Goal: Task Accomplishment & Management: Manage account settings

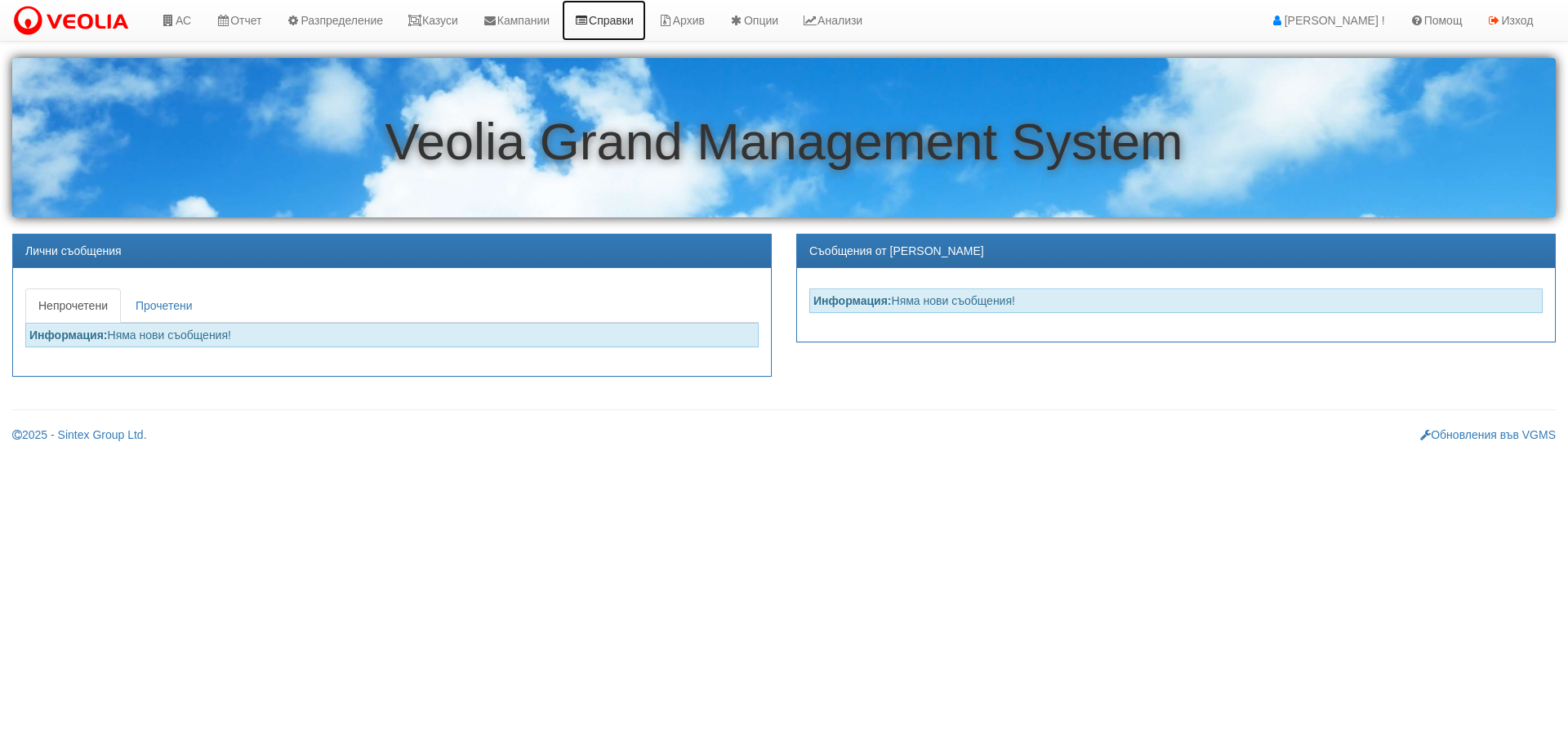
click at [610, 22] on link "Справки" at bounding box center [604, 20] width 84 height 41
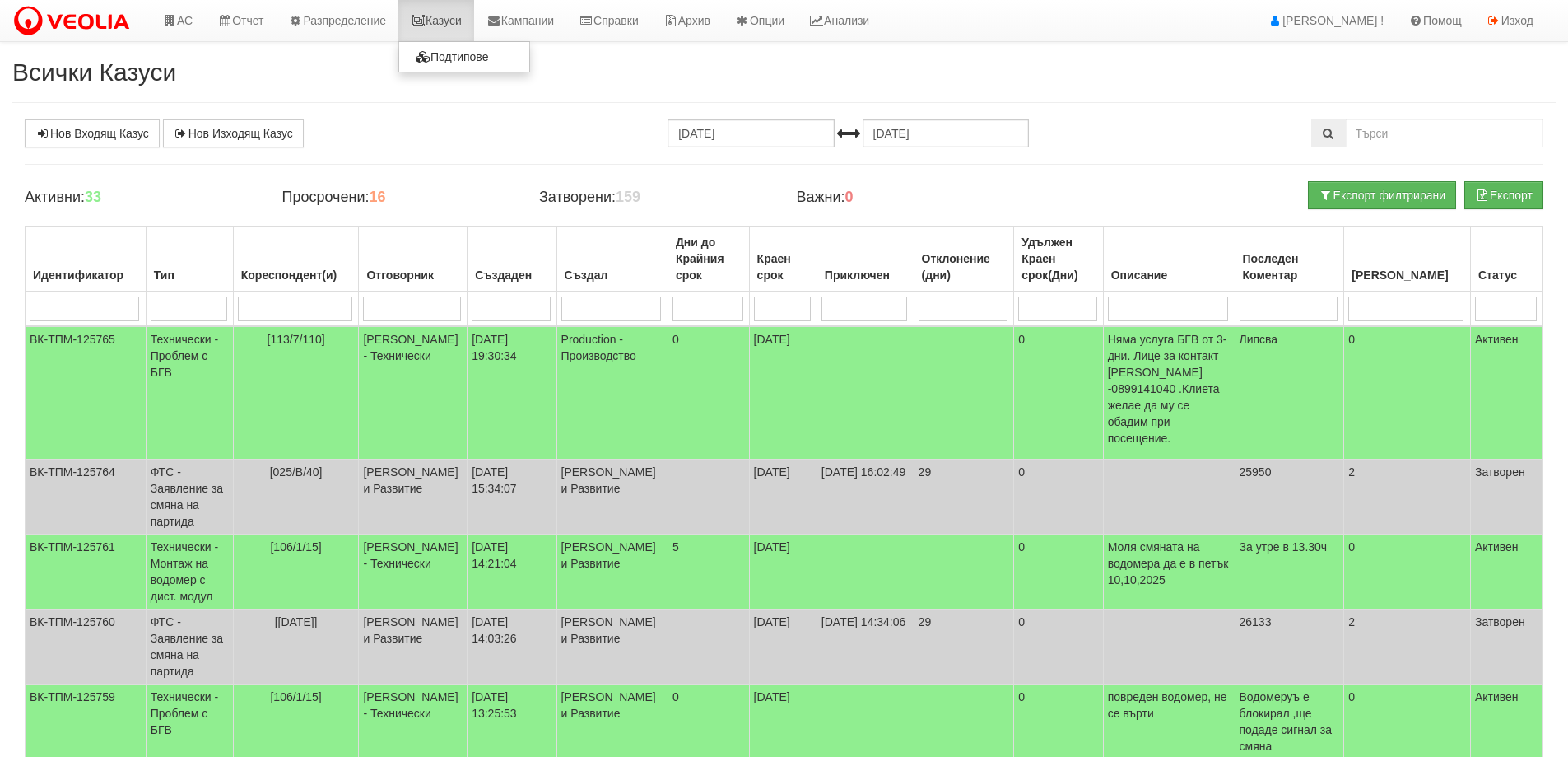
click at [463, 15] on link "Казуси" at bounding box center [436, 20] width 76 height 41
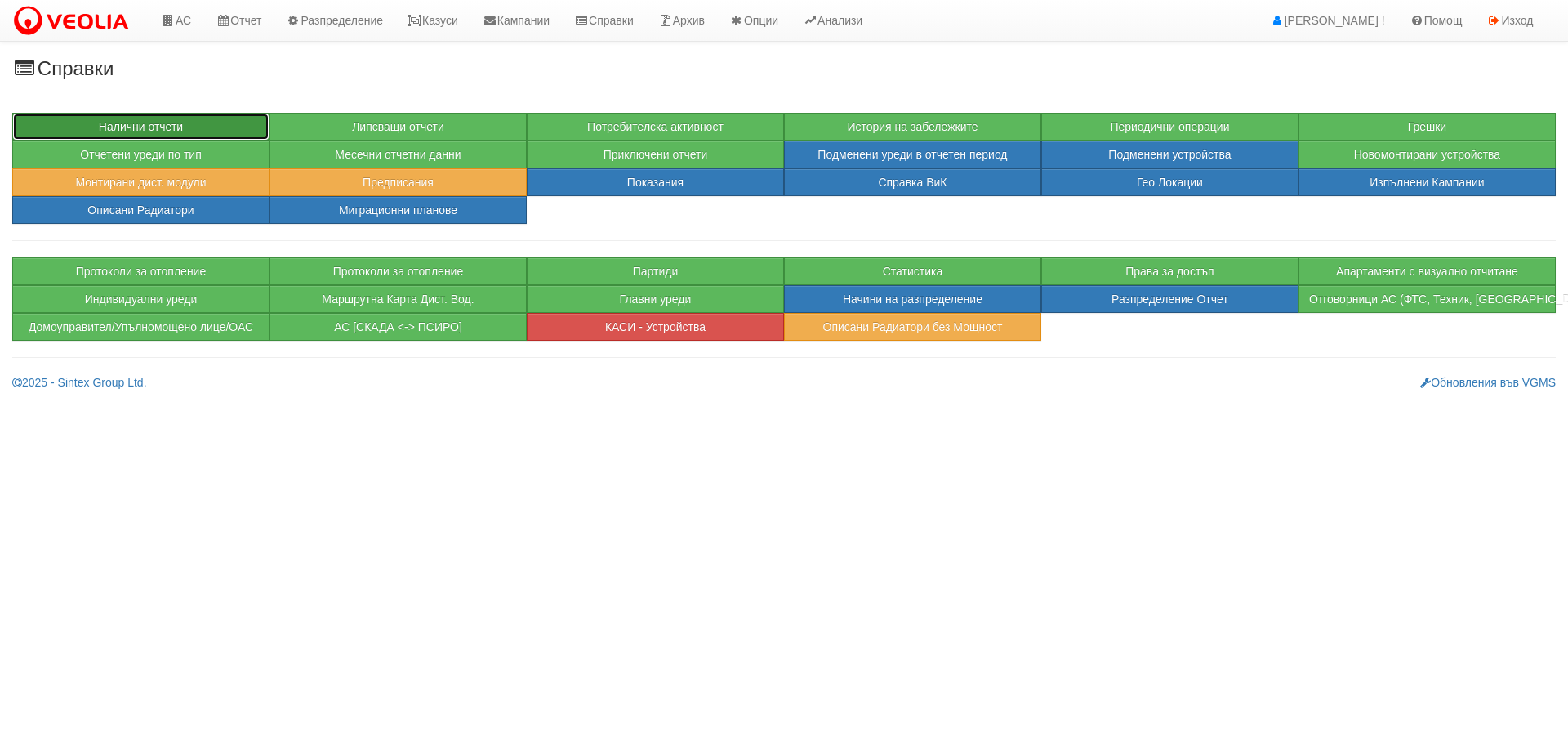
click at [197, 117] on button "Налични отчети" at bounding box center [140, 126] width 257 height 28
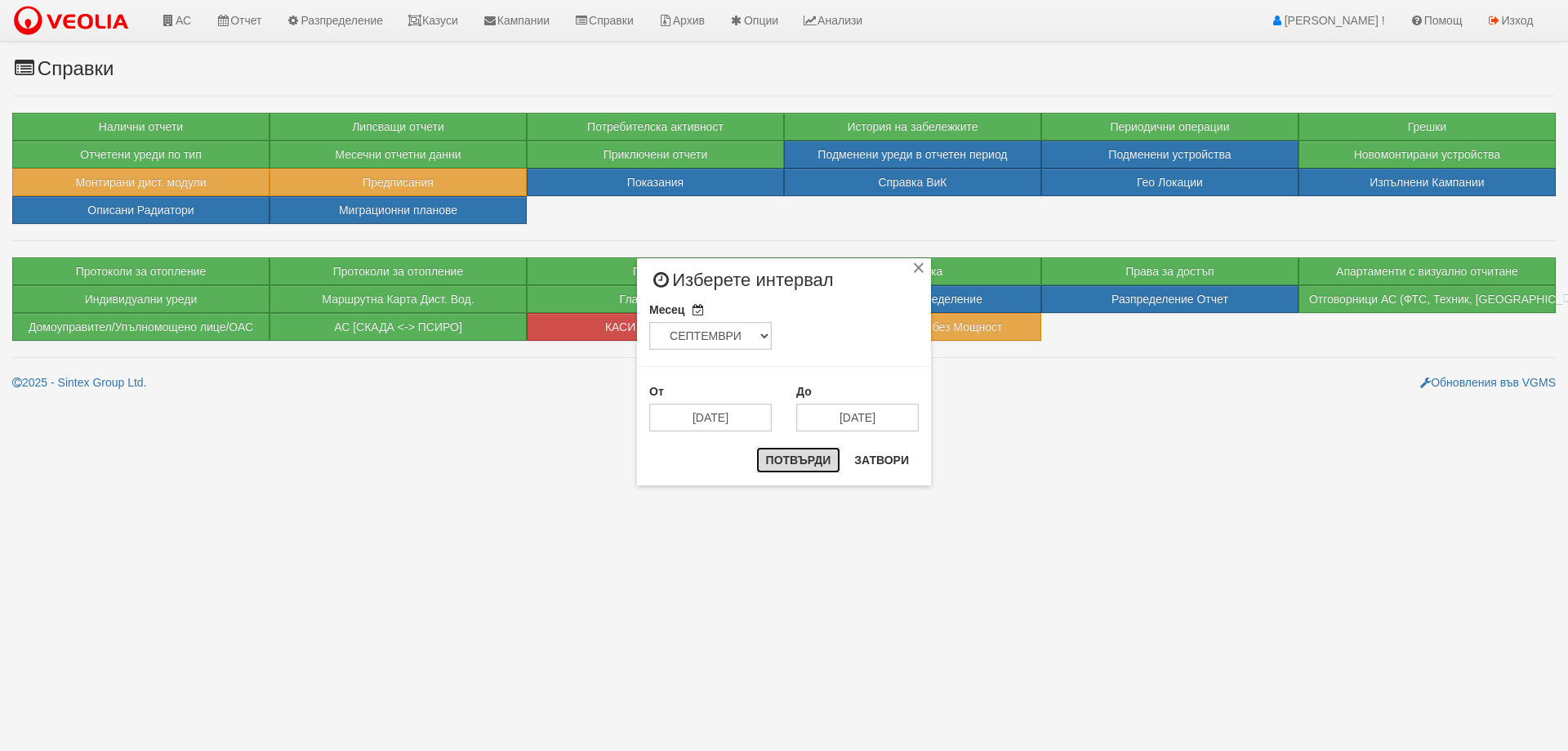
click at [810, 459] on button "Потвърди" at bounding box center [798, 459] width 85 height 26
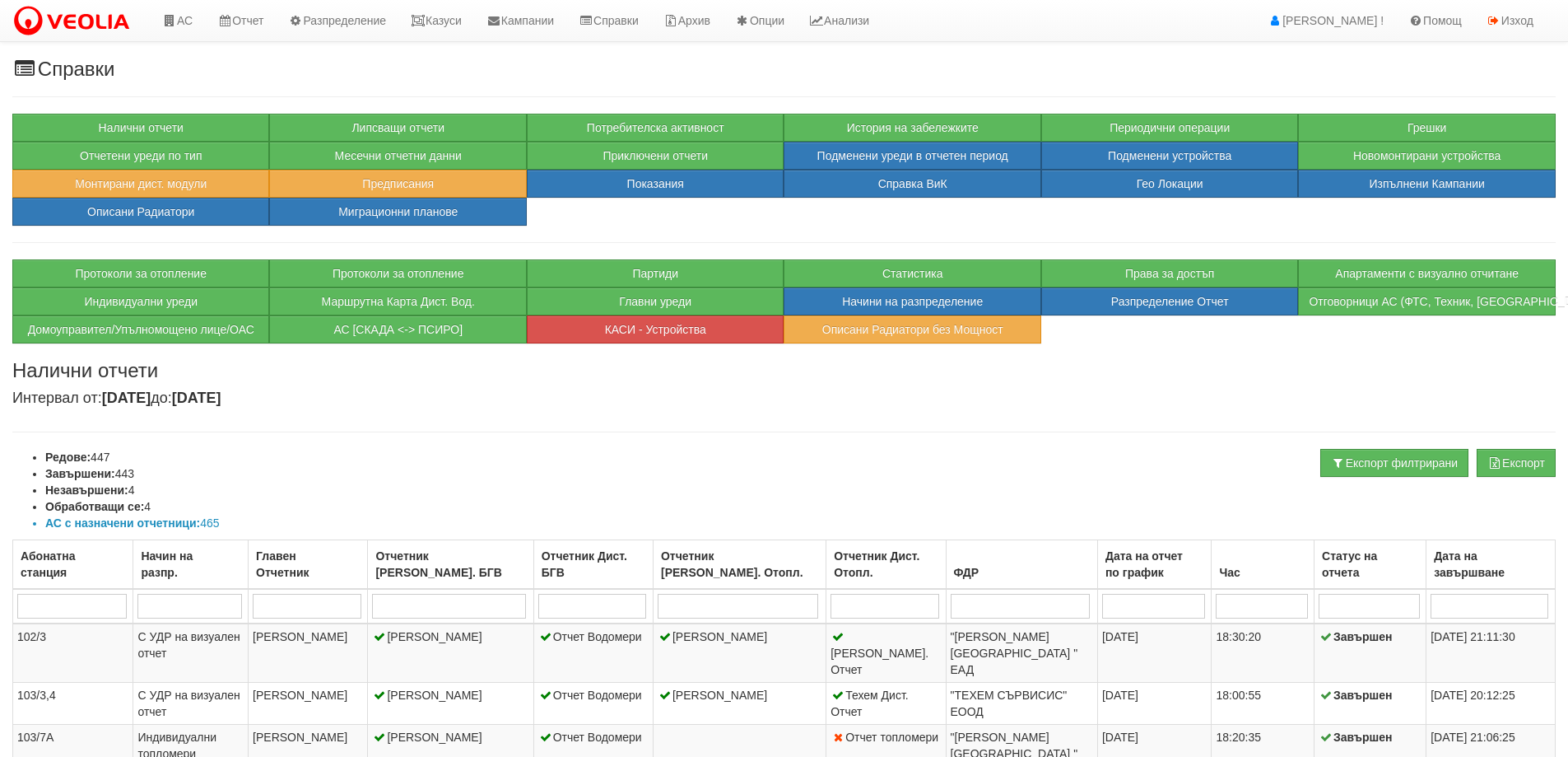
click at [1330, 605] on input "search" at bounding box center [1368, 606] width 101 height 24
type input "о"
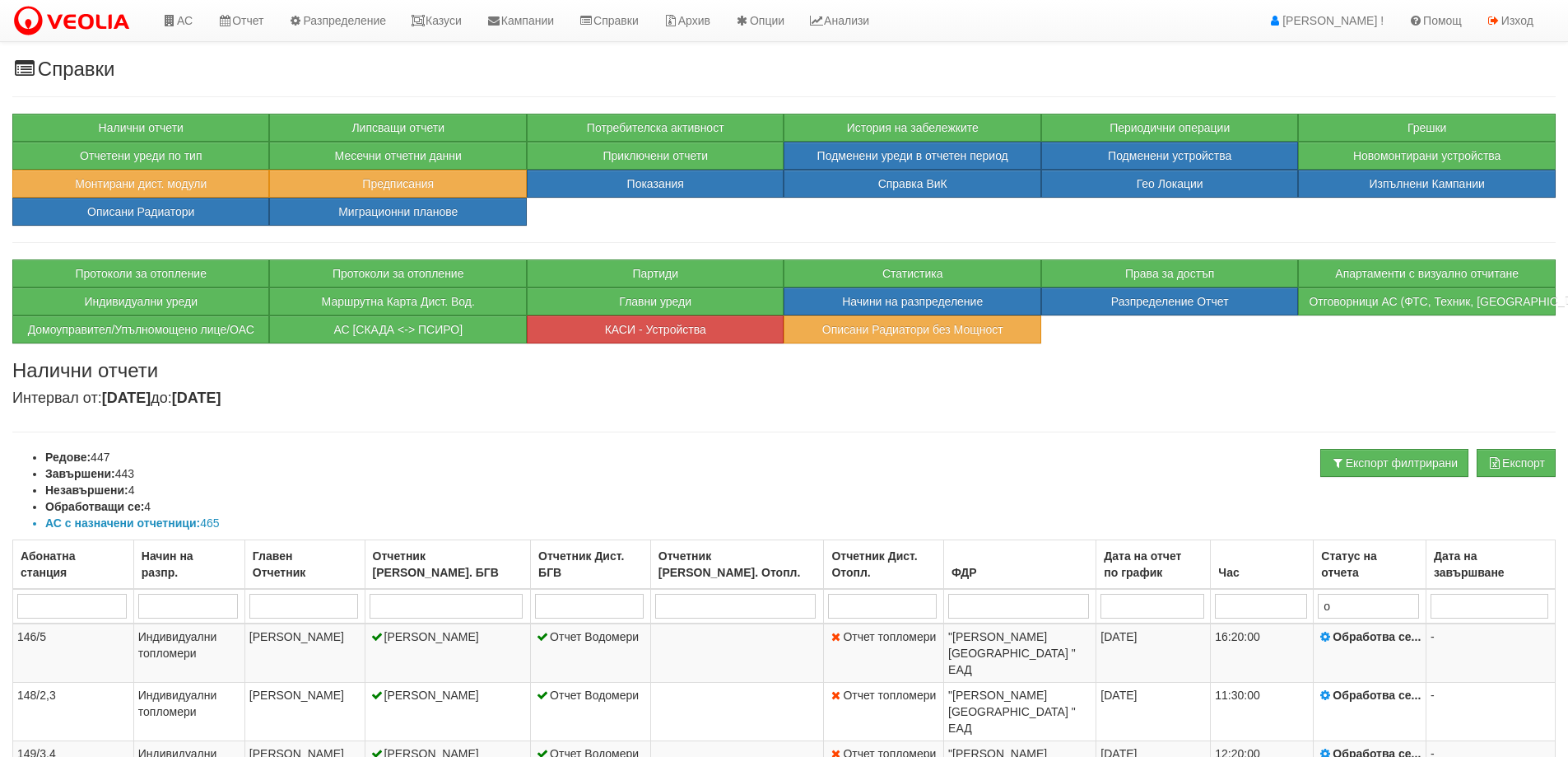
type input "об"
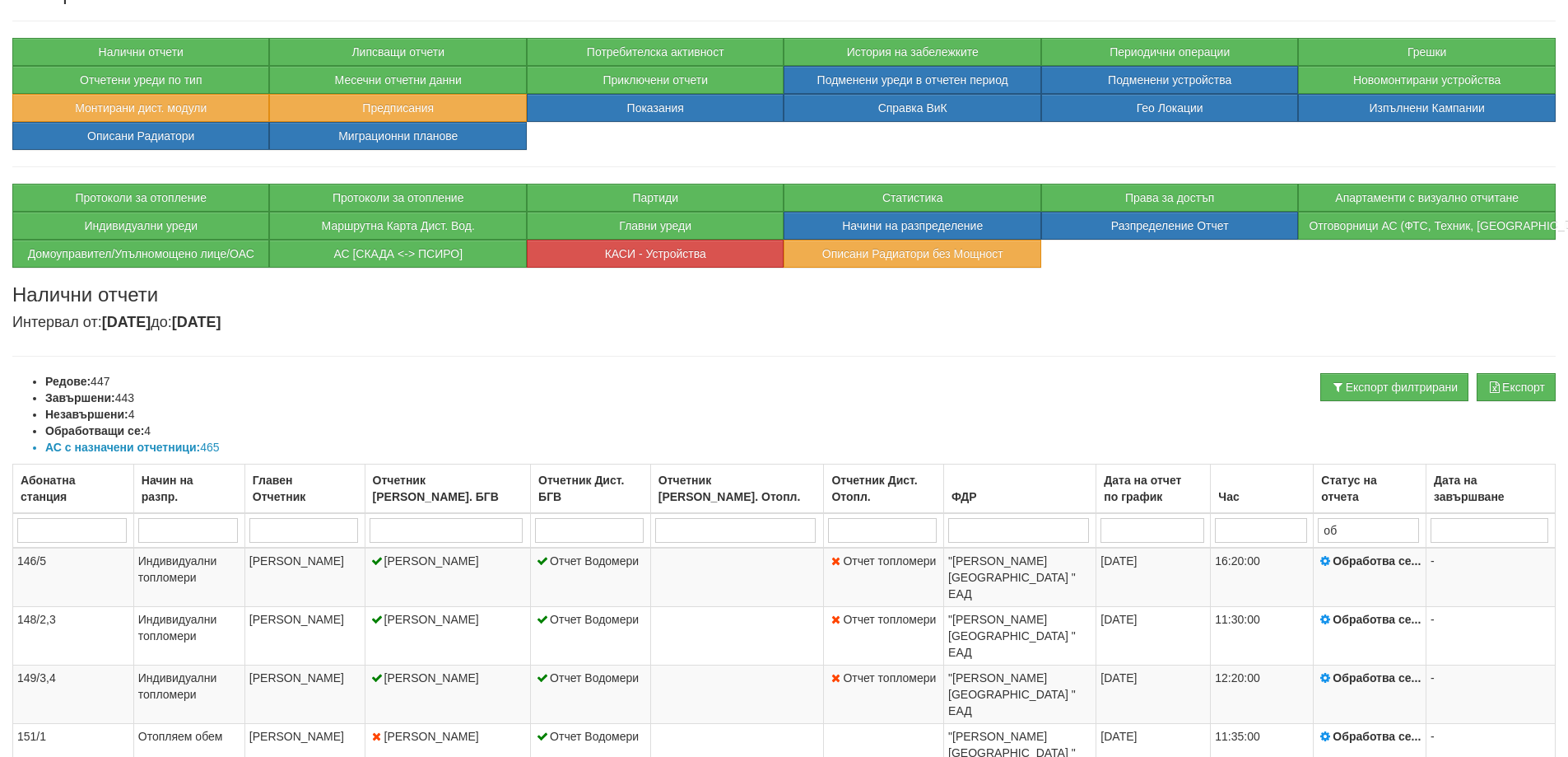
scroll to position [148, 0]
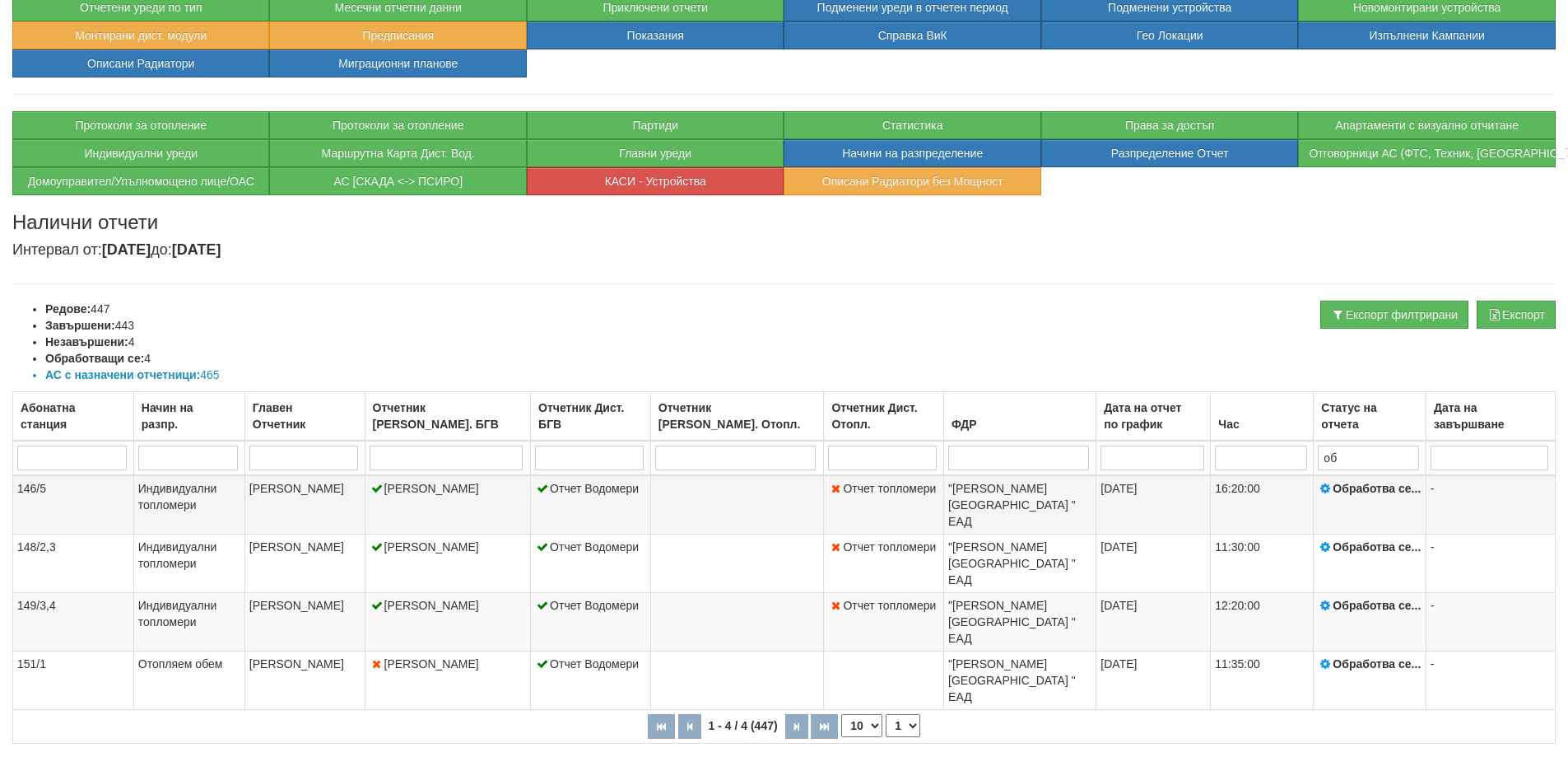
type input "об"
click at [750, 504] on td at bounding box center [736, 505] width 173 height 59
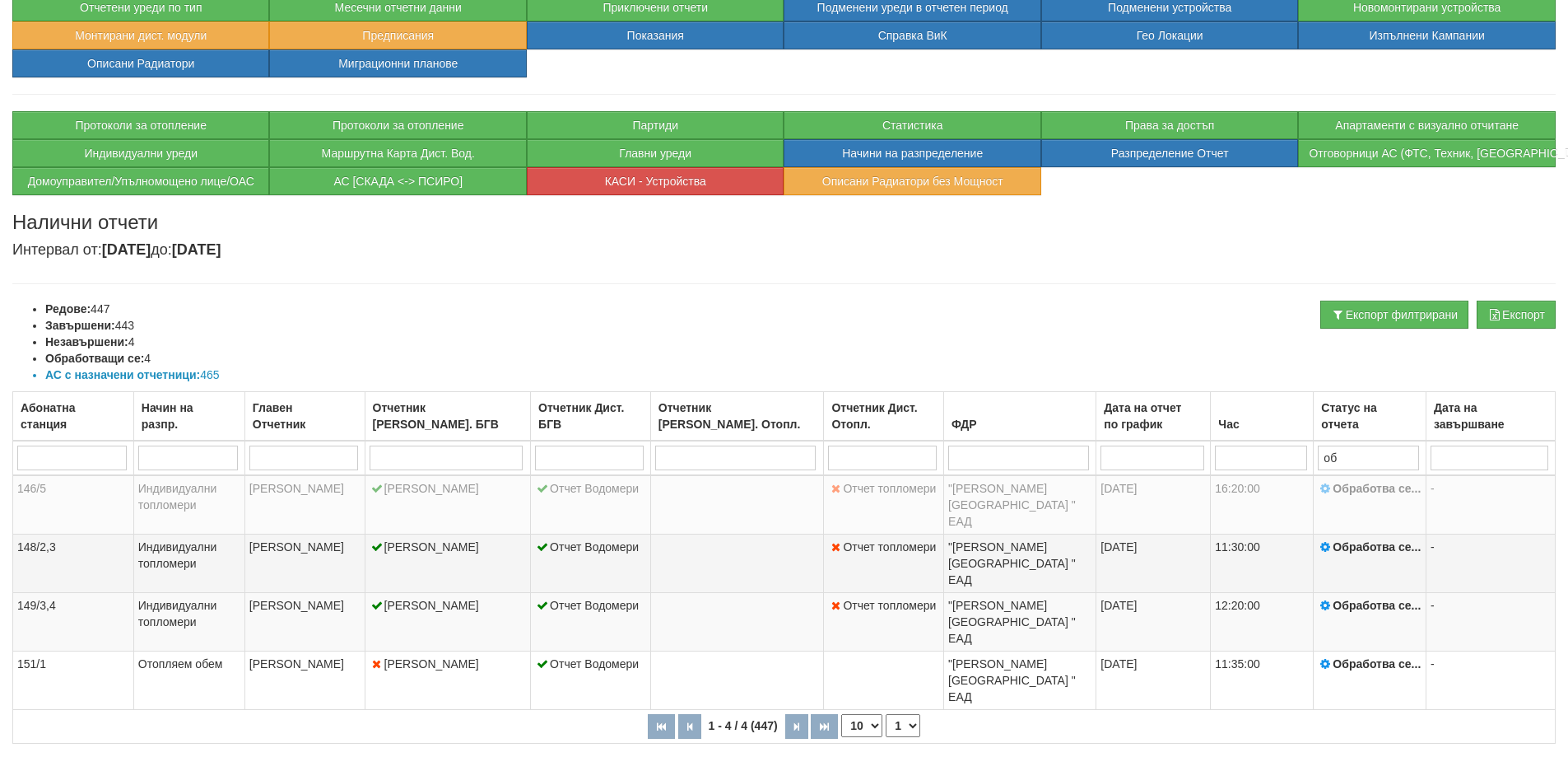
click at [824, 542] on td "Отчет топломери" at bounding box center [884, 563] width 120 height 58
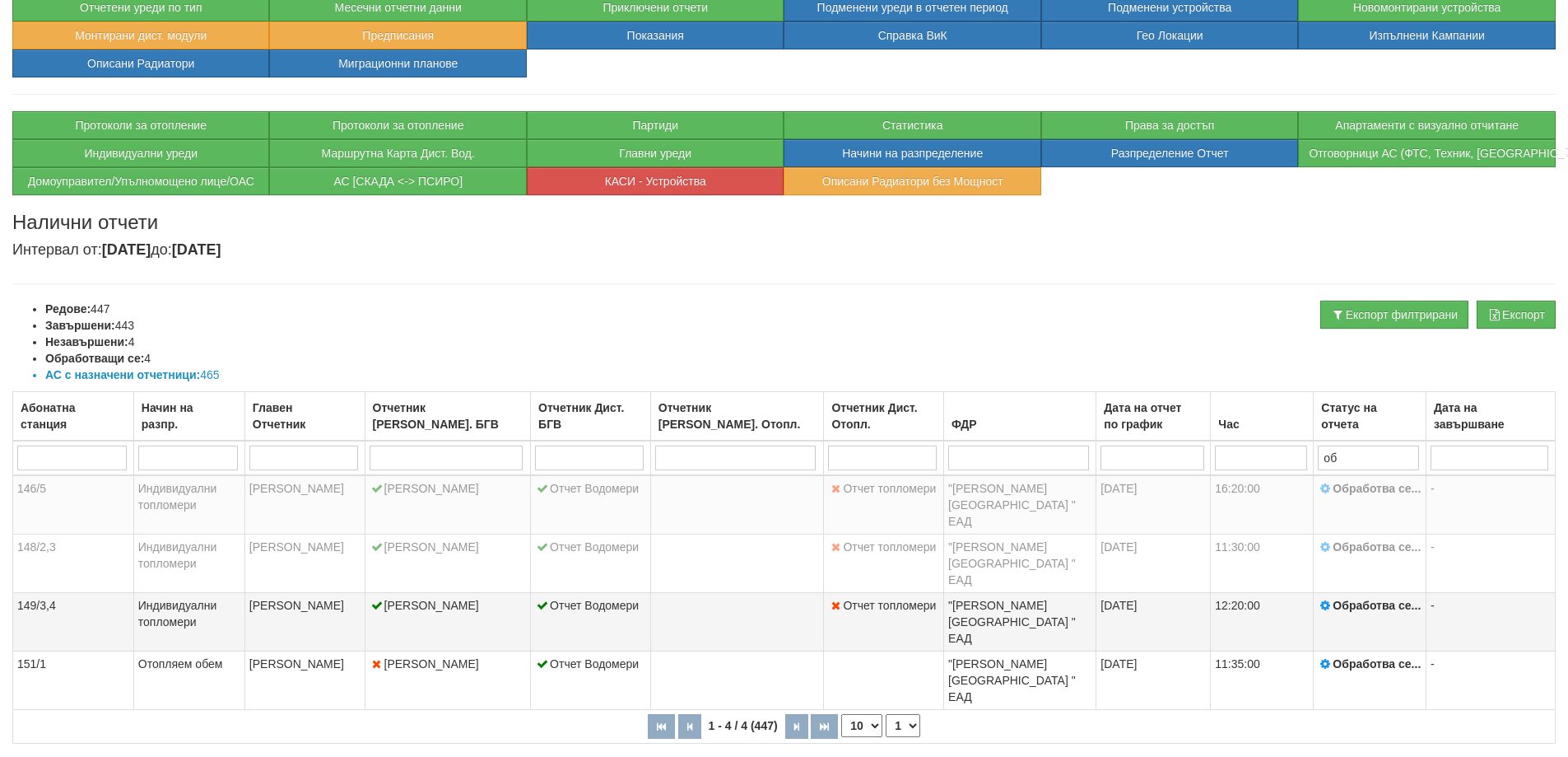
click at [568, 592] on td "Отчет Водомери" at bounding box center [591, 621] width 120 height 58
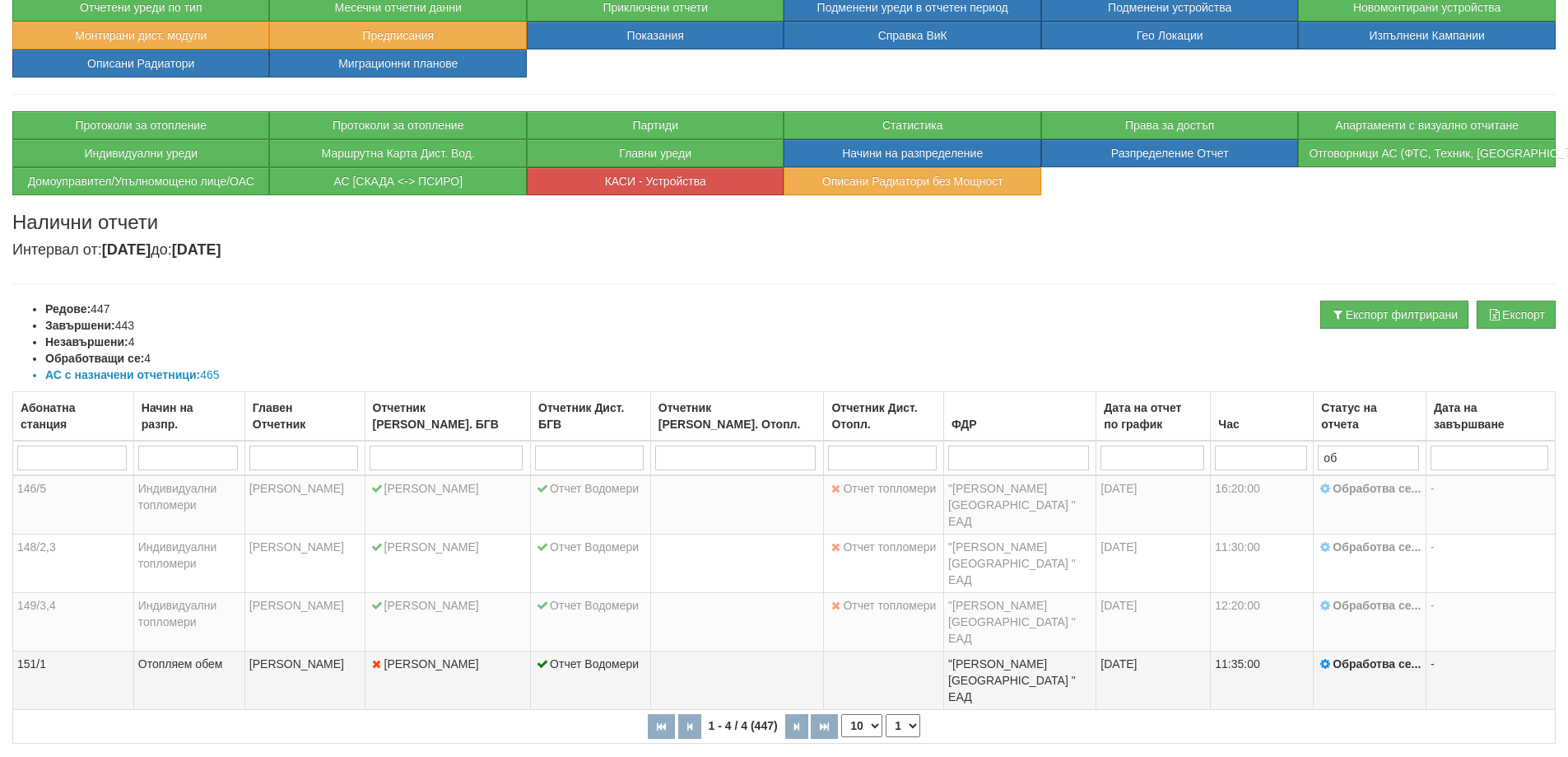
click at [464, 651] on td "[PERSON_NAME]" at bounding box center [447, 679] width 166 height 58
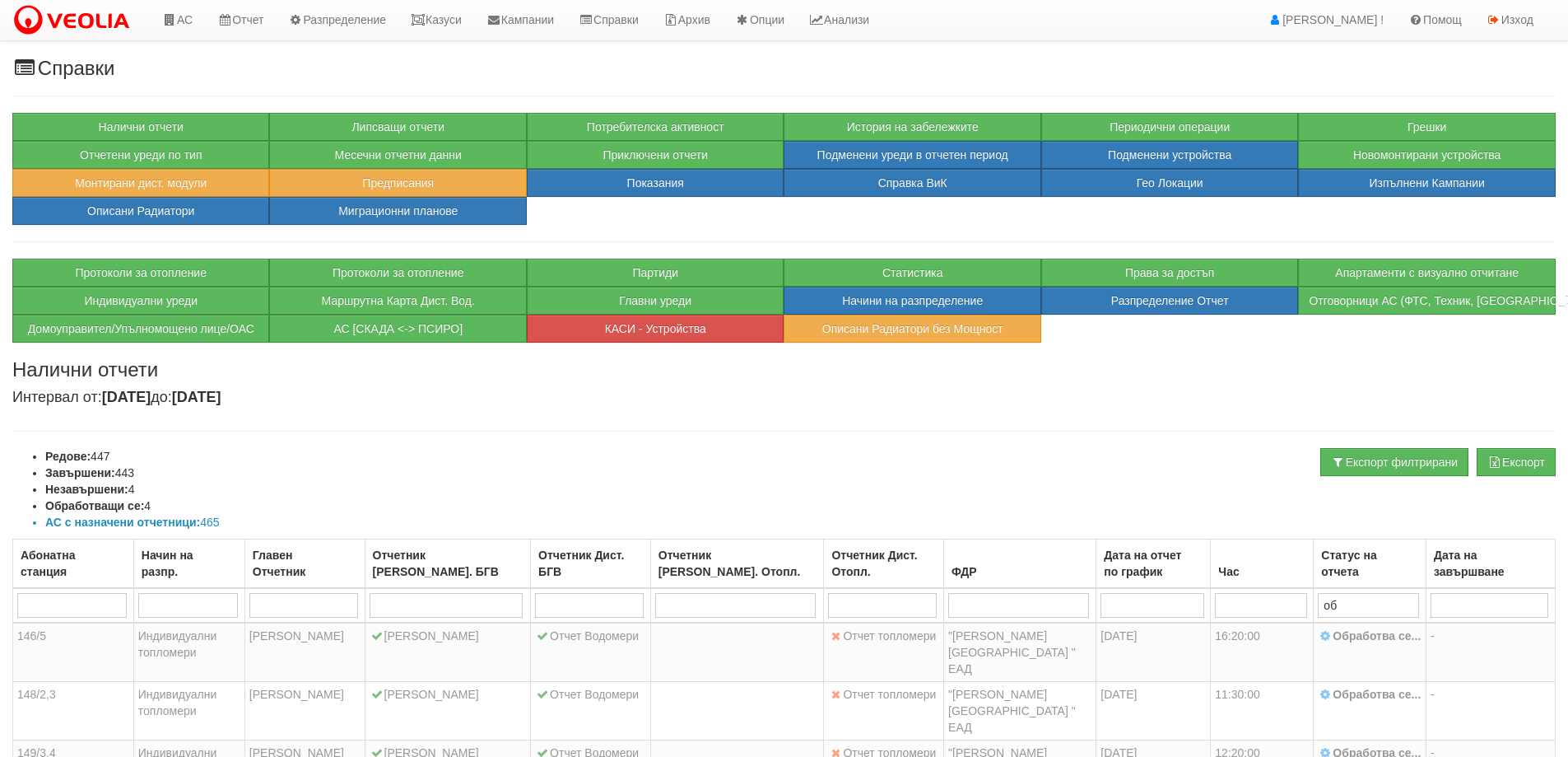
scroll to position [0, 0]
click at [173, 11] on link "АС" at bounding box center [177, 20] width 55 height 41
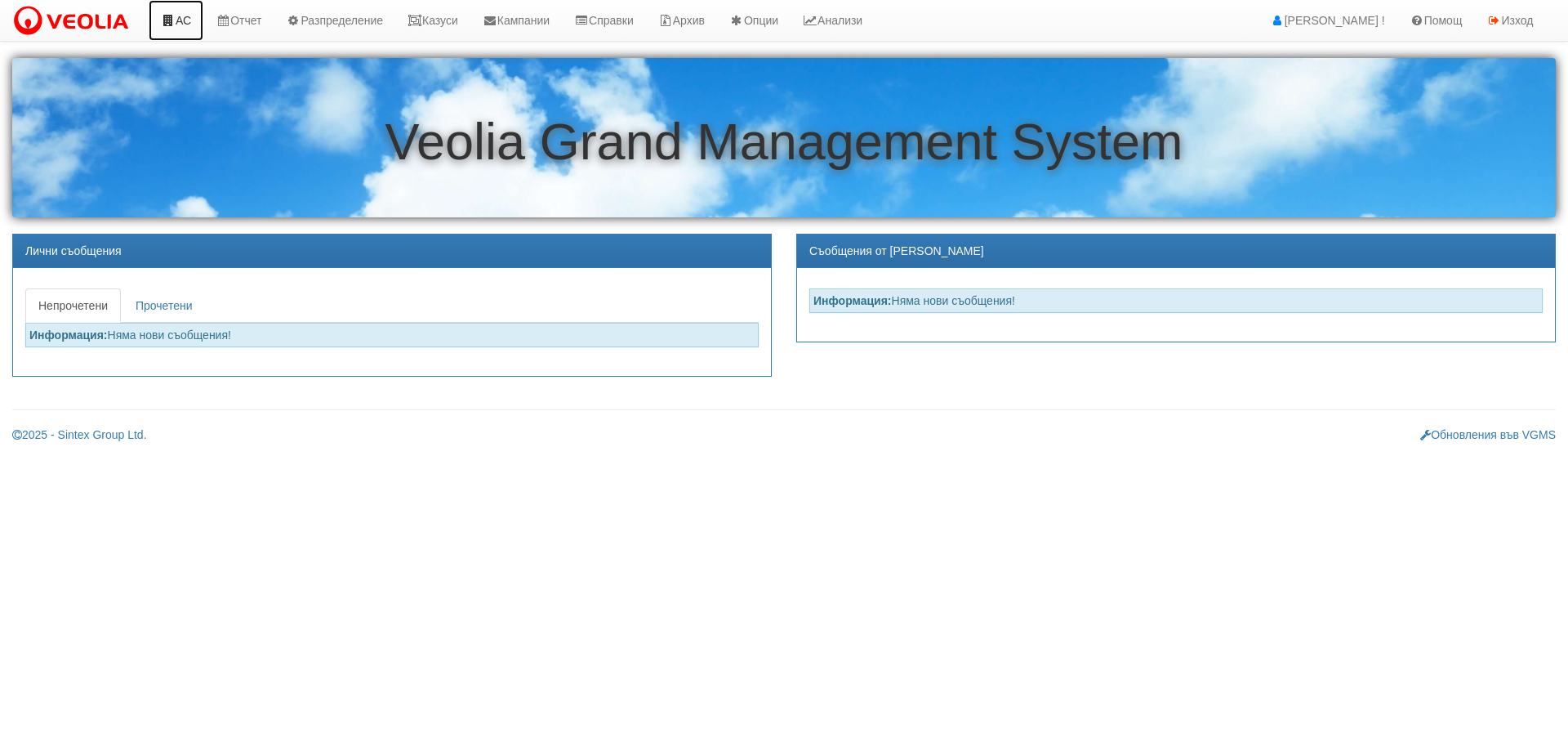
click at [193, 22] on link "АС" at bounding box center [176, 20] width 54 height 41
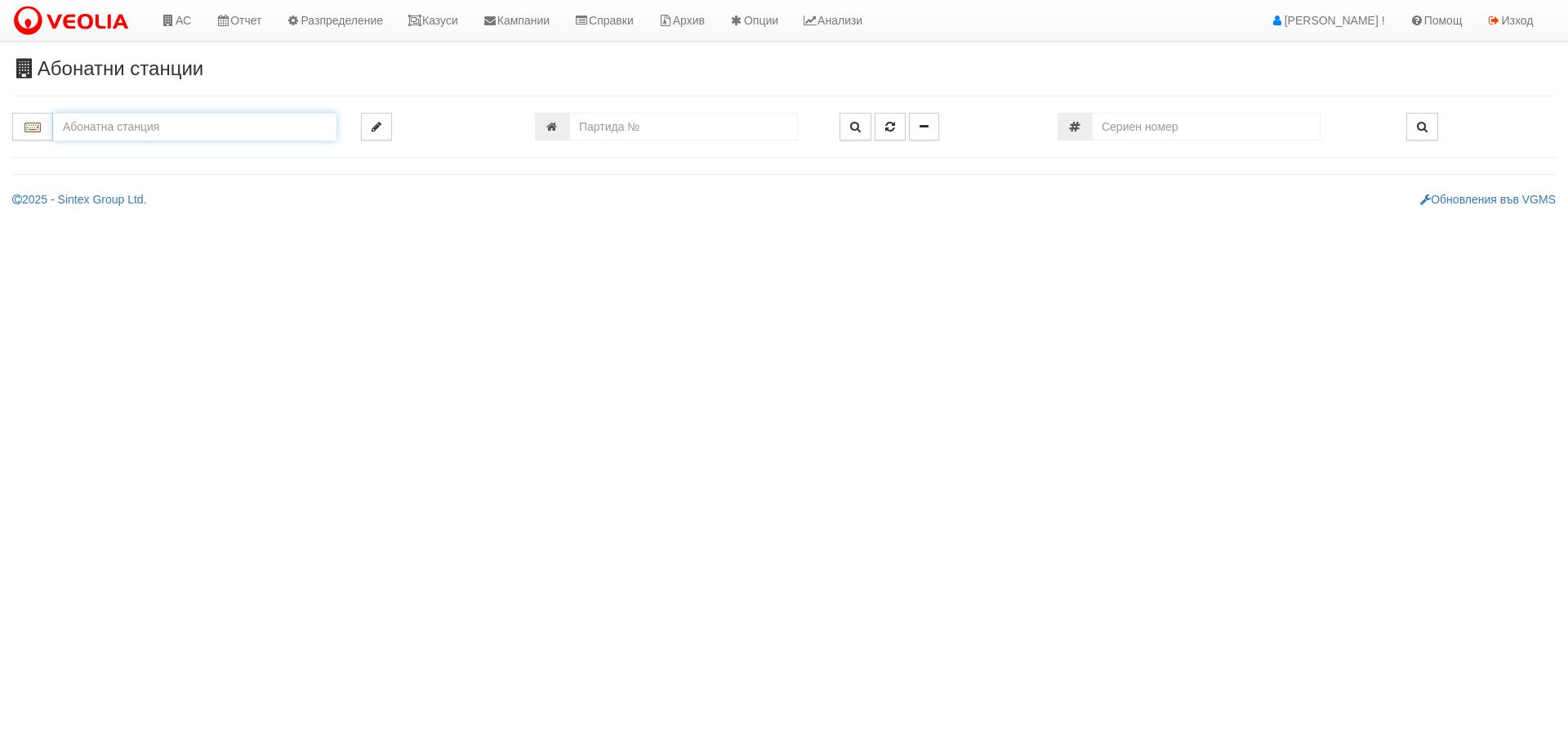
click at [287, 118] on input "text" at bounding box center [195, 126] width 284 height 28
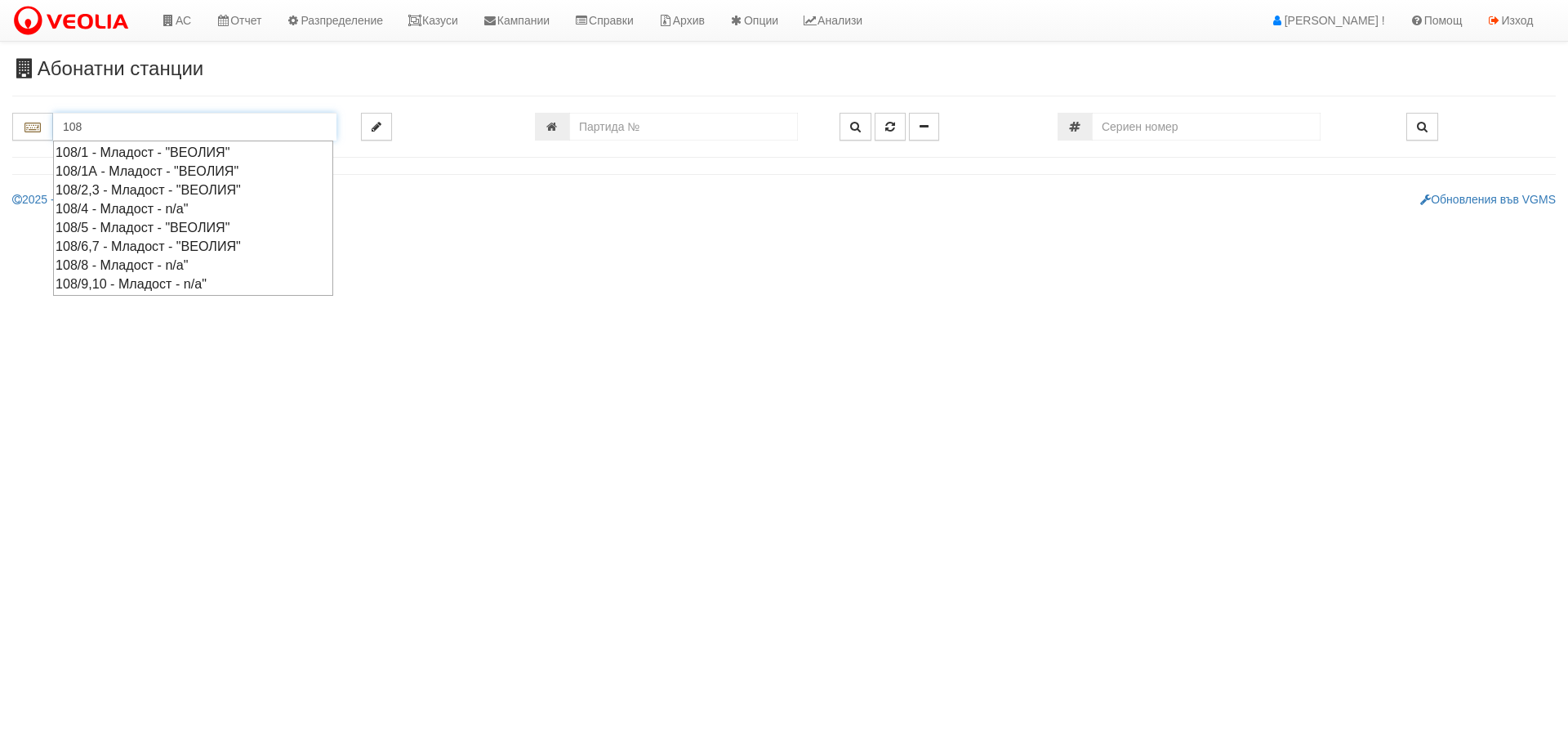
click at [182, 172] on div "108/1А - Младост - "ВЕОЛИЯ"" at bounding box center [193, 171] width 275 height 19
type input "108/1А - Младост - "ВЕОЛИЯ""
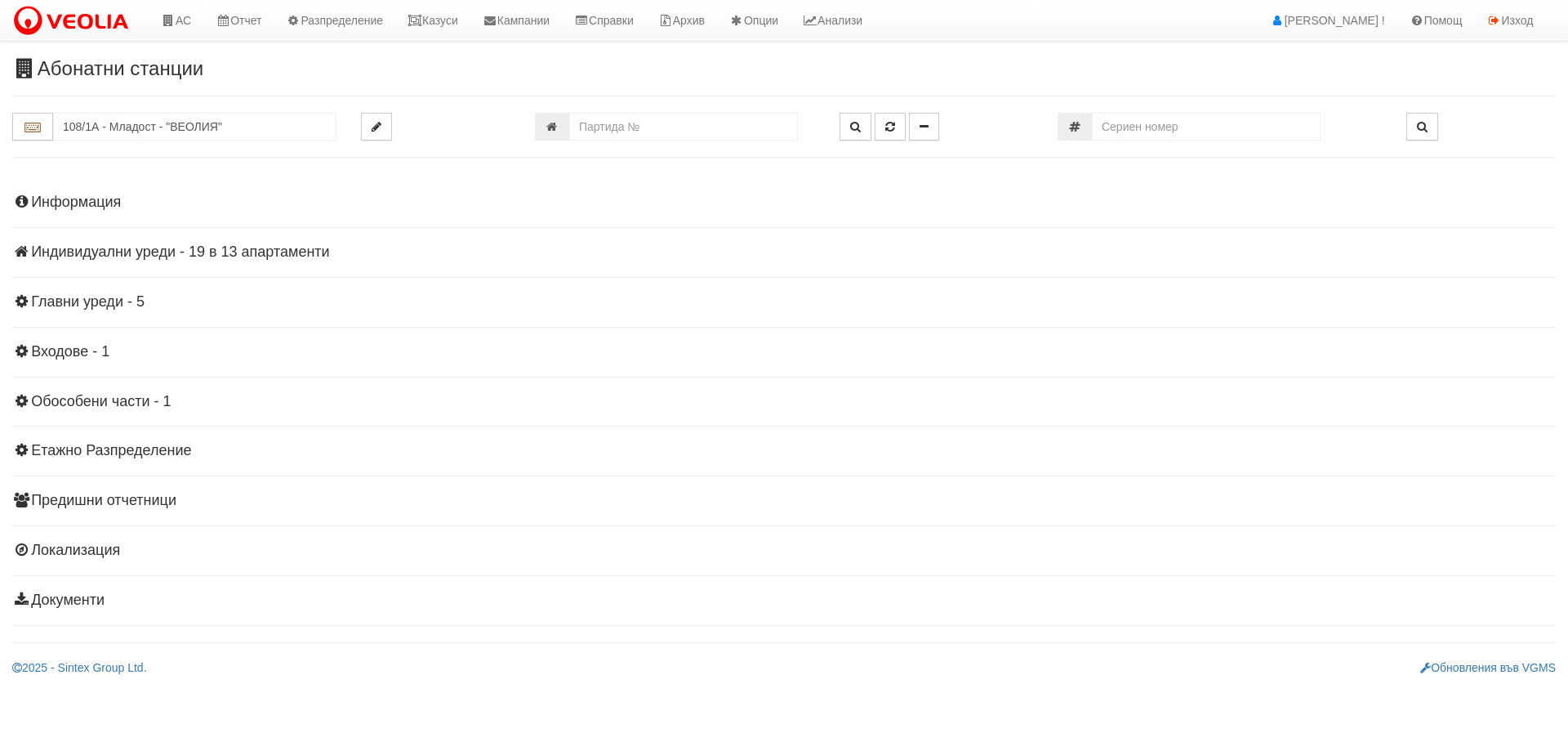
click at [189, 252] on h4 "Индивидуални уреди - 19 в 13 апартаменти" at bounding box center [784, 252] width 1543 height 16
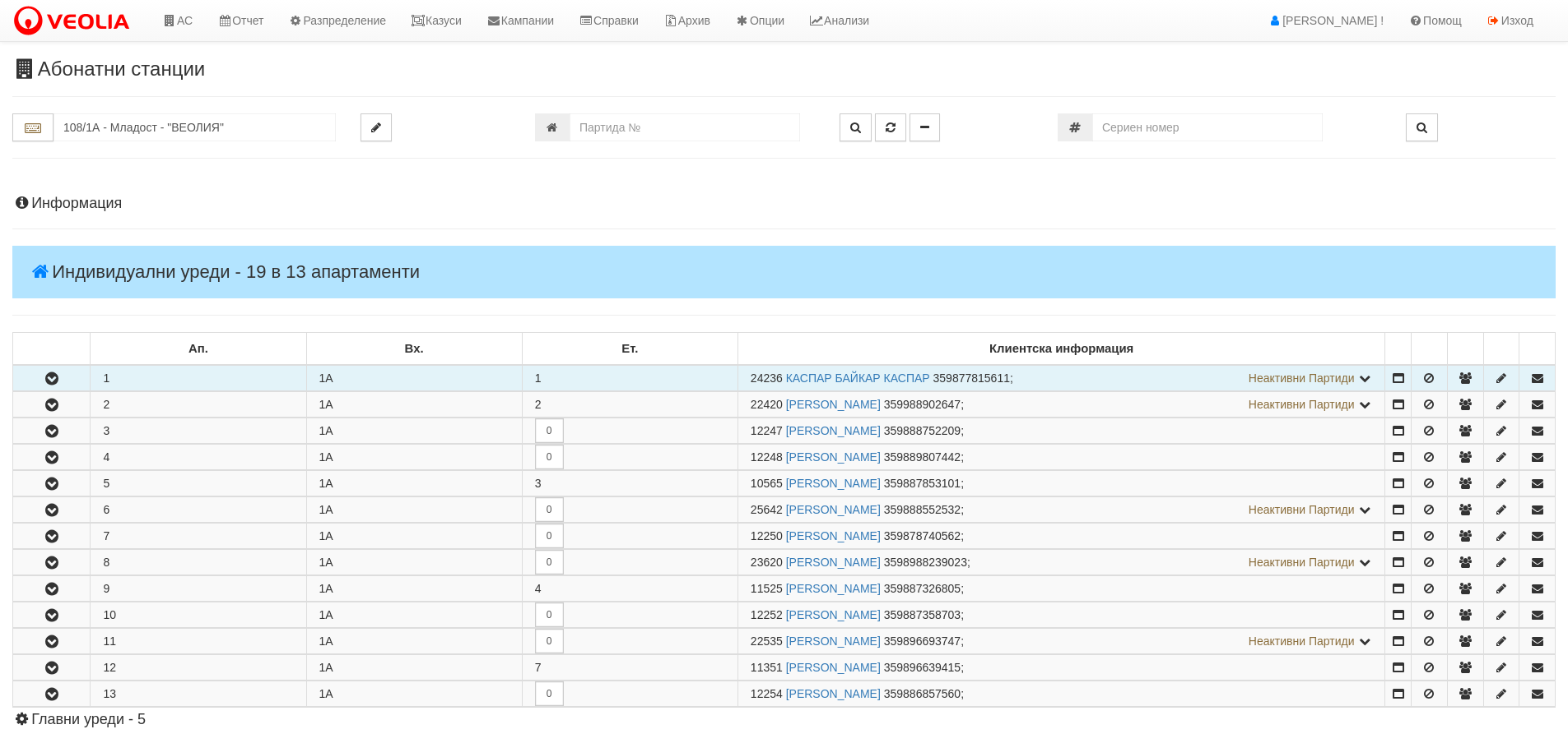
click at [51, 375] on icon "button" at bounding box center [51, 379] width 20 height 11
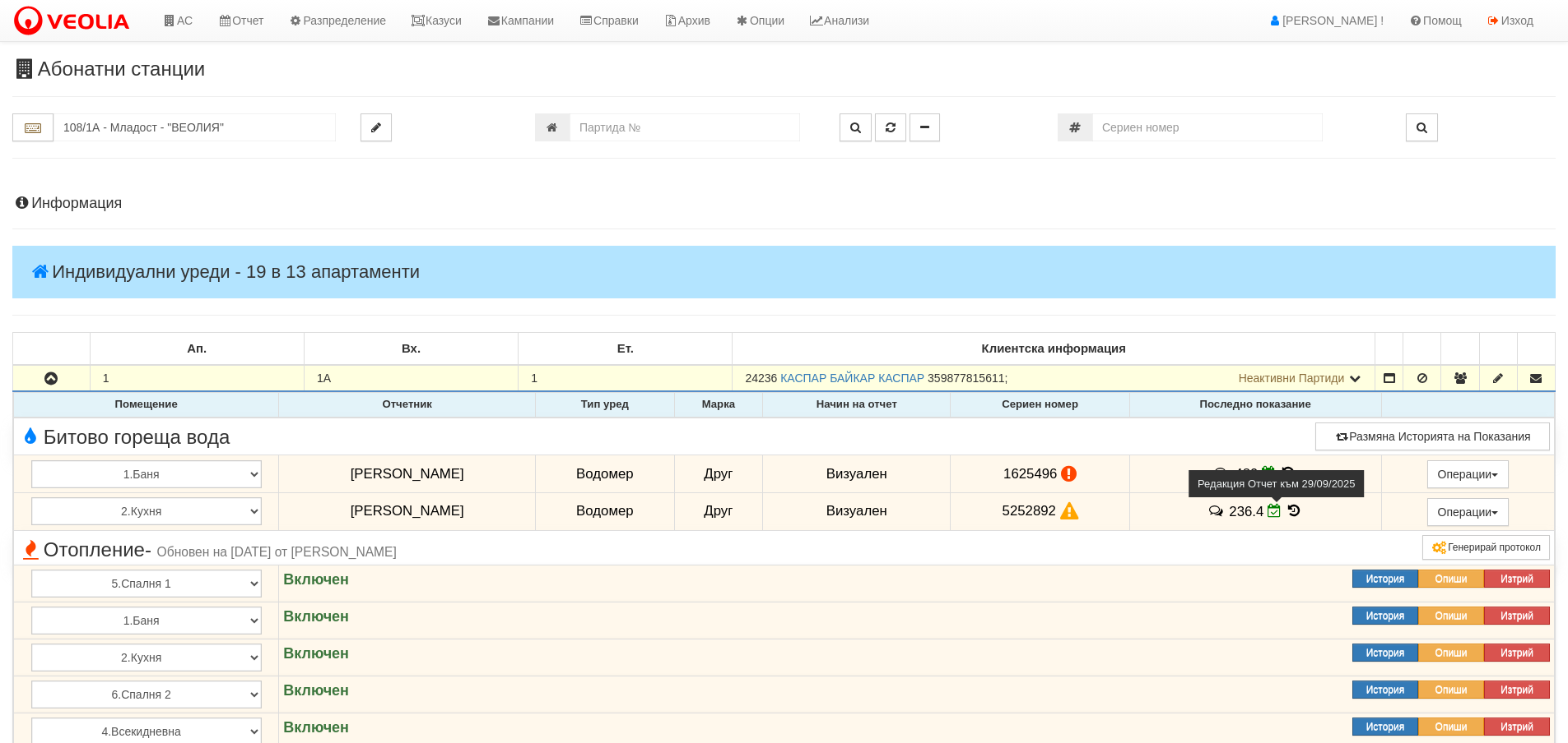
click at [1267, 511] on icon at bounding box center [1274, 511] width 14 height 14
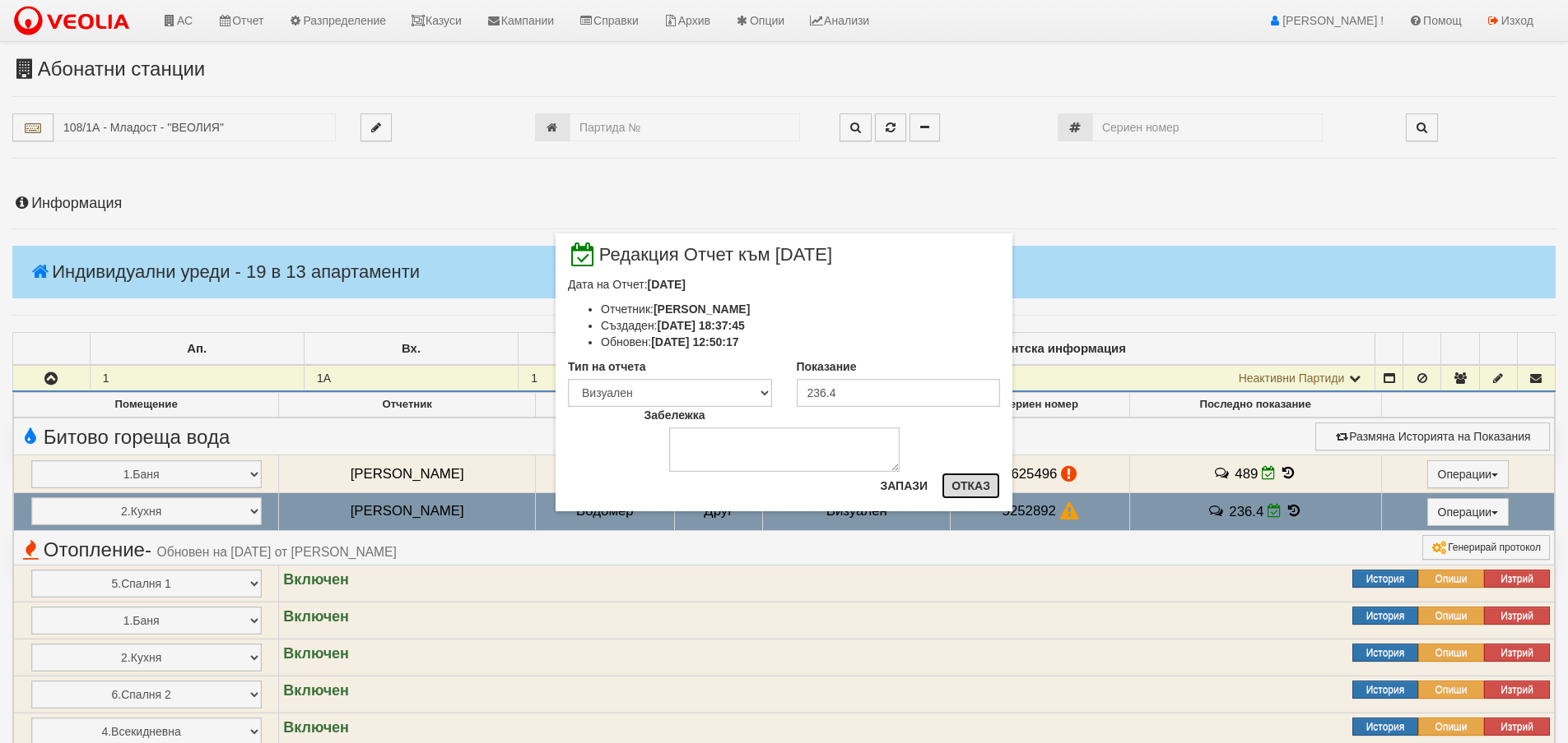
click at [964, 480] on button "Отказ" at bounding box center [970, 486] width 58 height 26
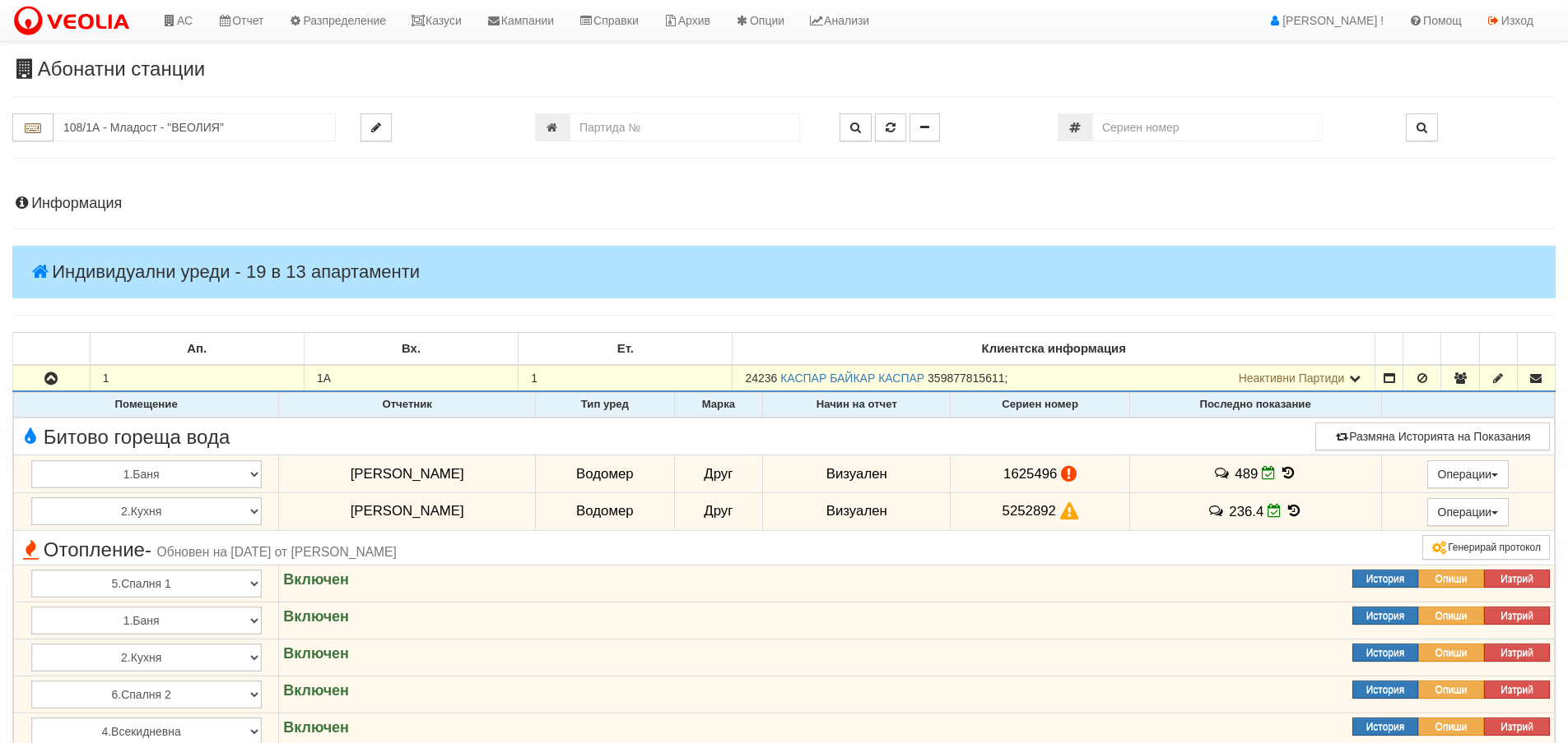
click at [1286, 514] on icon at bounding box center [1294, 511] width 18 height 14
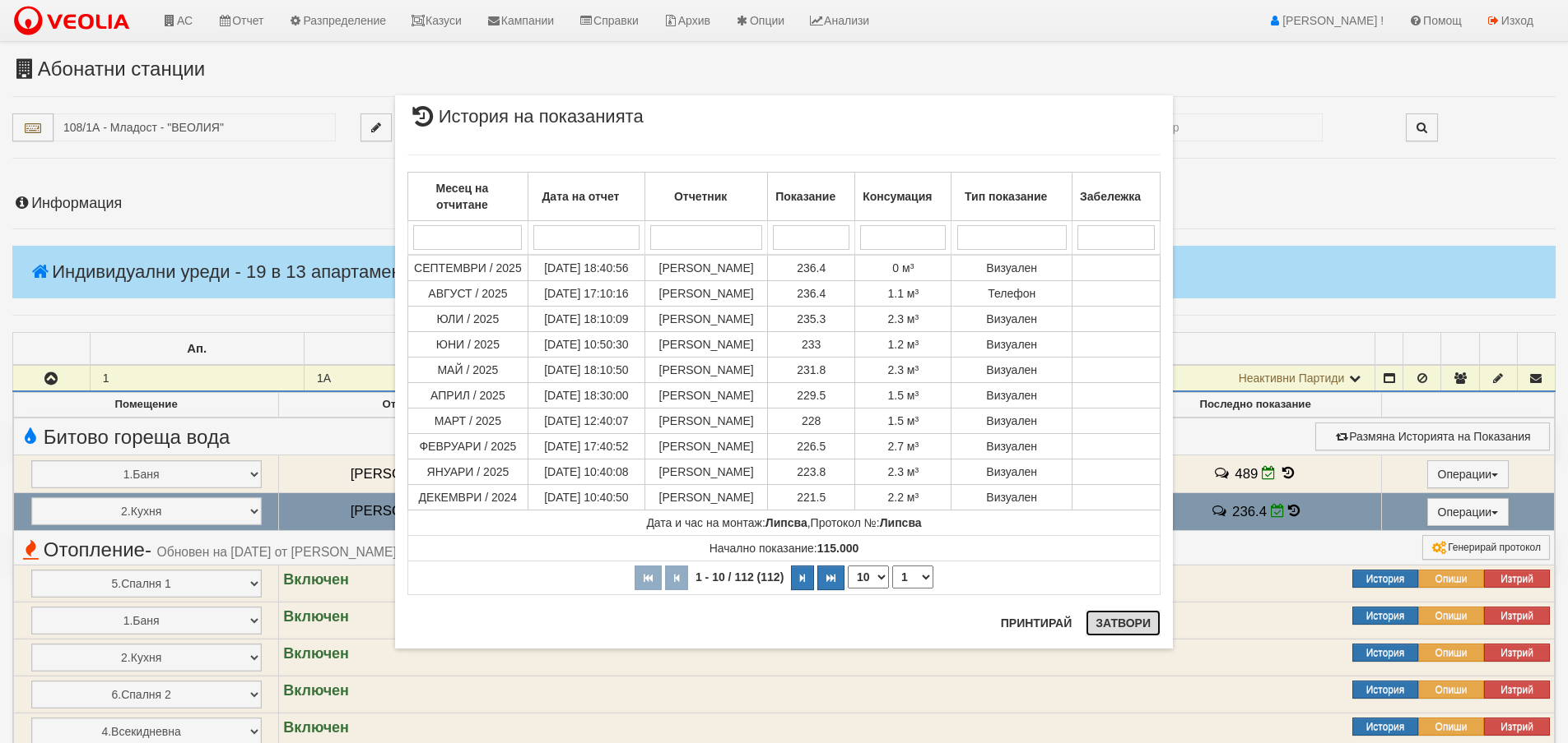
click at [1111, 624] on button "Затвори" at bounding box center [1123, 624] width 75 height 26
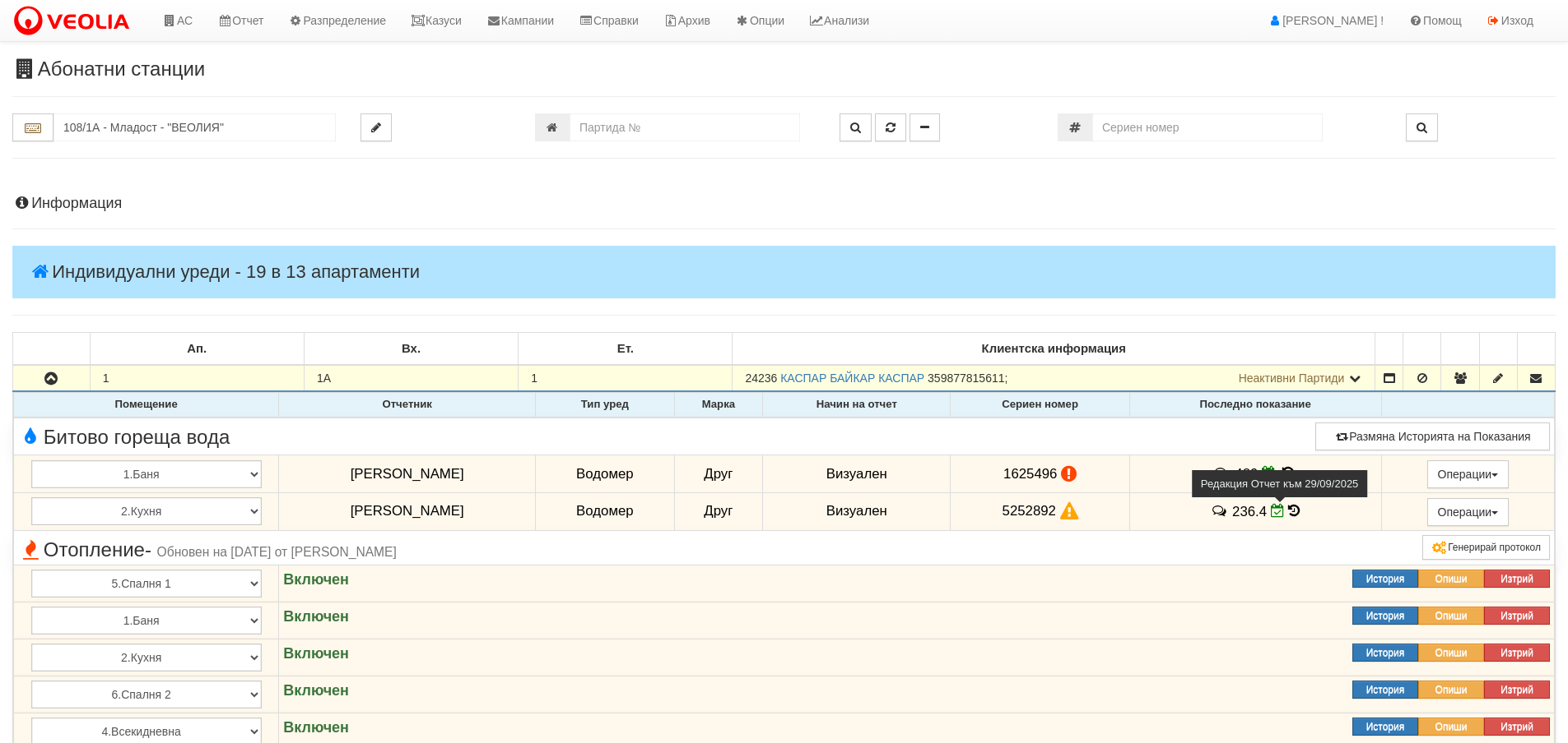
click at [1271, 515] on icon at bounding box center [1278, 511] width 14 height 14
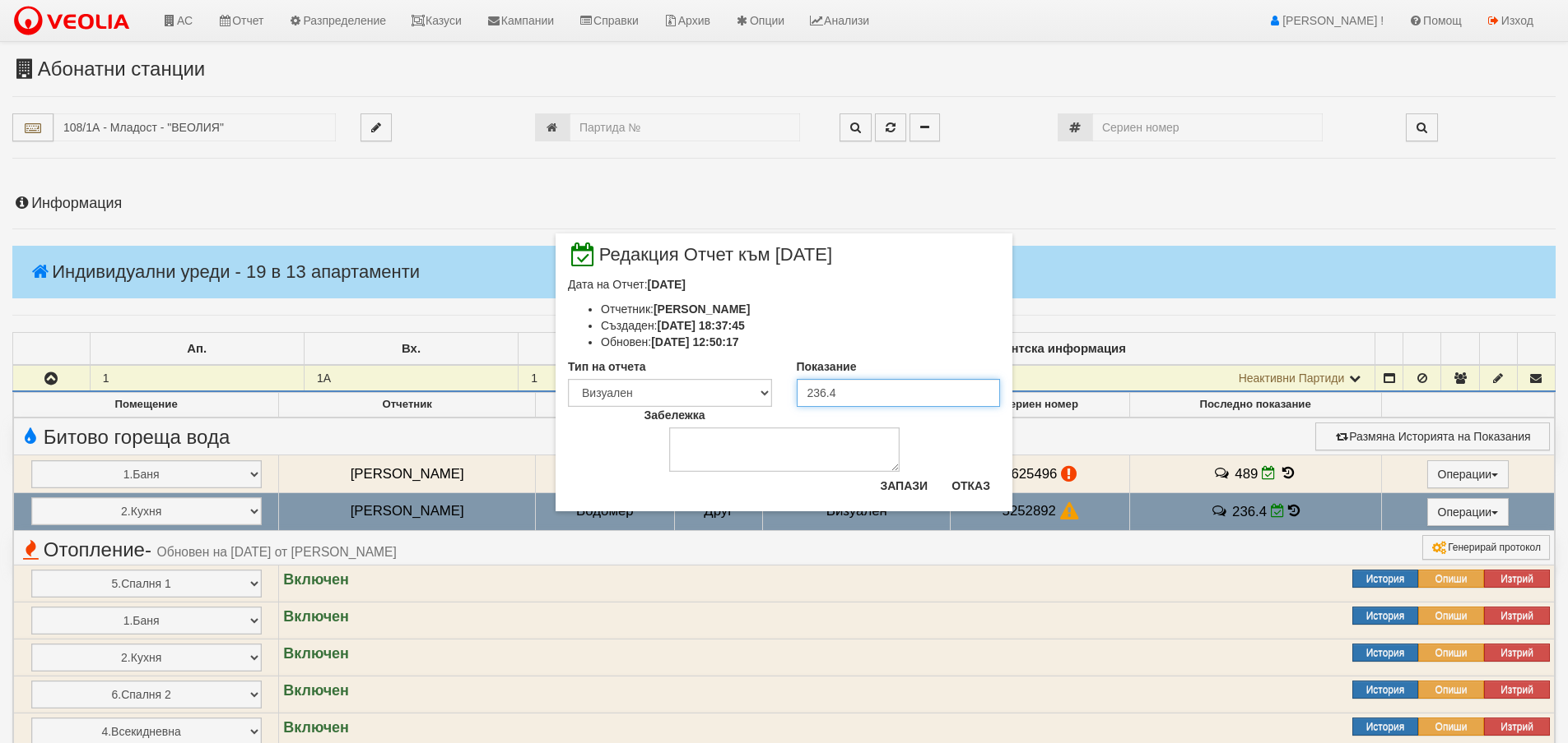
drag, startPoint x: 820, startPoint y: 398, endPoint x: 918, endPoint y: 402, distance: 98.1
click at [919, 402] on input "236.4" at bounding box center [899, 393] width 204 height 28
type input "237.5"
click at [900, 493] on button "Запази" at bounding box center [903, 486] width 67 height 26
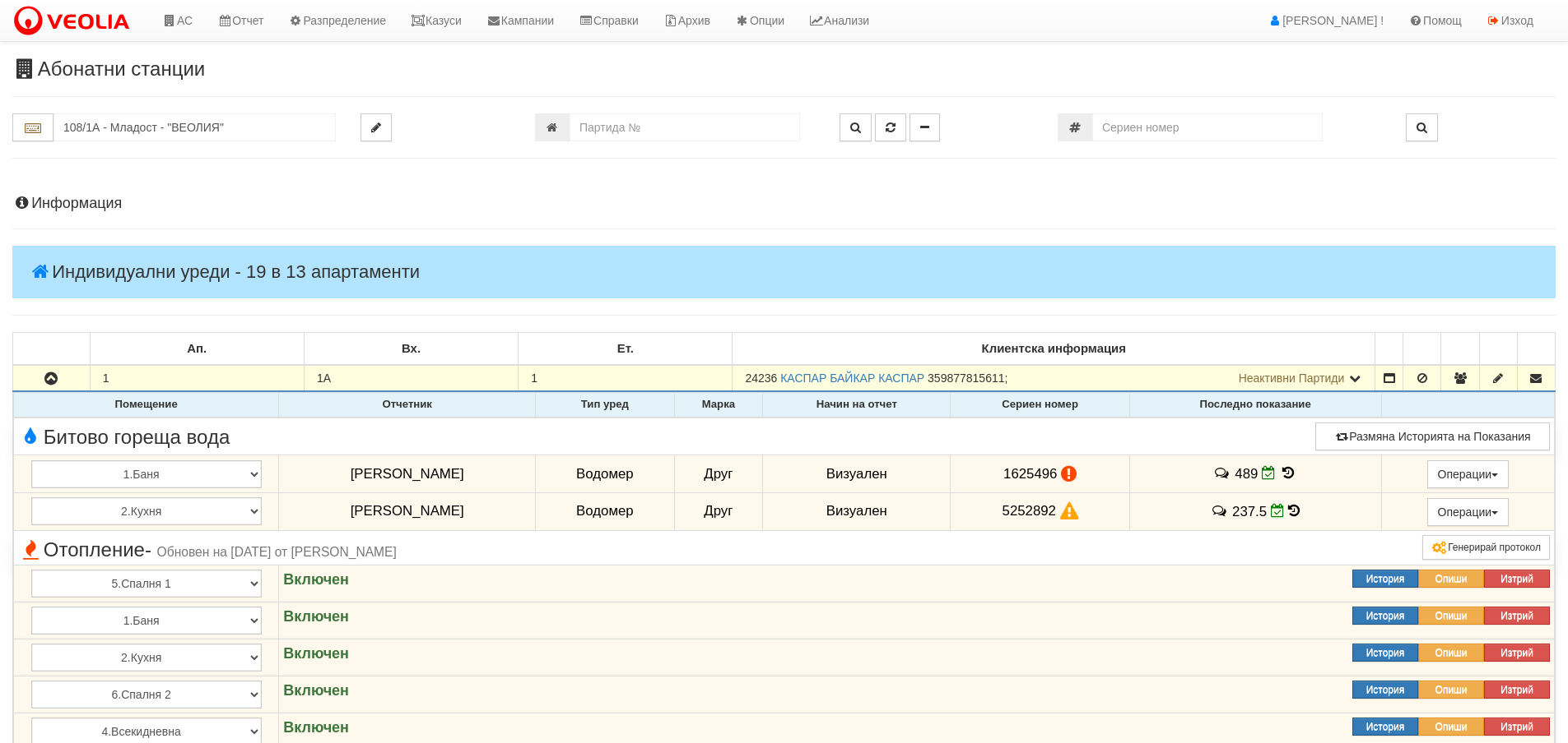
click at [1280, 476] on icon at bounding box center [1288, 473] width 18 height 14
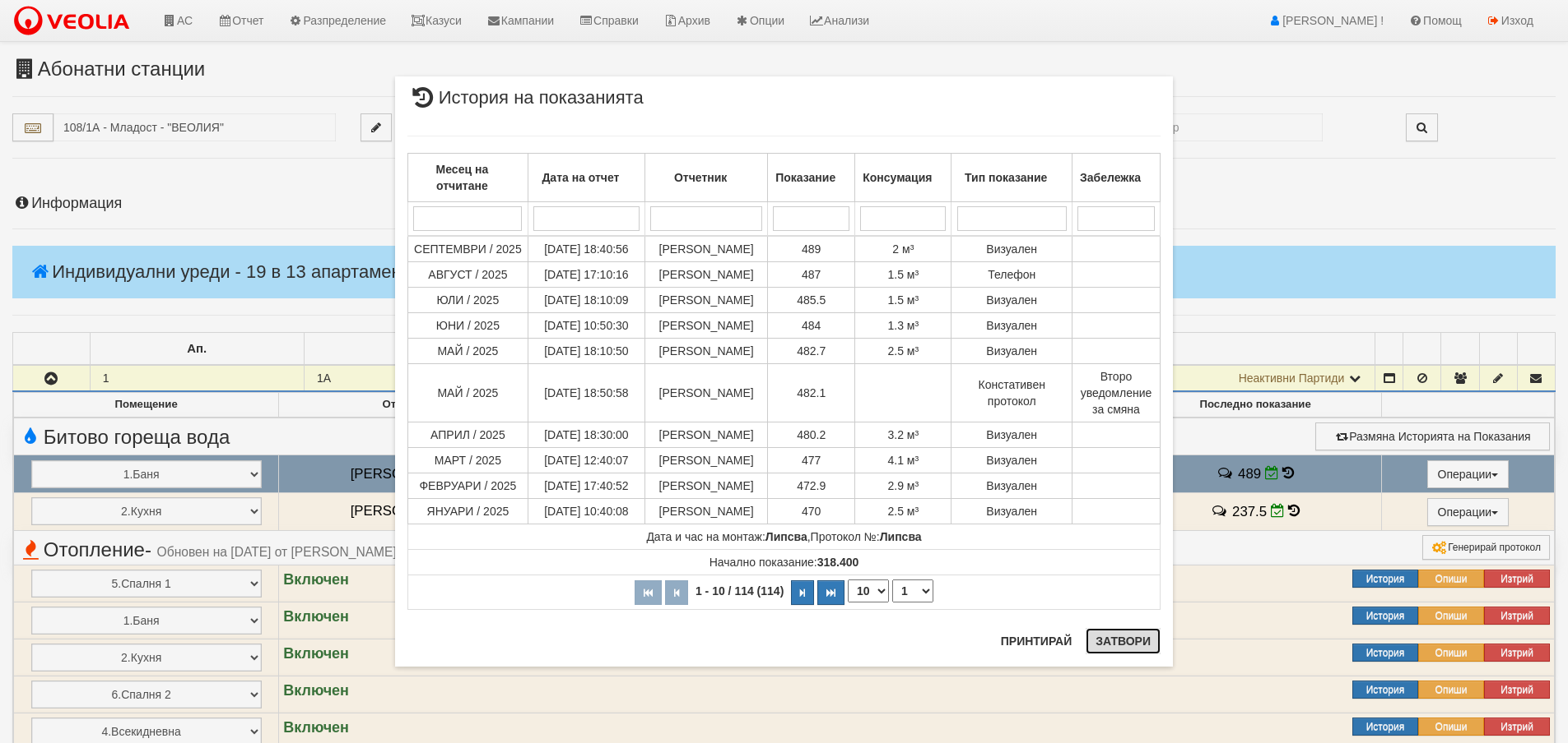
click at [1129, 650] on button "Затвори" at bounding box center [1123, 641] width 75 height 26
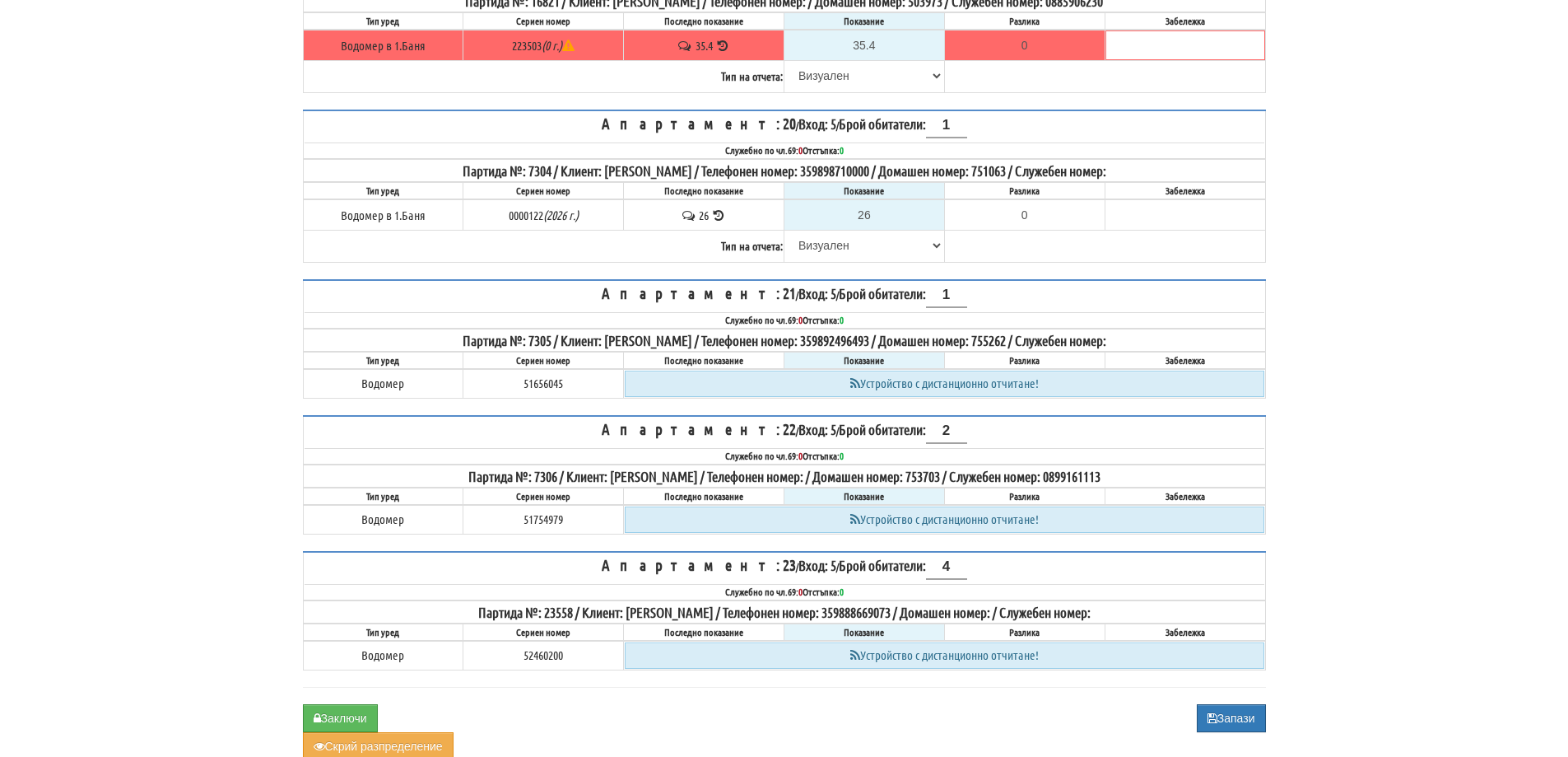
scroll to position [2984, 0]
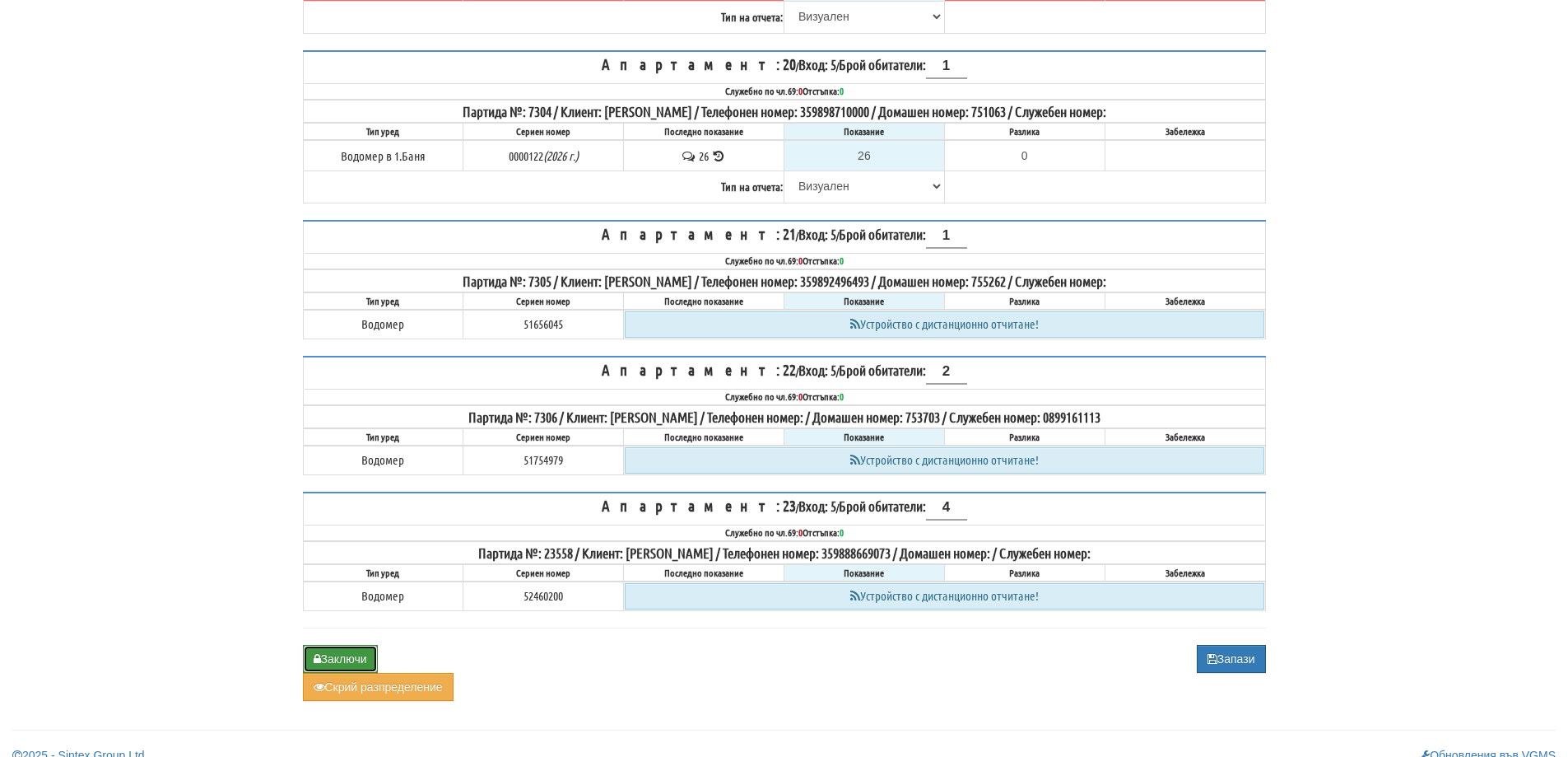
click at [363, 644] on button "Заключи" at bounding box center [340, 658] width 75 height 28
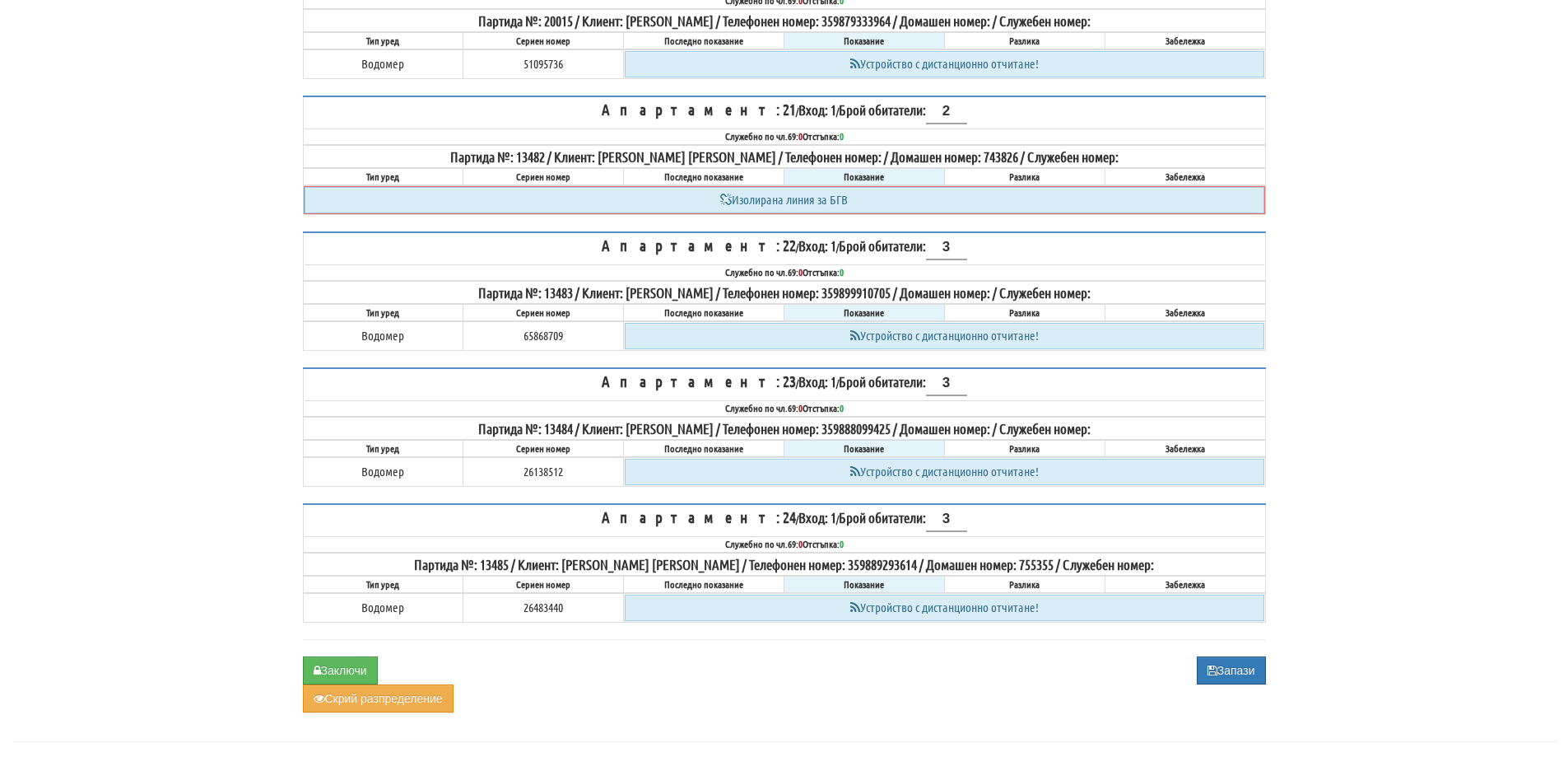
scroll to position [3211, 0]
click at [344, 655] on button "Заключи" at bounding box center [340, 669] width 75 height 28
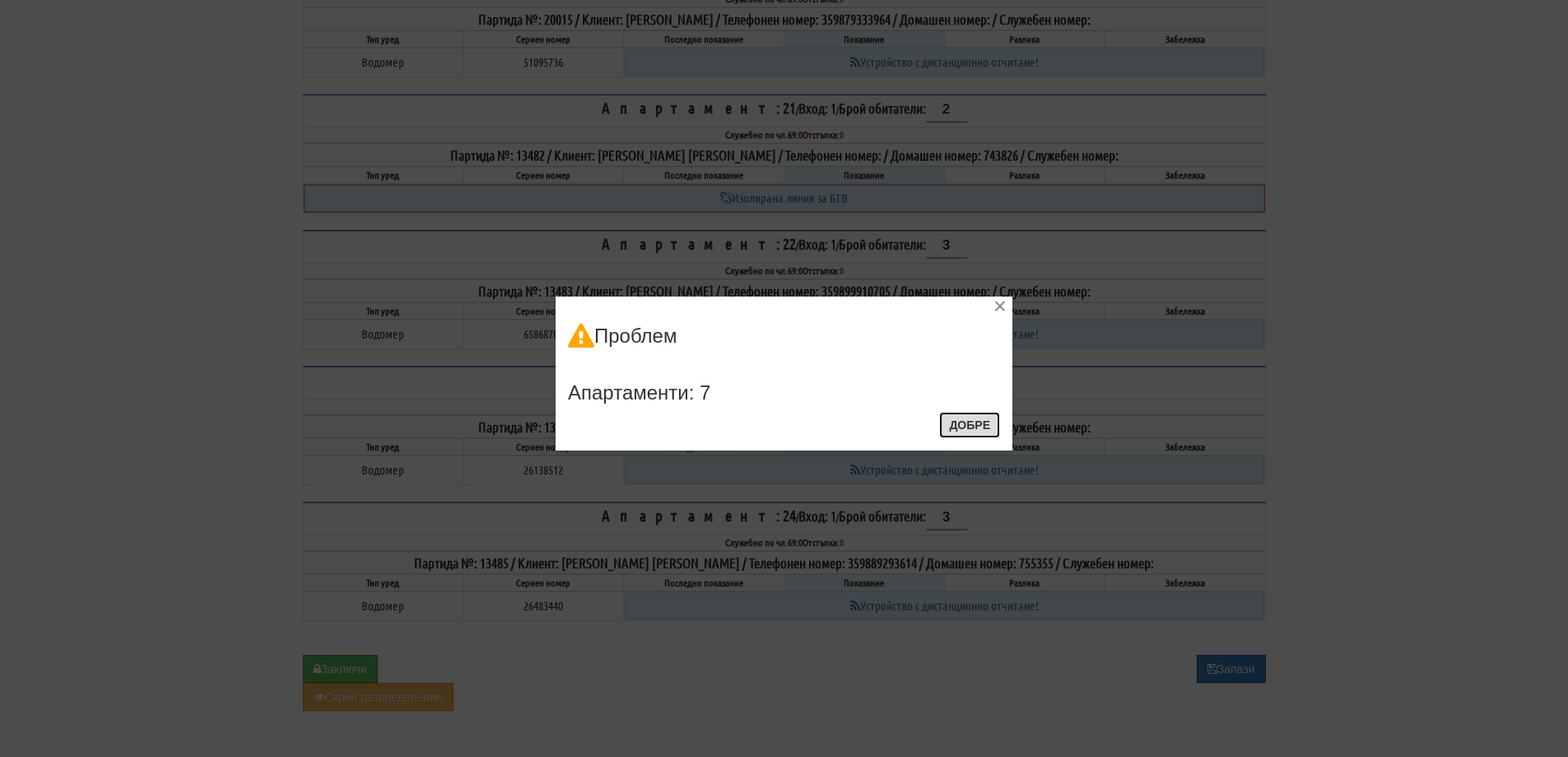
click at [961, 419] on button "Добре" at bounding box center [969, 425] width 61 height 26
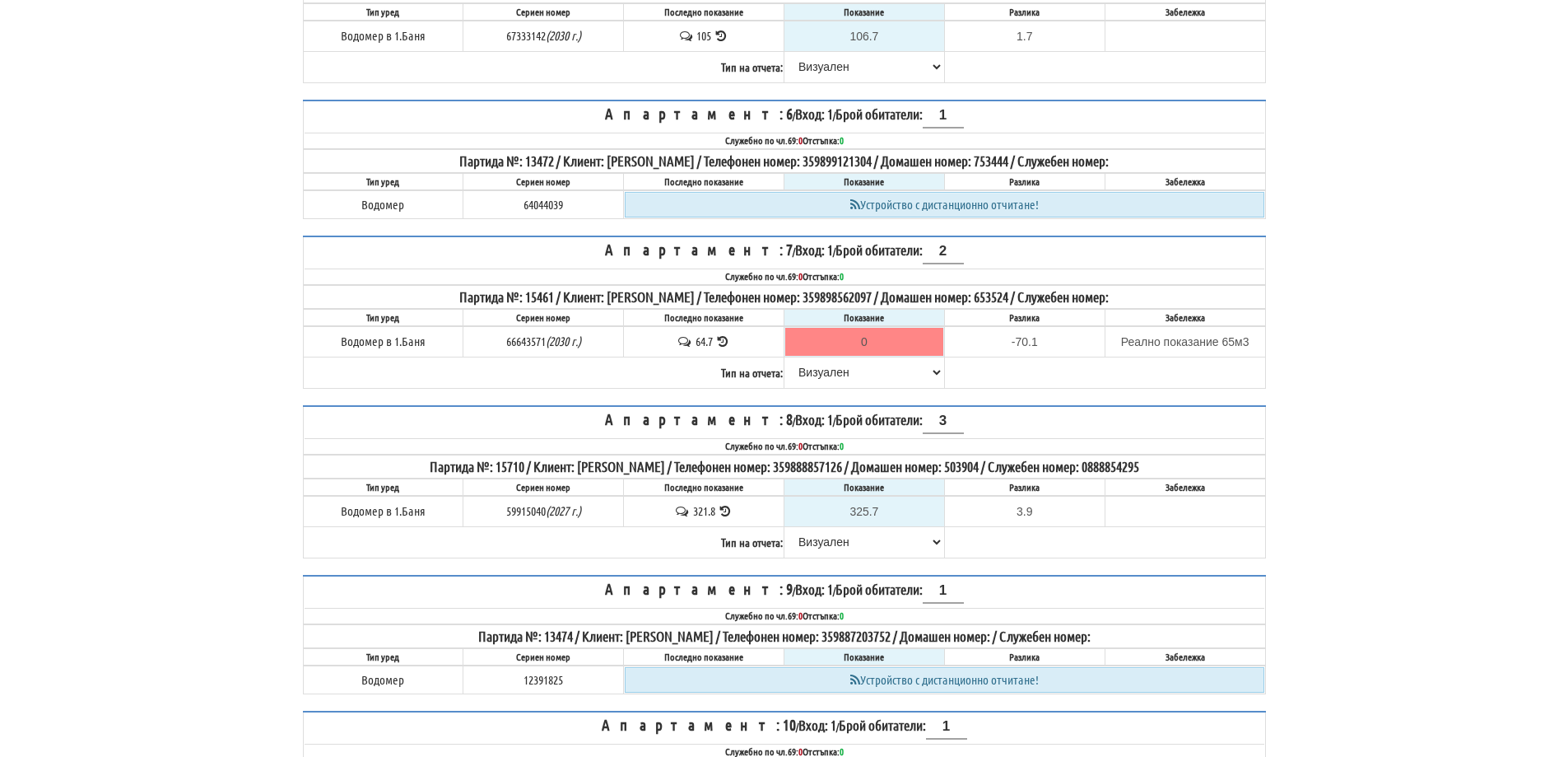
scroll to position [823, 0]
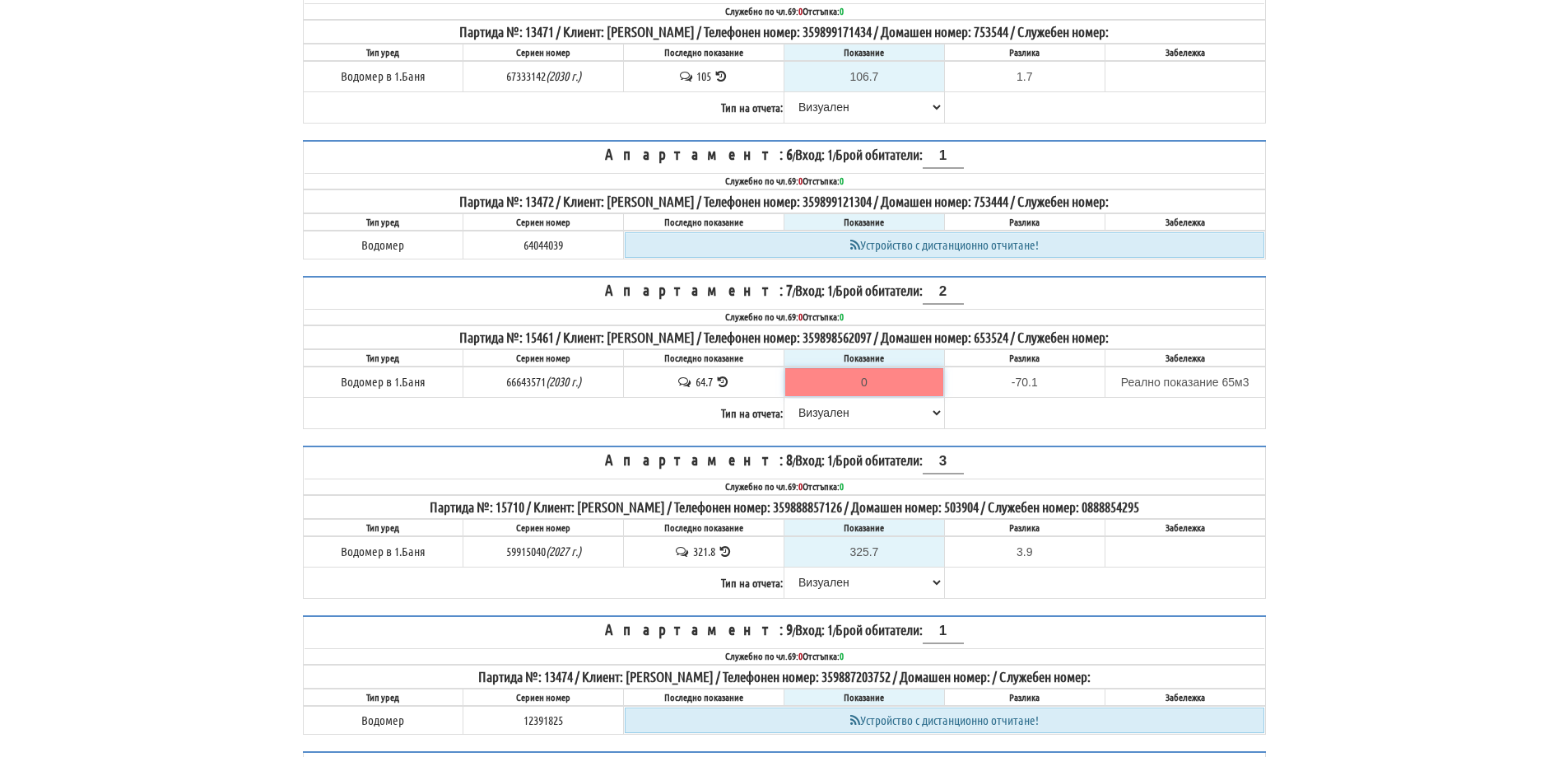
click at [891, 385] on input "0" at bounding box center [864, 382] width 158 height 28
type input "7"
type input "-57.700"
type input "70"
type input "5.300"
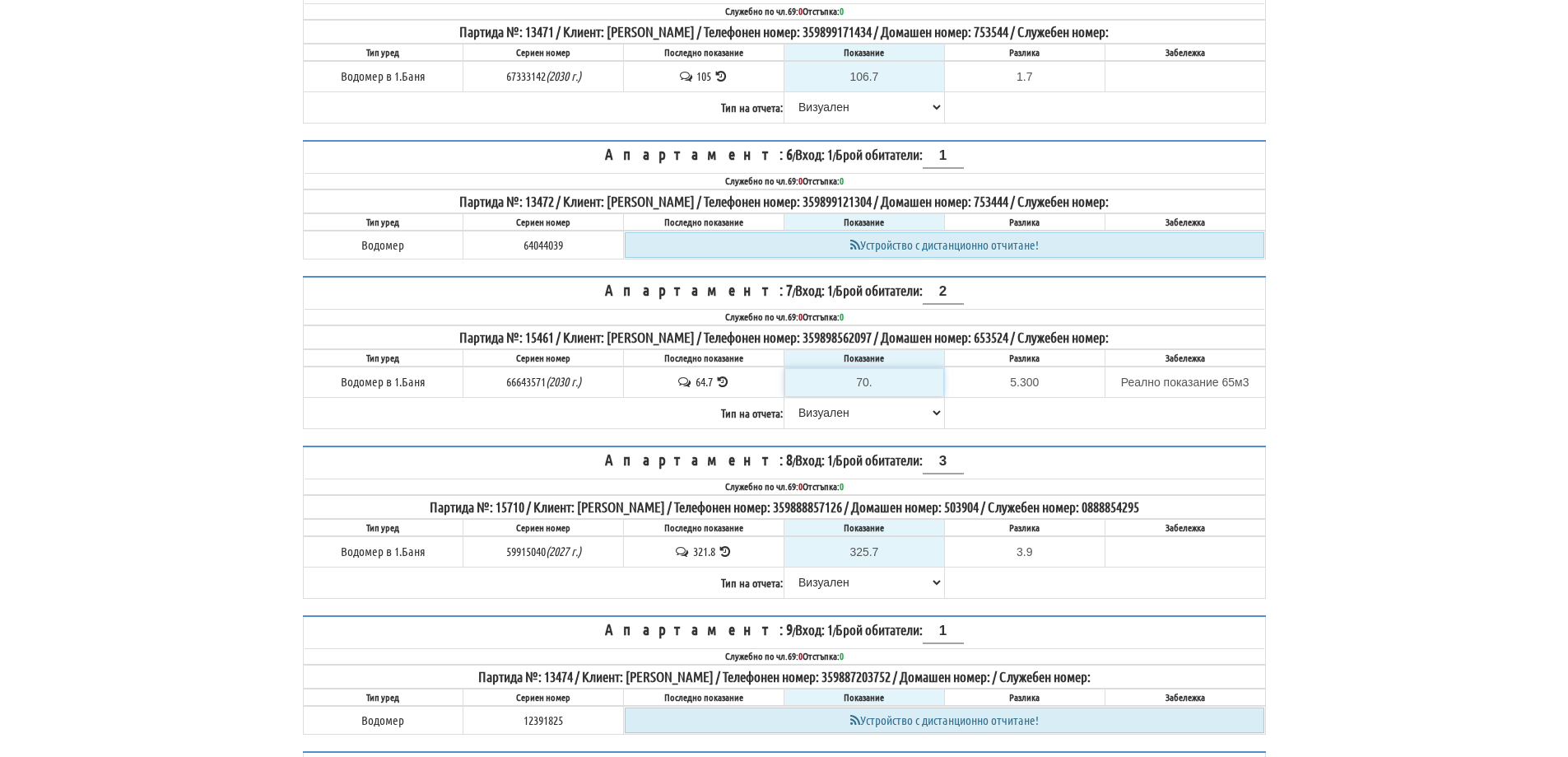
type input "70.1"
type input "5.4"
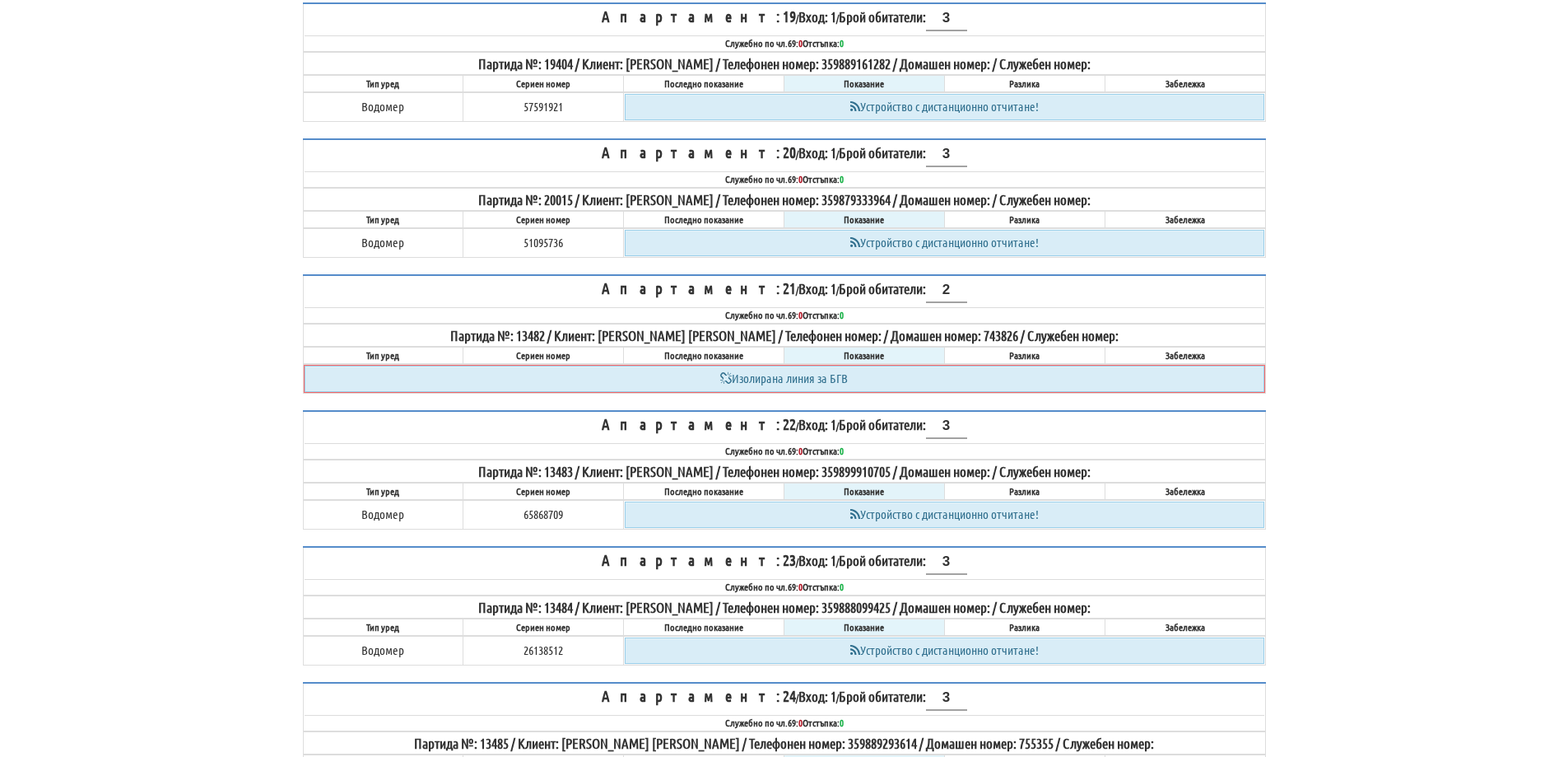
scroll to position [3220, 0]
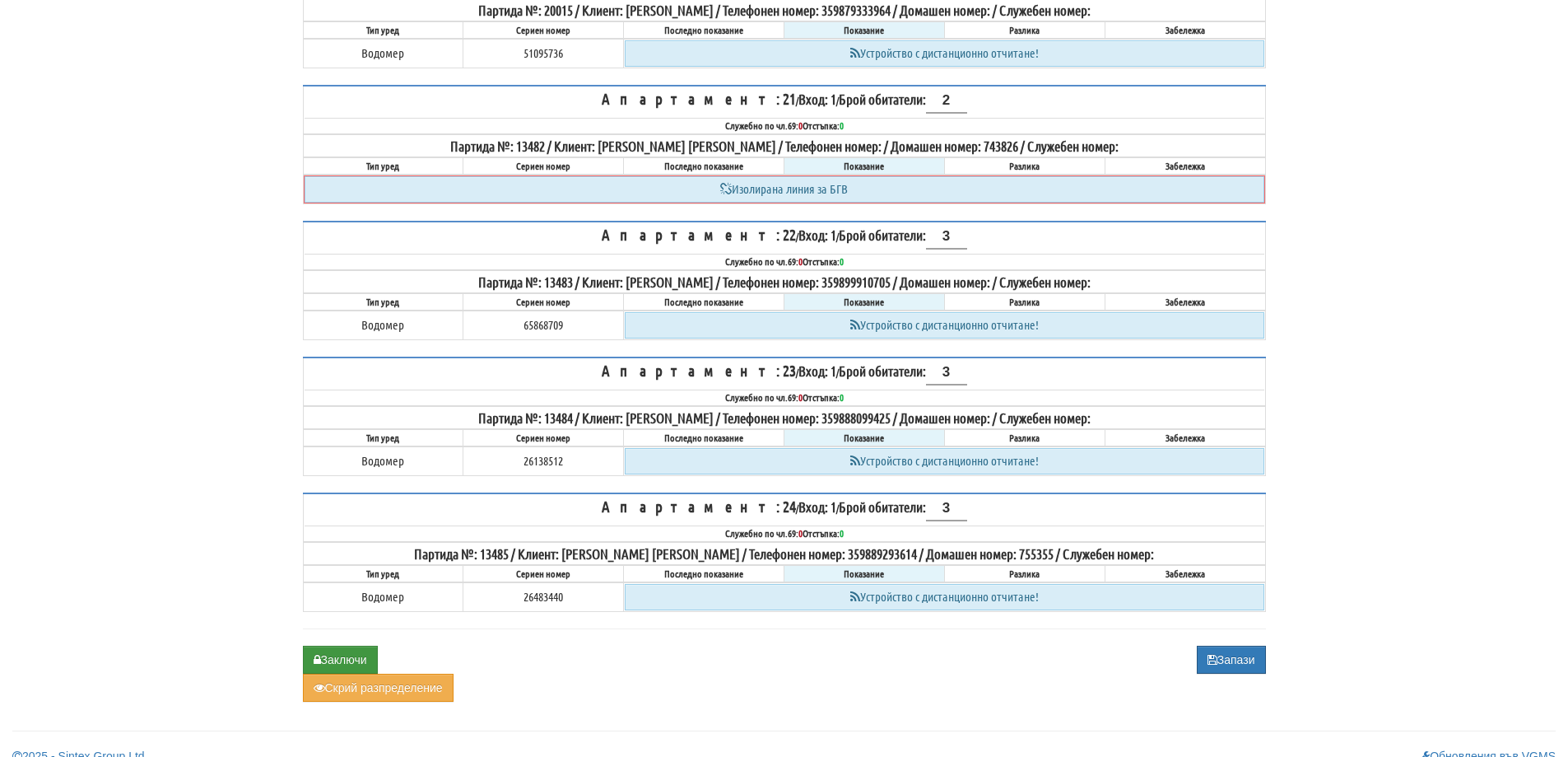
type input "70.1"
click at [359, 645] on button "Заключи" at bounding box center [340, 659] width 75 height 28
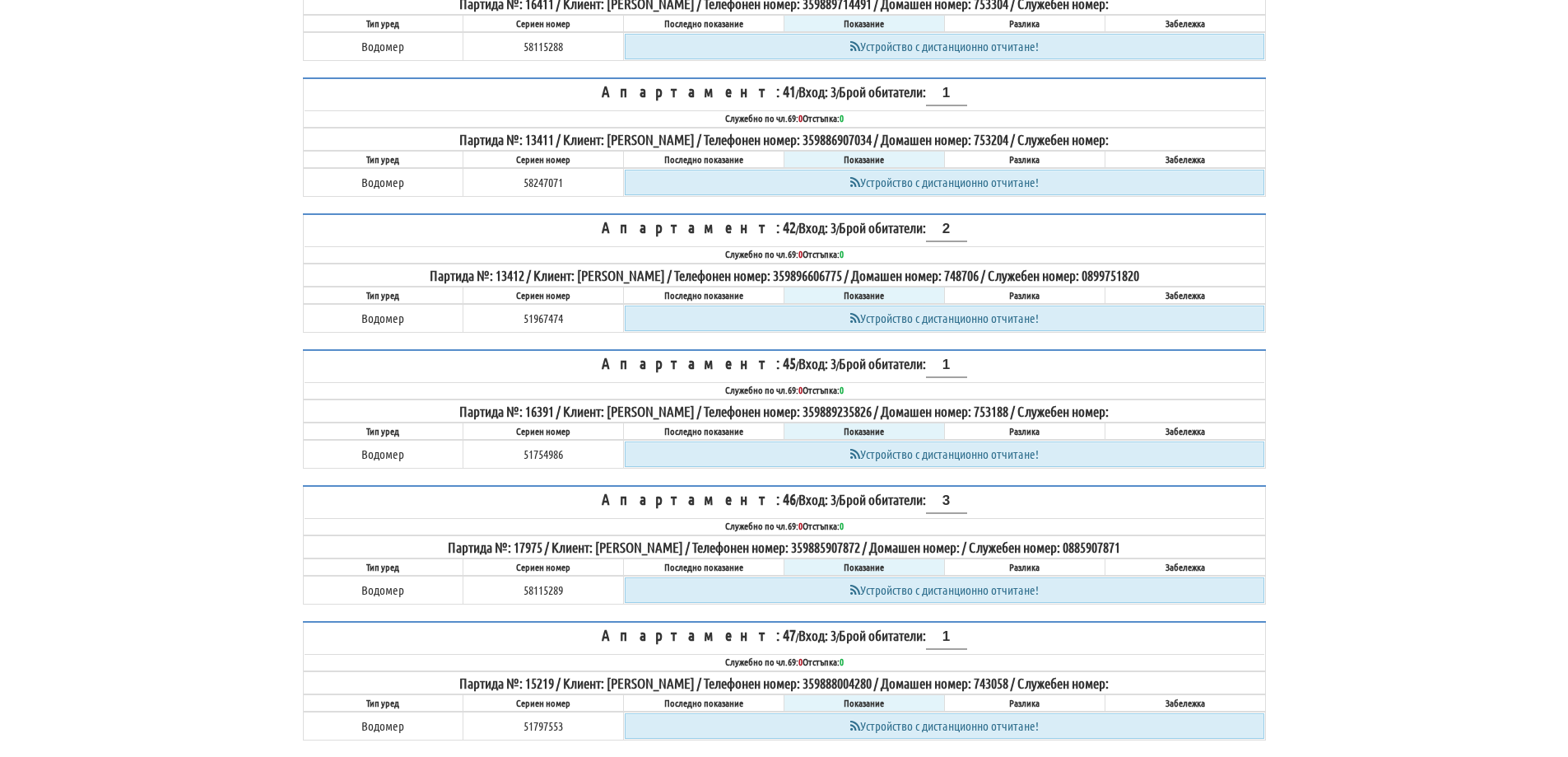
scroll to position [4806, 0]
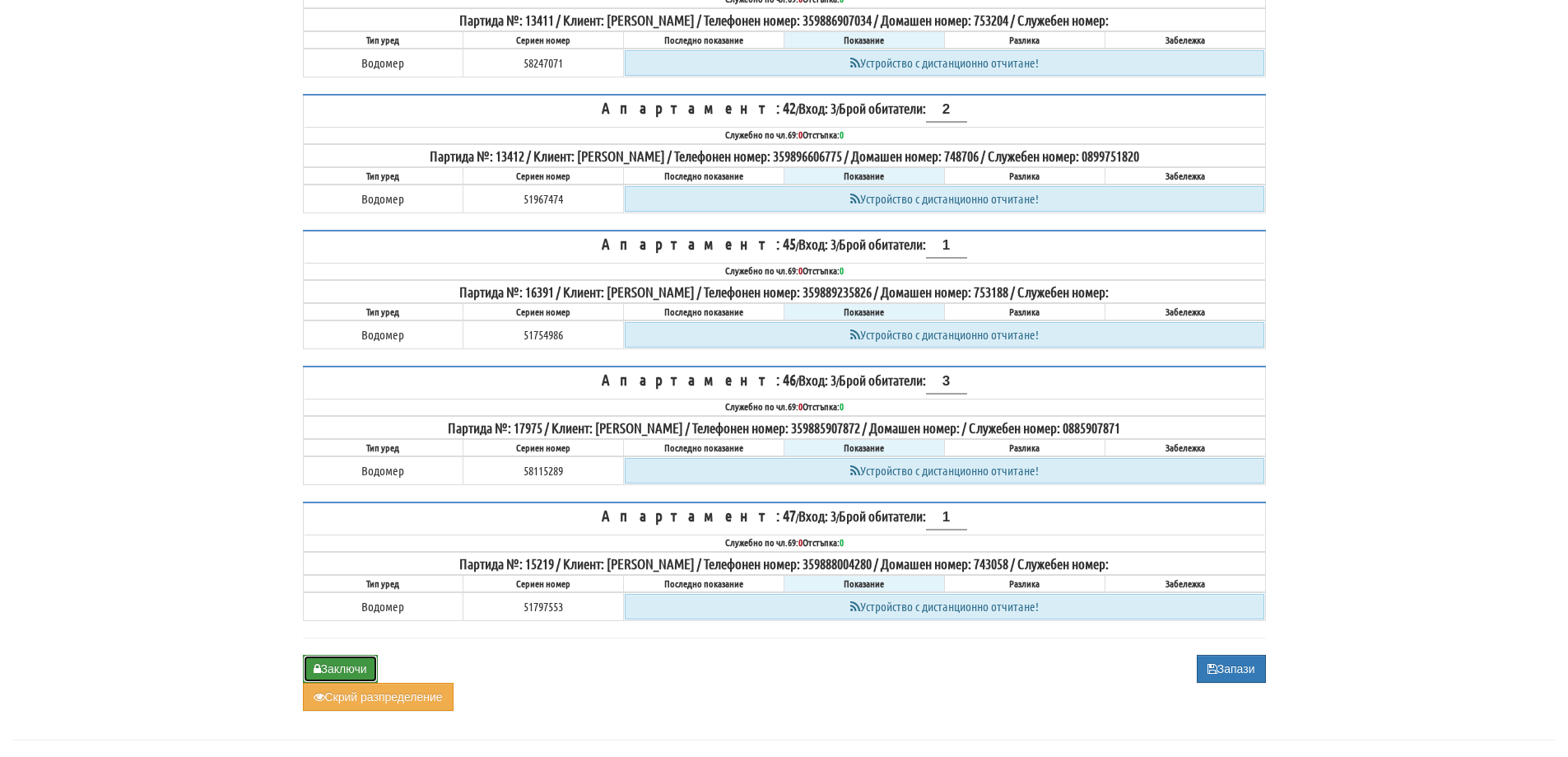
click at [362, 655] on button "Заключи" at bounding box center [340, 669] width 75 height 28
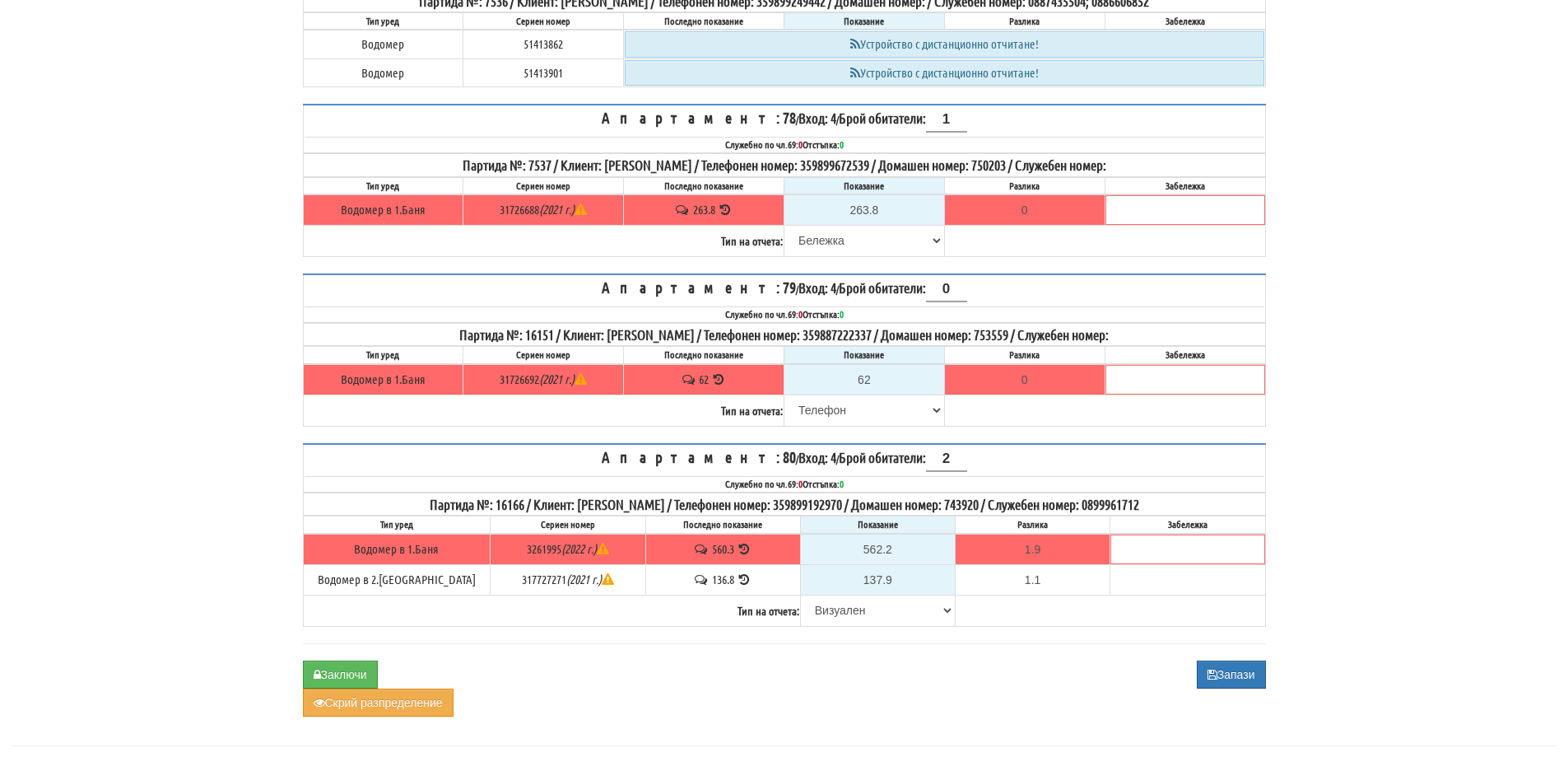
scroll to position [6226, 0]
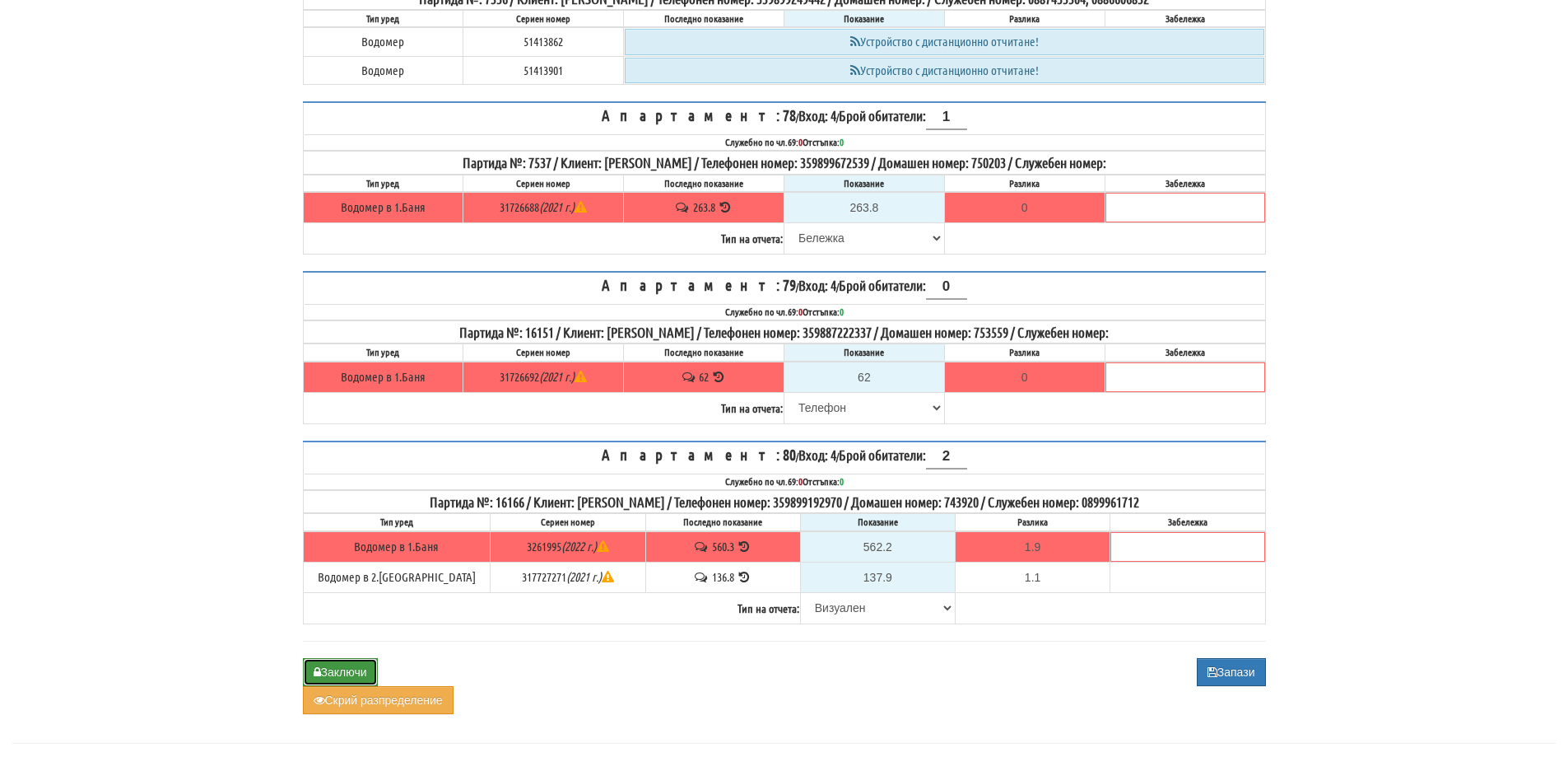
click at [331, 658] on button "Заключи" at bounding box center [340, 672] width 75 height 28
type input "0.0"
type input "0.000"
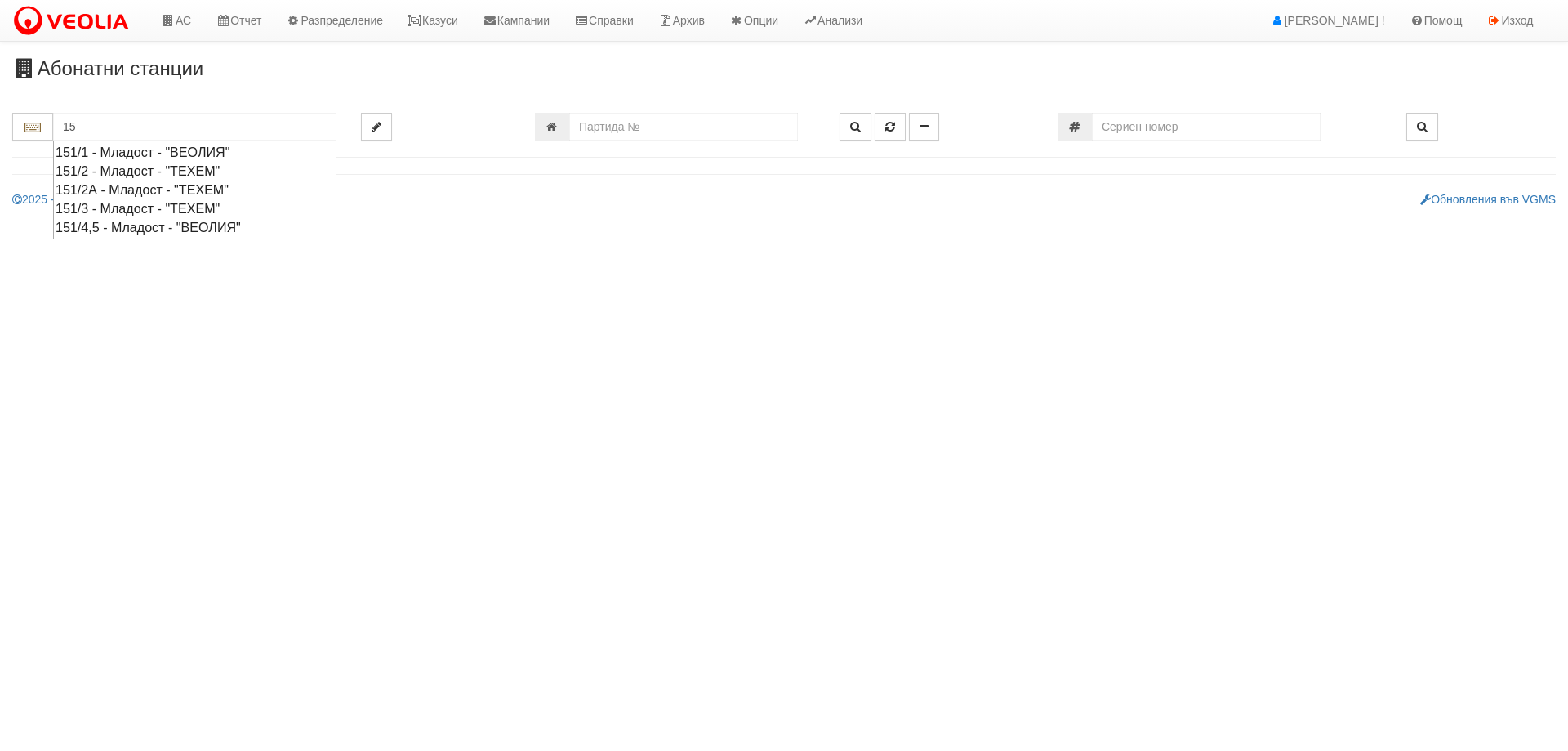
type input "1"
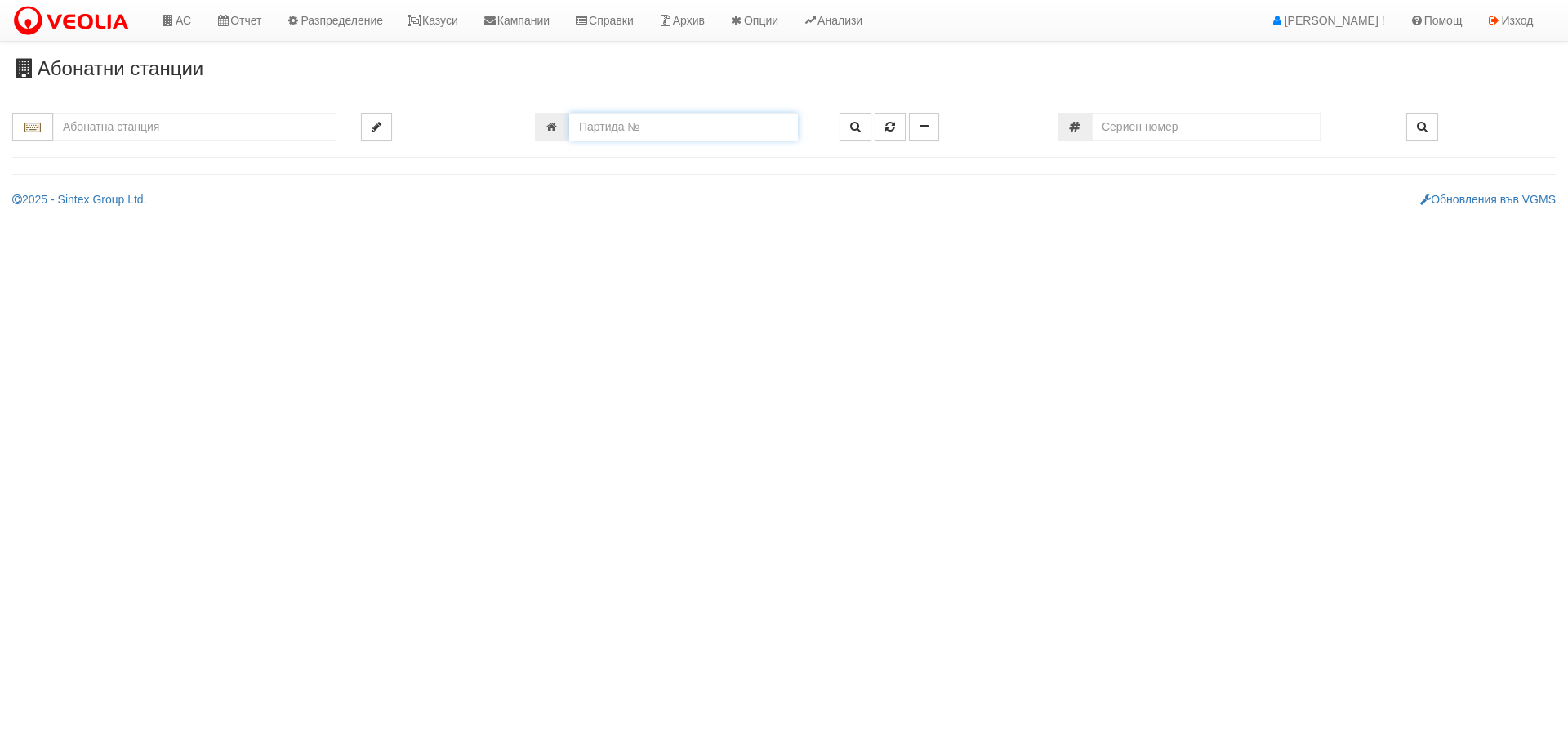
click at [598, 125] on input "number" at bounding box center [683, 126] width 228 height 28
type input "15461"
type input "151/1 - "[PERSON_NAME] [GEOGRAPHIC_DATA] " ЕАД"
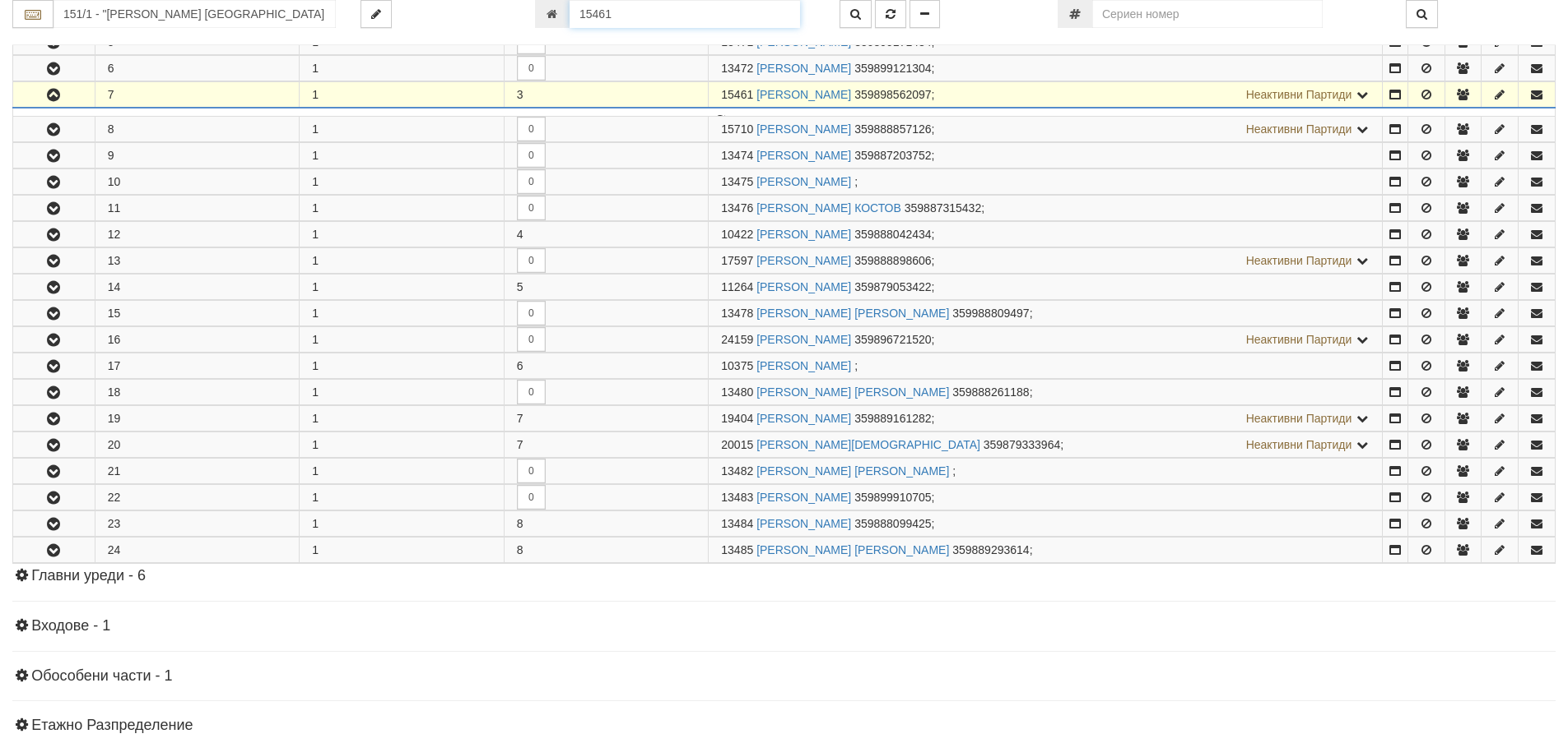
scroll to position [483, 0]
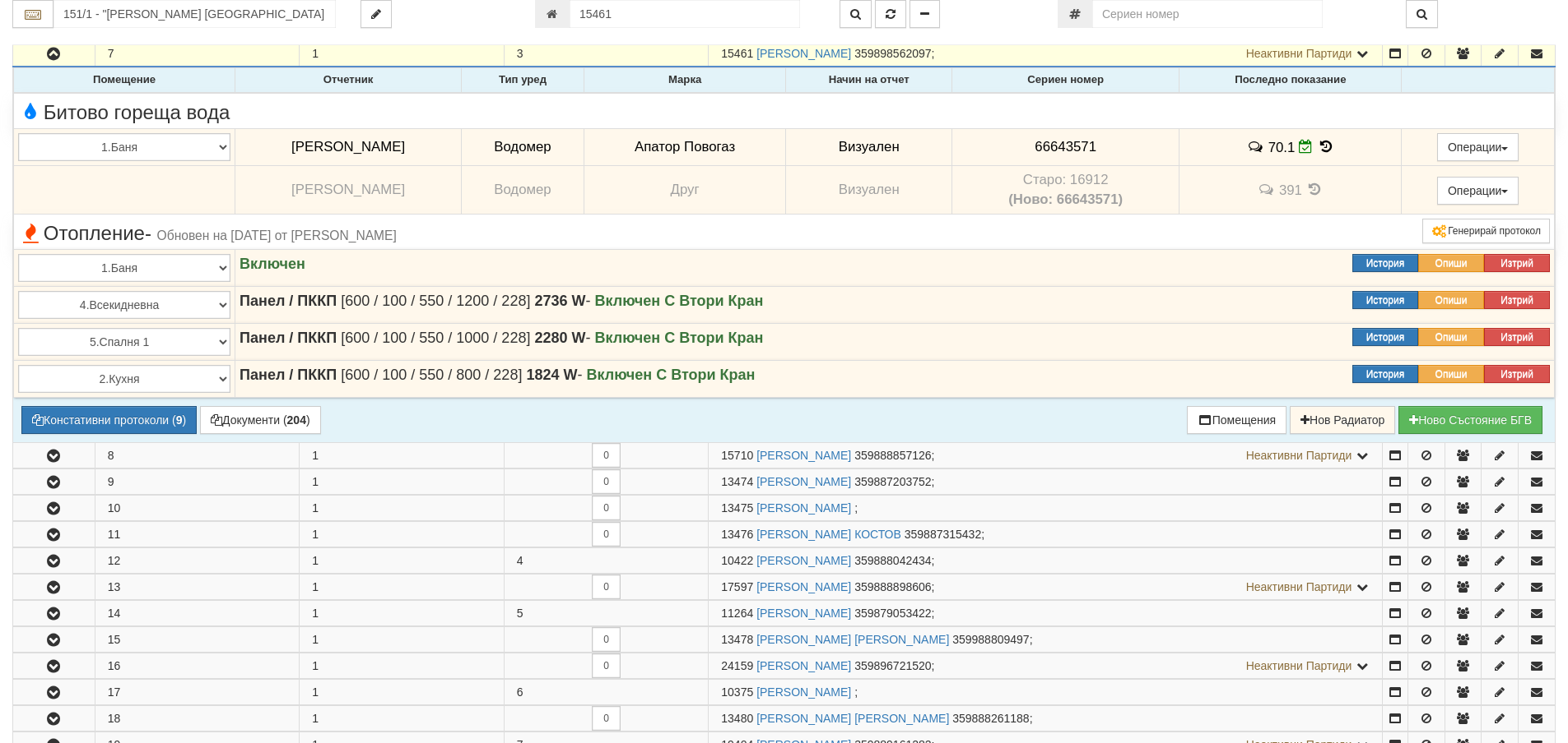
click at [1332, 141] on icon at bounding box center [1326, 146] width 18 height 14
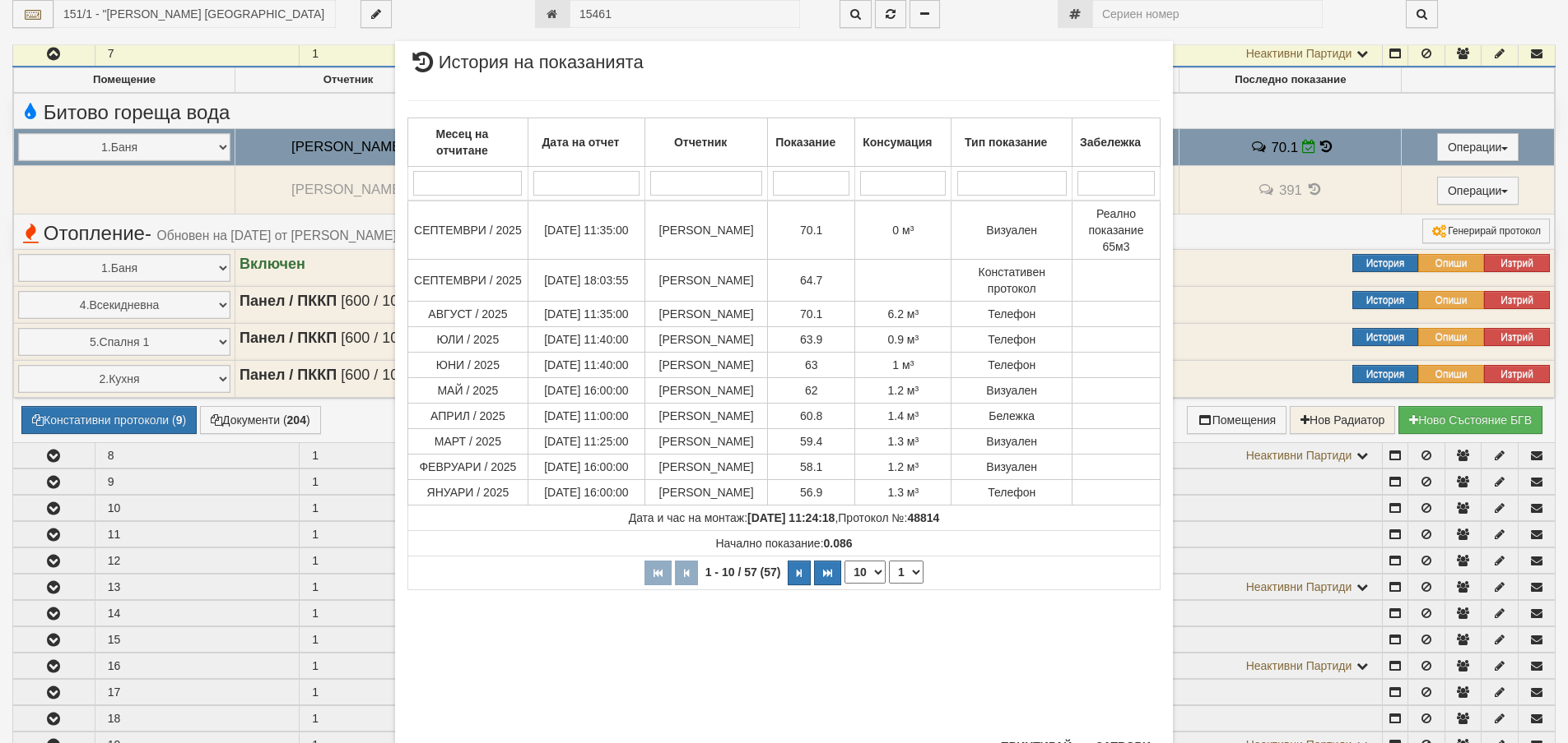
scroll to position [70, 0]
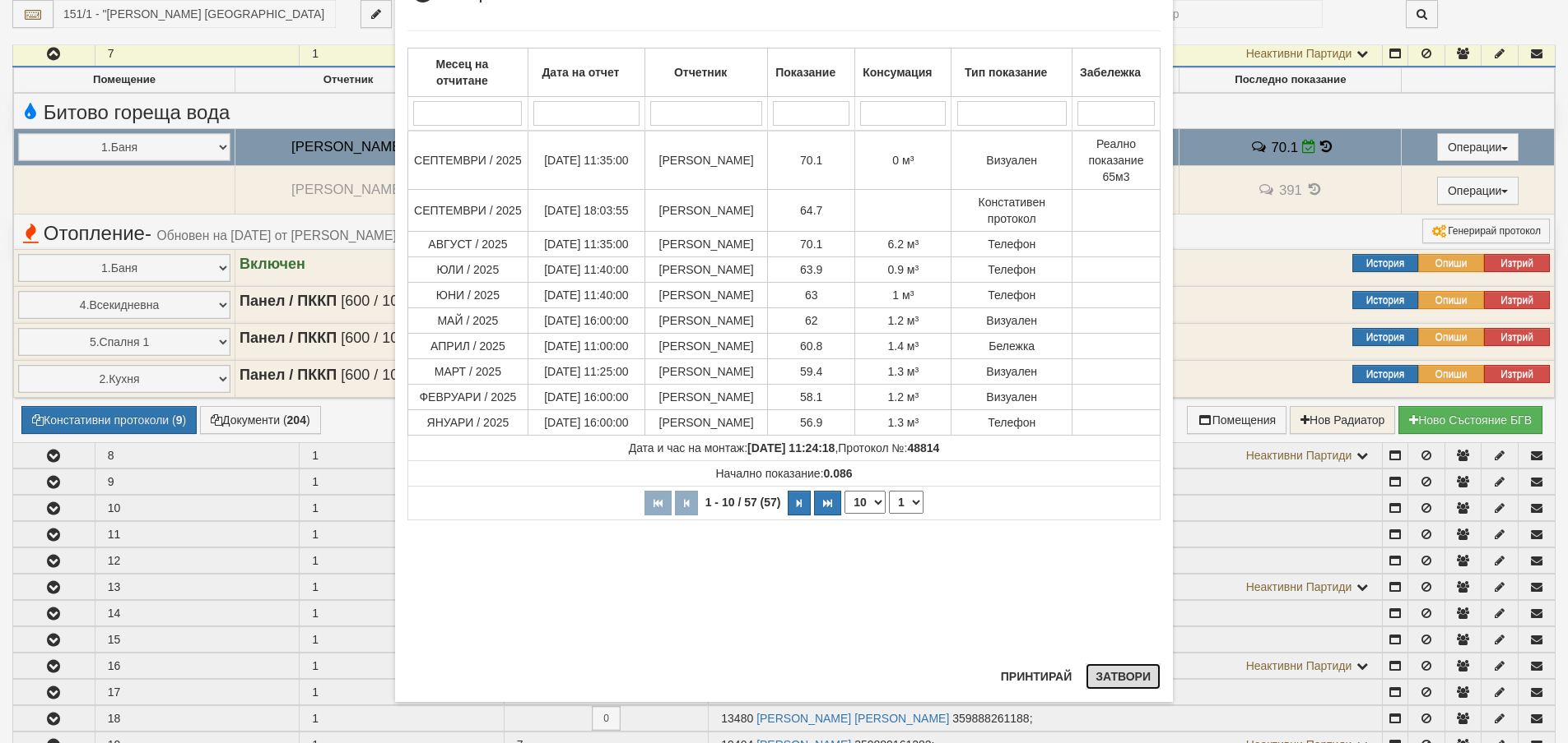
click at [1117, 685] on button "Затвори" at bounding box center [1123, 677] width 75 height 26
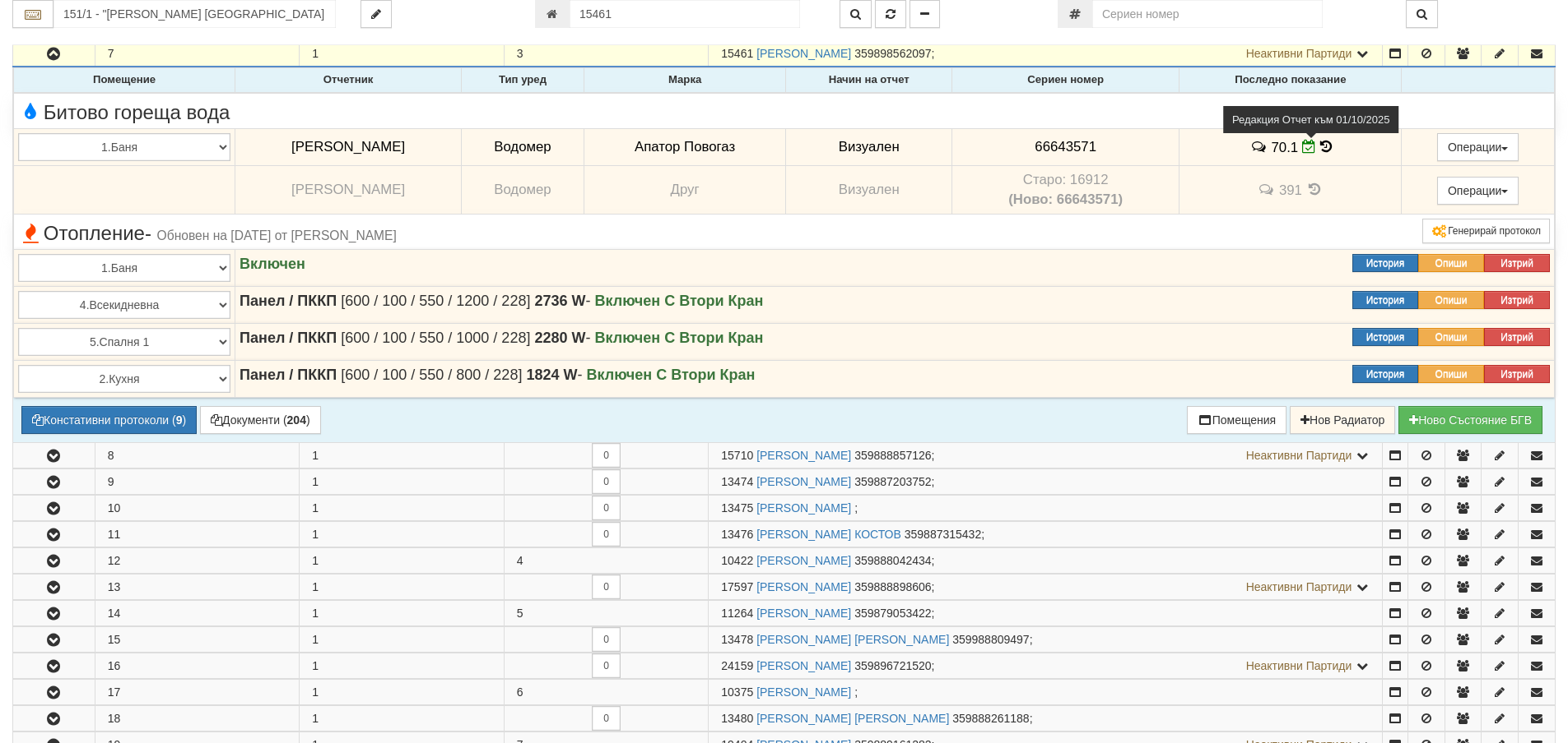
click at [1307, 152] on icon at bounding box center [1309, 146] width 14 height 14
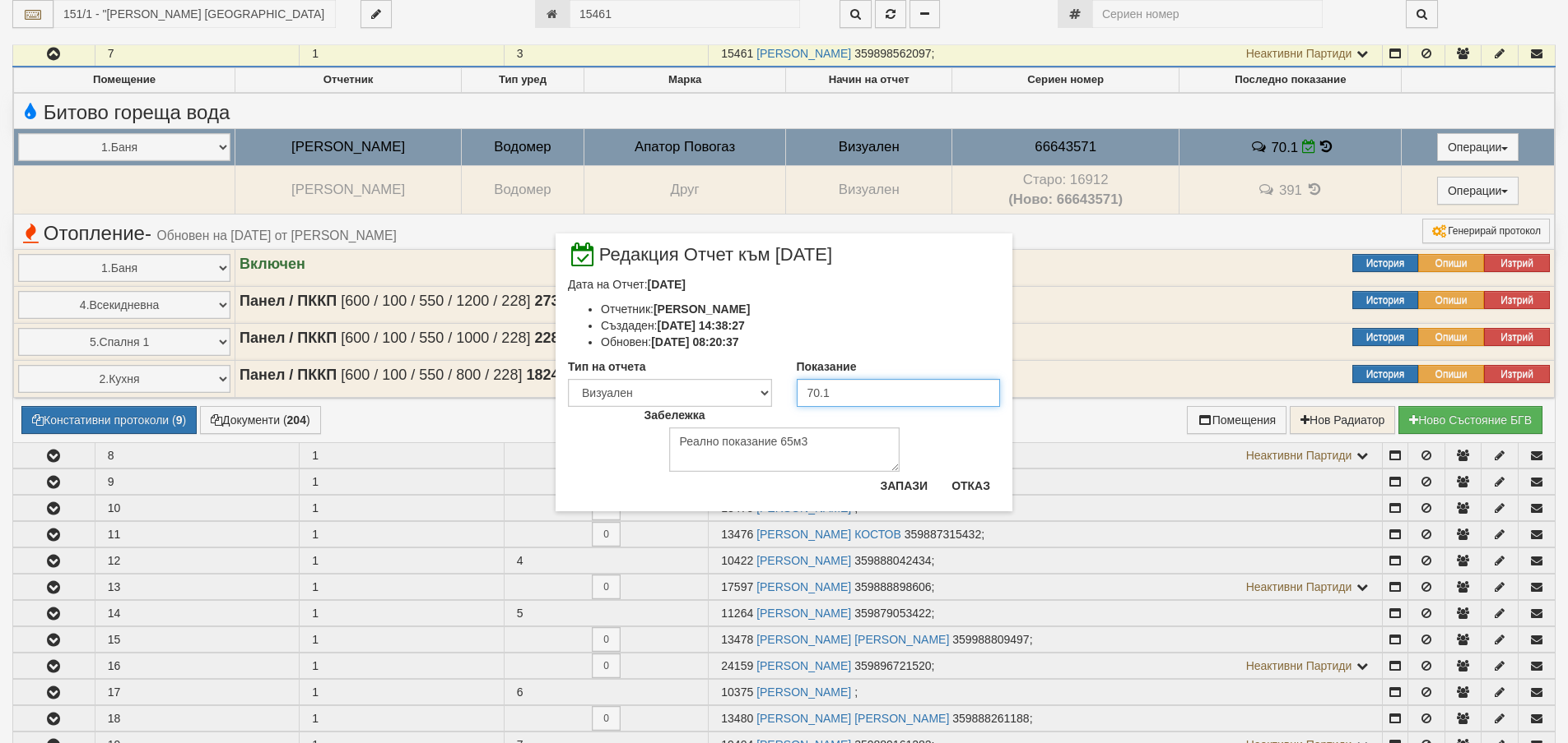
drag, startPoint x: 833, startPoint y: 397, endPoint x: 773, endPoint y: 388, distance: 60.7
click at [773, 388] on div "Тип на отчета Визуален Телефон Бележка Неосигурен достъп Самоотчет Служебно Дис…" at bounding box center [784, 383] width 457 height 49
type input "65"
click at [930, 490] on button "Запази" at bounding box center [903, 486] width 67 height 26
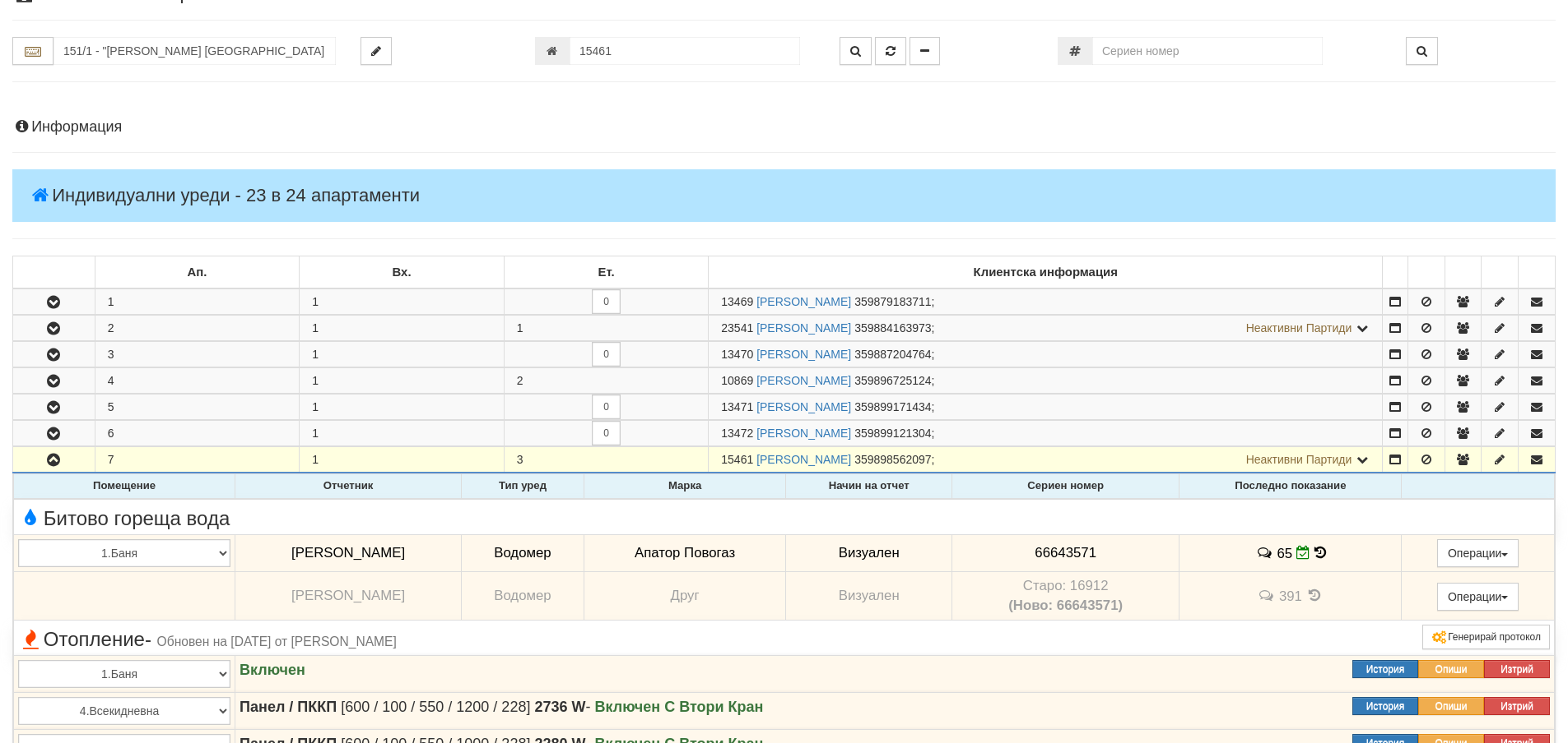
scroll to position [0, 0]
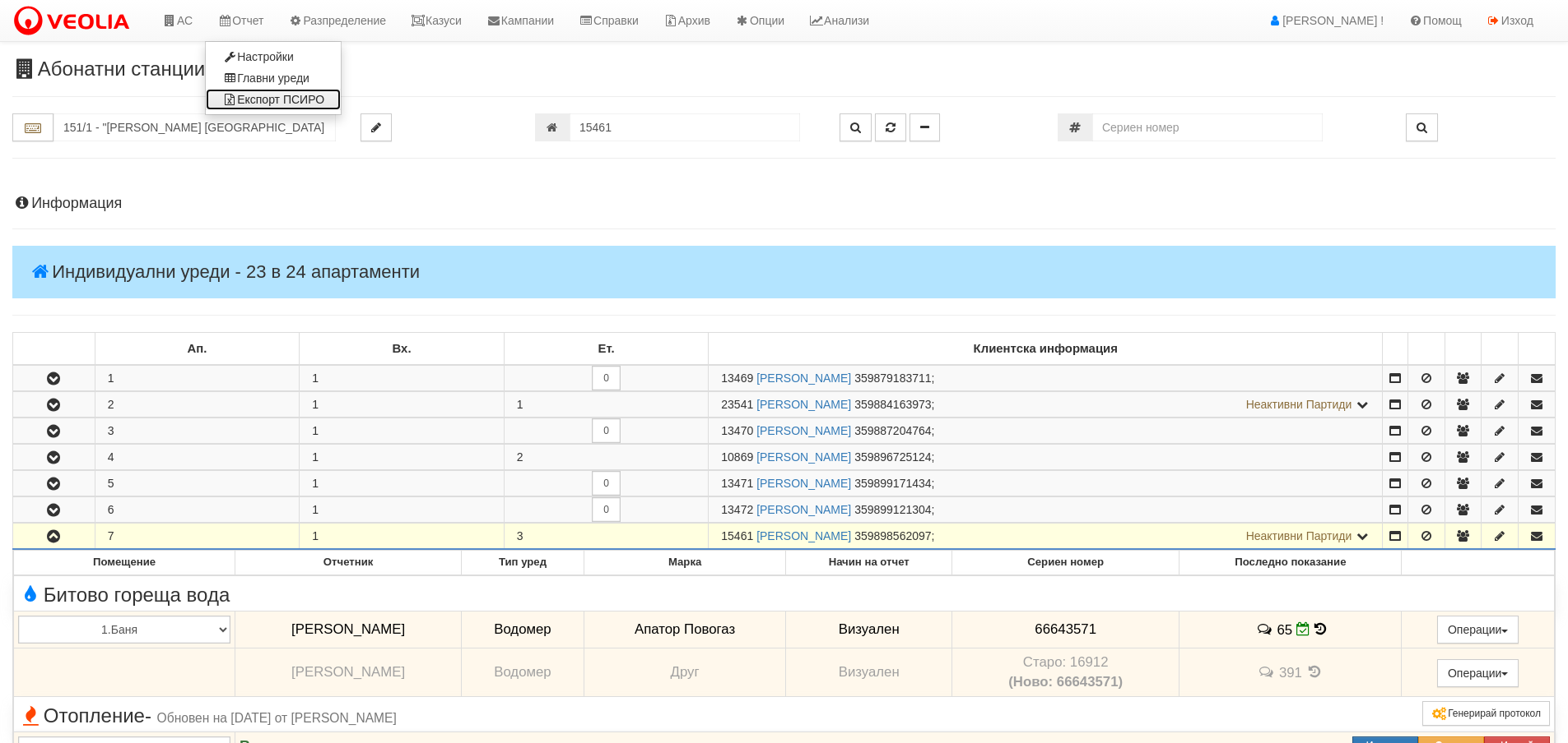
click at [285, 100] on link "Експорт ПСИРО" at bounding box center [273, 99] width 135 height 22
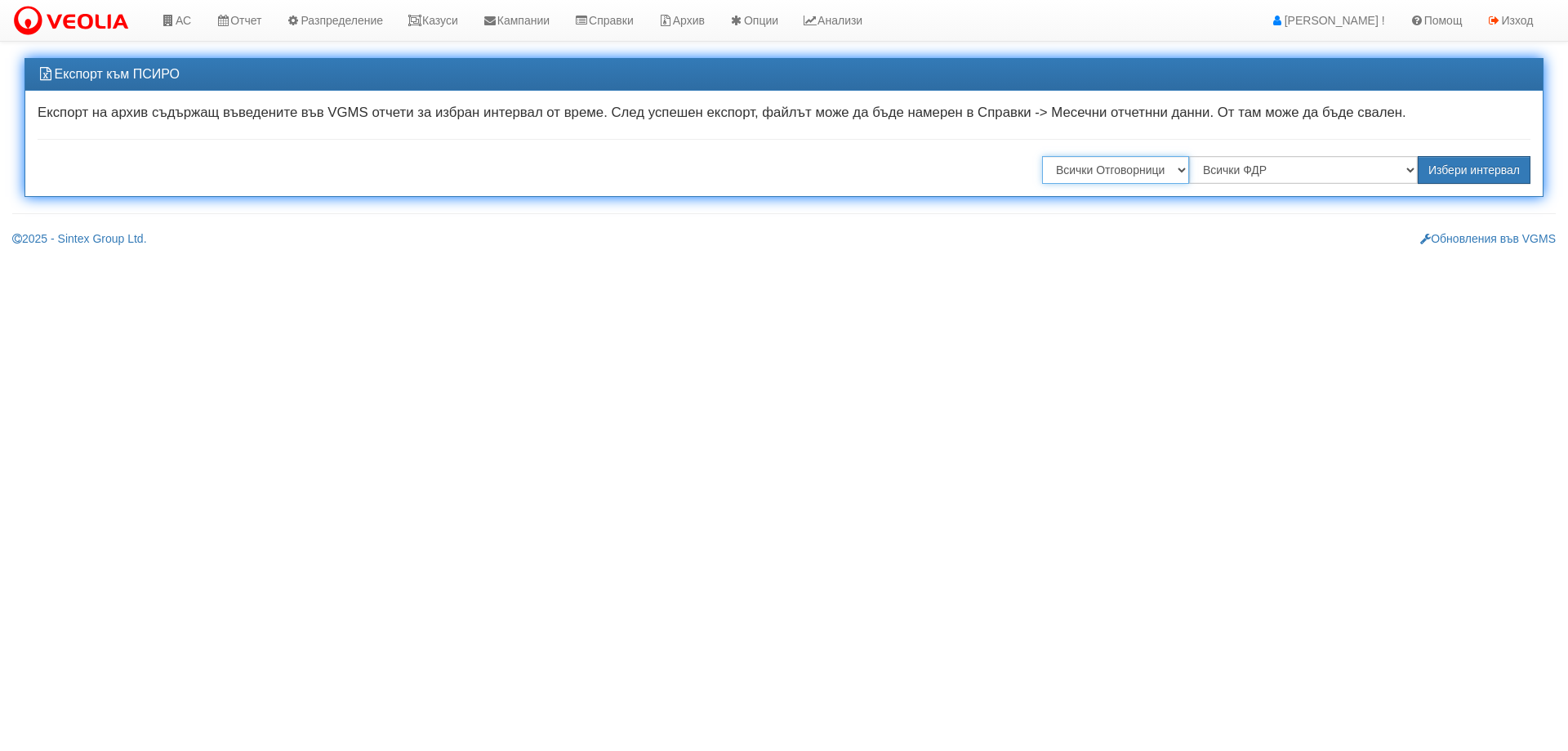
click at [1154, 177] on select "Всички Отговорници [PERSON_NAME] [PERSON_NAME] [PERSON_NAME] [PERSON_NAME] [PER…" at bounding box center [1116, 170] width 147 height 28
click at [1227, 167] on select "Всички ФДР "[PERSON_NAME] [GEOGRAPHIC_DATA] " ЕАД "ТЕХЕМ СЪРВИСИС" ЕООД "ТОПЛОС…" at bounding box center [1303, 170] width 228 height 28
select select ""ТЕХЕМ СЪРВИСИС" ЕООД"
click at [1191, 156] on select "Всички ФДР "[PERSON_NAME] [GEOGRAPHIC_DATA] " ЕАД "ТЕХЕМ СЪРВИСИС" ЕООД "ТОПЛОС…" at bounding box center [1303, 170] width 228 height 28
click at [1458, 168] on button "Избери интервал" at bounding box center [1474, 170] width 112 height 28
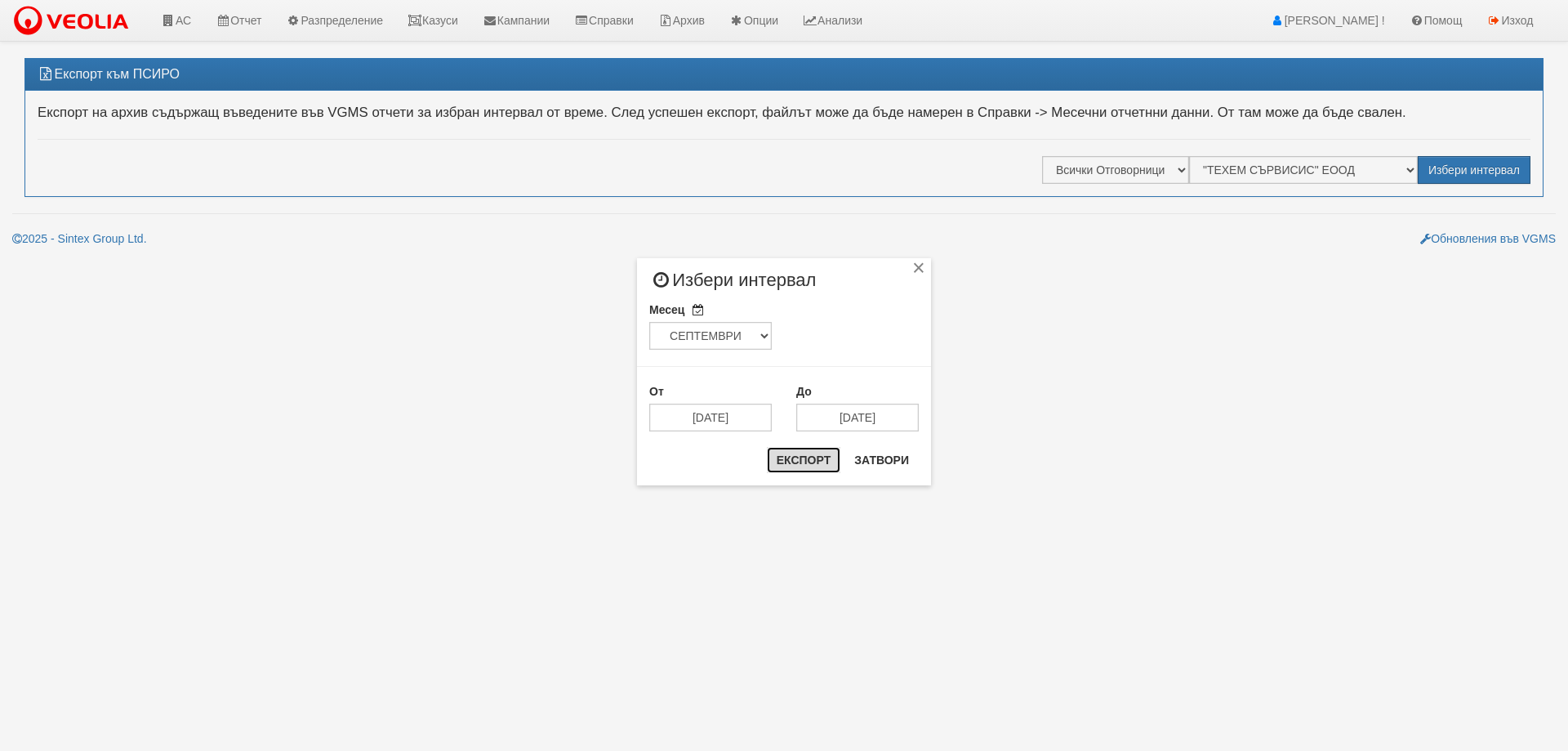
click at [800, 463] on button "Експорт" at bounding box center [803, 459] width 74 height 26
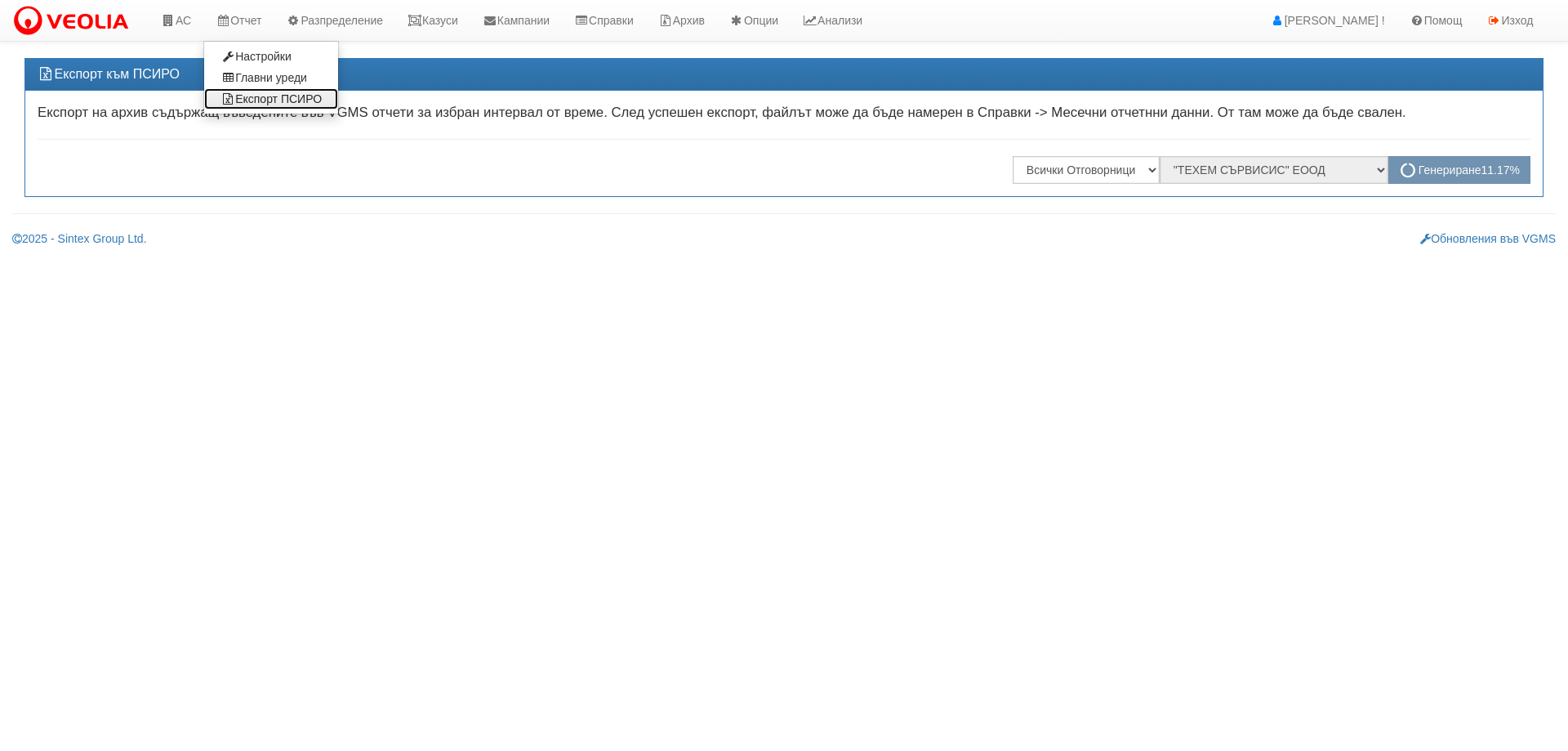
click at [265, 98] on link "Експорт ПСИРО" at bounding box center [271, 99] width 134 height 22
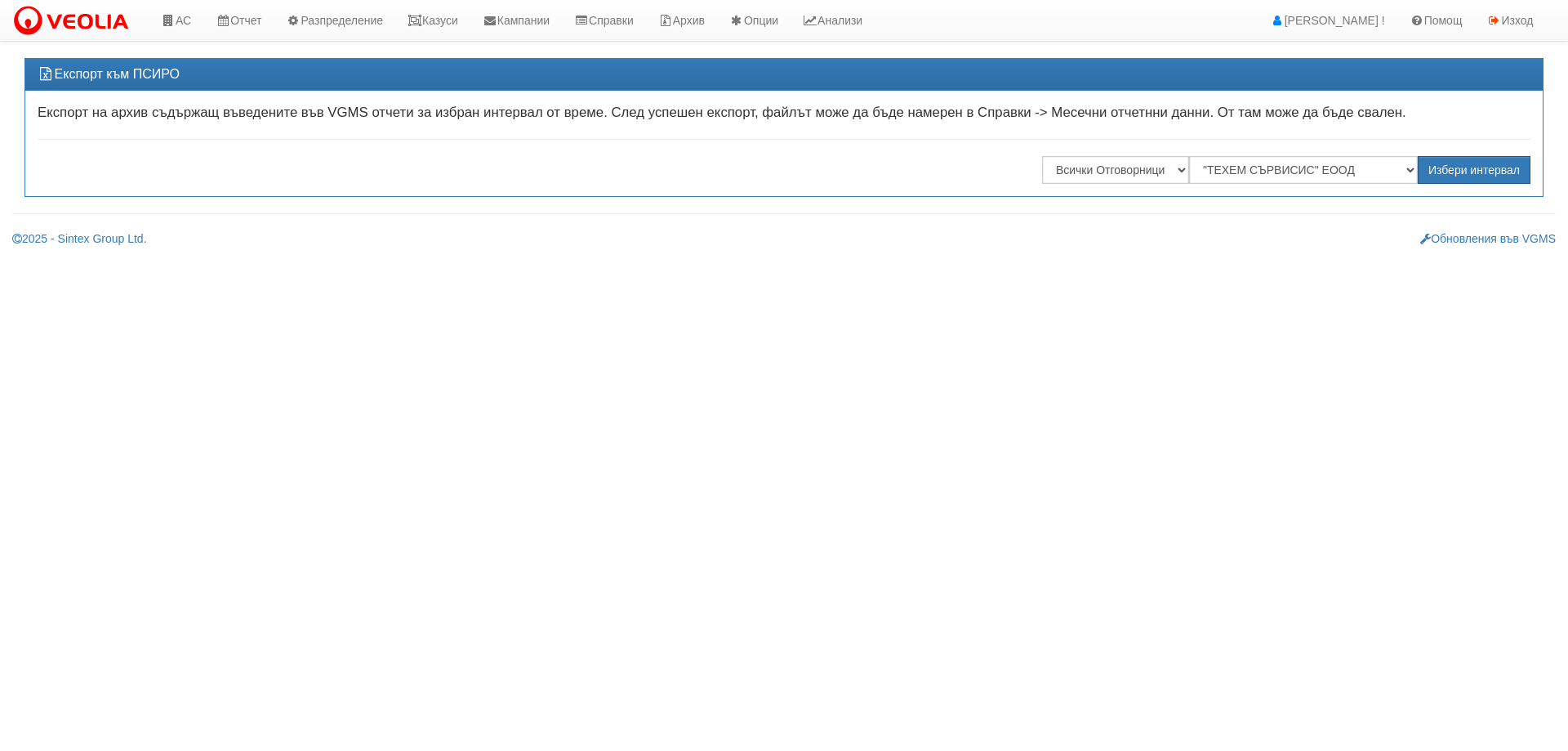
select select ""ТЕХЕМ СЪРВИСИС" ЕООД"
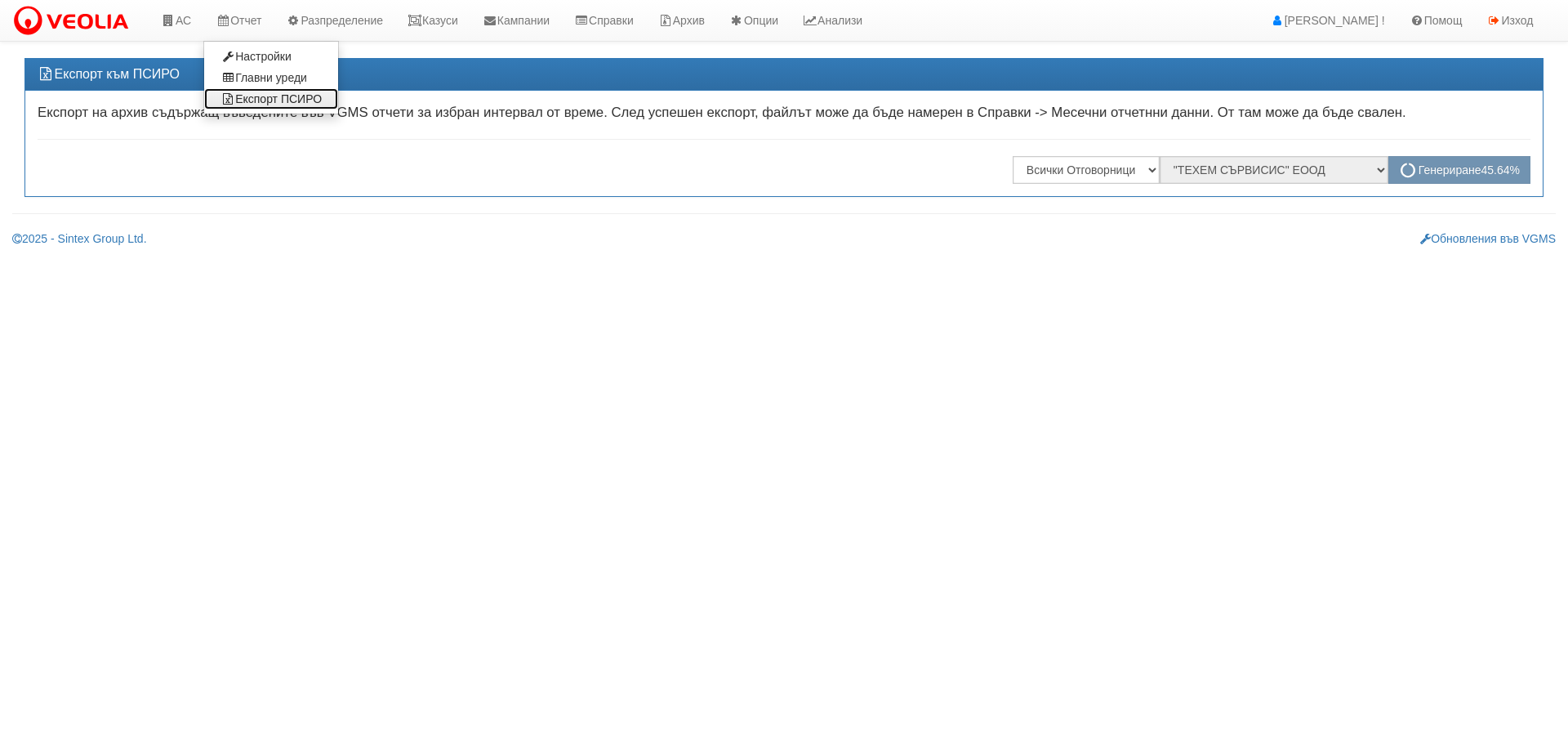
click at [240, 98] on link "Експорт ПСИРО" at bounding box center [271, 99] width 134 height 22
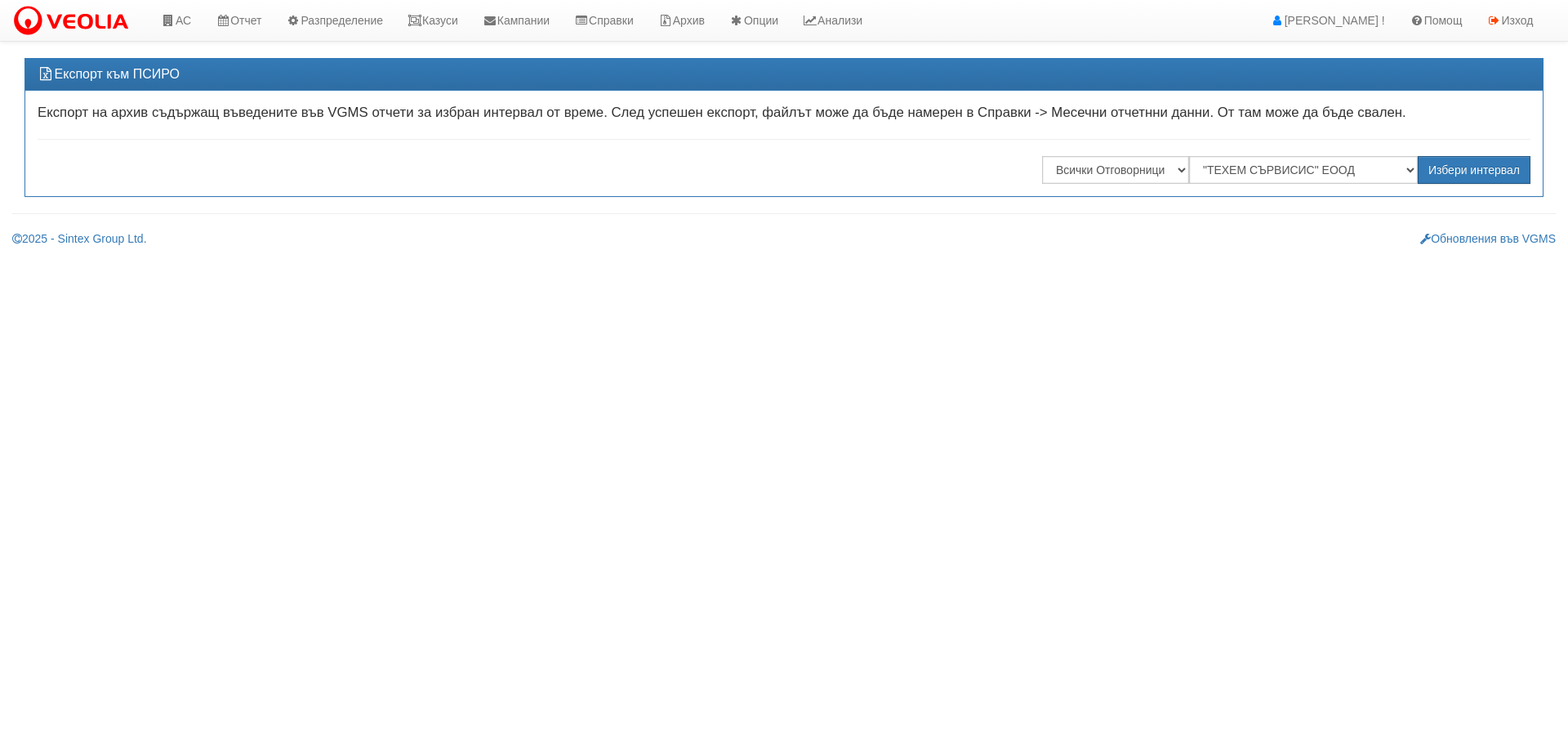
select select ""ТЕХЕМ СЪРВИСИС" ЕООД"
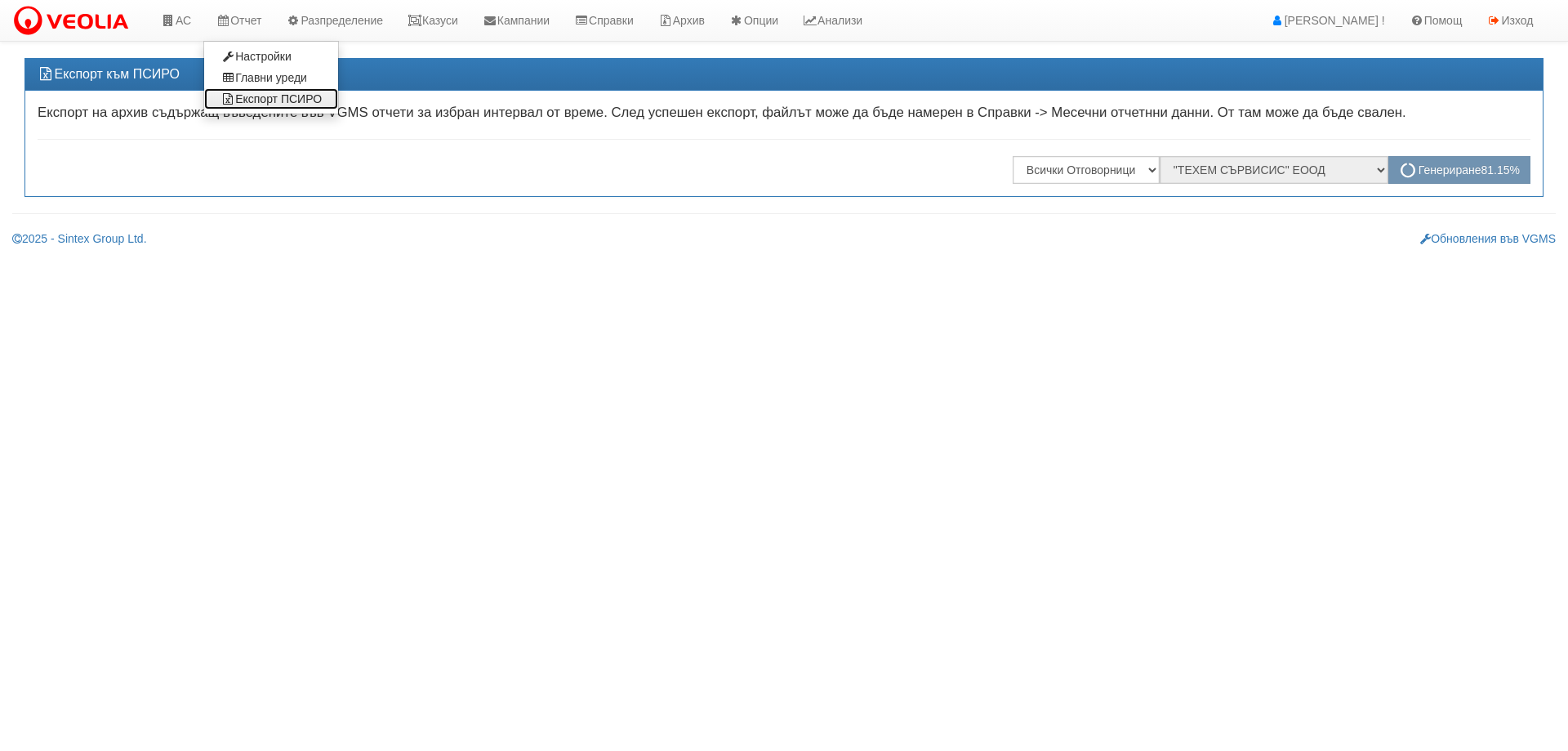
click at [287, 95] on link "Експорт ПСИРО" at bounding box center [271, 99] width 134 height 22
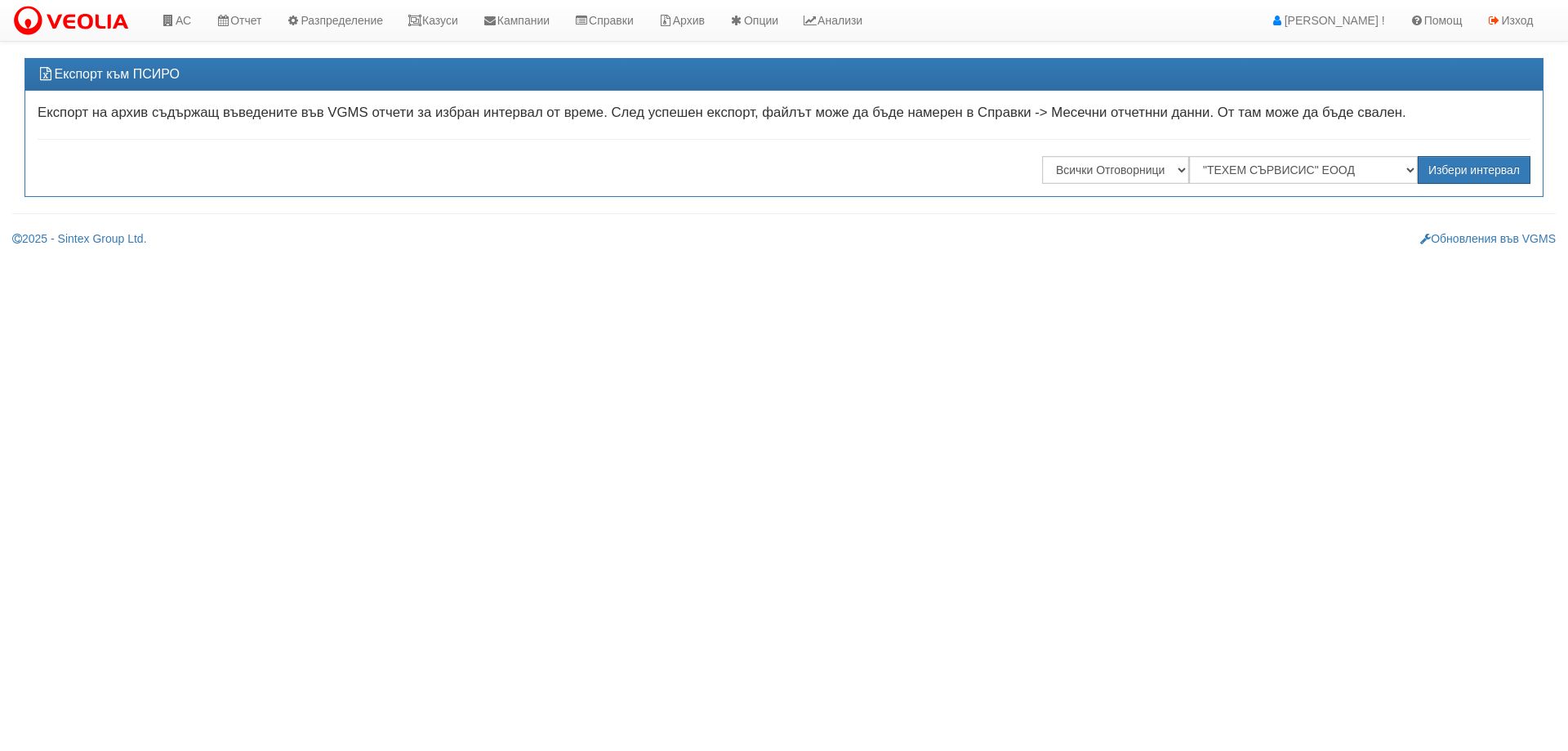
select select ""ТЕХЕМ СЪРВИСИС" ЕООД"
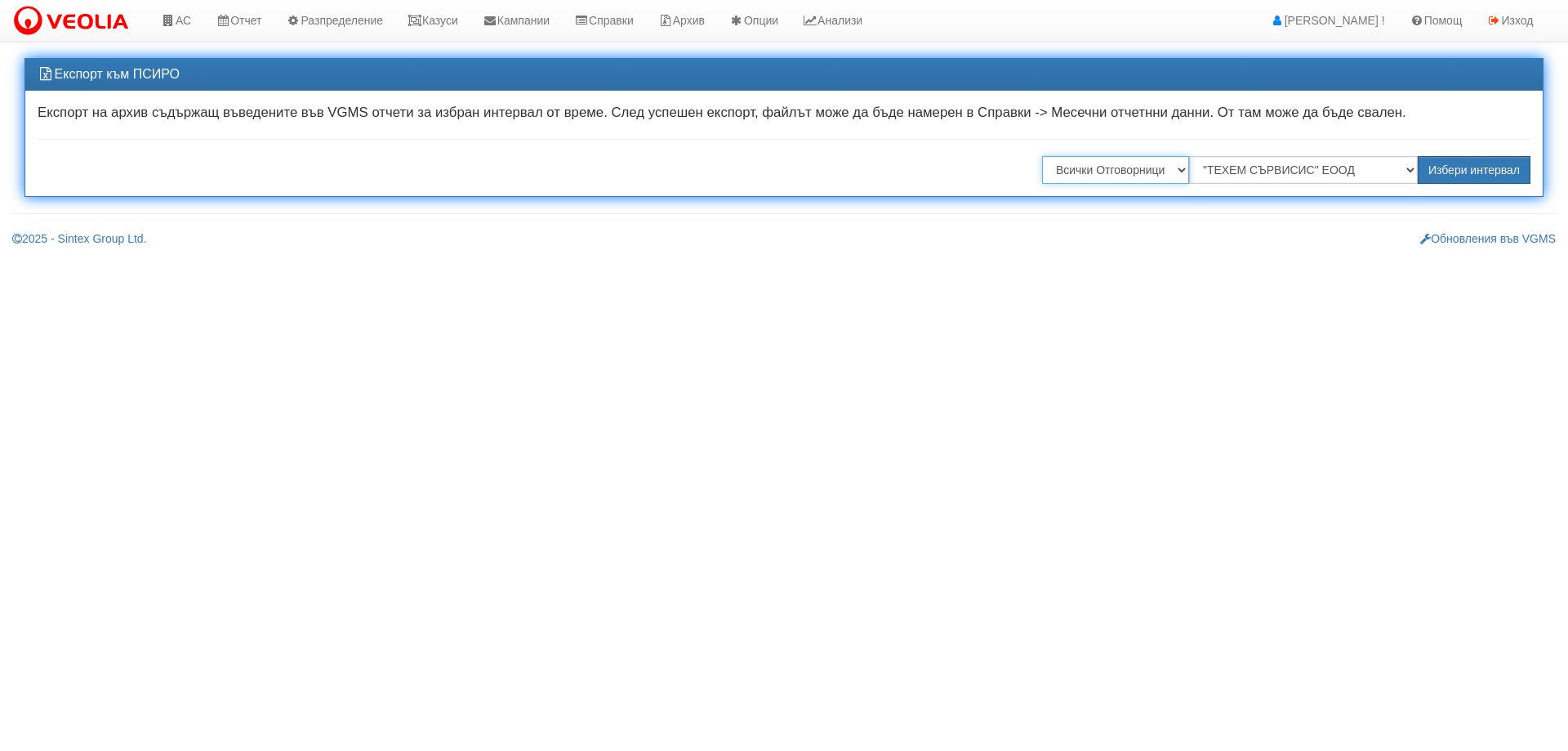
click at [1057, 173] on select "Всички Отговорници [PERSON_NAME] [PERSON_NAME] [PERSON_NAME] [PERSON_NAME] [PER…" at bounding box center [1116, 170] width 147 height 28
select select "211e251a-2cf6-46f0-a299-b480e2bf0b79"
click at [1042, 156] on select "Всички Отговорници [PERSON_NAME] [PERSON_NAME] [PERSON_NAME] [PERSON_NAME] [PER…" at bounding box center [1116, 170] width 147 height 28
click at [1273, 175] on select "Всички ФДР "[PERSON_NAME] [GEOGRAPHIC_DATA] " ЕАД "ТЕХЕМ СЪРВИСИС" ЕООД "ТОПЛОС…" at bounding box center [1303, 170] width 228 height 28
select select ""[PERSON_NAME] [GEOGRAPHIC_DATA] " ЕАД"
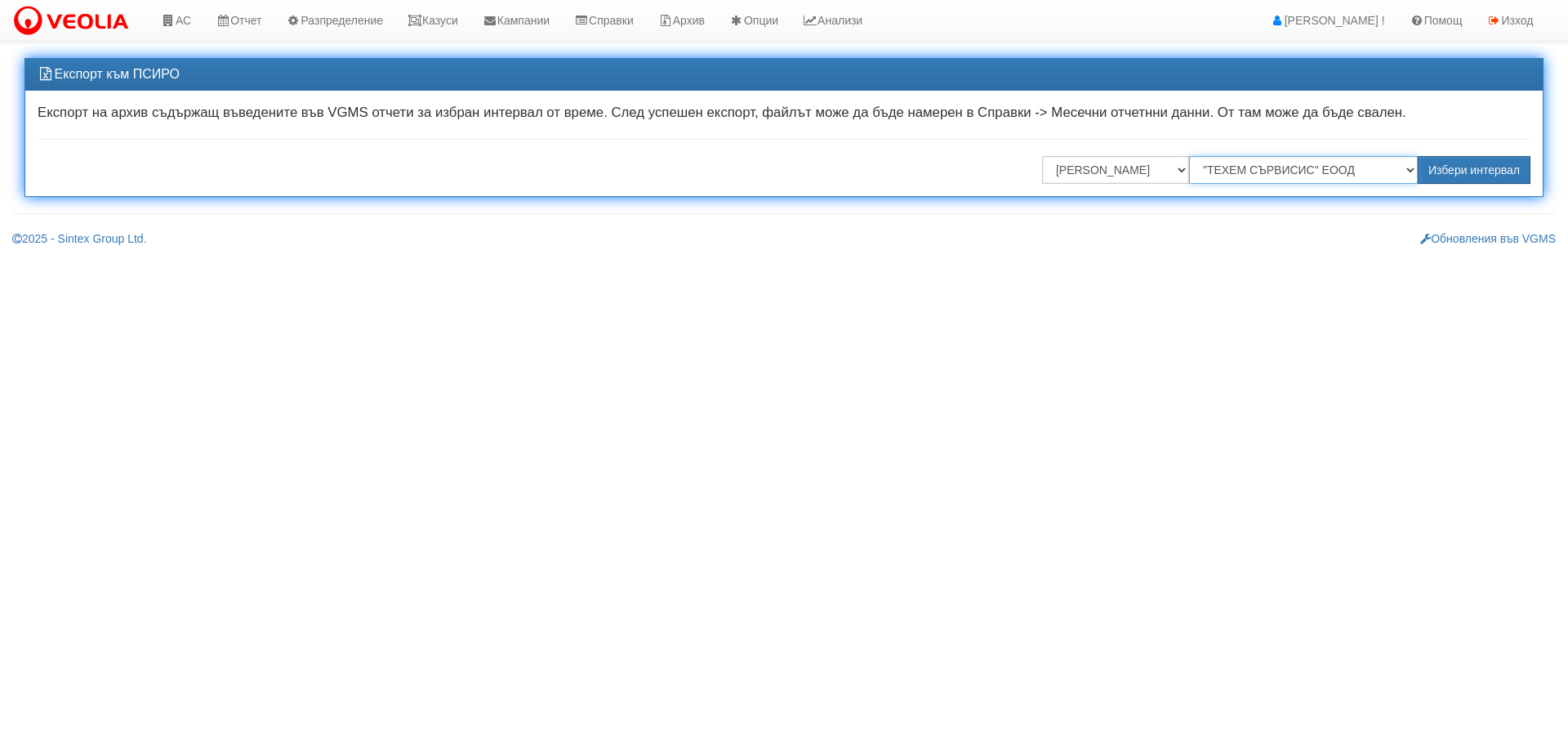
click at [1191, 156] on select "Всички ФДР "[PERSON_NAME] [GEOGRAPHIC_DATA] " ЕАД "ТЕХЕМ СЪРВИСИС" ЕООД "ТОПЛОС…" at bounding box center [1303, 170] width 228 height 28
click at [1514, 171] on button "Избери интервал" at bounding box center [1474, 170] width 112 height 28
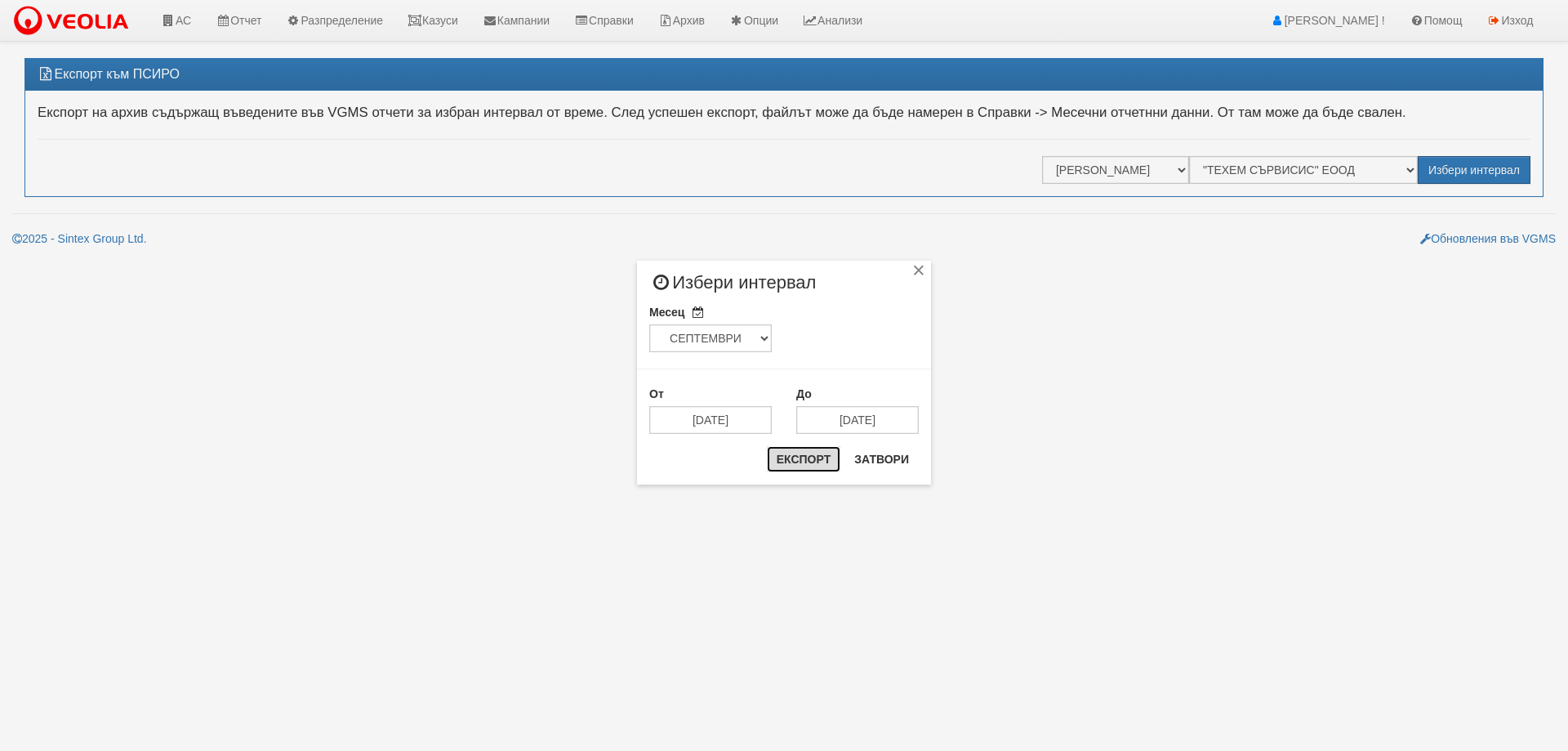
click at [771, 459] on button "Експорт" at bounding box center [803, 459] width 74 height 26
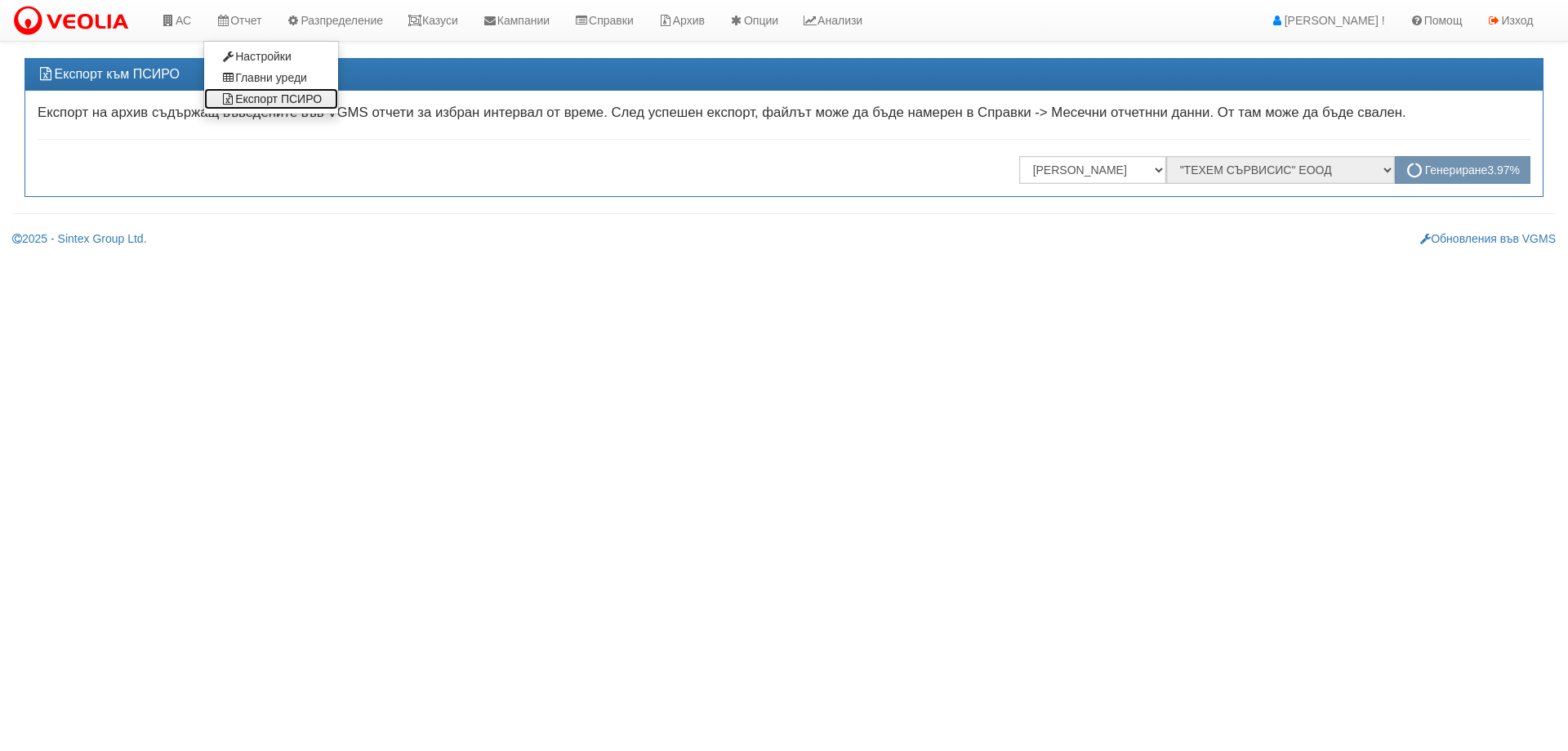
click at [298, 99] on link "Експорт ПСИРО" at bounding box center [271, 99] width 134 height 22
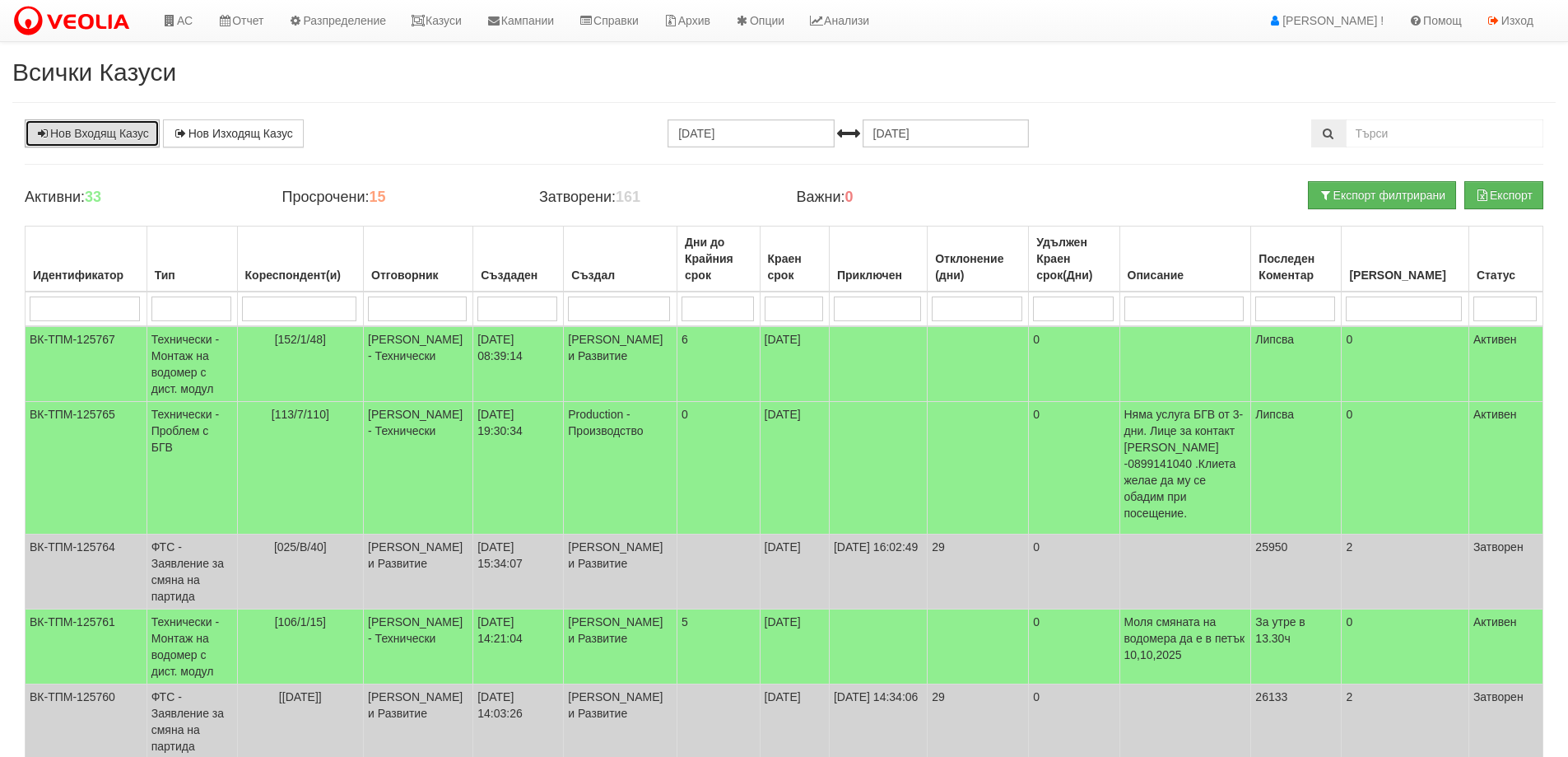
click at [111, 126] on link "Нов Входящ Казус" at bounding box center [92, 133] width 135 height 28
click at [445, 27] on link "Казуси" at bounding box center [436, 20] width 76 height 41
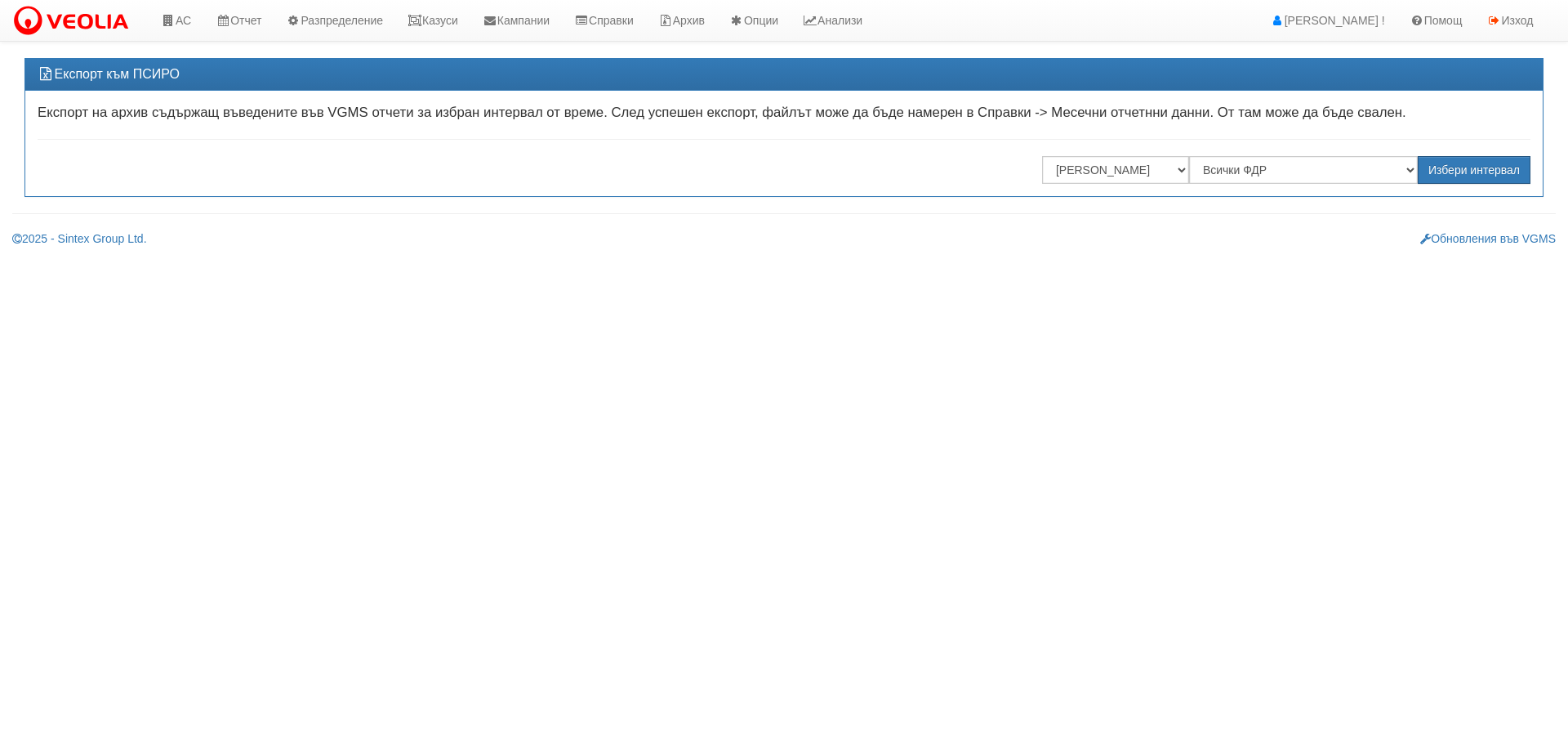
select select ""[PERSON_NAME] [GEOGRAPHIC_DATA] " ЕАД"
select select "211e251a-2cf6-46f0-a299-b480e2bf0b79"
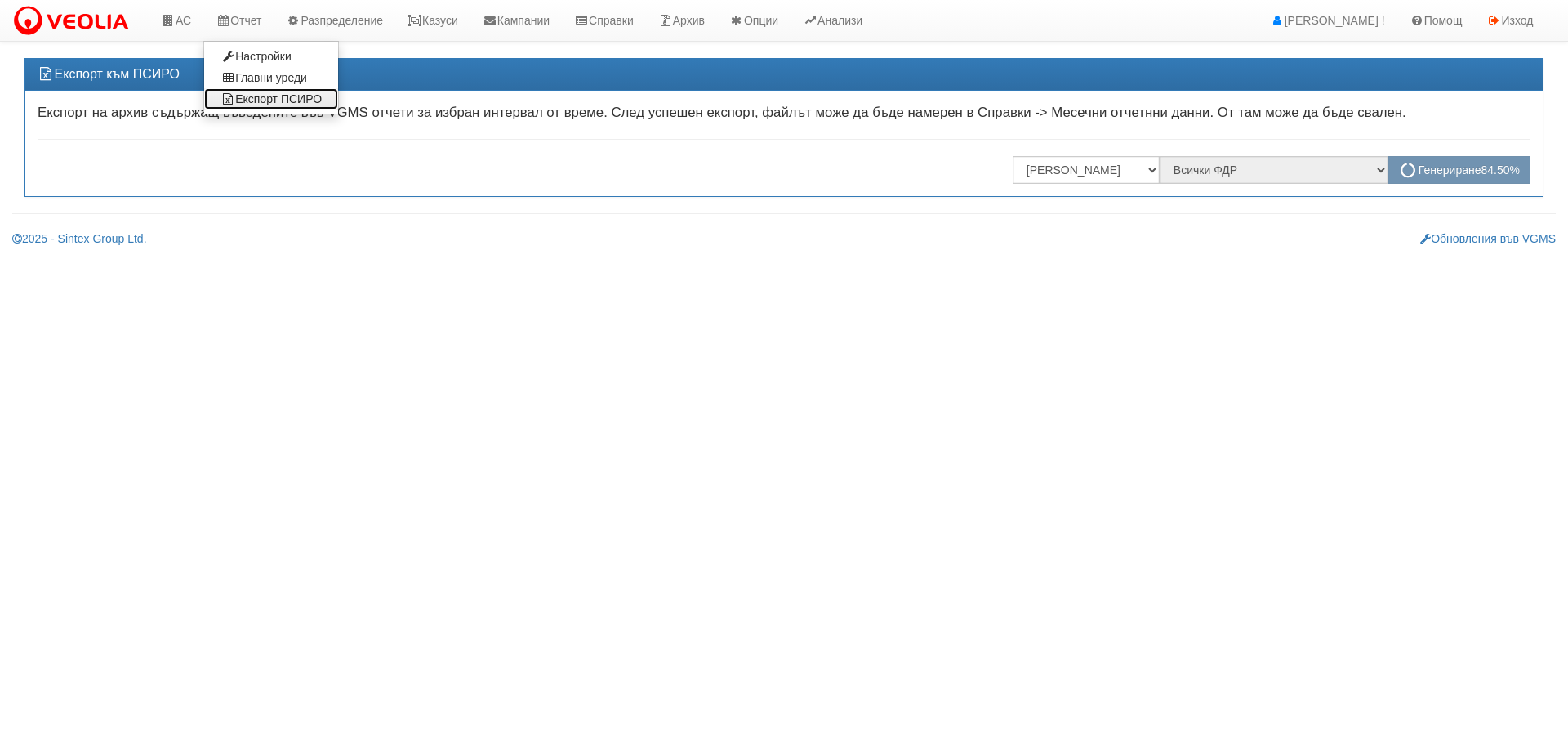
click at [287, 97] on link "Експорт ПСИРО" at bounding box center [271, 99] width 134 height 22
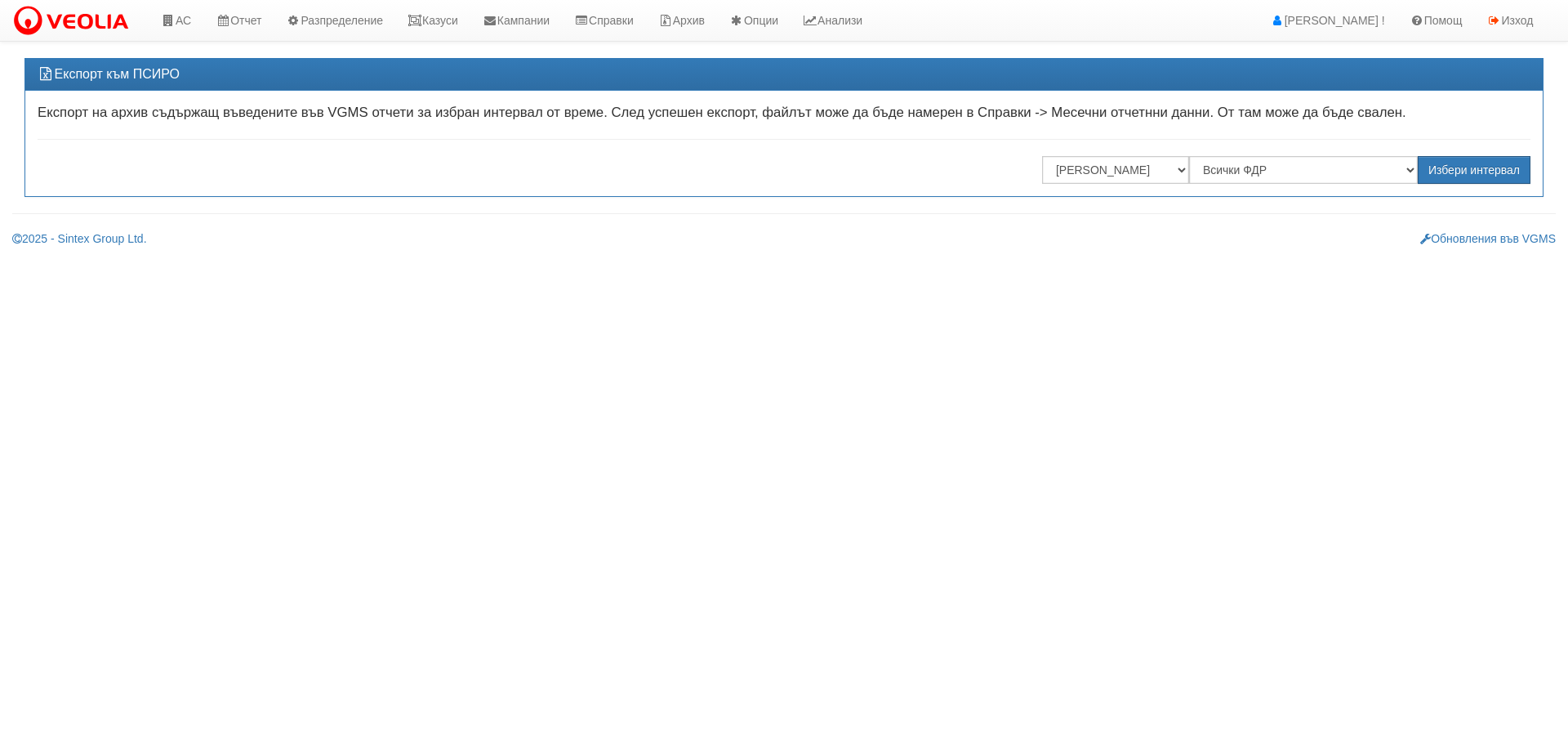
select select ""[PERSON_NAME] [GEOGRAPHIC_DATA] " ЕАД"
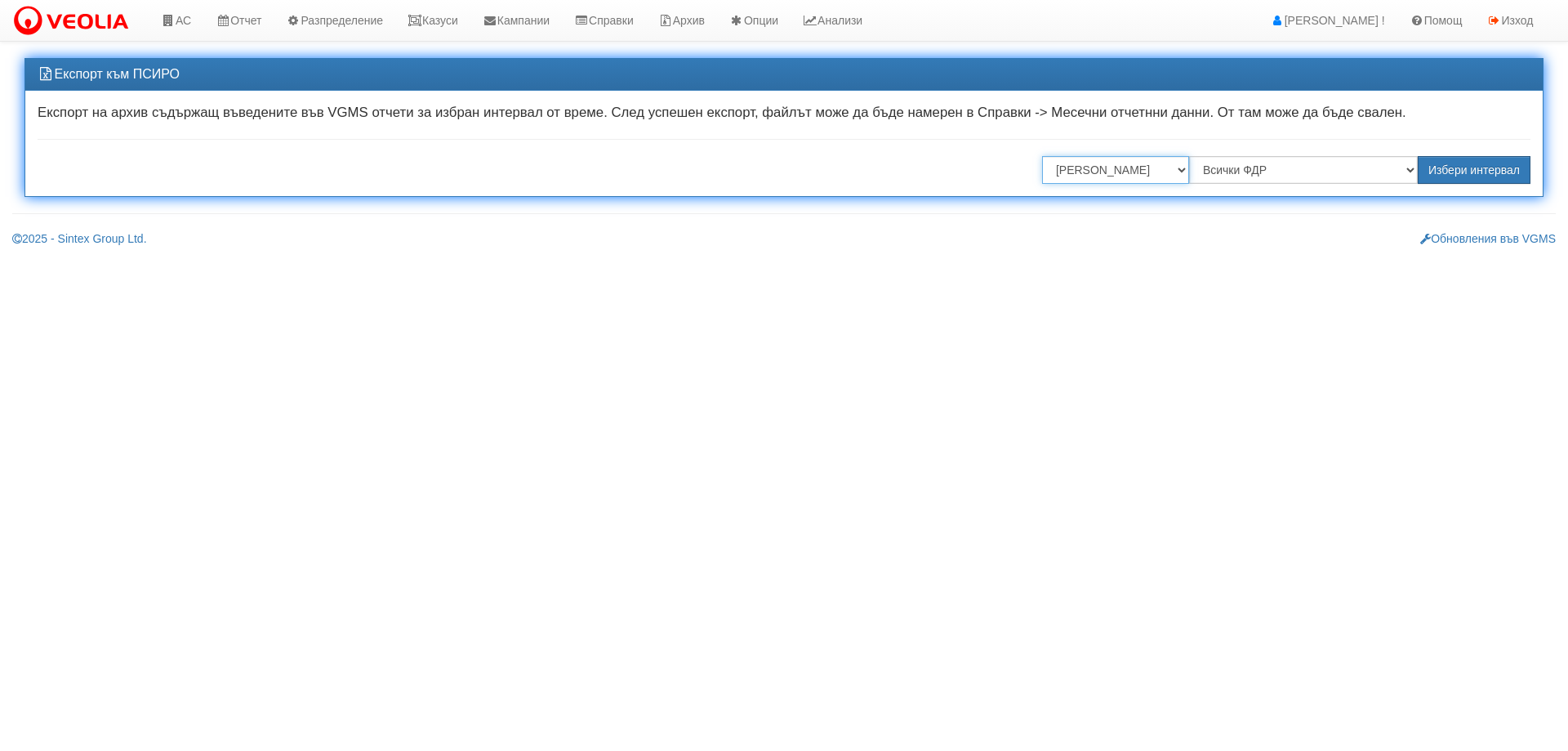
click at [1103, 175] on select "Всички Отговорници Илияна Кръстева Антоанета Ганева Константина Иванова Миглена…" at bounding box center [1116, 170] width 147 height 28
select select "340b3b16-1517-45b4-831a-03b5b940c495"
click at [1042, 156] on select "Всички Отговорници Илияна Кръстева Антоанета Ганева Константина Иванова Миглена…" at bounding box center [1116, 170] width 147 height 28
click at [1498, 174] on button "Избери интервал" at bounding box center [1474, 170] width 112 height 28
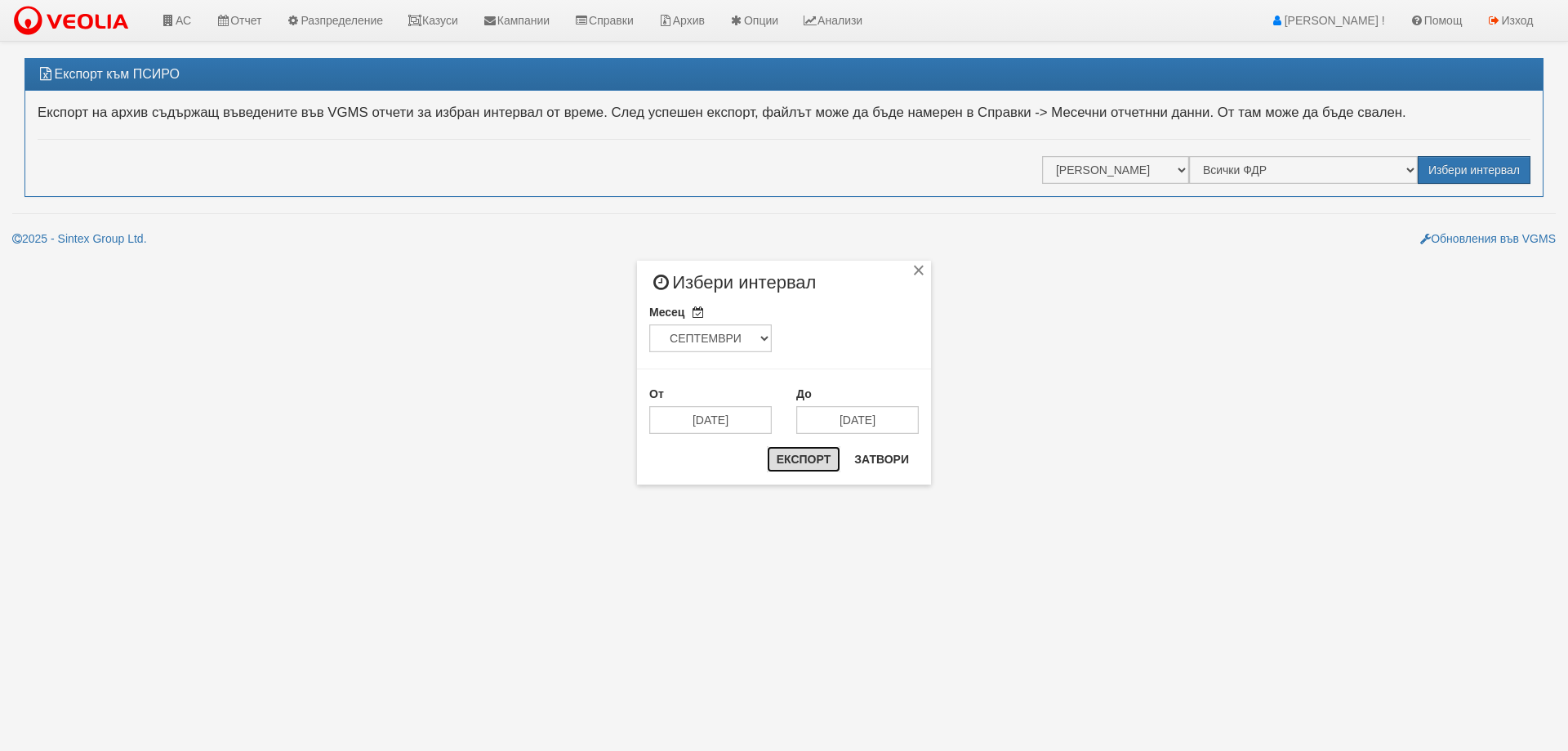
click at [794, 468] on button "Експорт" at bounding box center [803, 459] width 74 height 26
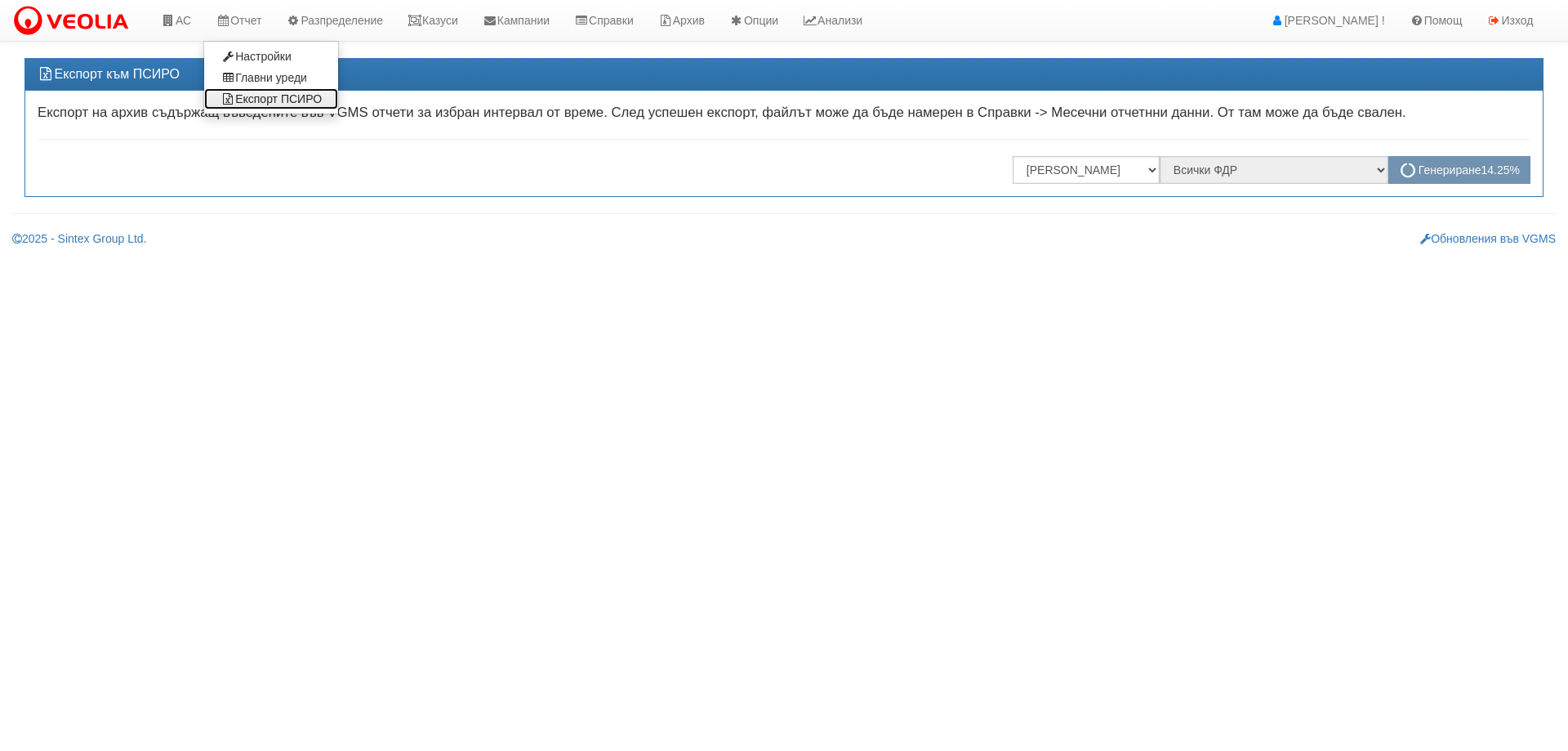
click at [262, 93] on link "Експорт ПСИРО" at bounding box center [271, 99] width 134 height 22
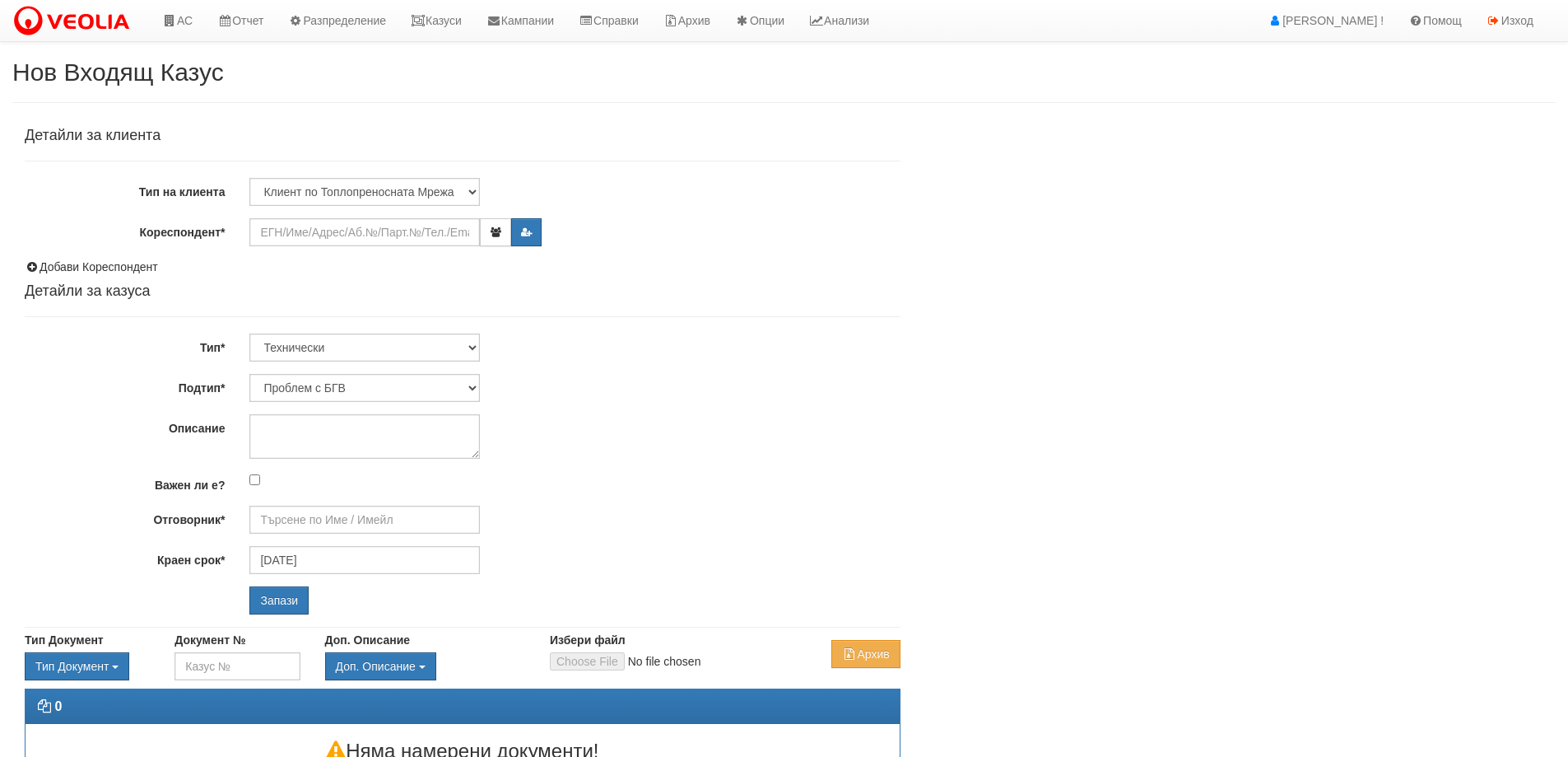
type input "[PERSON_NAME] - Технически"
click at [359, 225] on input "Кореспондент*" at bounding box center [364, 232] width 230 height 28
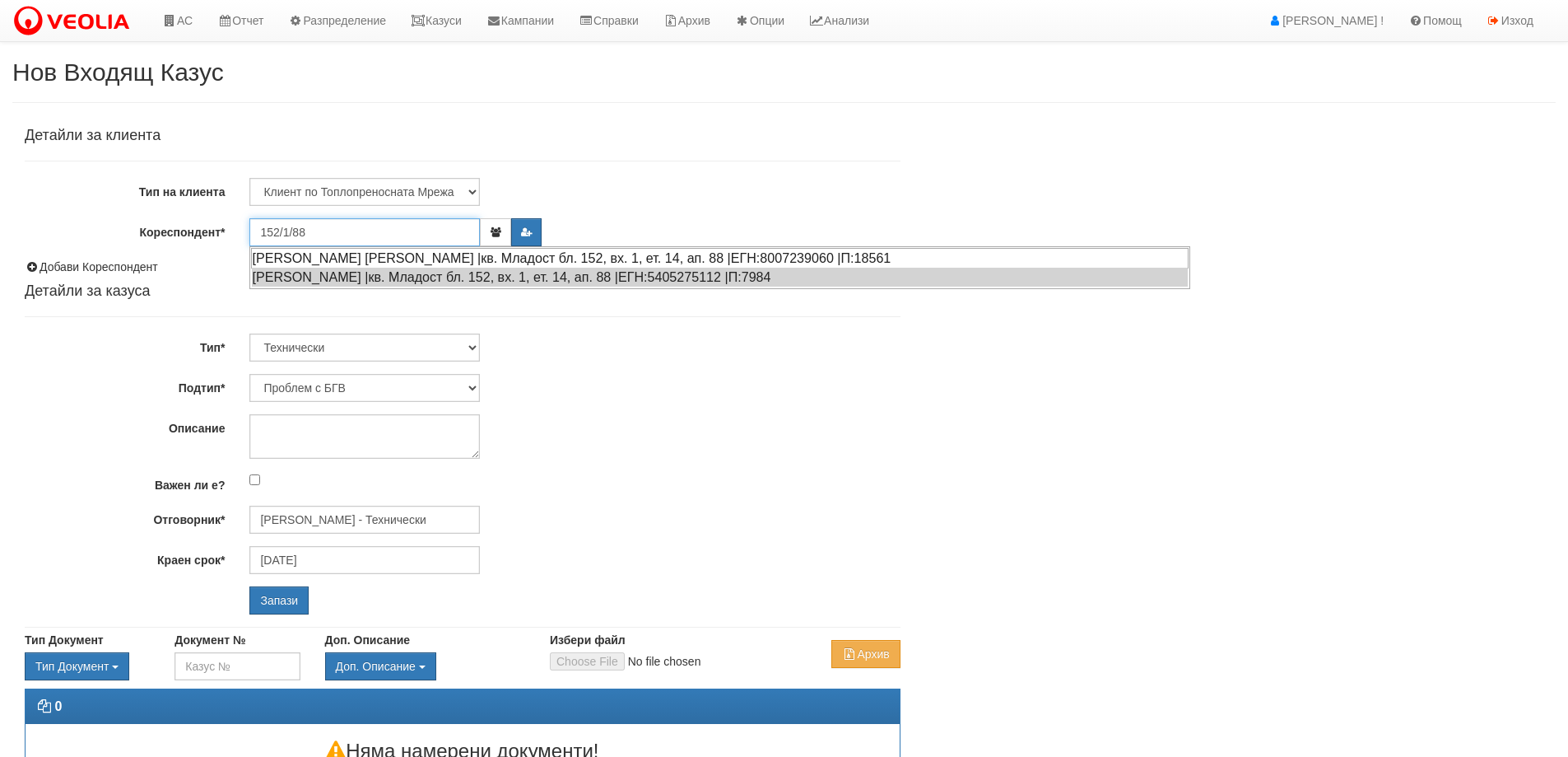
click at [388, 256] on div "СТОЯН ЖЕЛЕВ ДИНЕВ |кв. Младост бл. 152, вх. 1, ет. 14, ап. 88 |ЕГН:8007239060 |…" at bounding box center [719, 258] width 937 height 21
type input "Стоян Динев"
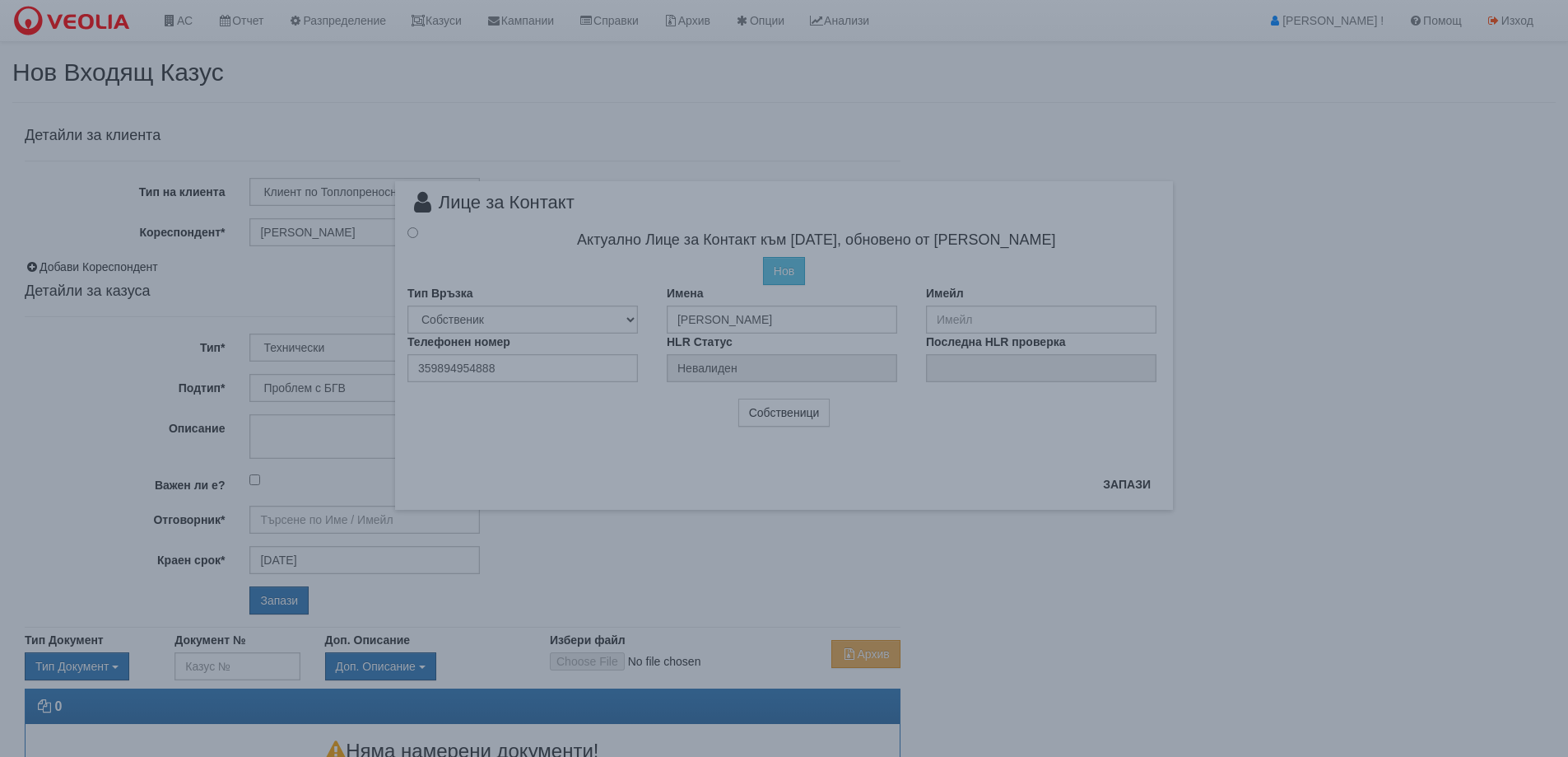
type input "Дончо Дончев - Технически"
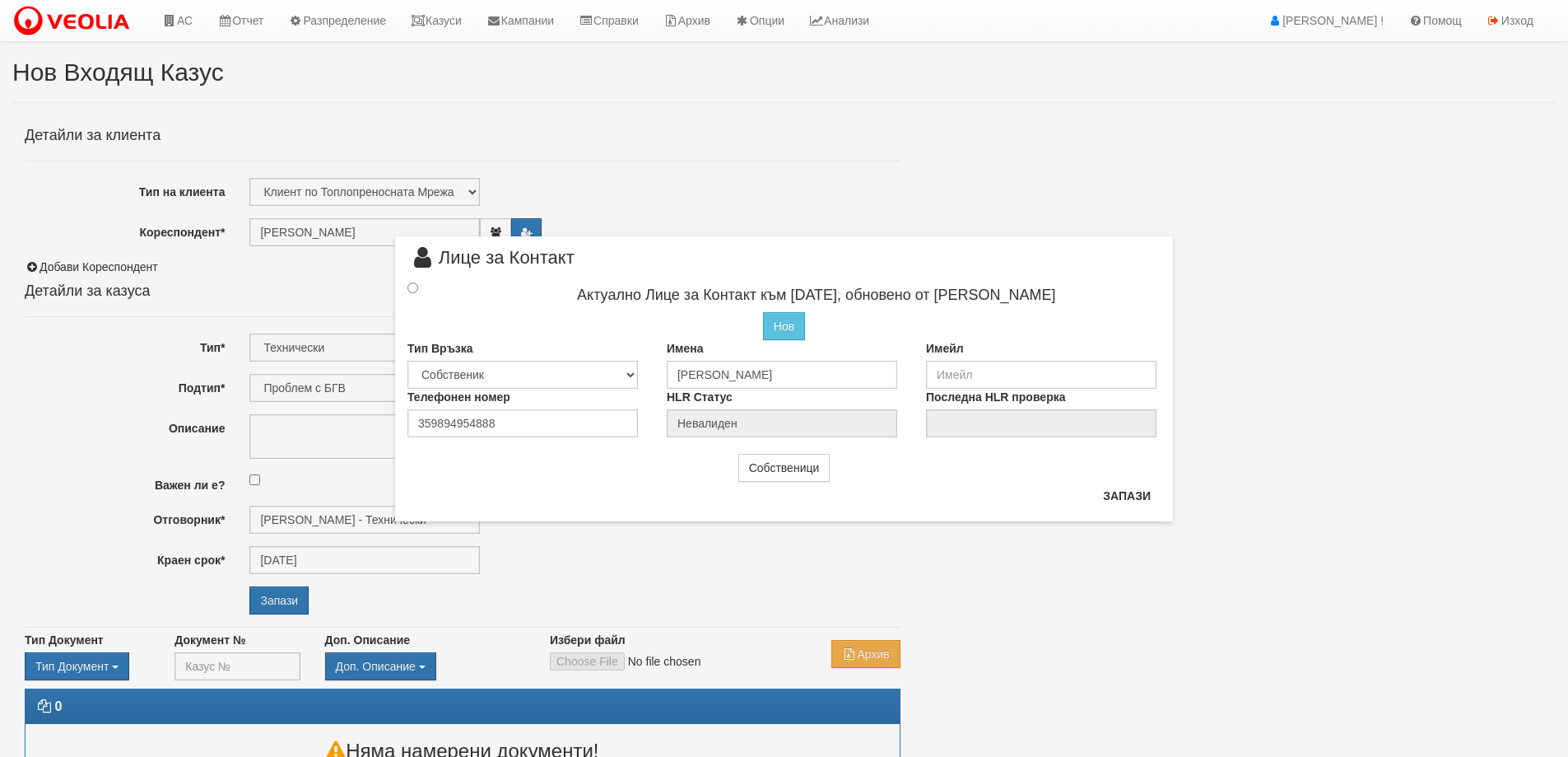
click at [412, 295] on div at bounding box center [427, 288] width 65 height 18
drag, startPoint x: 414, startPoint y: 287, endPoint x: 469, endPoint y: 304, distance: 57.6
click at [417, 287] on input "radio" at bounding box center [412, 288] width 10 height 10
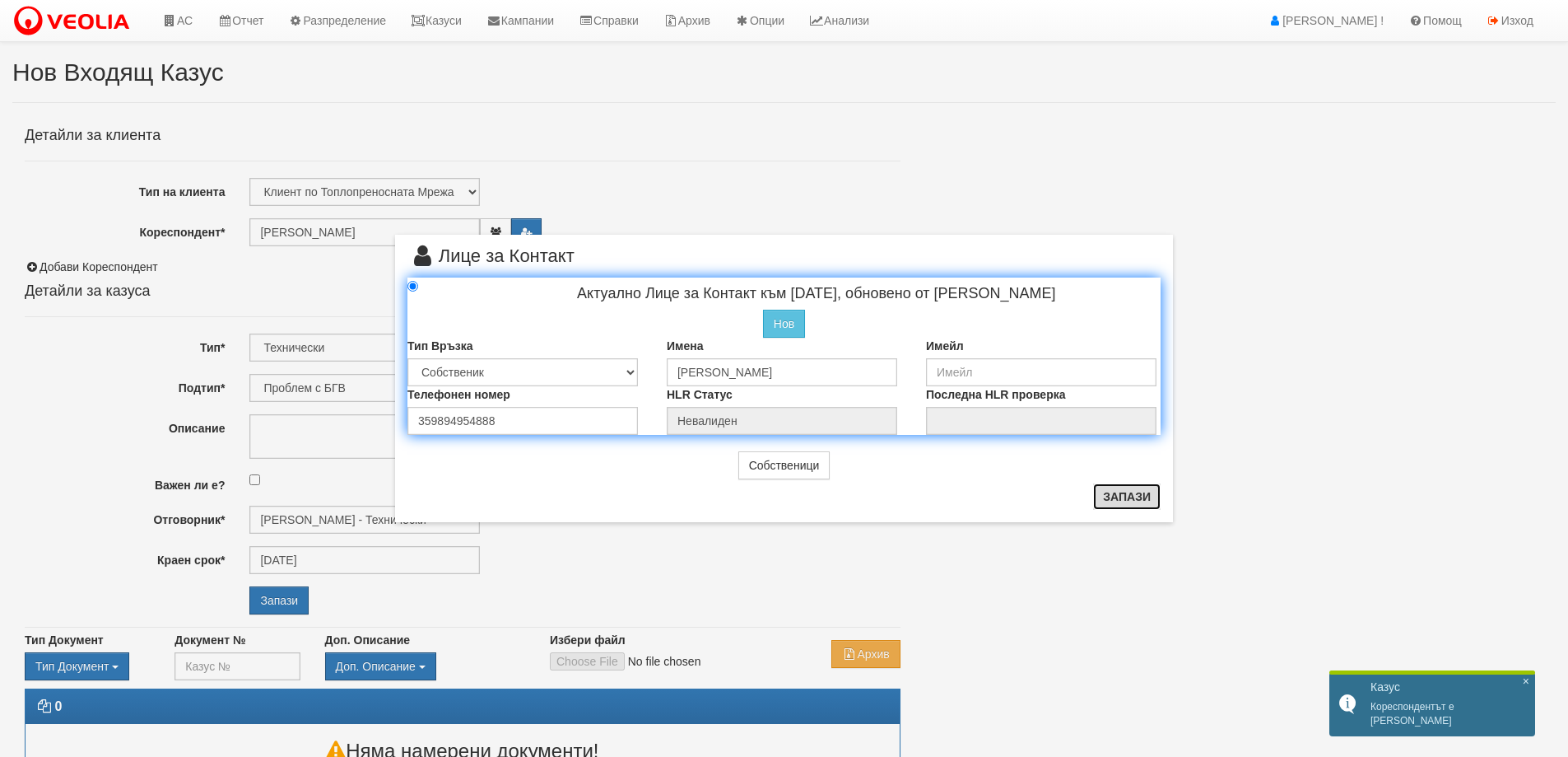
click at [1129, 498] on button "Запази" at bounding box center [1126, 496] width 67 height 26
radio input "true"
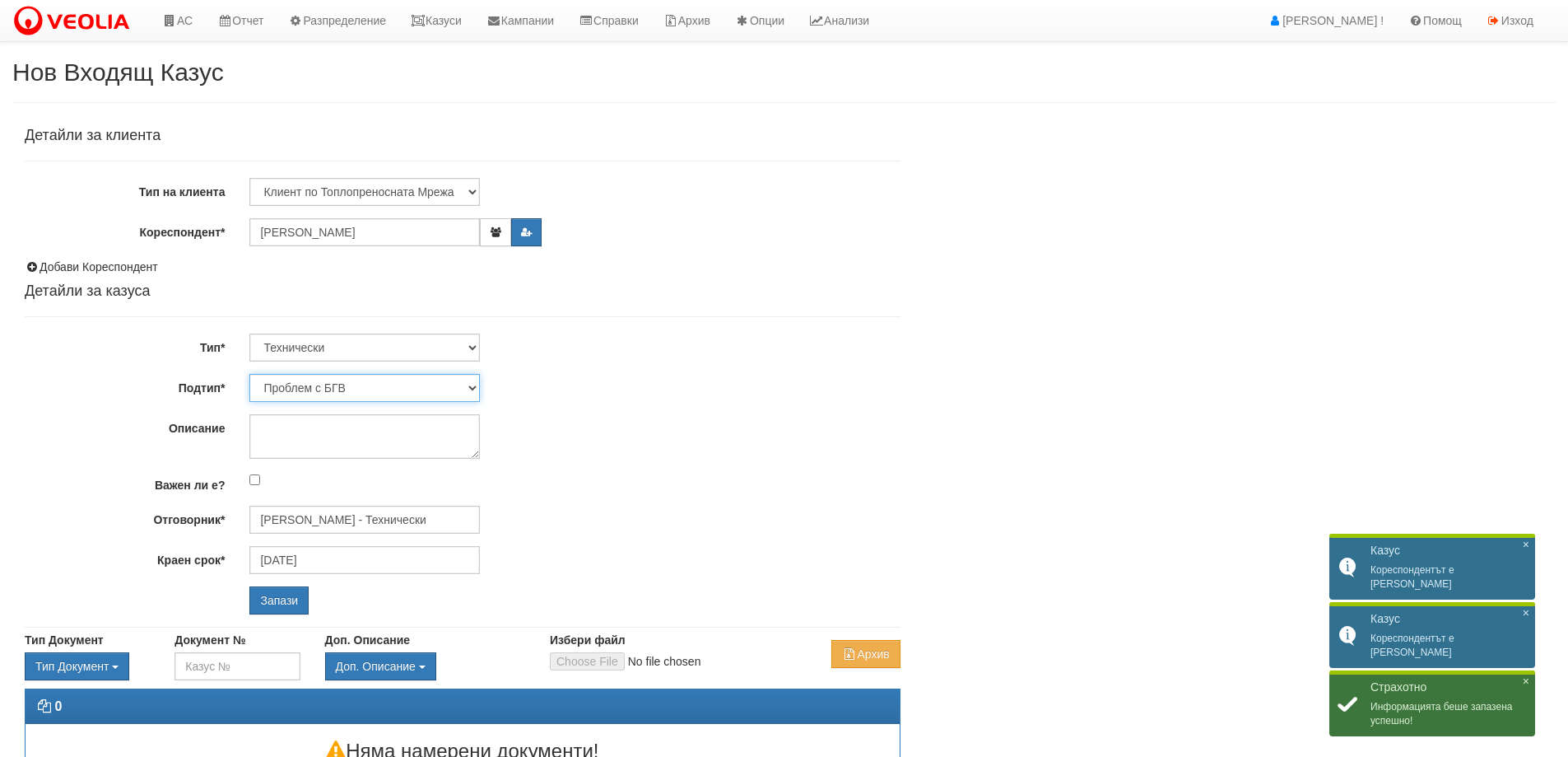
click at [394, 390] on select "Проблем с БГВ Теч ВОИ Теч БГВ Теч в АС Теч от водомер Проблем в АС Интервенция …" at bounding box center [364, 388] width 230 height 28
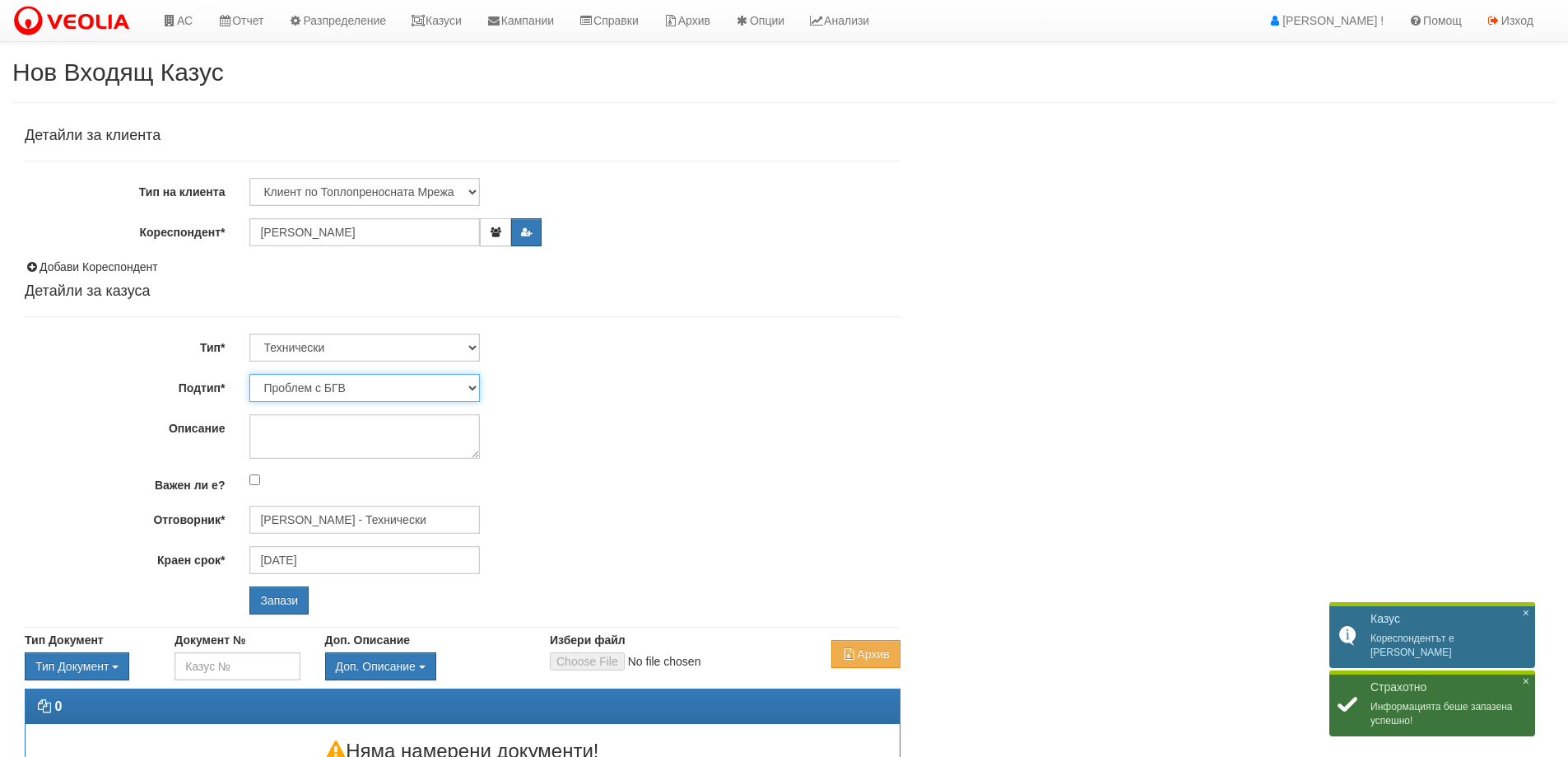
select select "Монтаж на водомер с дист. модул"
click at [249, 374] on select "Проблем с БГВ Теч ВОИ Теч БГВ Теч в АС Теч от водомер Проблем в АС Интервенция …" at bounding box center [364, 388] width 230 height 28
type input "10/10/2025"
type input "Дончо Дончев - Технически"
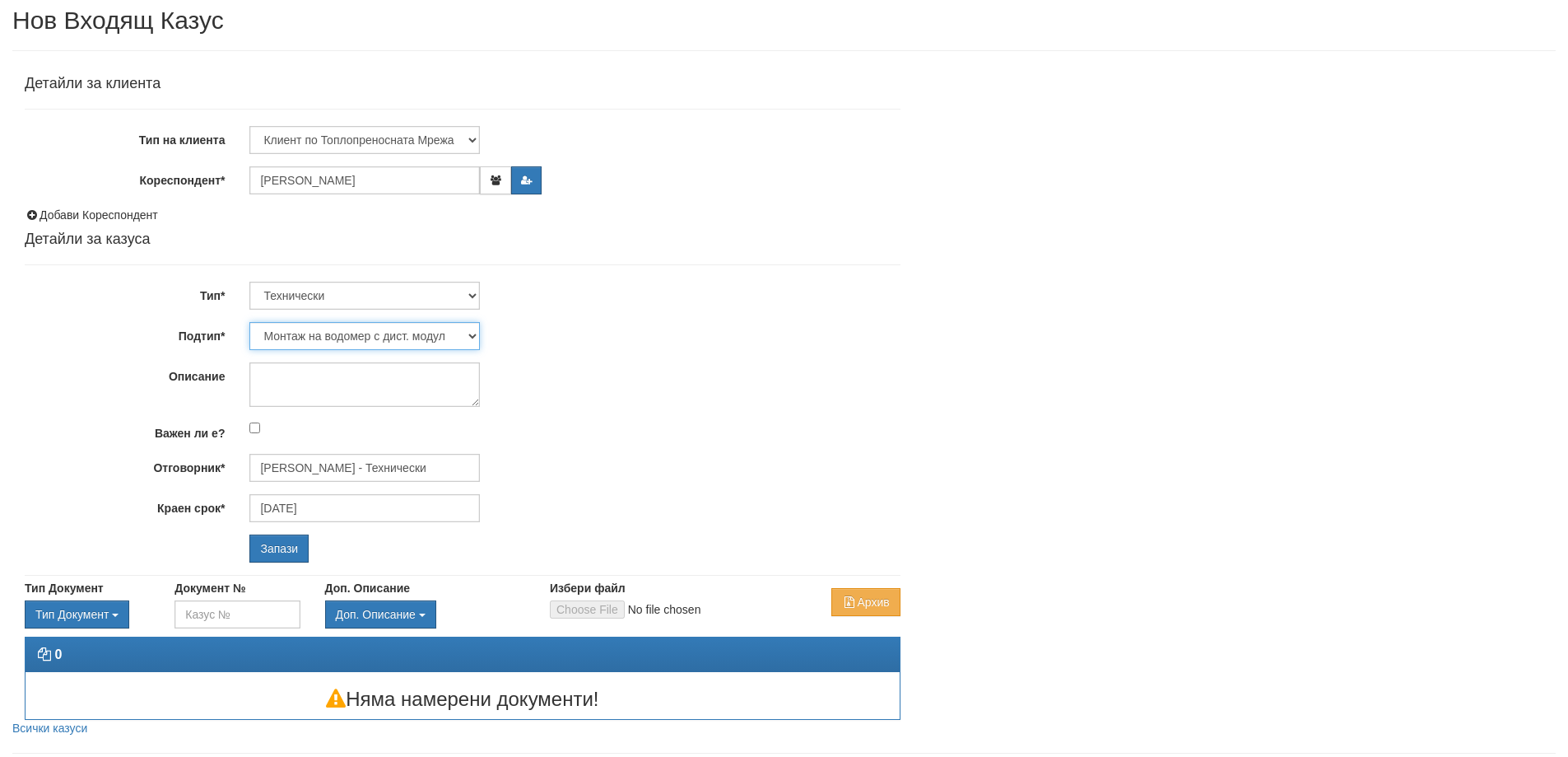
scroll to position [94, 0]
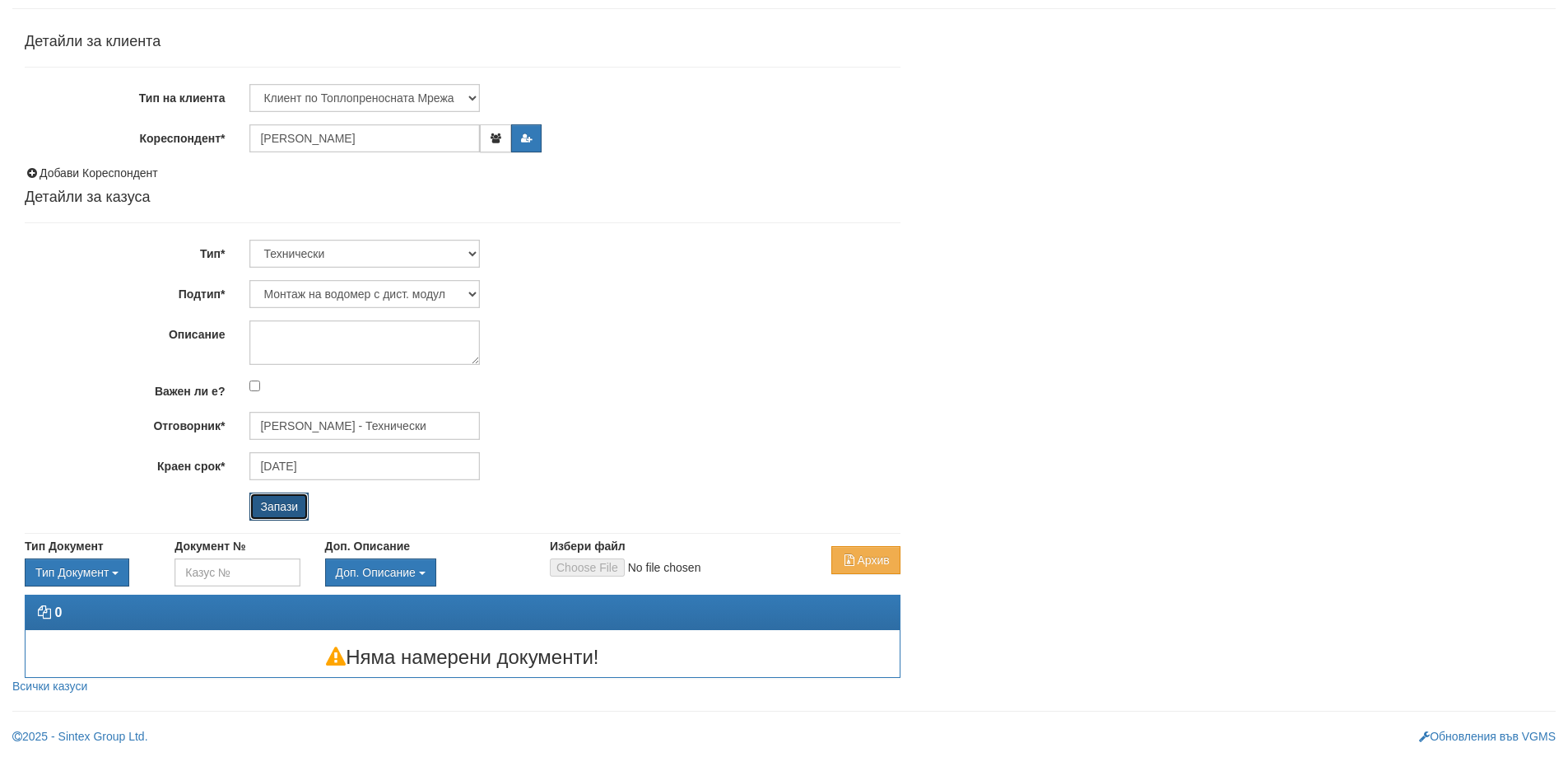
click at [292, 502] on input "Запази" at bounding box center [279, 507] width 59 height 28
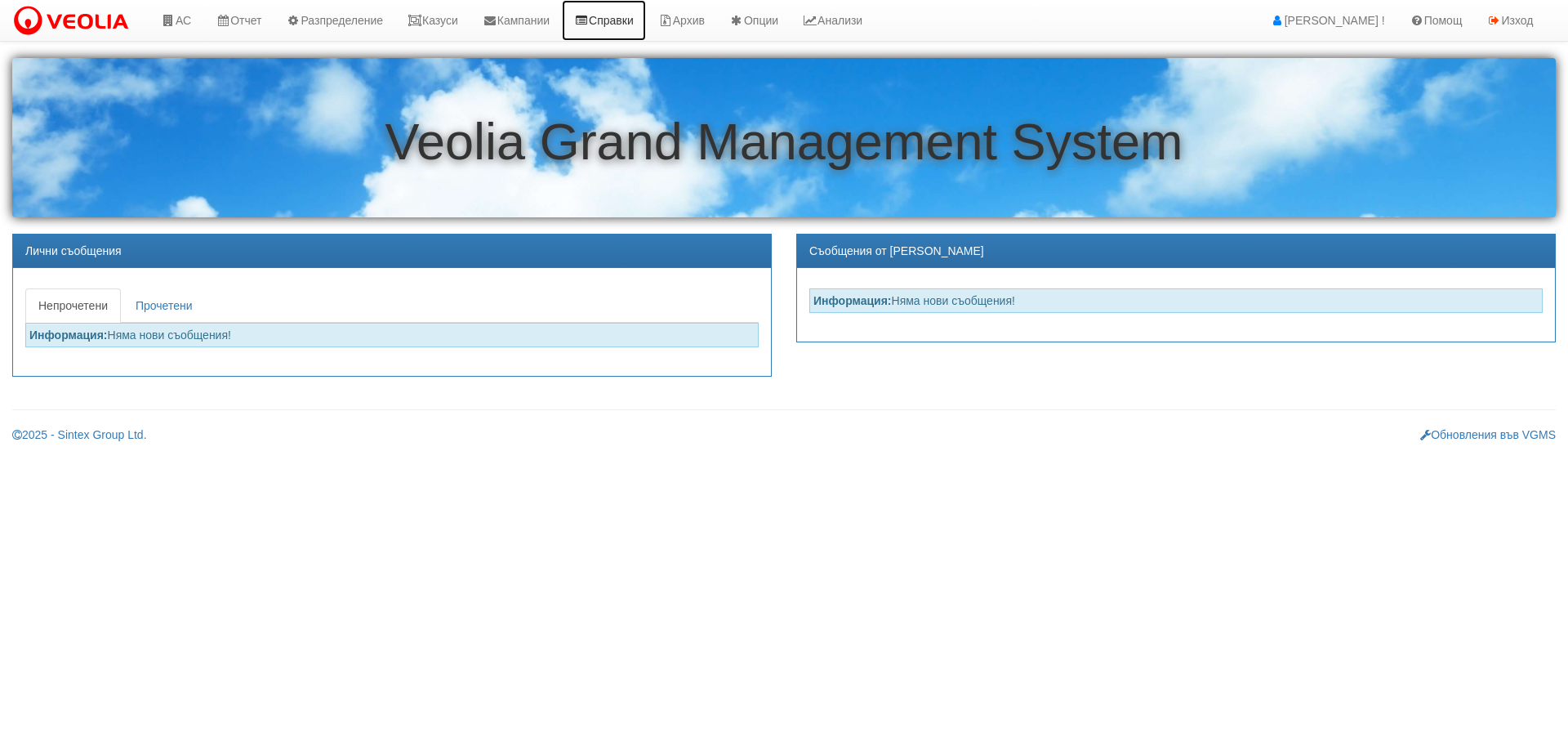
click at [642, 13] on link "Справки" at bounding box center [604, 20] width 84 height 41
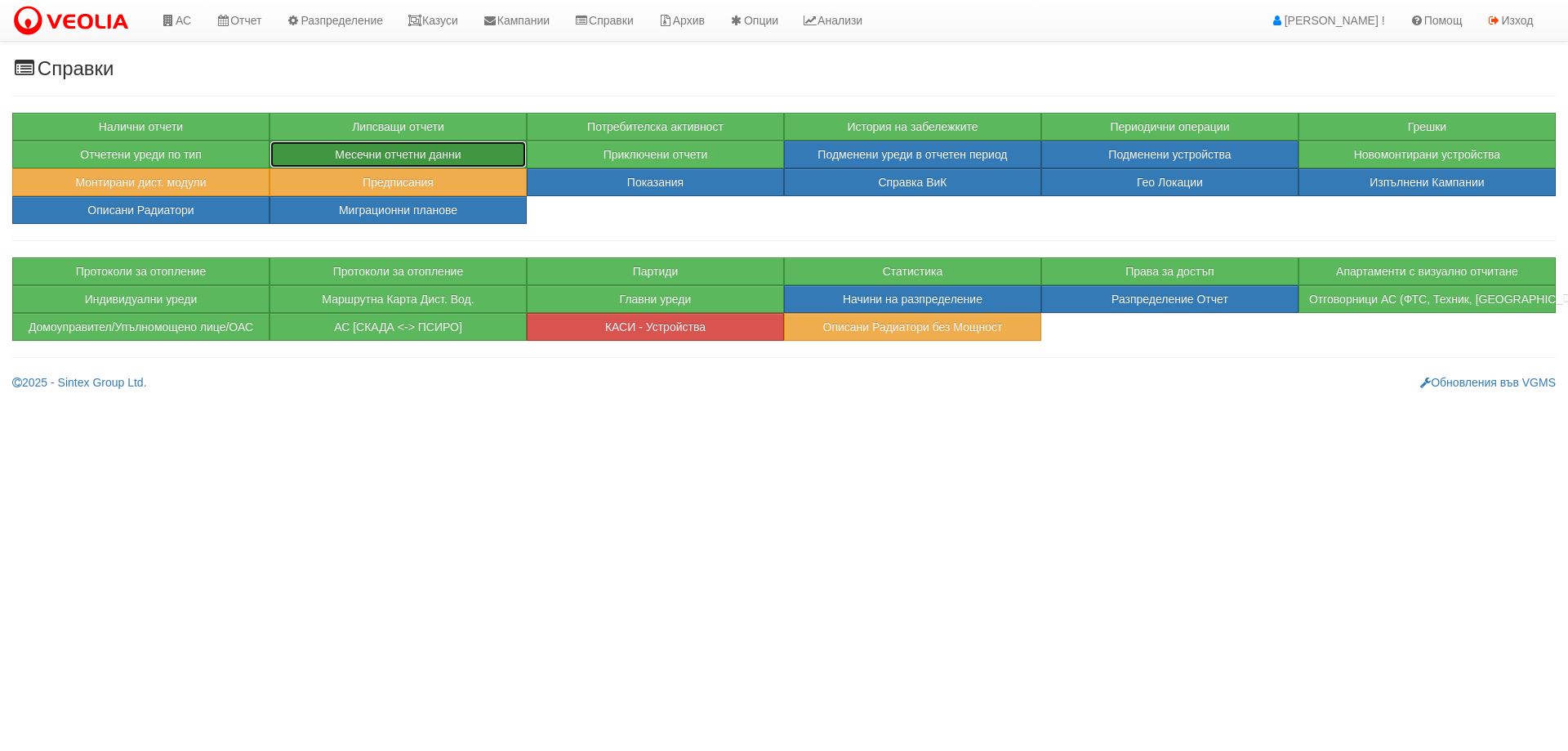
click at [339, 148] on button "Месечни отчетни данни" at bounding box center [398, 154] width 257 height 28
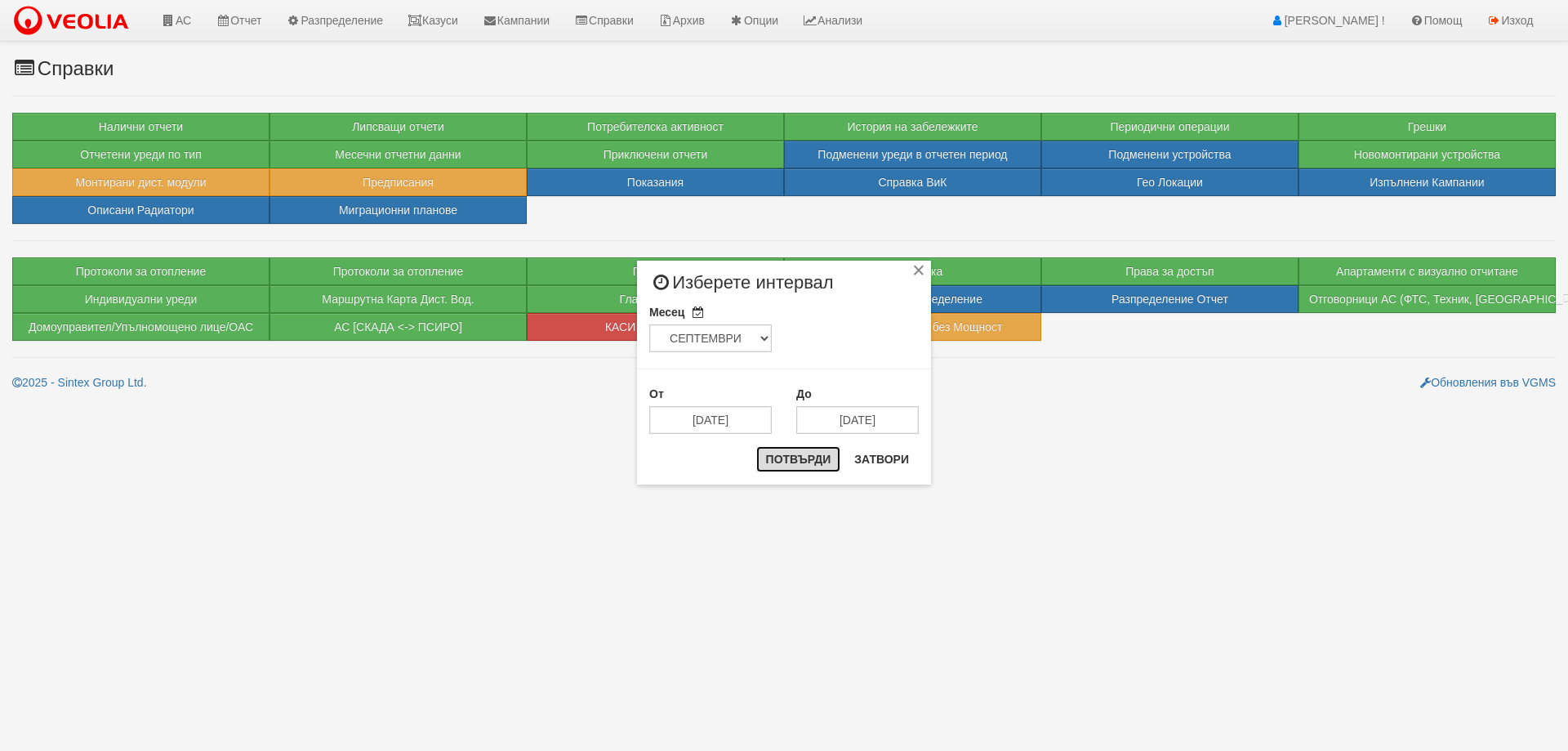
click at [798, 454] on button "Потвърди" at bounding box center [798, 459] width 85 height 26
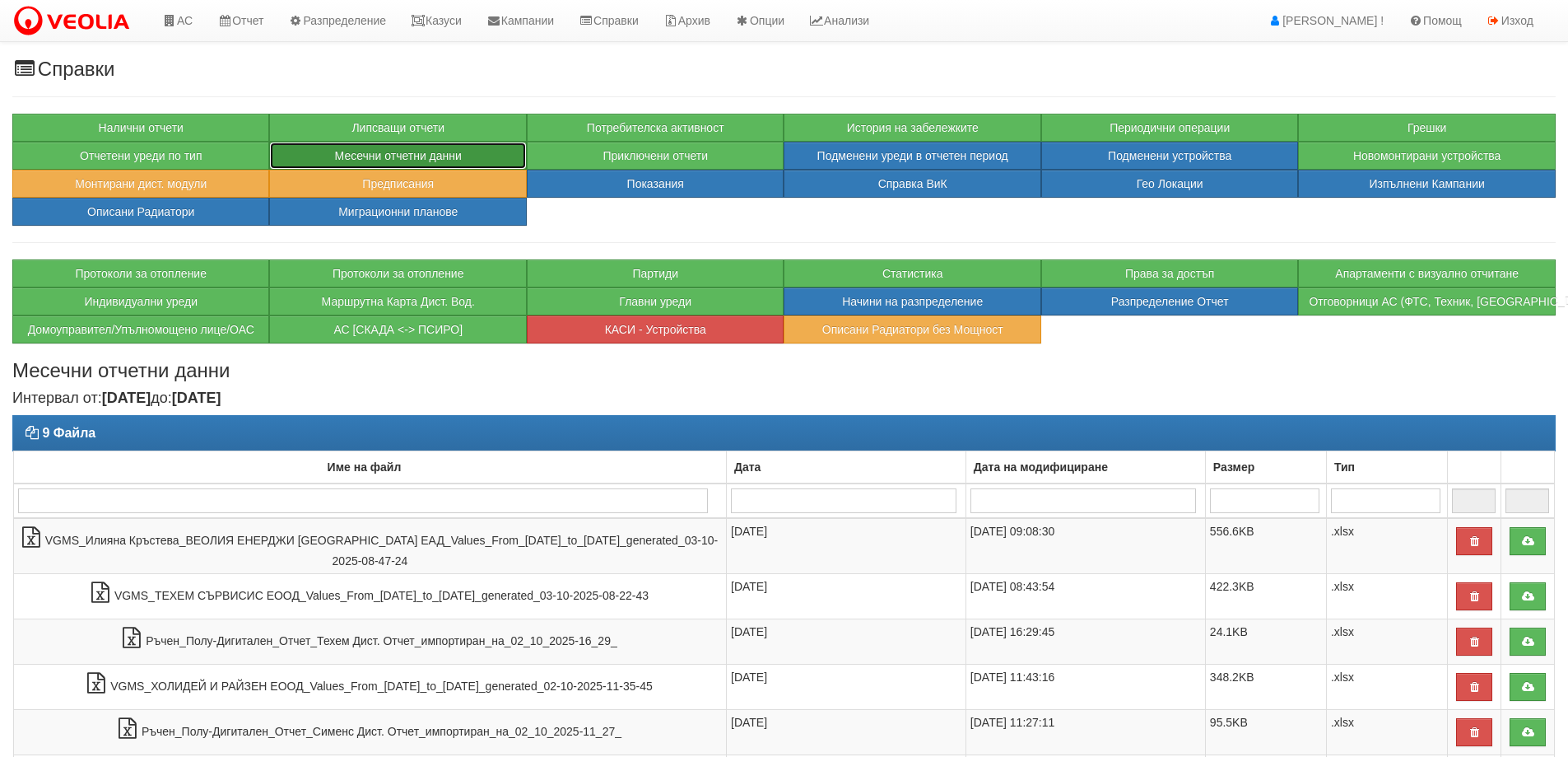
click at [455, 149] on button "Месечни отчетни данни" at bounding box center [397, 155] width 257 height 28
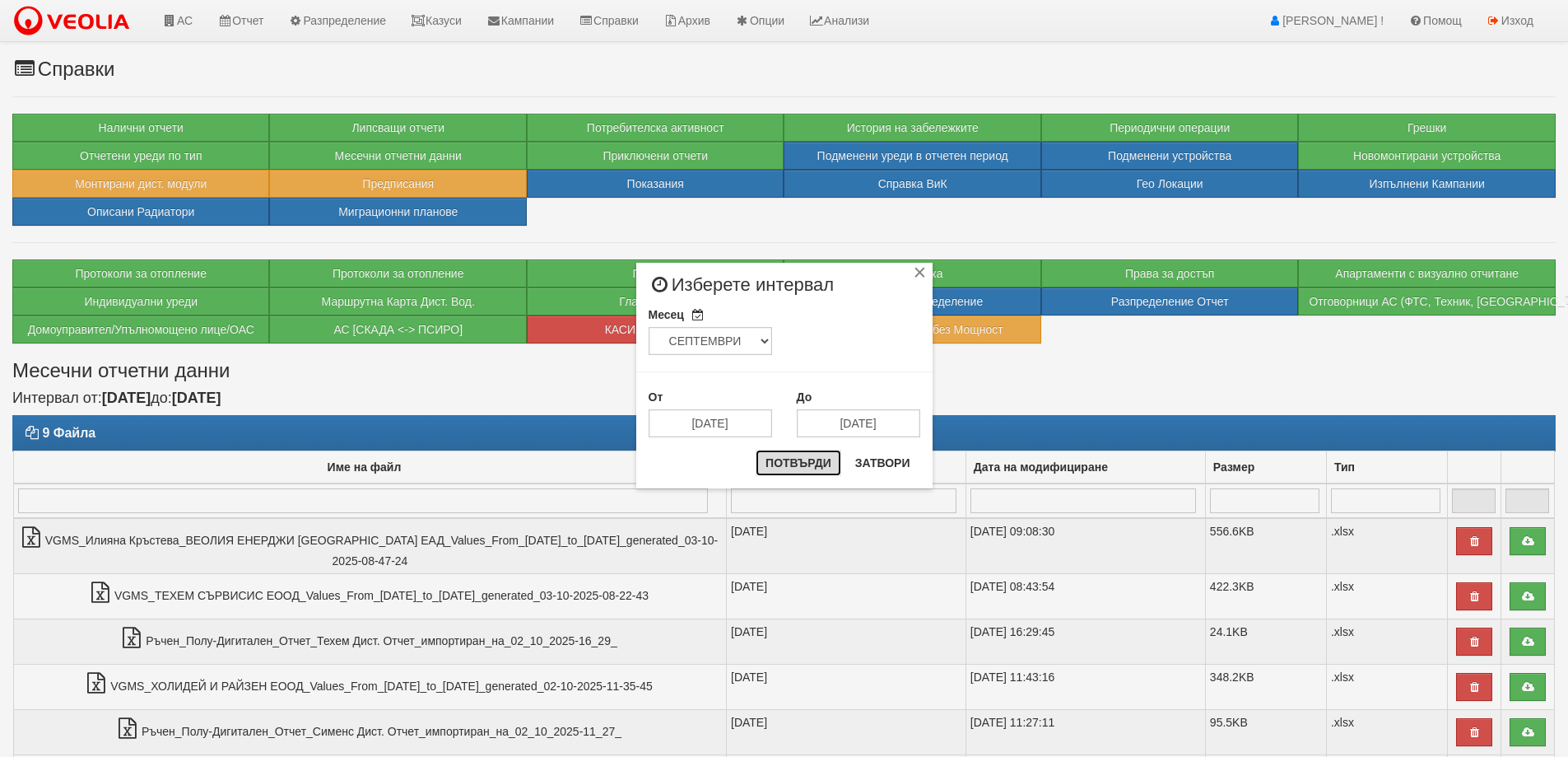
click at [805, 460] on button "Потвърди" at bounding box center [798, 462] width 85 height 26
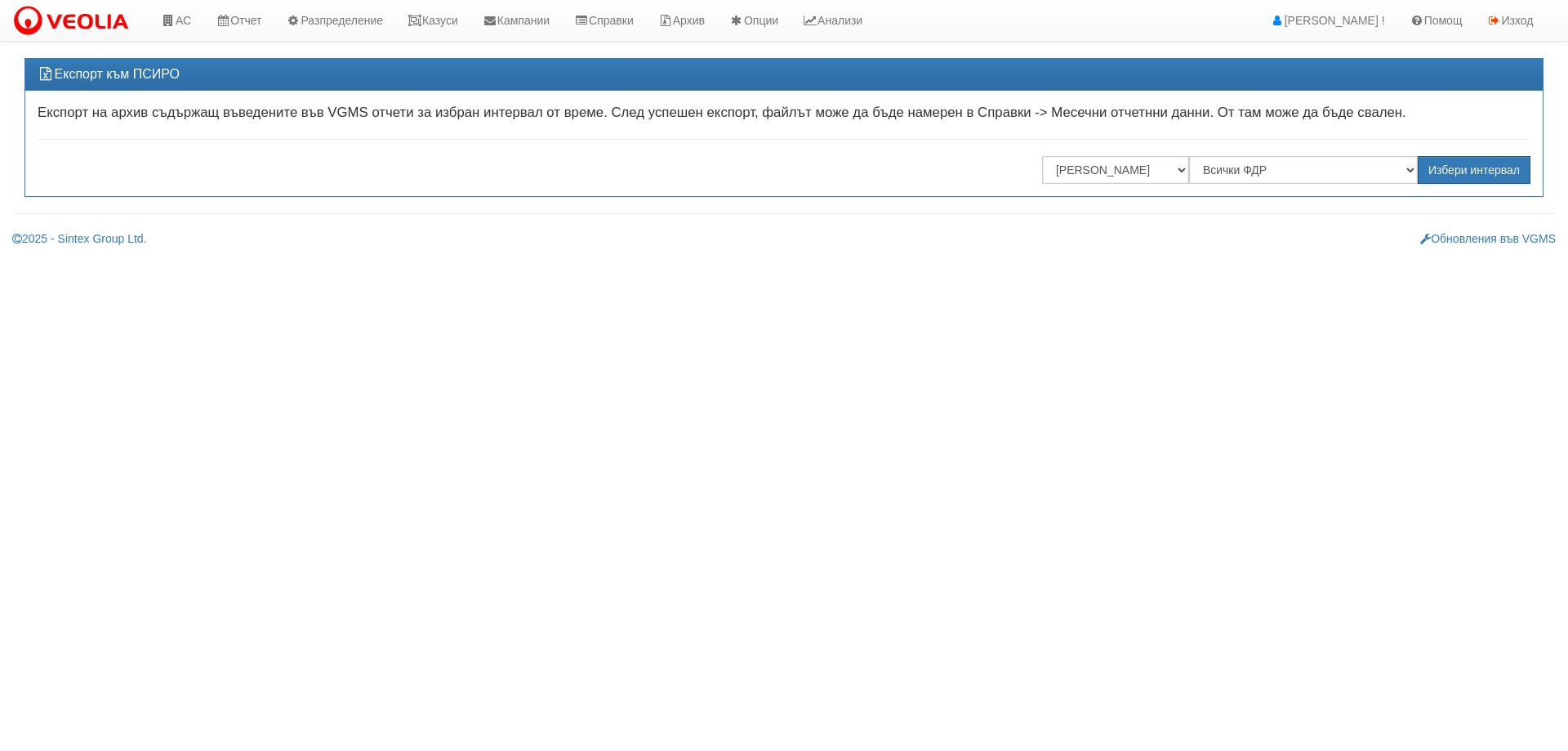
select select ""[PERSON_NAME] [GEOGRAPHIC_DATA] " ЕАД"
select select "340b3b16-1517-45b4-831a-03b5b940c495"
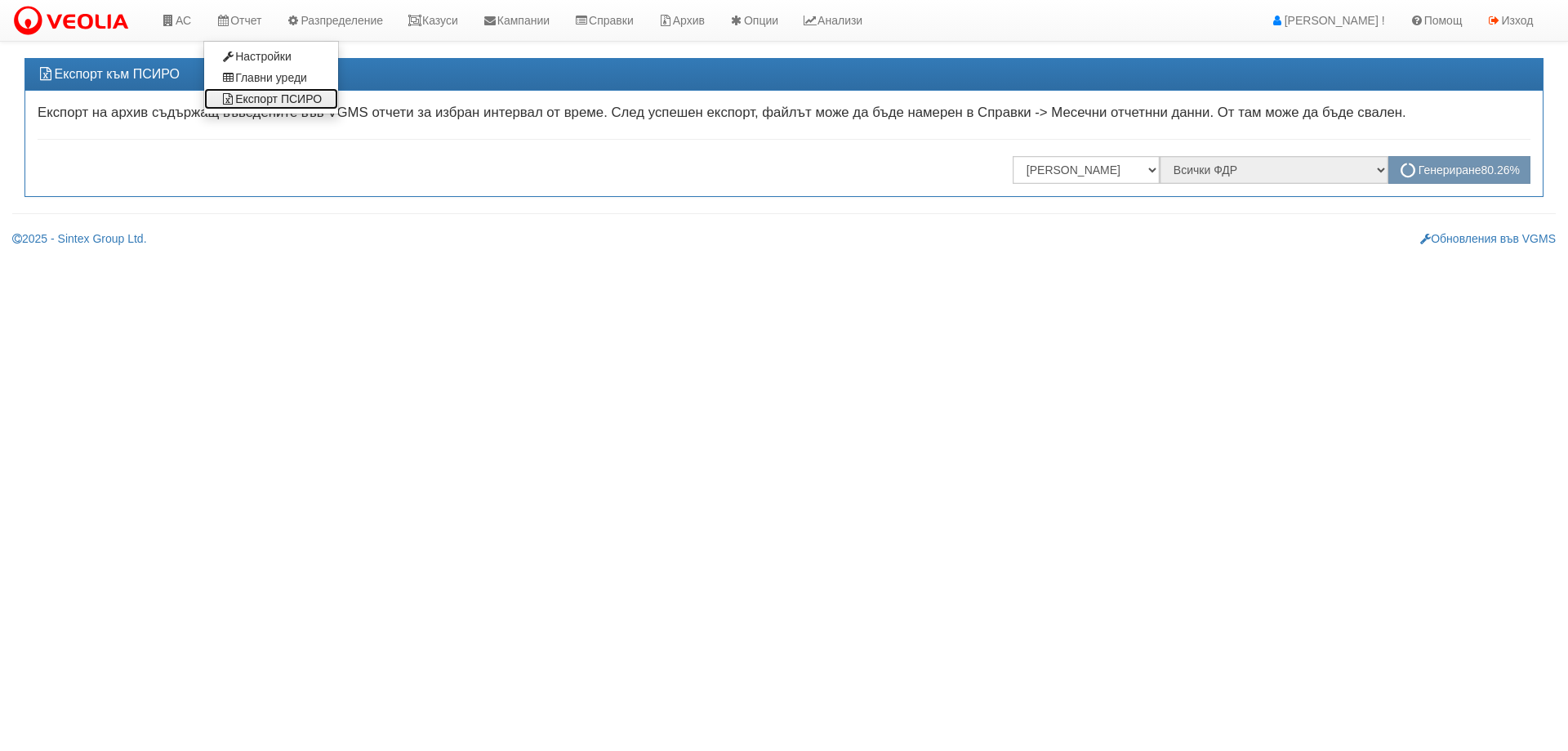
click at [259, 93] on link "Експорт ПСИРО" at bounding box center [271, 99] width 134 height 22
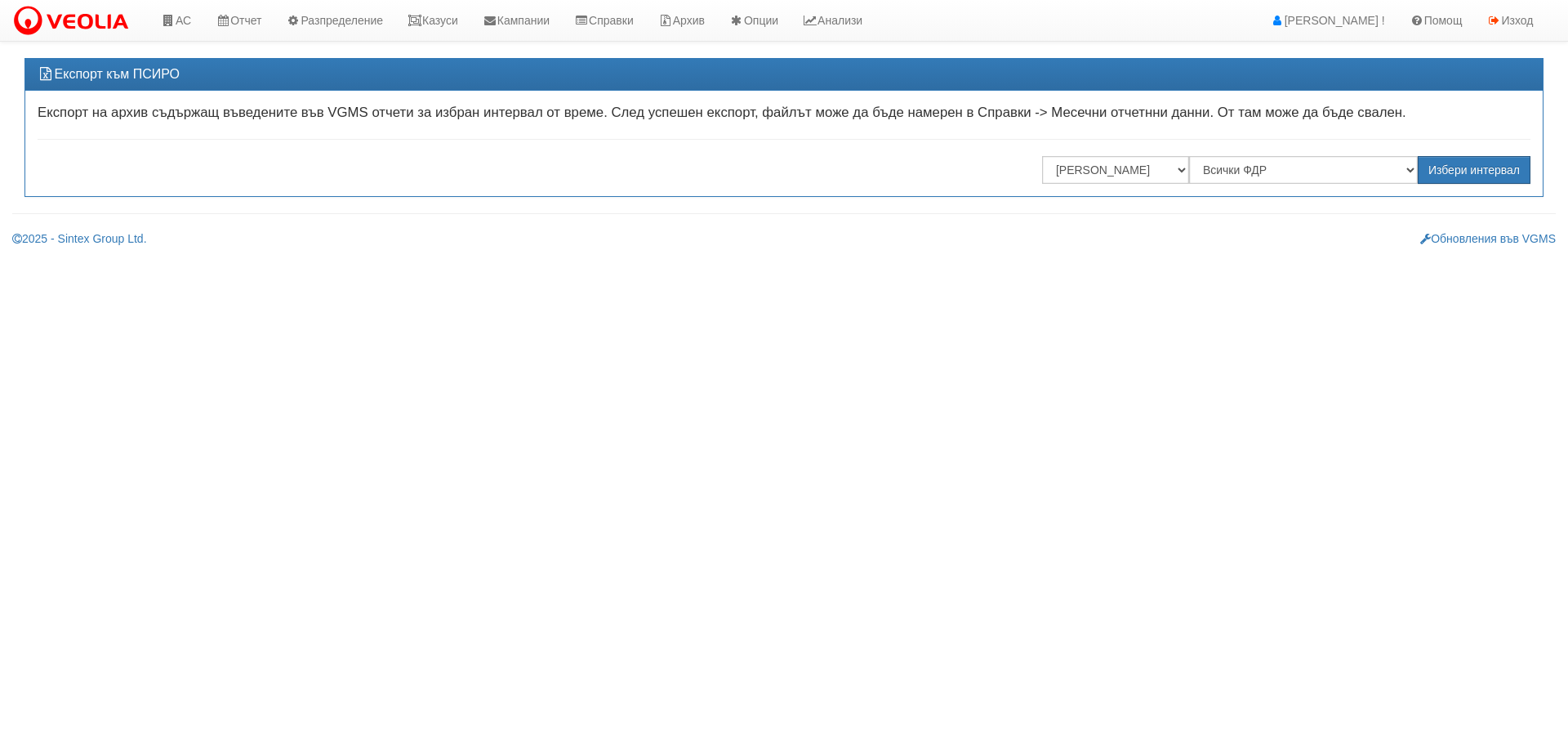
select select ""[PERSON_NAME] [GEOGRAPHIC_DATA] " ЕАД"
select select "340b3b16-1517-45b4-831a-03b5b940c495"
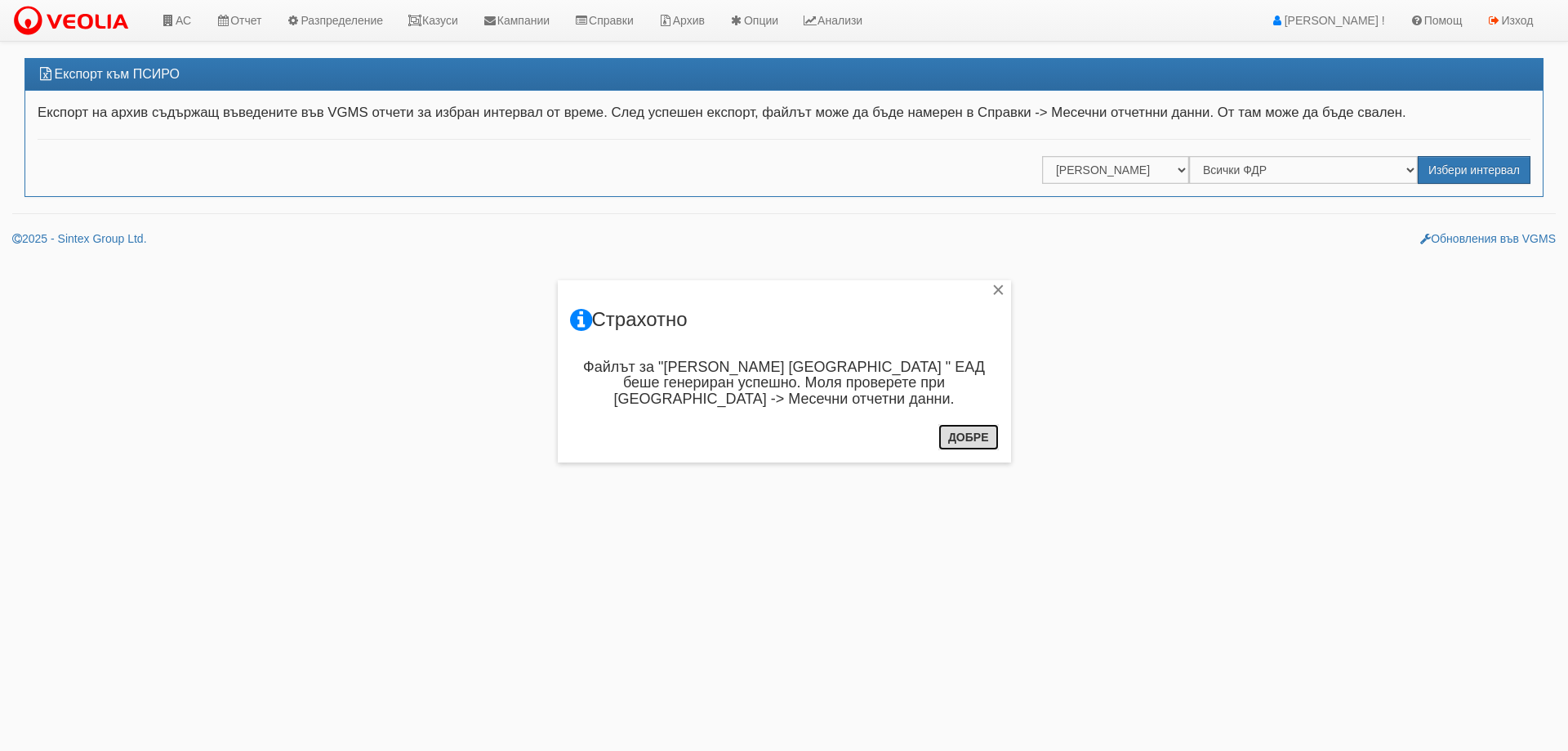
click at [971, 436] on button "Добре" at bounding box center [969, 437] width 61 height 26
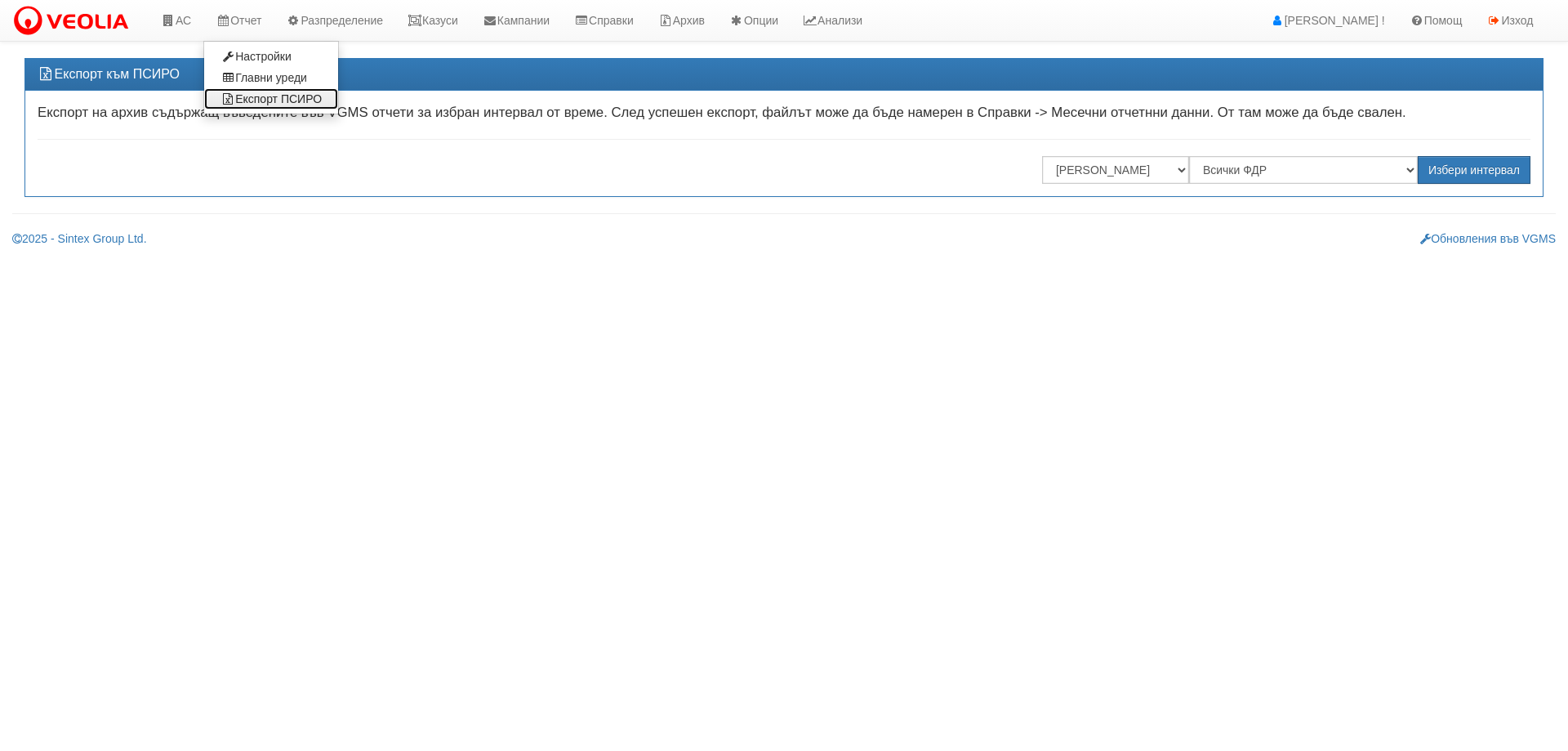
click at [252, 97] on link "Експорт ПСИРО" at bounding box center [271, 99] width 134 height 22
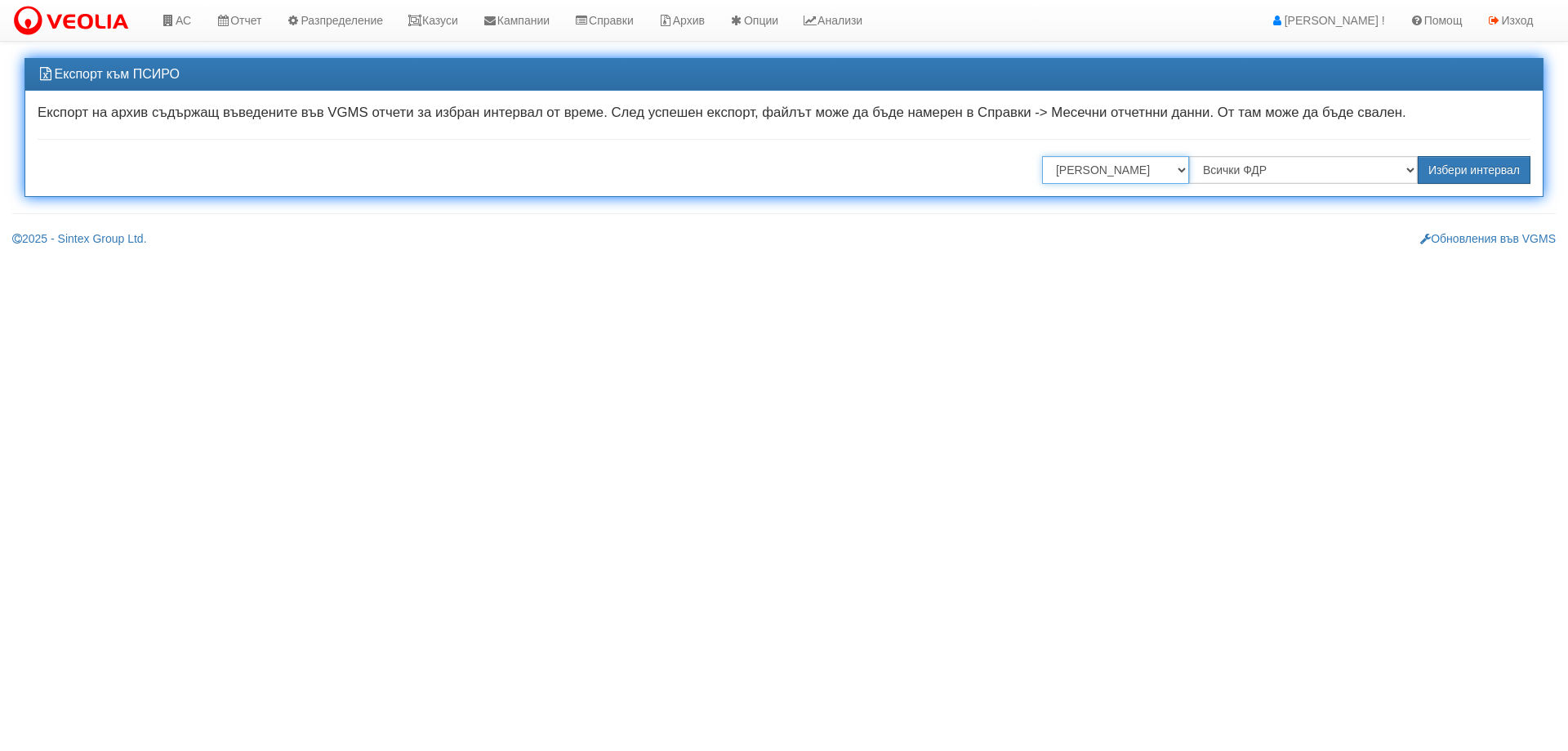
click at [1117, 181] on select "Всички Отговорници Илияна Кръстева Антоанета Ганева Константина Иванова Миглена…" at bounding box center [1116, 170] width 147 height 28
select select "68eee82e-7b6f-4483-85db-ce2fd87631cb"
click at [1042, 156] on select "Всички Отговорници Илияна Кръстева Антоанета Ганева Константина Иванова Миглена…" at bounding box center [1116, 170] width 147 height 28
click at [1267, 175] on select "Всички ФДР "ВЕОЛИЯ ЕНЕРДЖИ ВАРНА " ЕАД "ТЕХЕМ СЪРВИСИС" ЕООД "ТОПЛОСНАБДЯВАНЕ" …" at bounding box center [1303, 170] width 228 height 28
select select ""ВЕОЛИЯ ЕНЕРДЖИ ВАРНА " ЕАД"
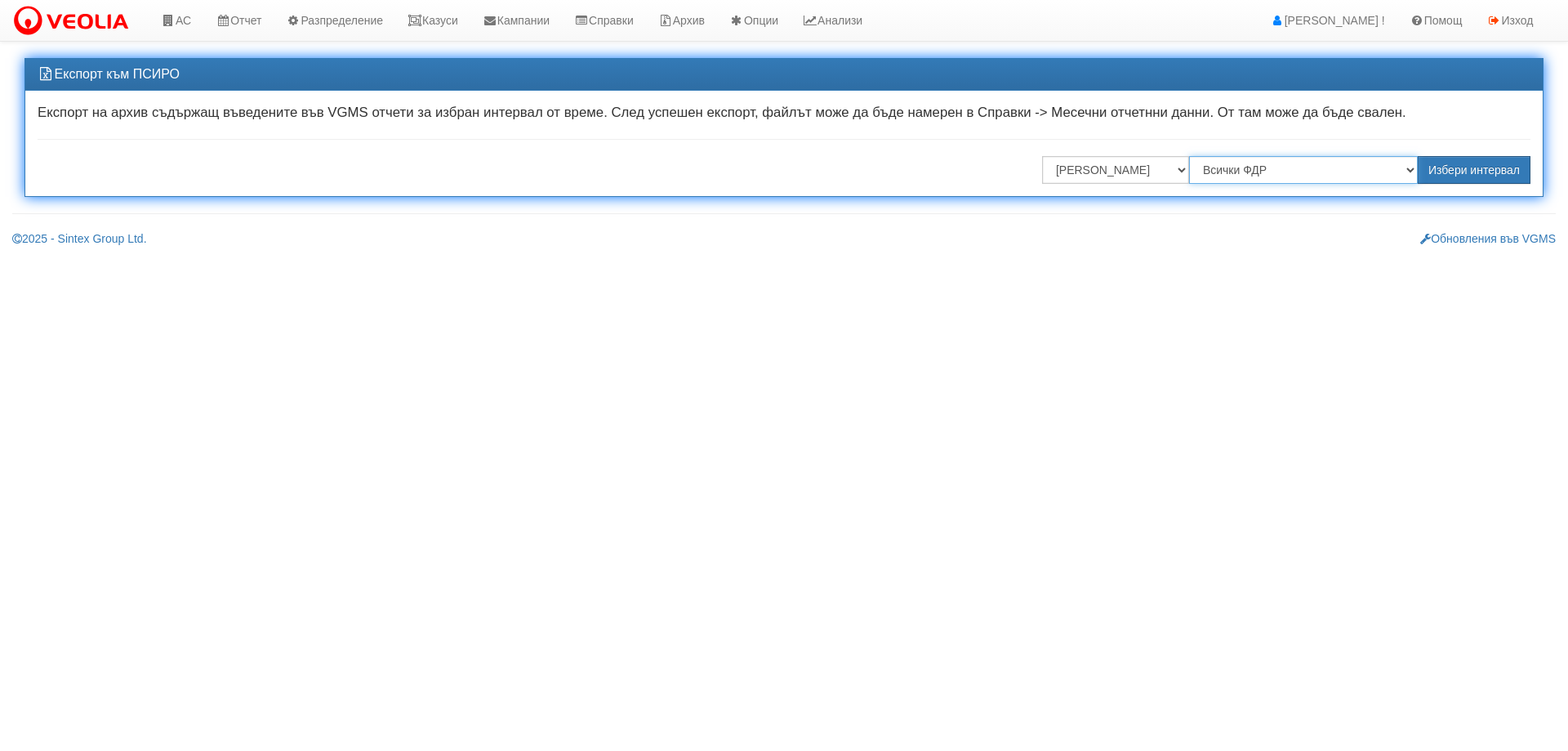
click at [1191, 156] on select "Всички ФДР "ВЕОЛИЯ ЕНЕРДЖИ ВАРНА " ЕАД "ТЕХЕМ СЪРВИСИС" ЕООД "ТОПЛОСНАБДЯВАНЕ" …" at bounding box center [1303, 170] width 228 height 28
click at [1475, 169] on button "Избери интервал" at bounding box center [1474, 170] width 112 height 28
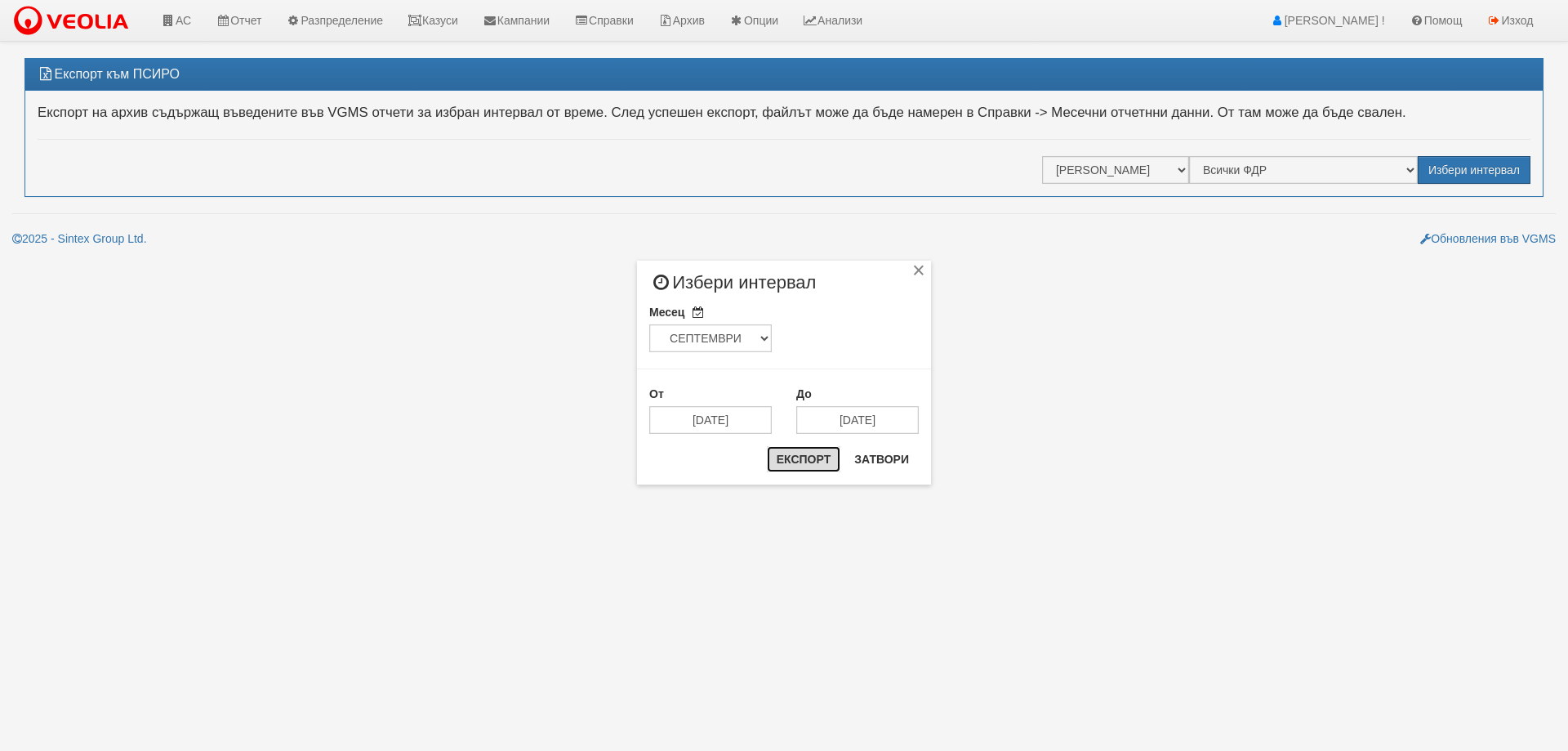
click at [790, 461] on button "Експорт" at bounding box center [803, 459] width 74 height 26
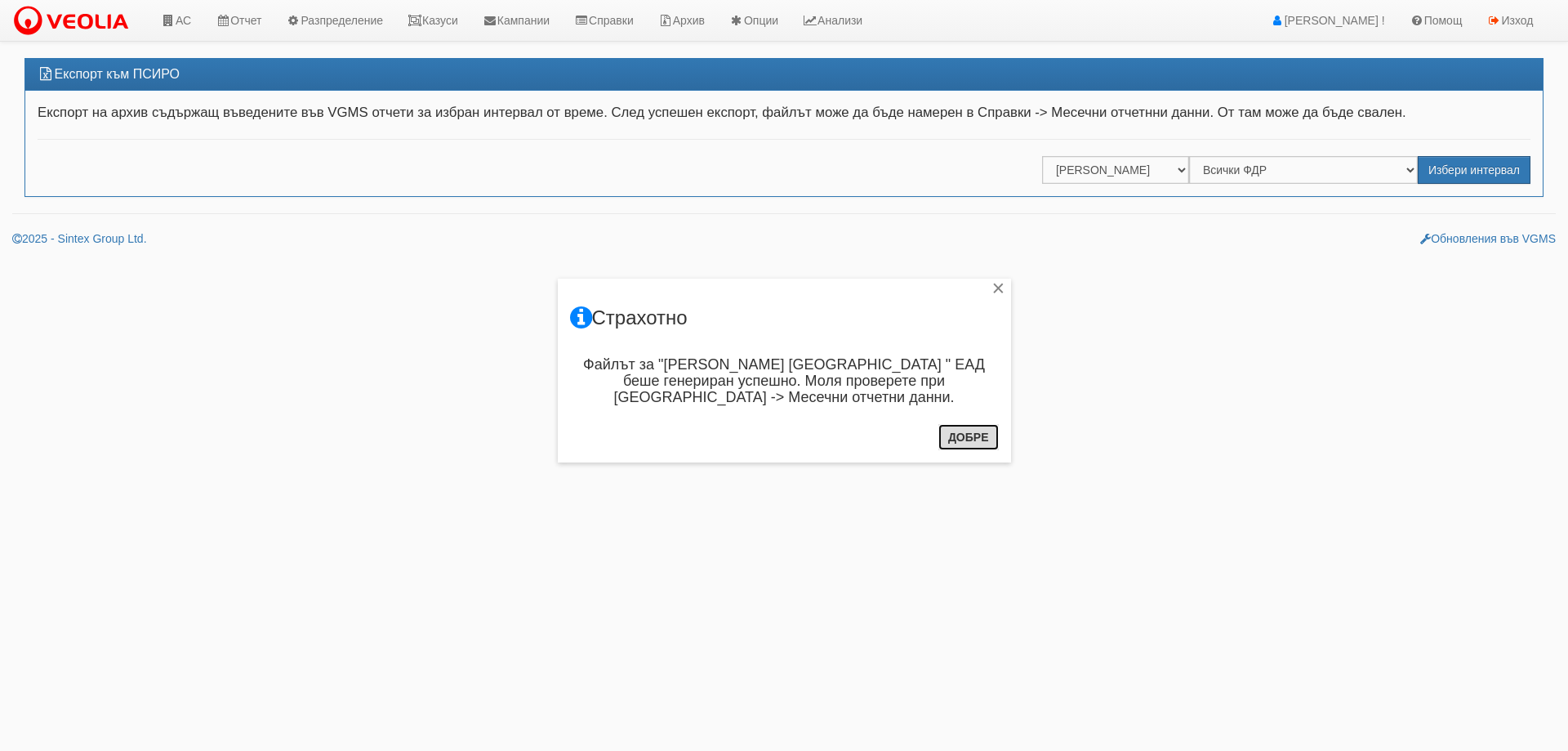
click at [970, 443] on button "Добре" at bounding box center [969, 437] width 61 height 26
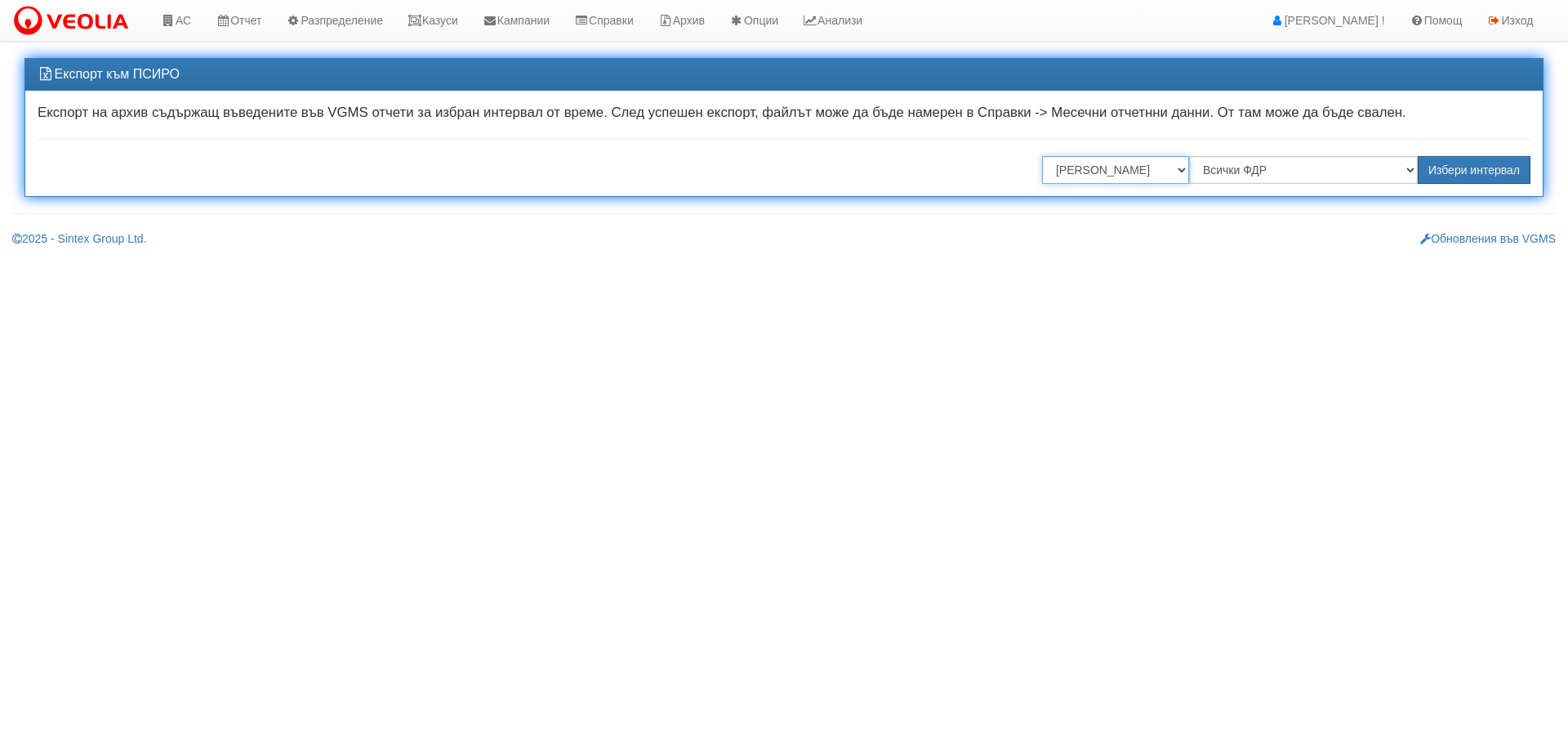
click at [1113, 167] on select "Всички Отговорници Илияна Кръстева Антоанета Ганева Константина Иванова Миглена…" at bounding box center [1116, 170] width 147 height 28
select select "87ccb104-d615-4da1-a185-5b0b3272da1a"
click at [1042, 156] on select "Всички Отговорници Илияна Кръстева Антоанета Ганева Константина Иванова Миглена…" at bounding box center [1116, 170] width 147 height 28
click at [1471, 173] on button "Избери интервал" at bounding box center [1474, 170] width 112 height 28
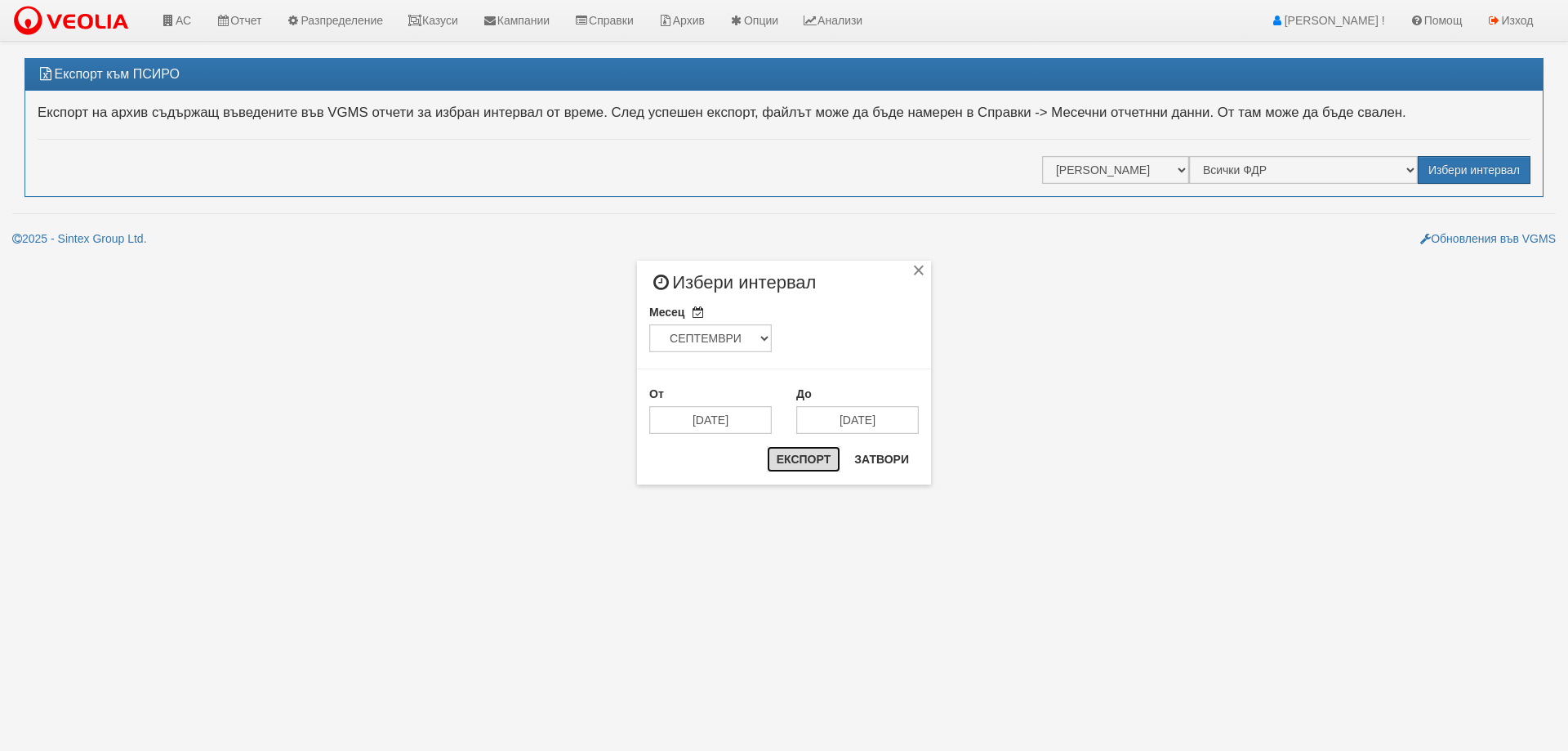
click at [809, 460] on button "Експорт" at bounding box center [803, 459] width 74 height 26
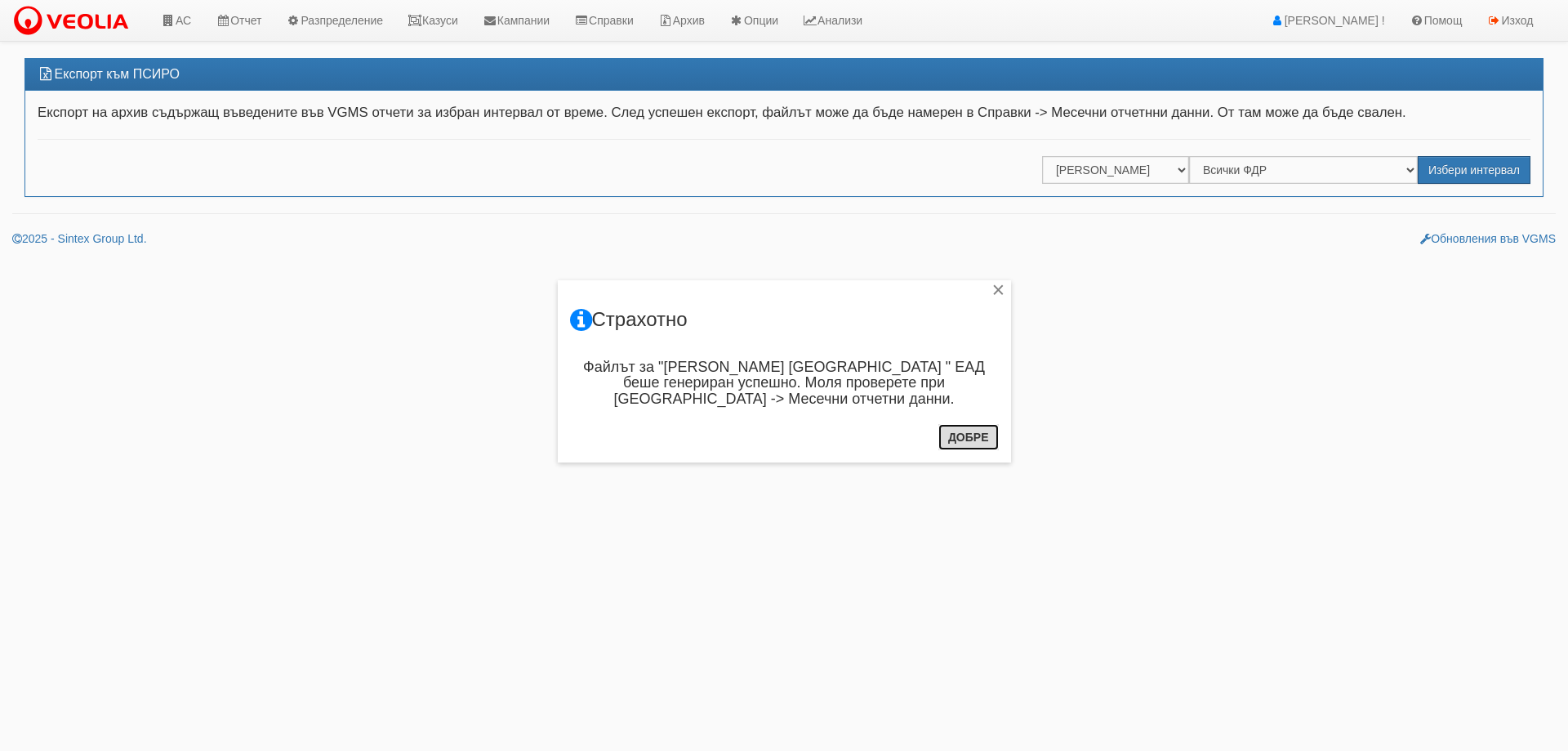
click at [971, 439] on button "Добре" at bounding box center [969, 437] width 61 height 26
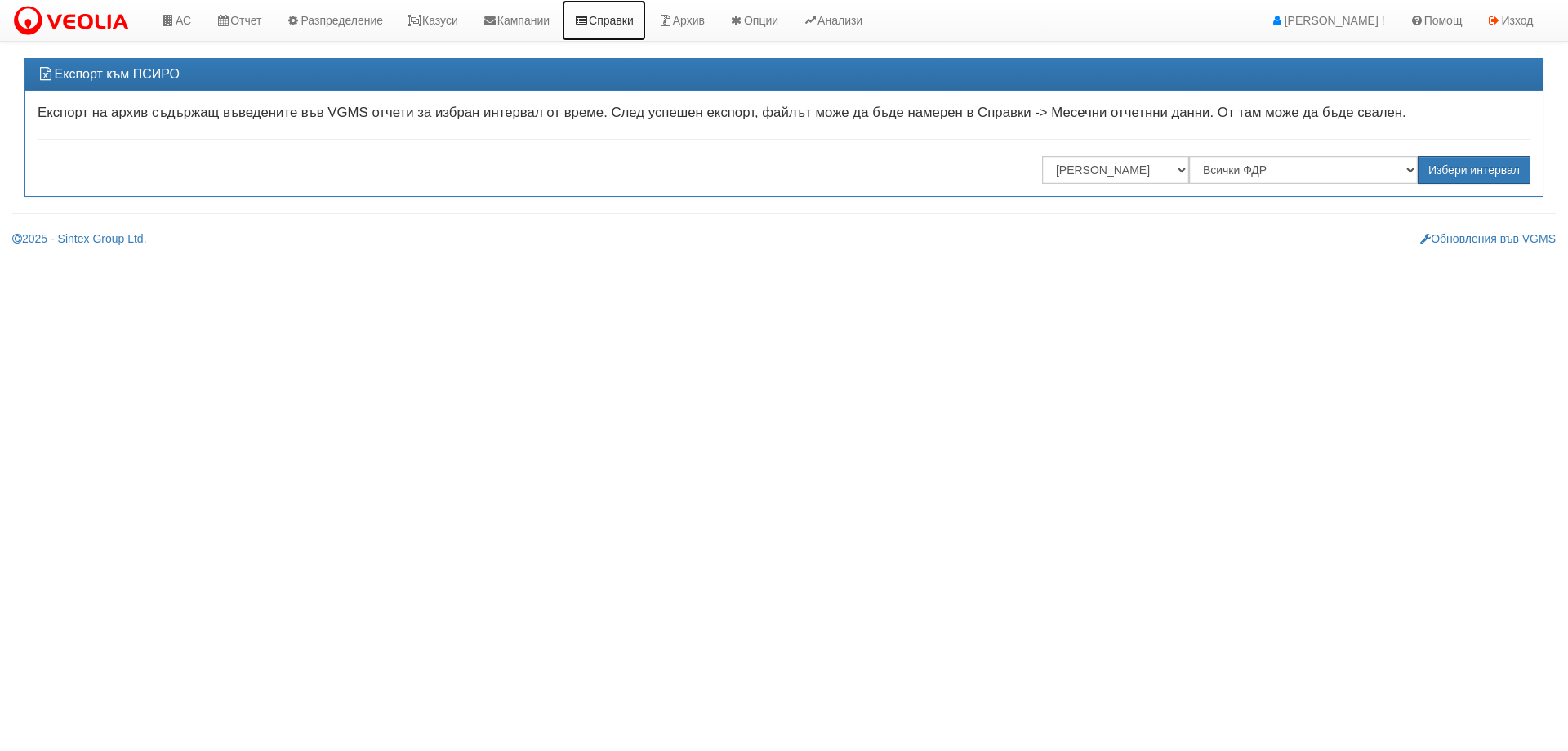
click at [631, 16] on link "Справки" at bounding box center [604, 20] width 84 height 41
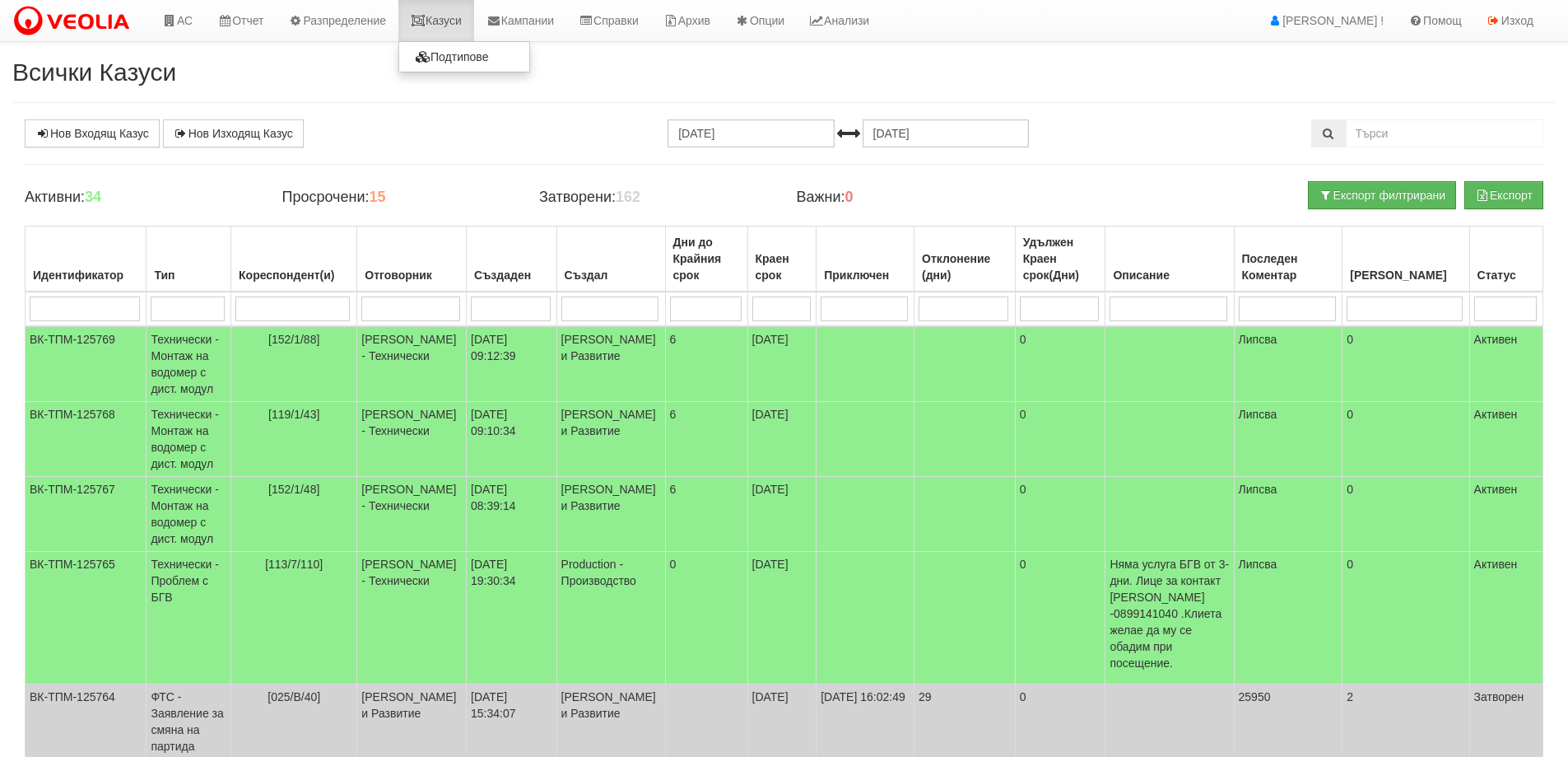
click at [458, 17] on link "Казуси" at bounding box center [436, 20] width 76 height 41
click at [425, 18] on icon at bounding box center [417, 20] width 15 height 11
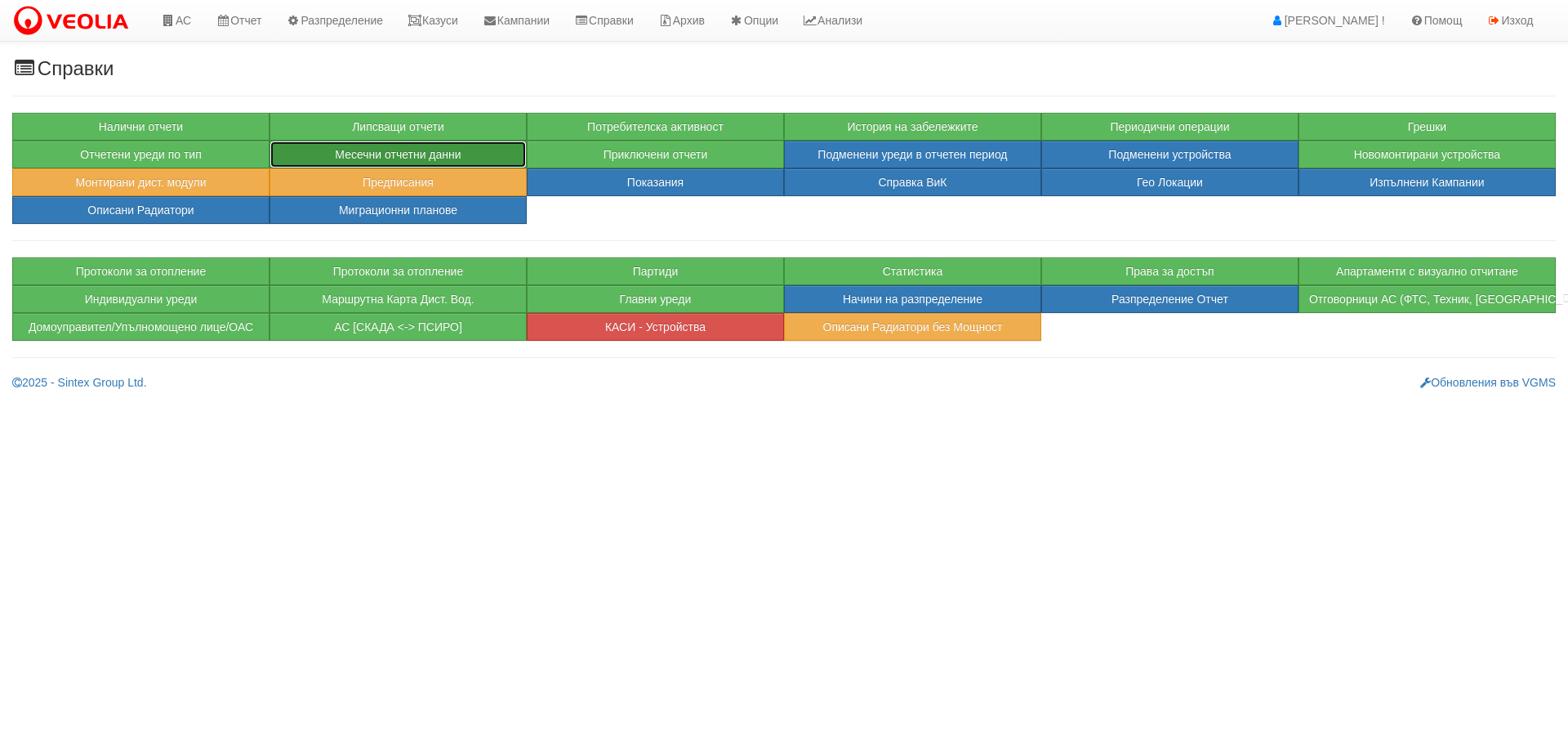
click at [426, 157] on button "Месечни отчетни данни" at bounding box center [398, 154] width 257 height 28
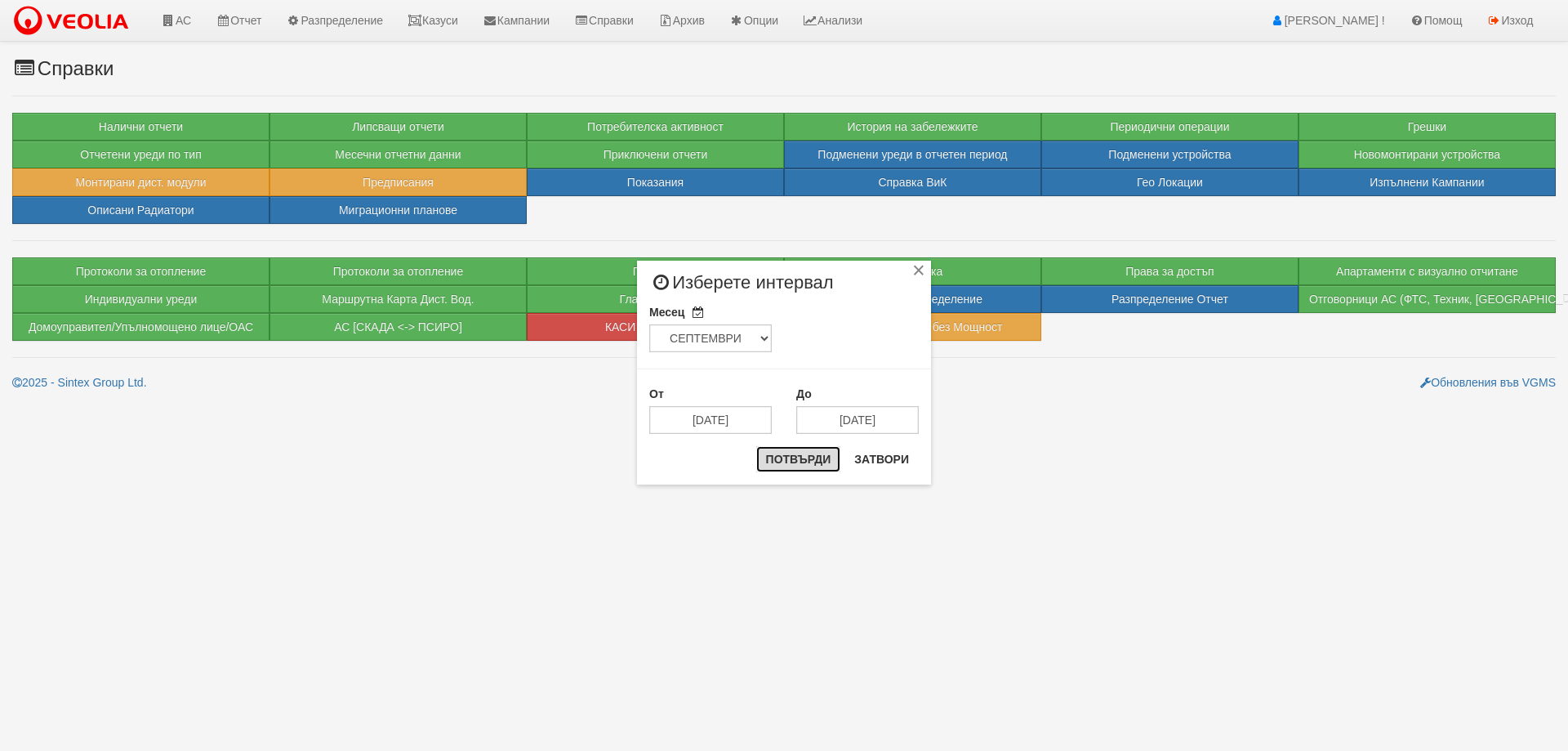
click at [792, 466] on button "Потвърди" at bounding box center [798, 459] width 85 height 26
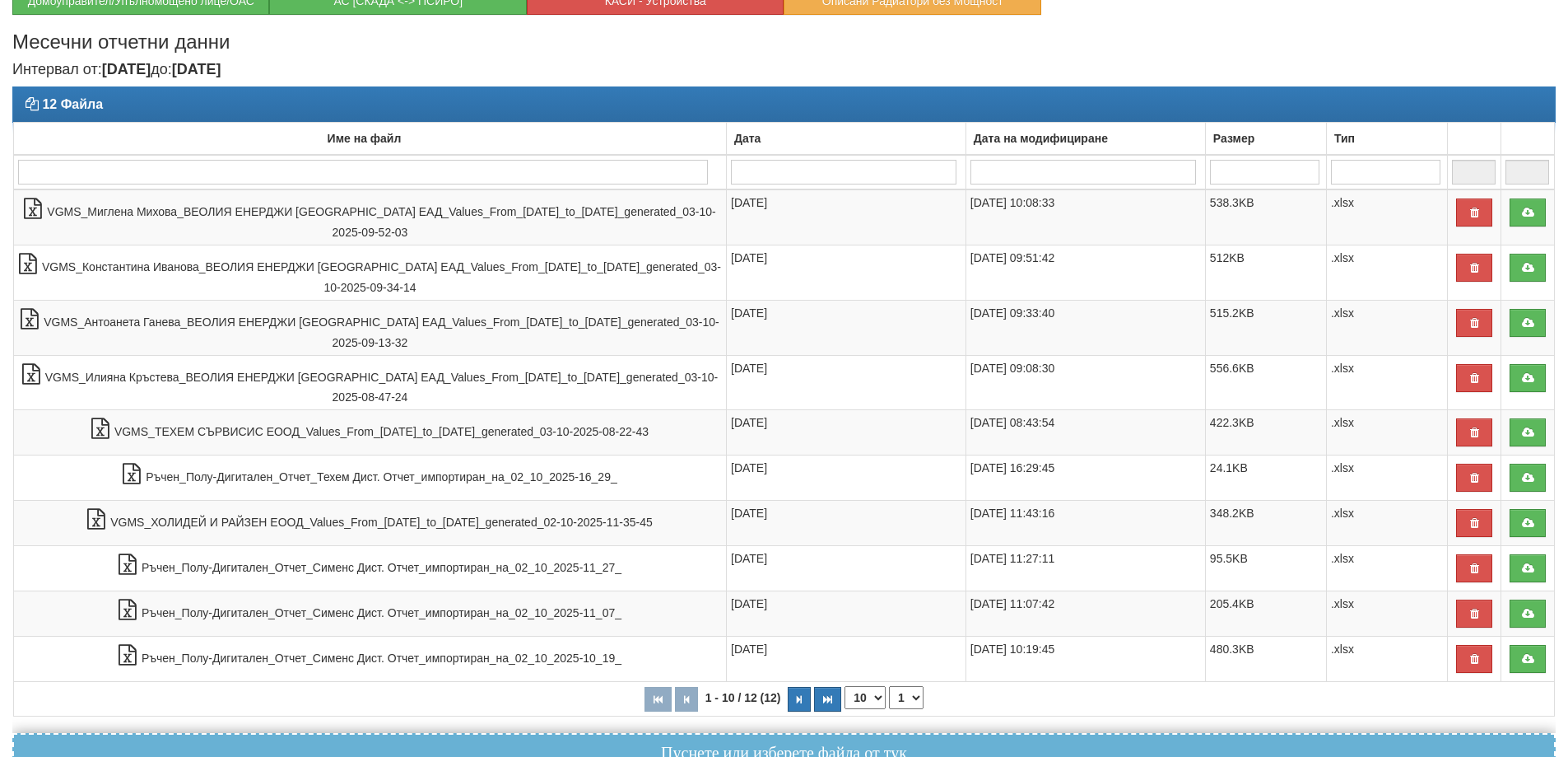
scroll to position [330, 0]
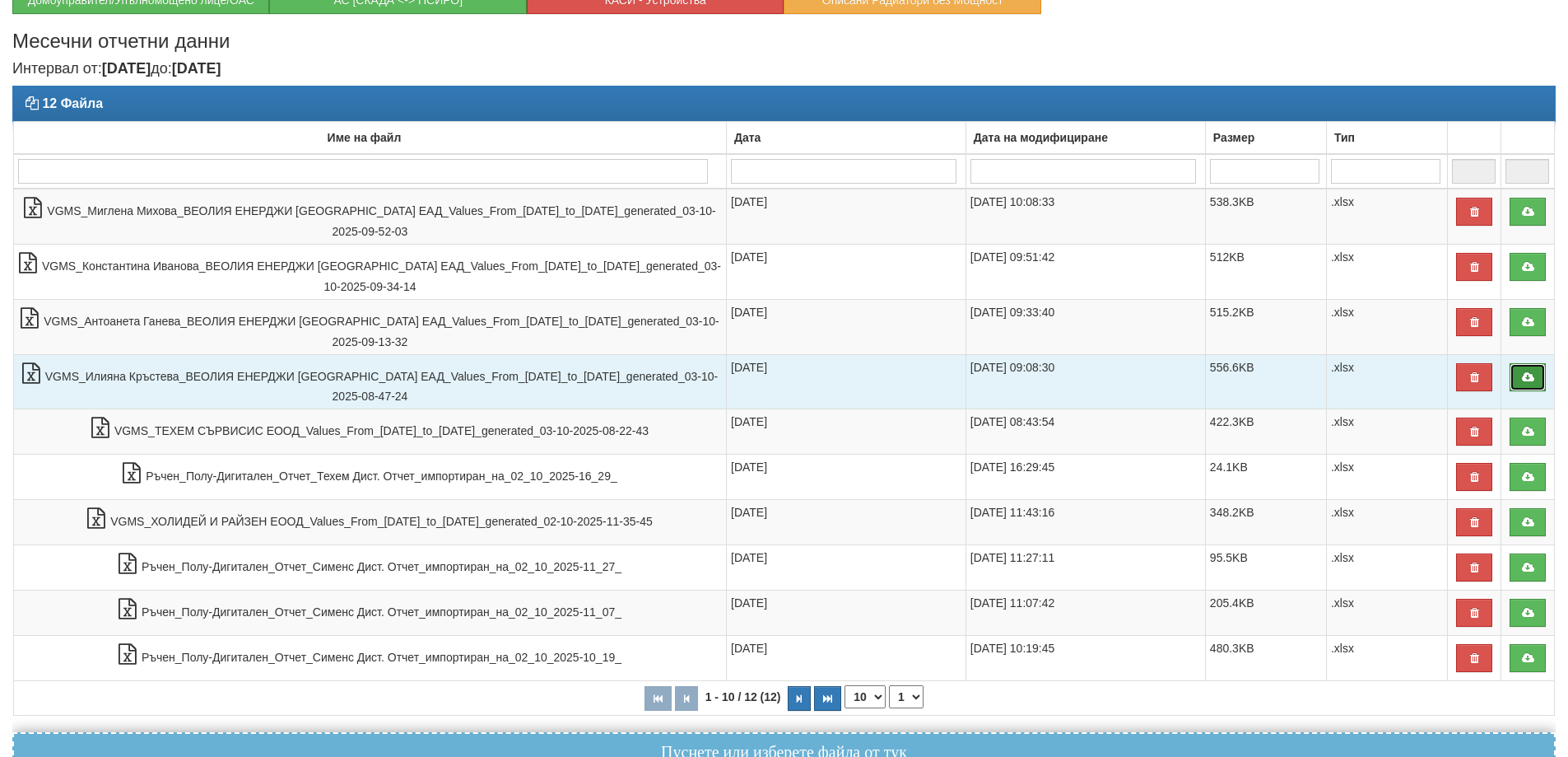
click at [1524, 381] on icon at bounding box center [1527, 377] width 15 height 11
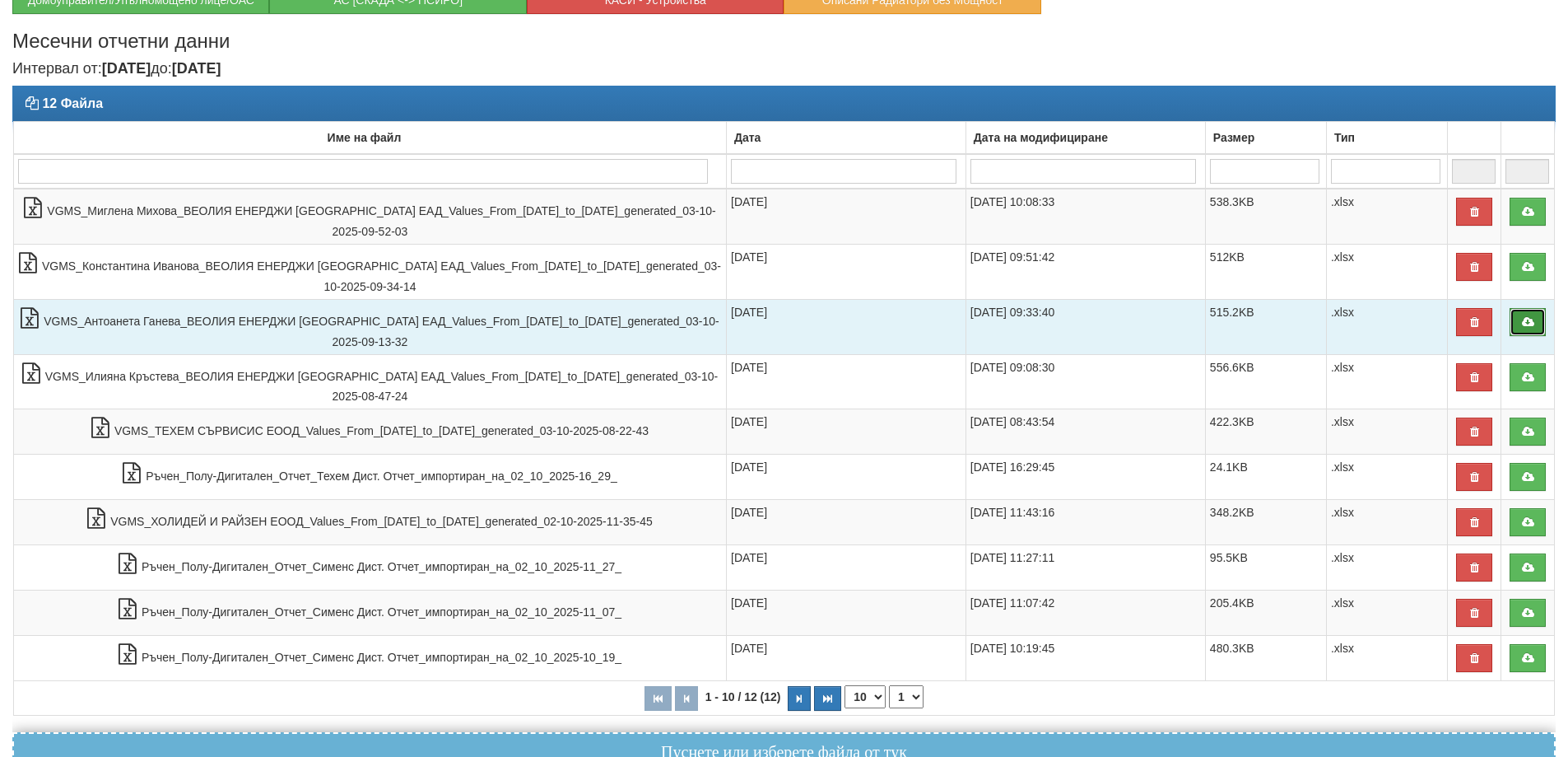
click at [1531, 321] on icon at bounding box center [1527, 322] width 15 height 11
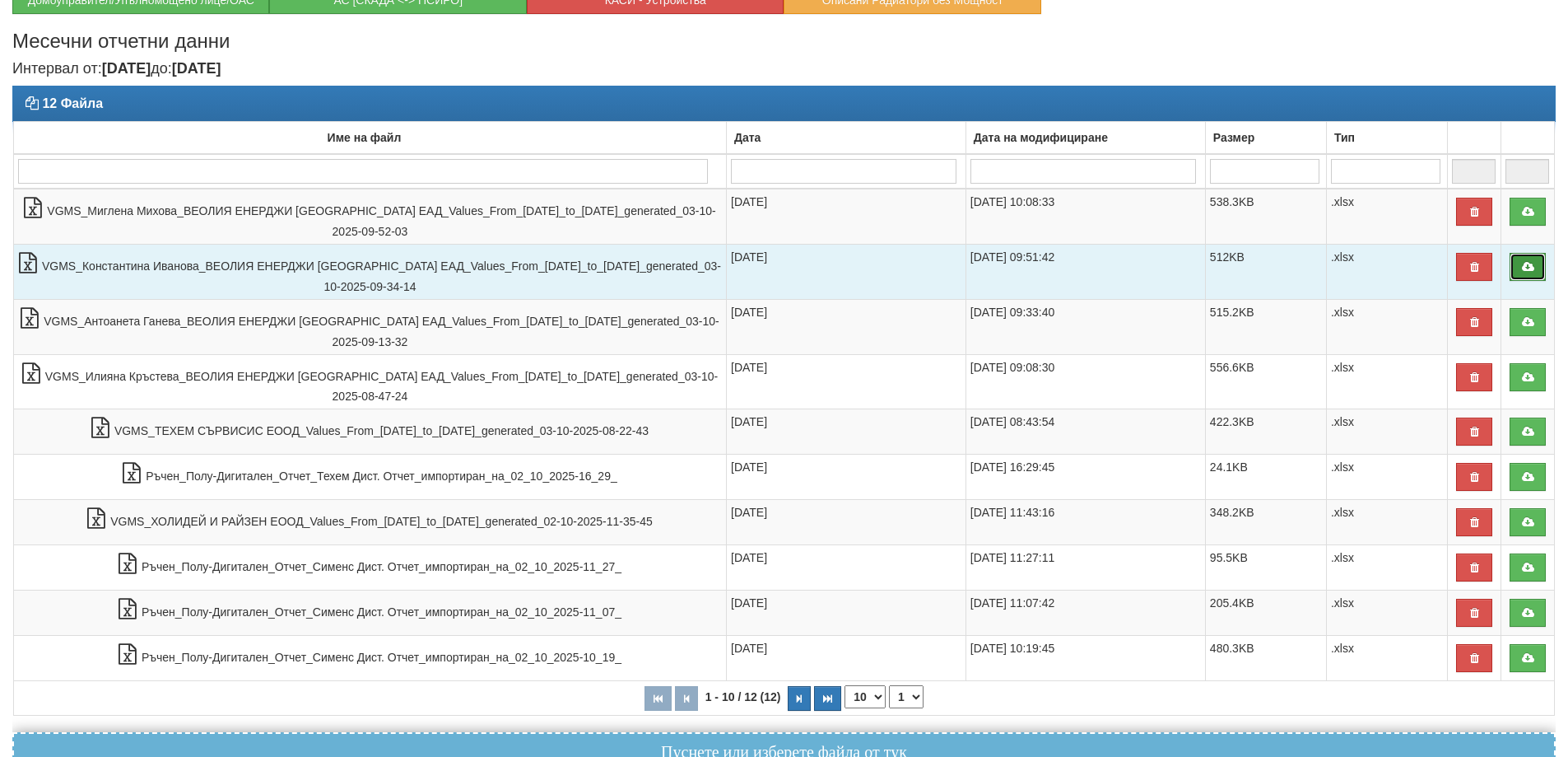
click at [1530, 268] on icon at bounding box center [1527, 266] width 15 height 11
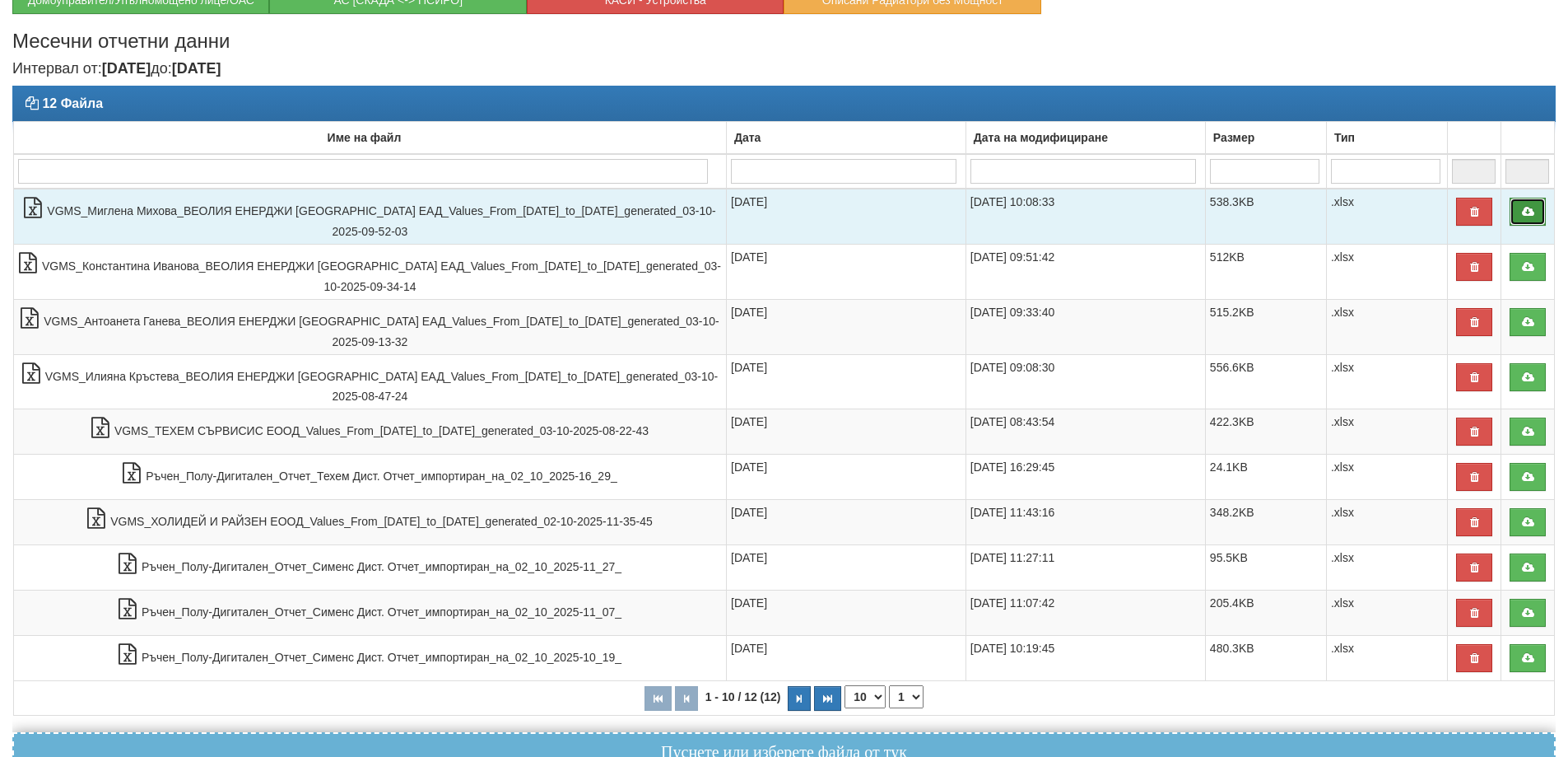
click at [1519, 205] on link at bounding box center [1527, 212] width 37 height 28
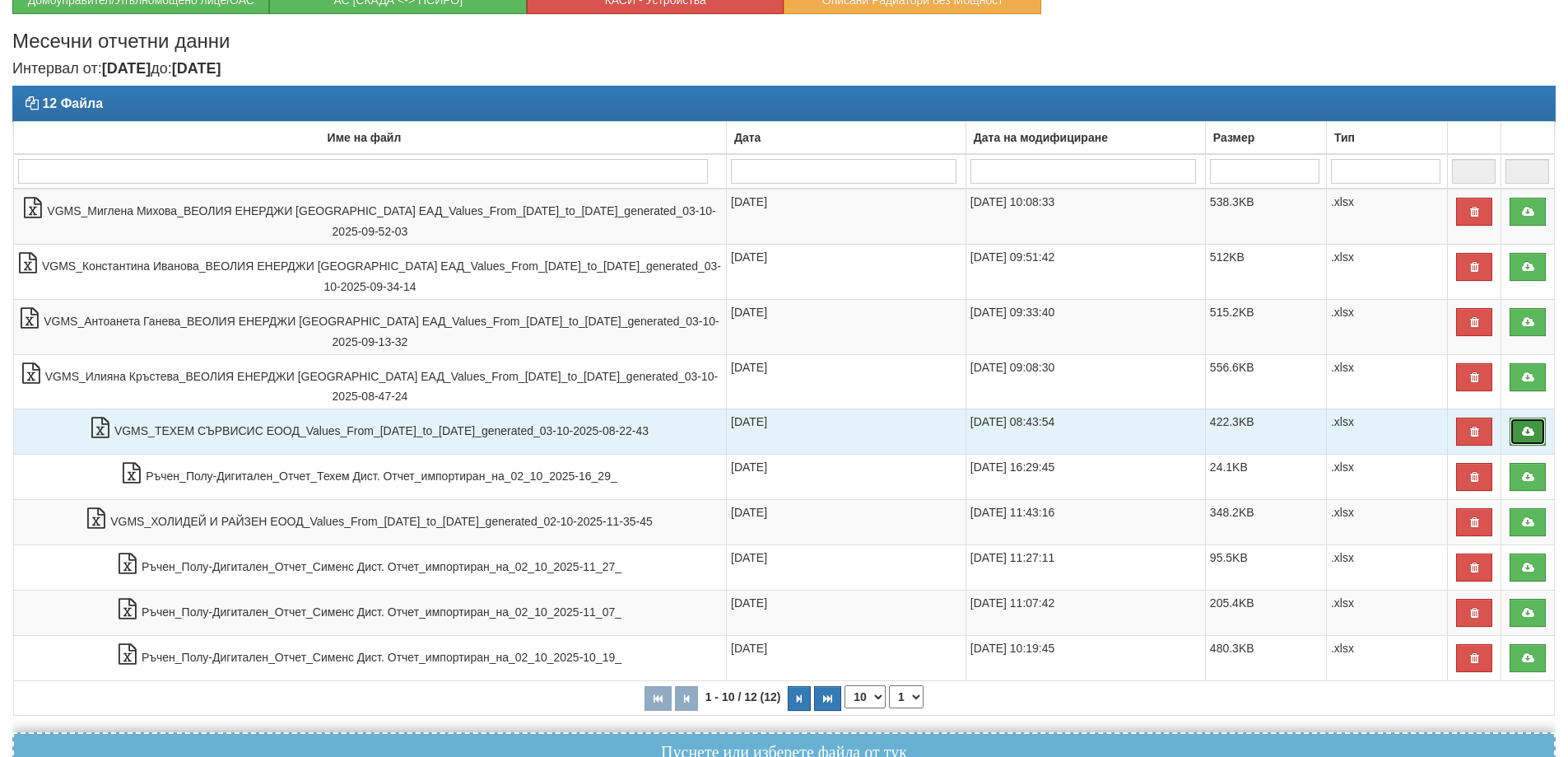
click at [1533, 434] on icon at bounding box center [1527, 431] width 15 height 11
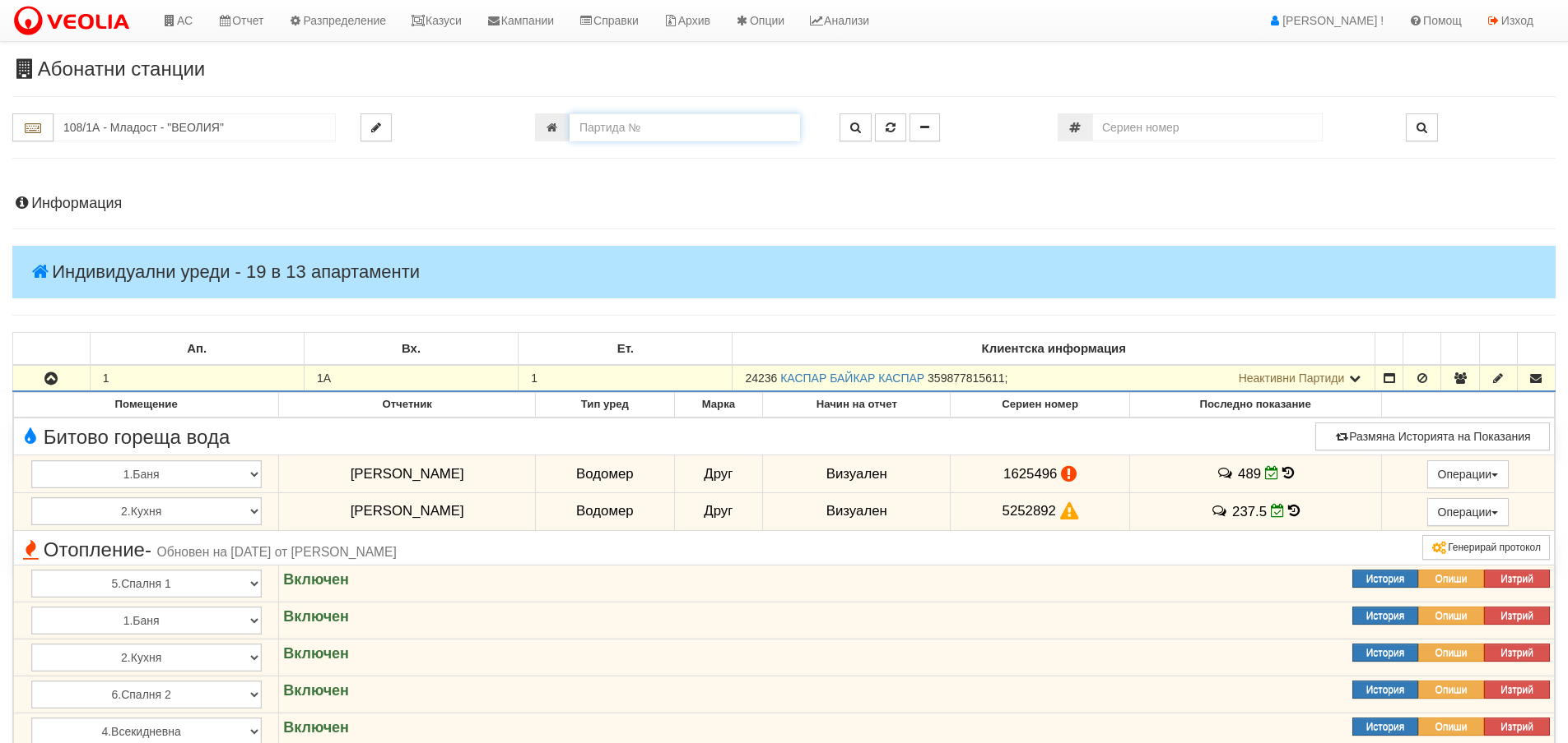
click at [661, 132] on input "number" at bounding box center [684, 127] width 230 height 28
type input "5610"
type input "129/2 - "[PERSON_NAME] [GEOGRAPHIC_DATA] " ЕАД"
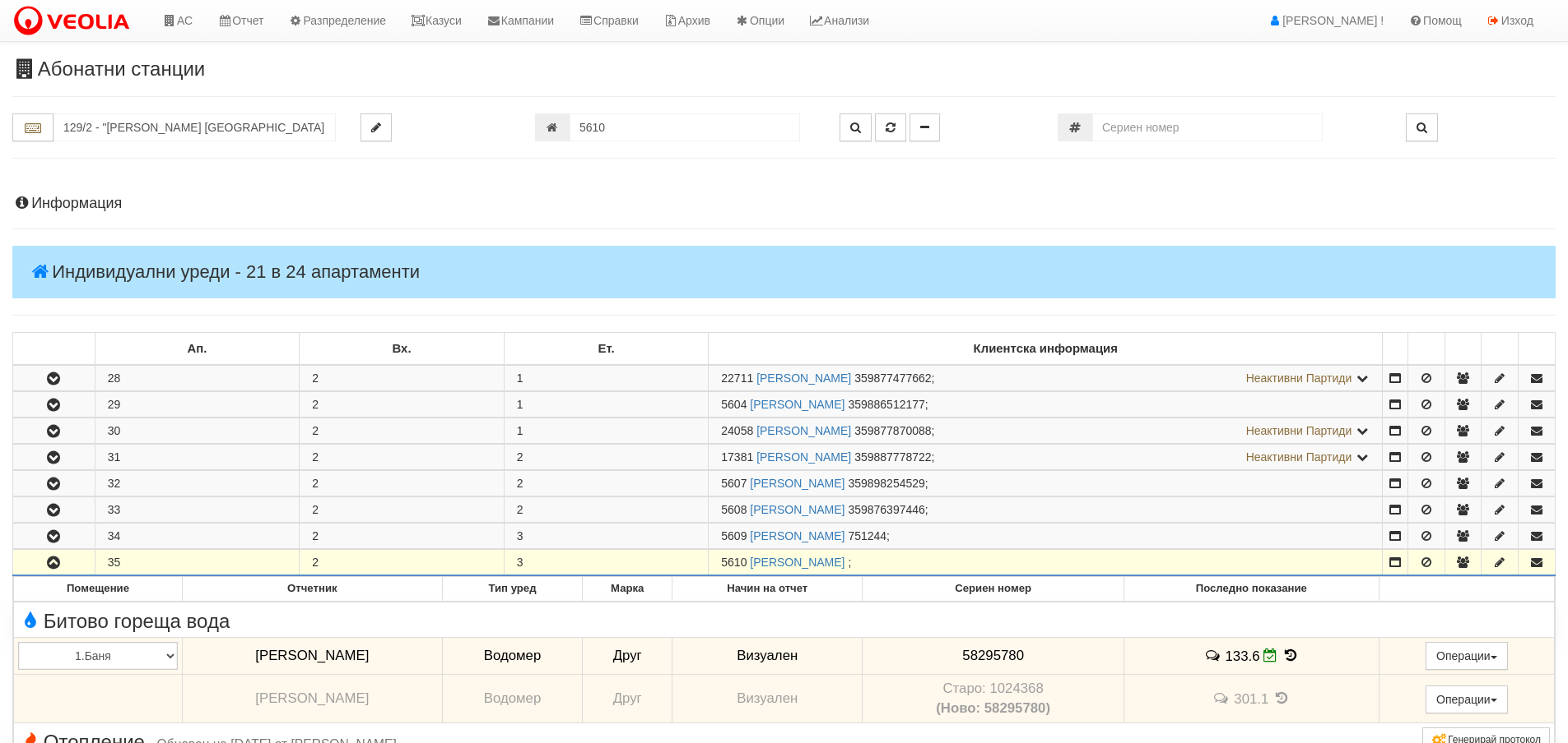
click at [108, 208] on h4 "Информация" at bounding box center [784, 204] width 1543 height 17
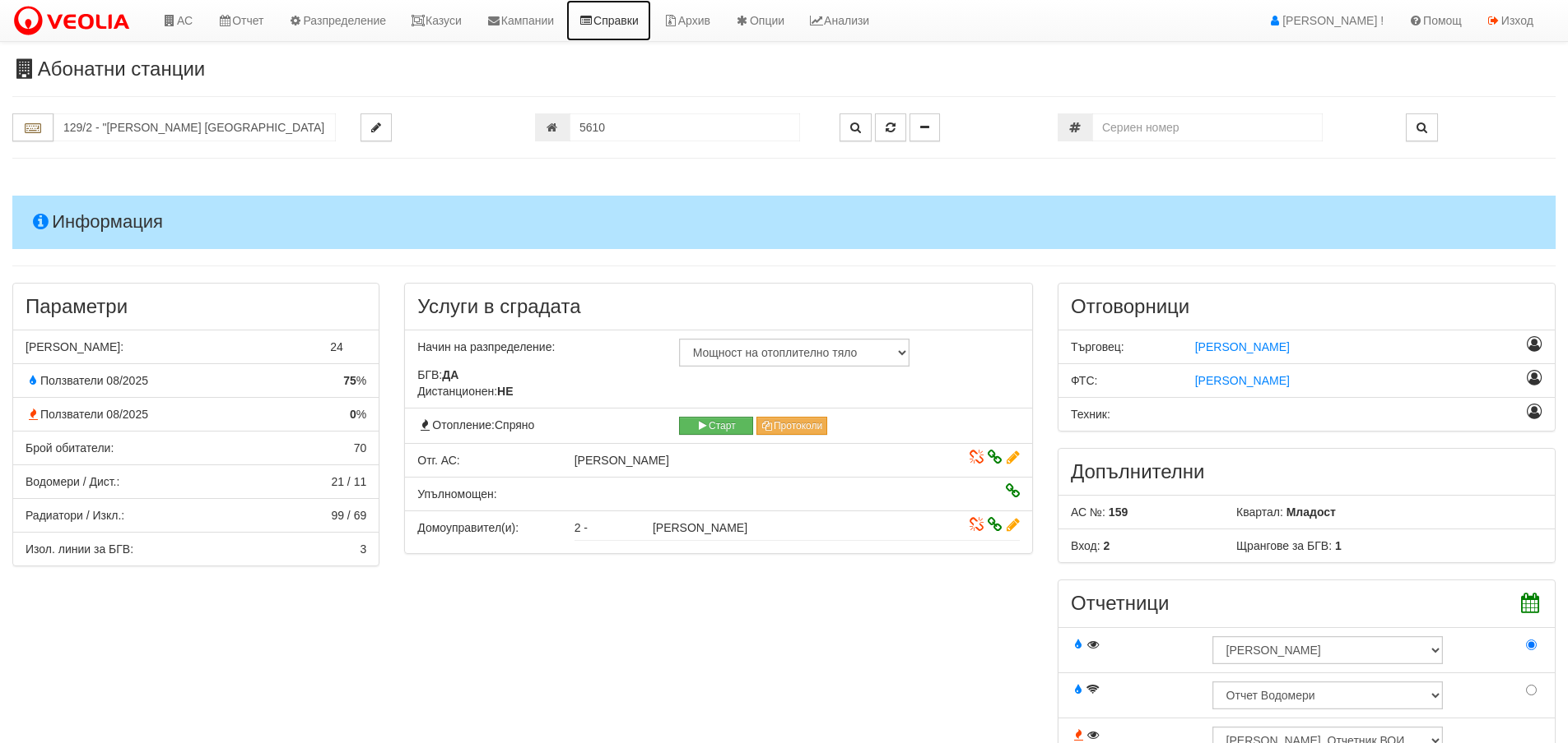
click at [627, 22] on link "Справки" at bounding box center [608, 20] width 85 height 41
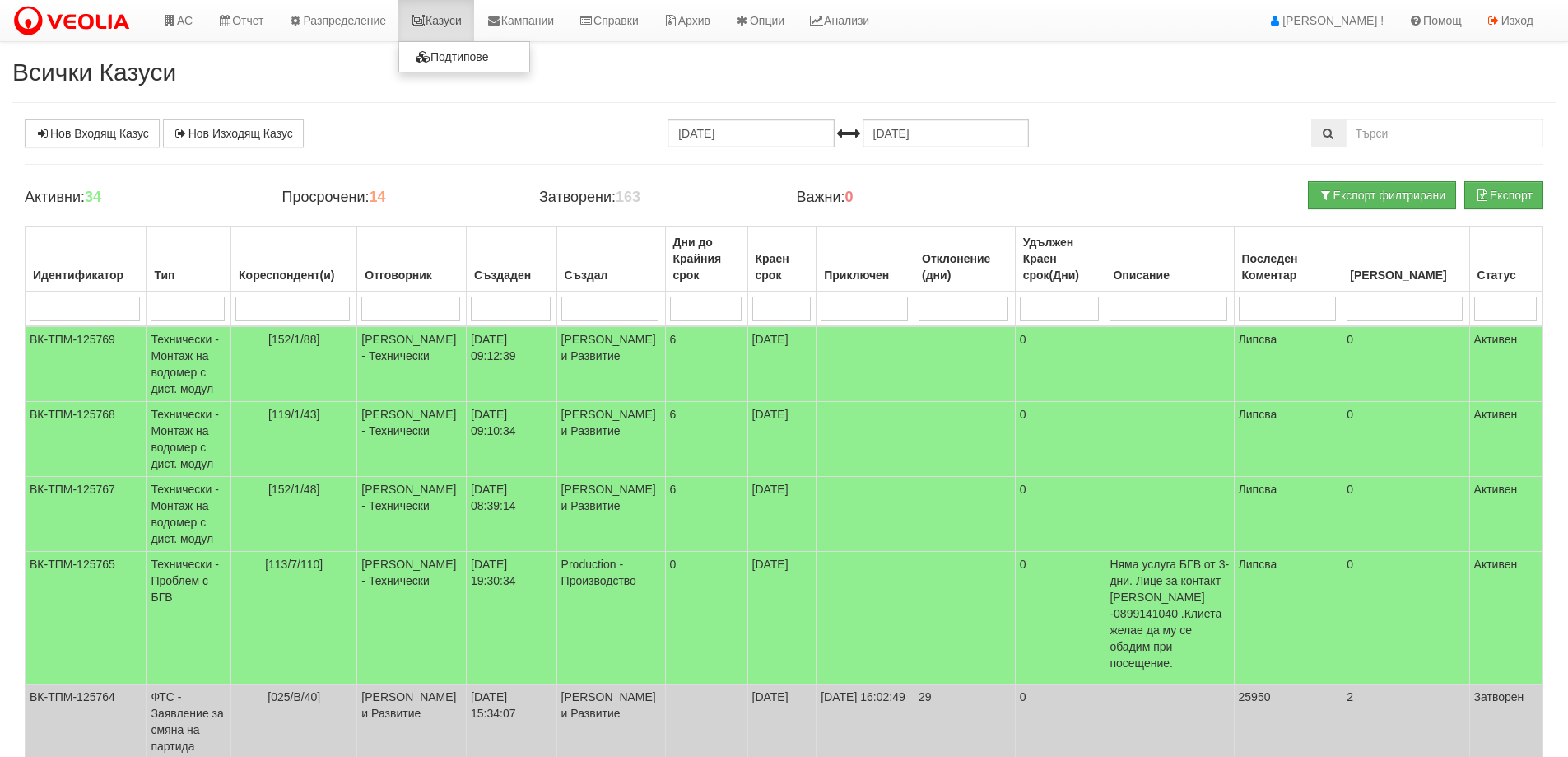
click at [439, 17] on link "Казуси" at bounding box center [436, 20] width 76 height 41
click at [179, 22] on link "АС" at bounding box center [177, 20] width 55 height 41
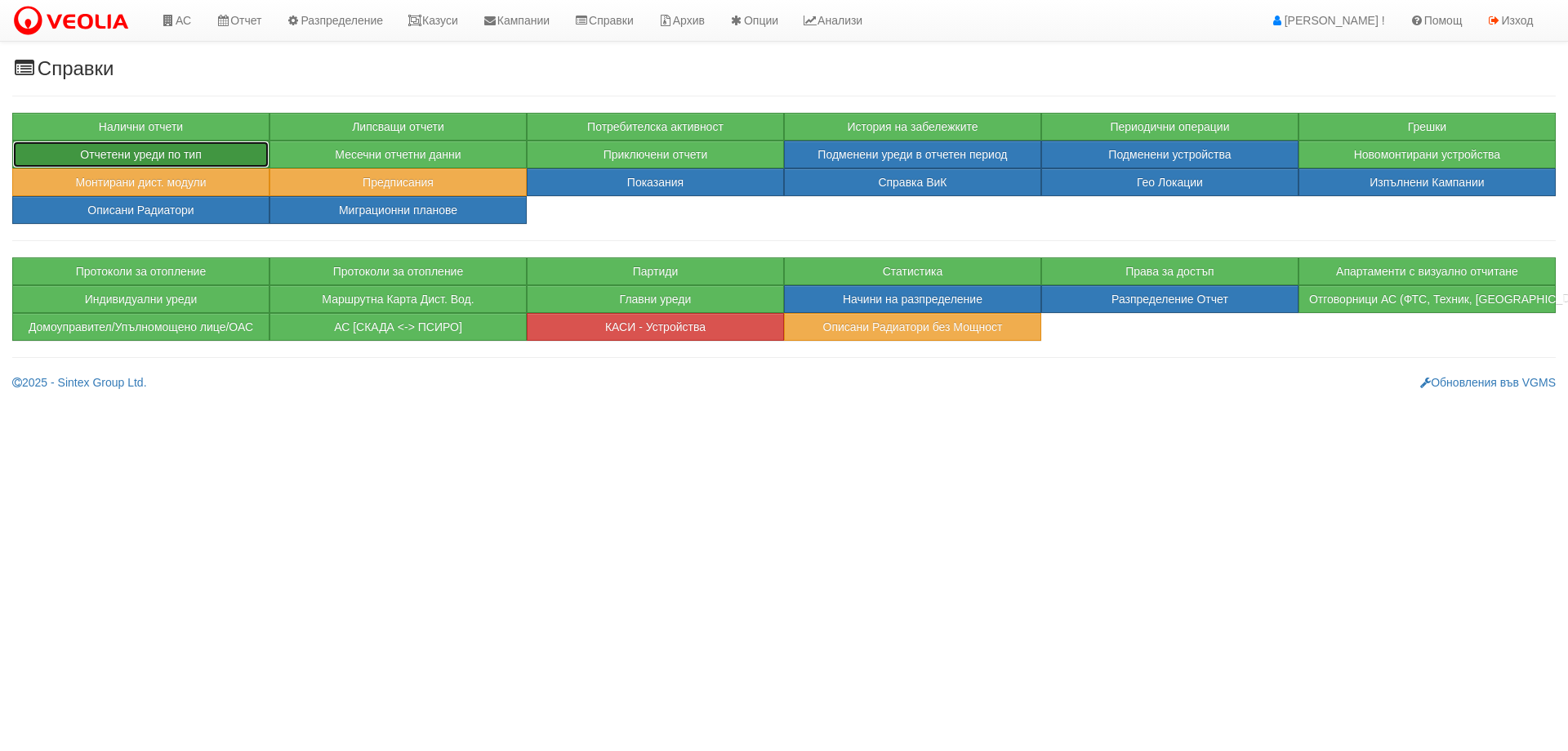
click at [190, 154] on button "Отчетени уреди по тип" at bounding box center [140, 154] width 257 height 28
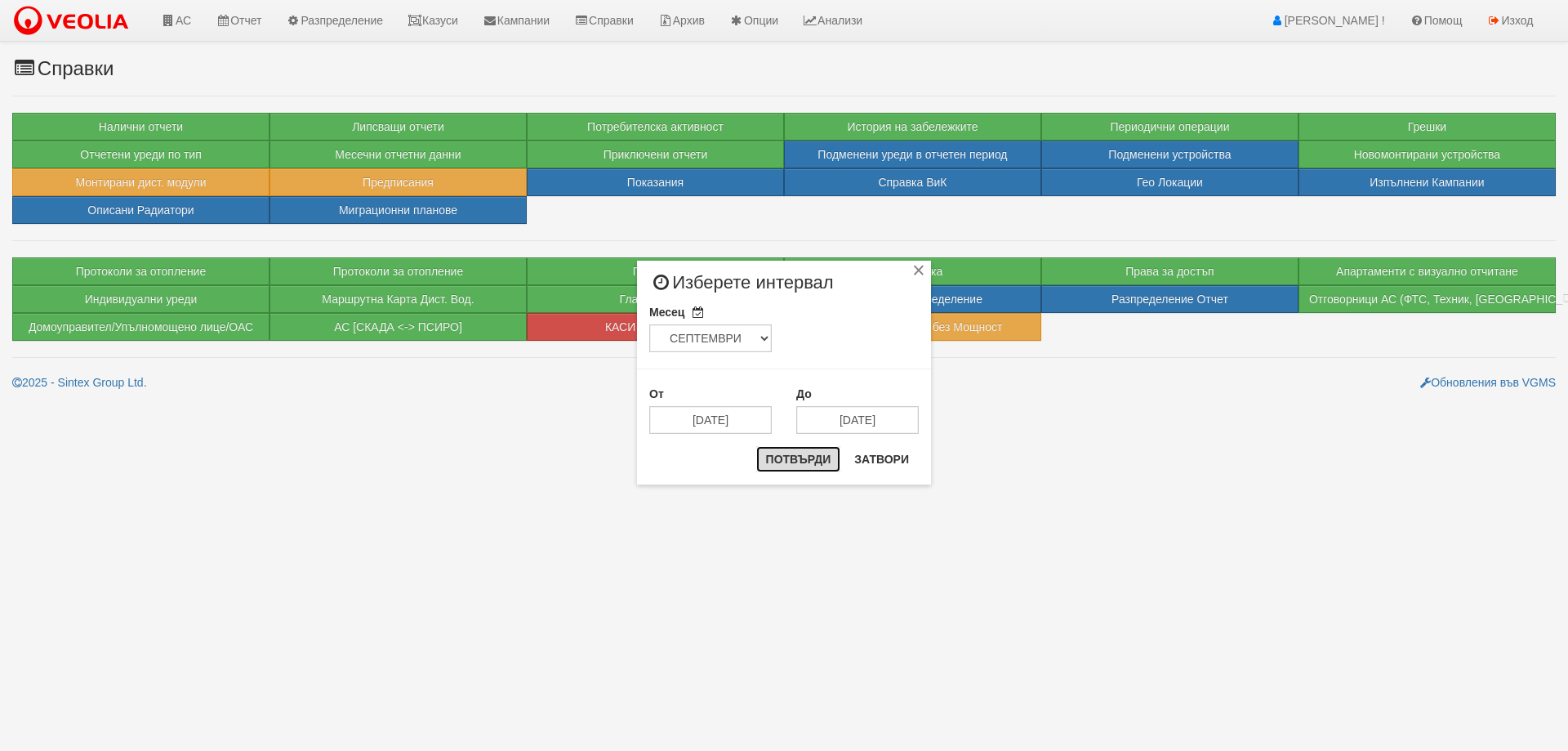
click at [825, 460] on button "Потвърди" at bounding box center [798, 459] width 85 height 26
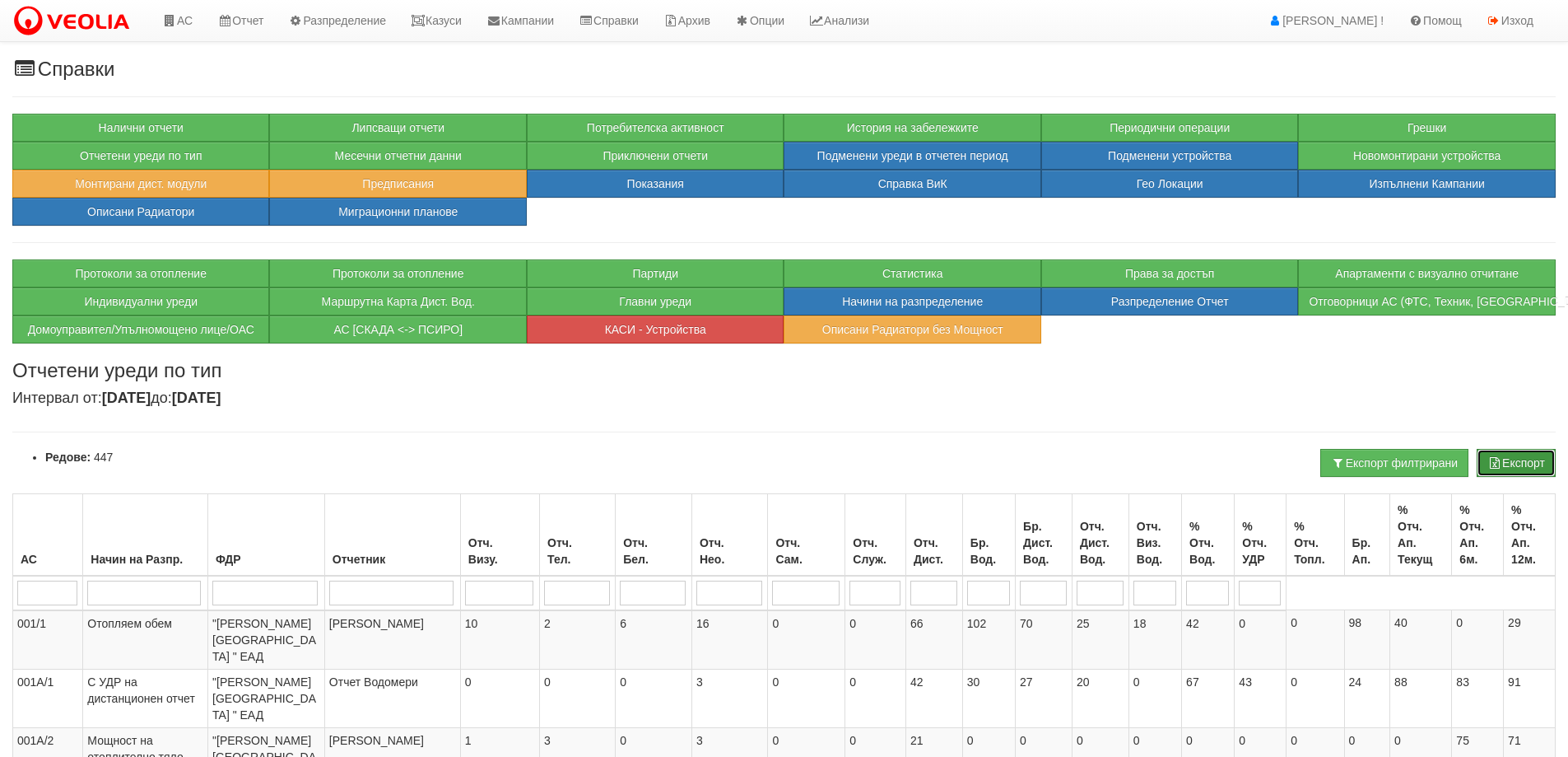
click at [1496, 474] on button "Експорт" at bounding box center [1516, 463] width 79 height 28
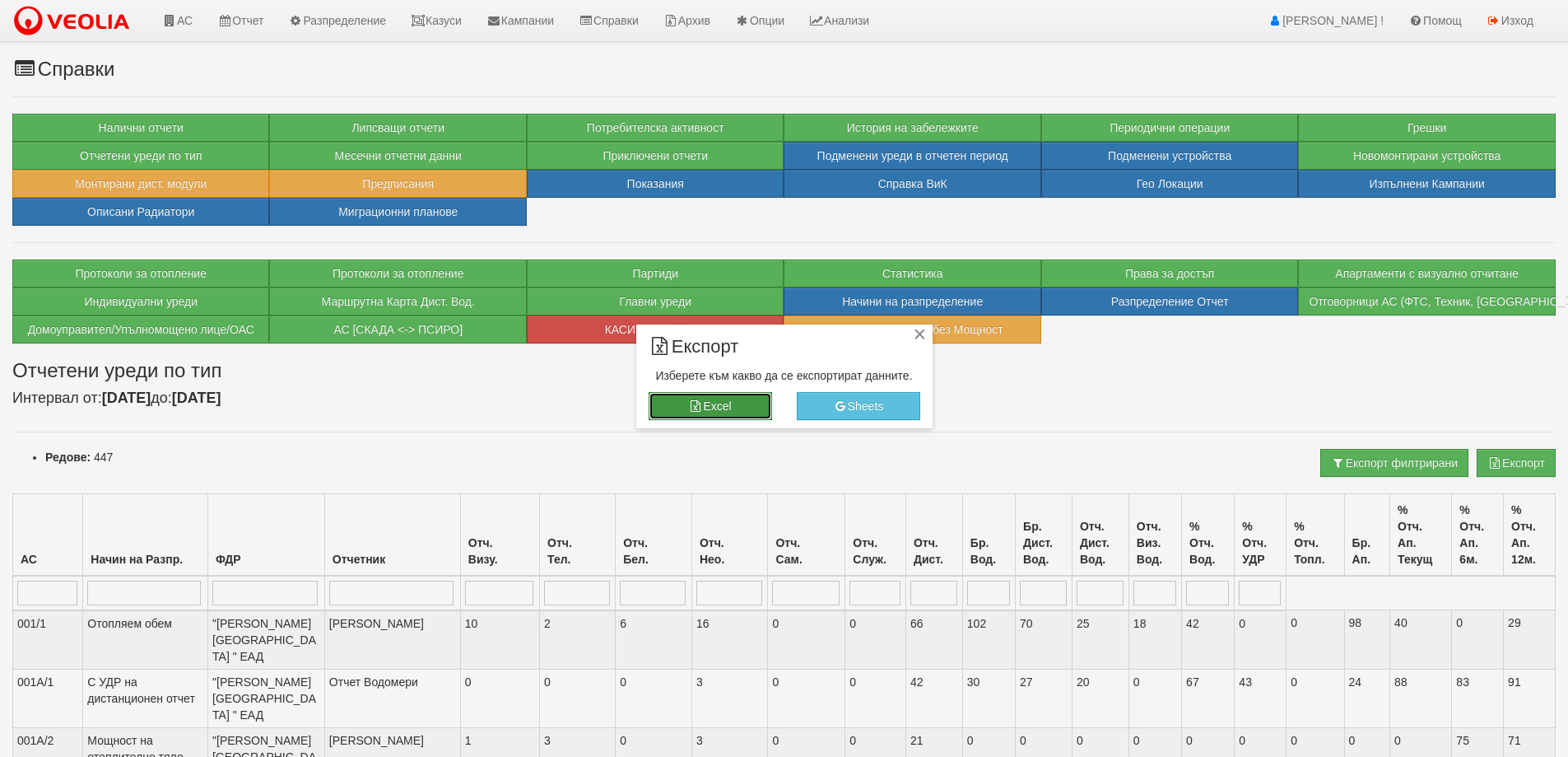
click at [714, 403] on button "Excel" at bounding box center [710, 406] width 124 height 28
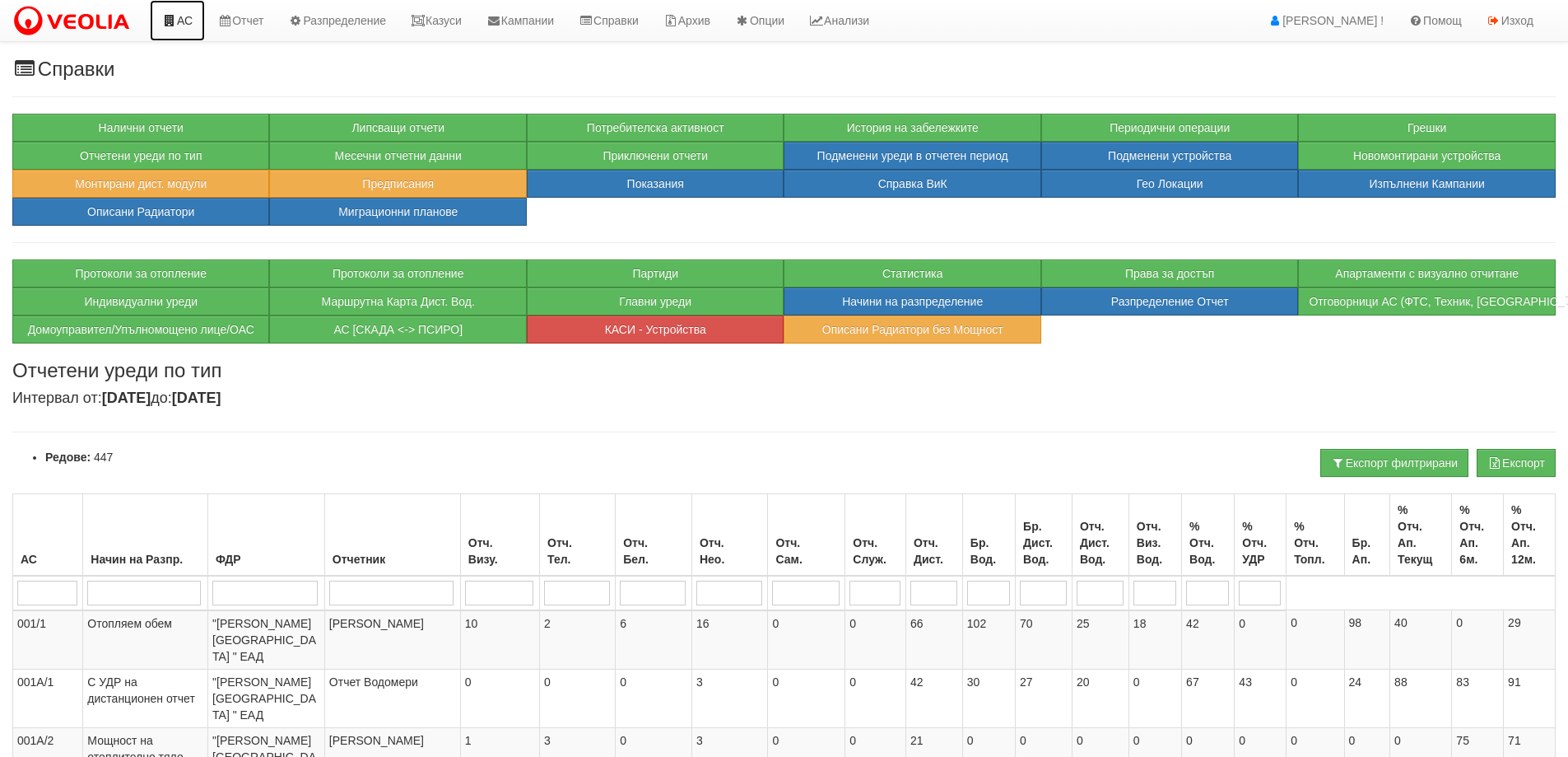
click at [187, 21] on link "АС" at bounding box center [177, 20] width 55 height 41
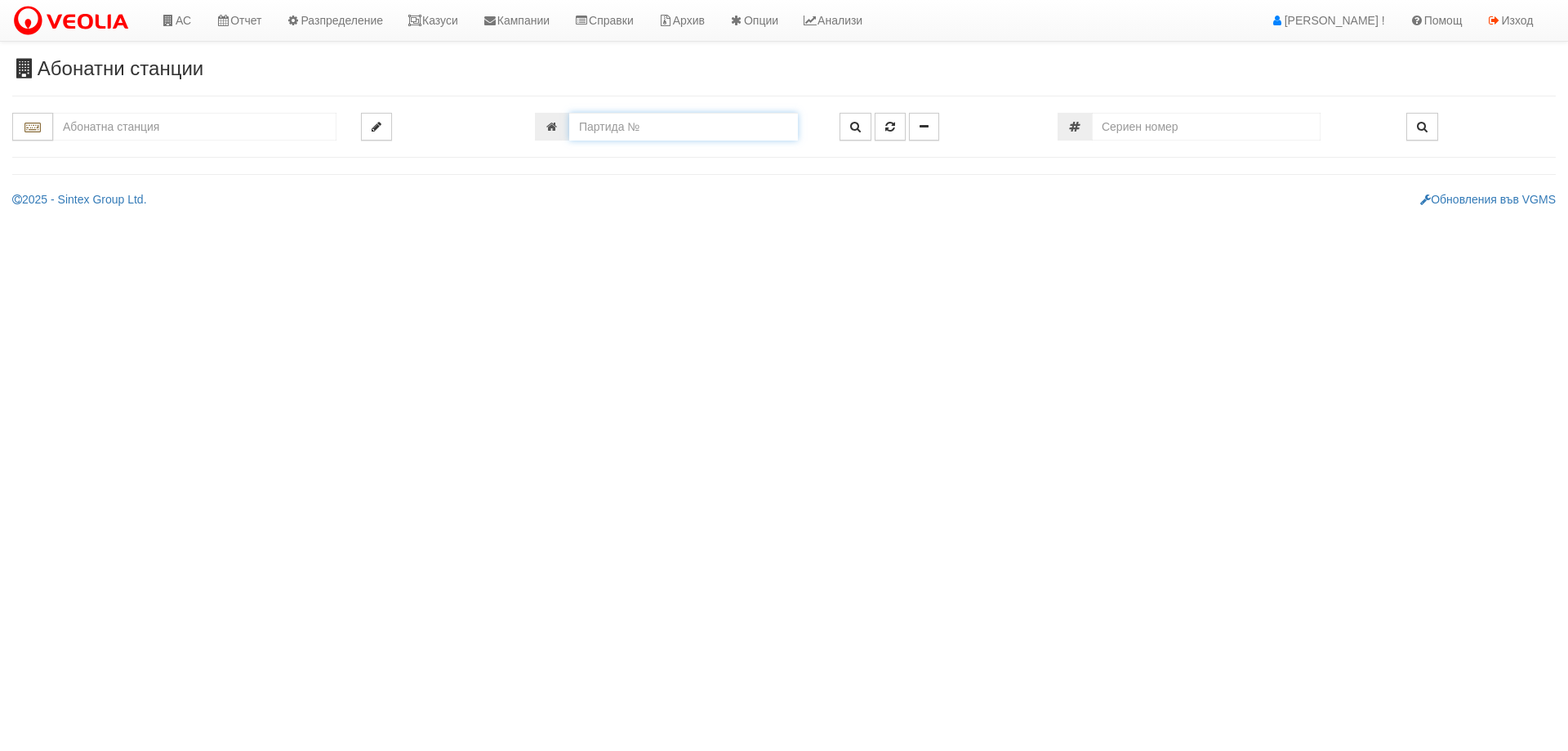
click at [685, 131] on input "number" at bounding box center [683, 126] width 228 height 28
type input "25115"
type input "001А/1 - "[PERSON_NAME] [GEOGRAPHIC_DATA] " ЕАД"
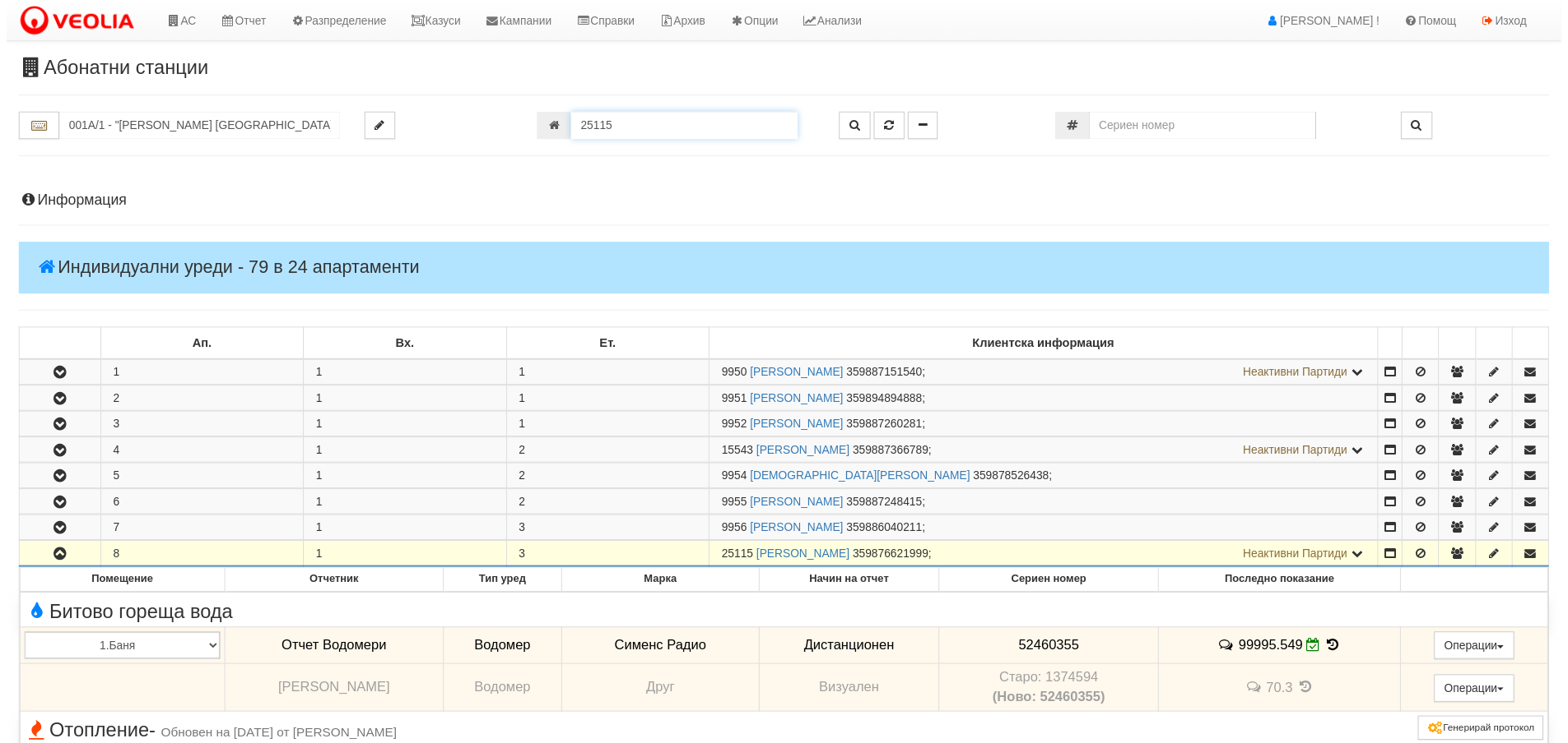
scroll to position [509, 0]
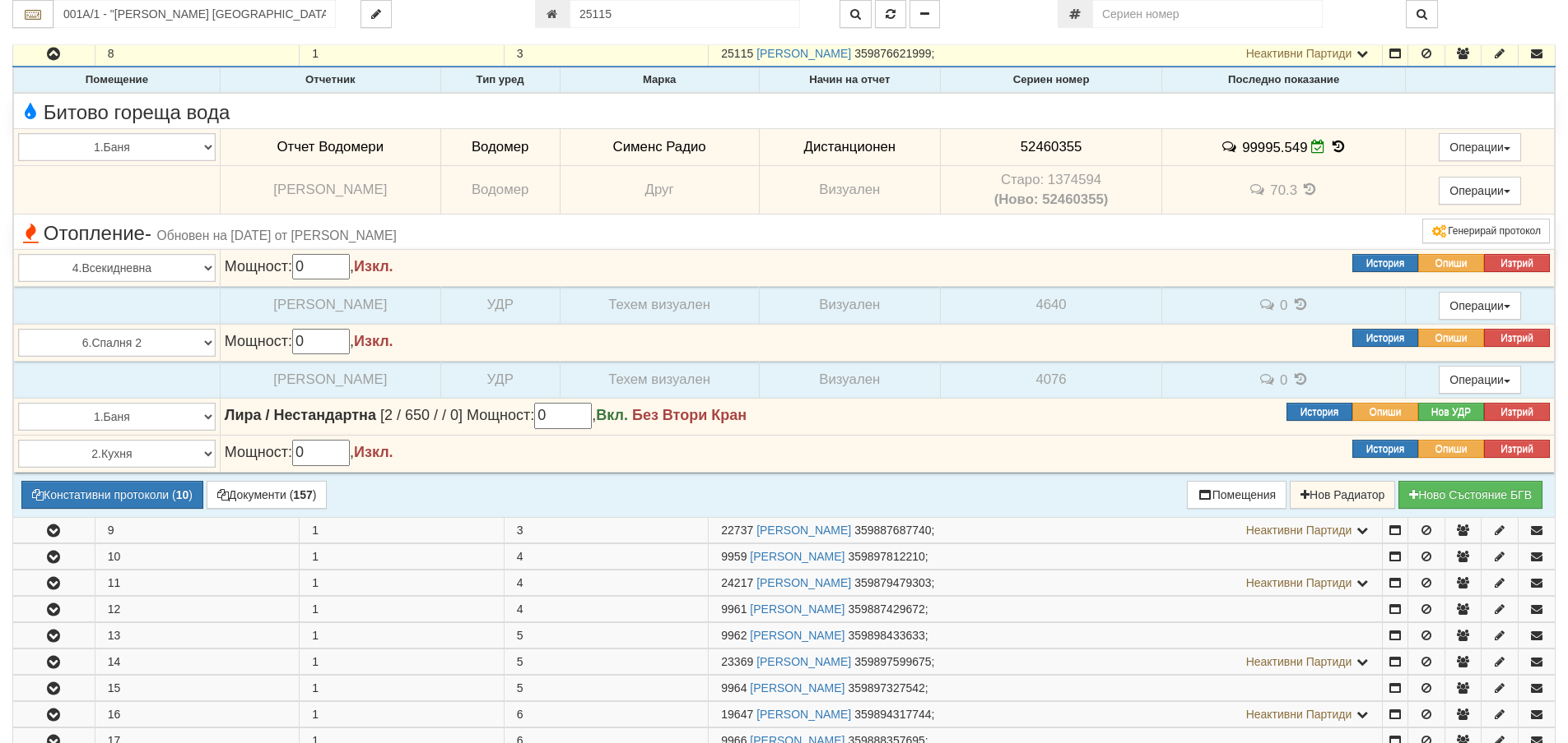
click at [1334, 139] on icon at bounding box center [1338, 146] width 18 height 14
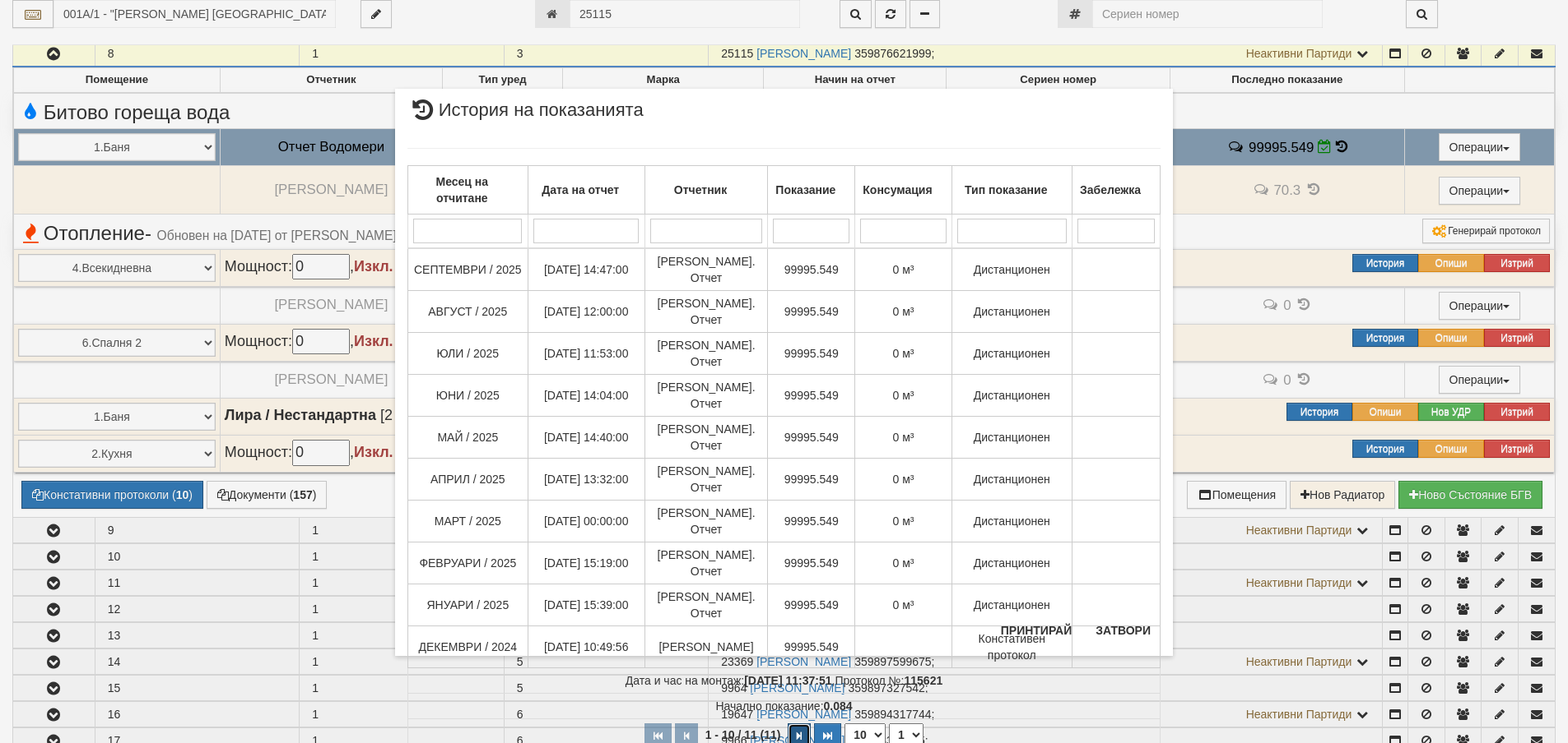
click at [797, 732] on icon "button" at bounding box center [799, 736] width 5 height 9
select select "2"
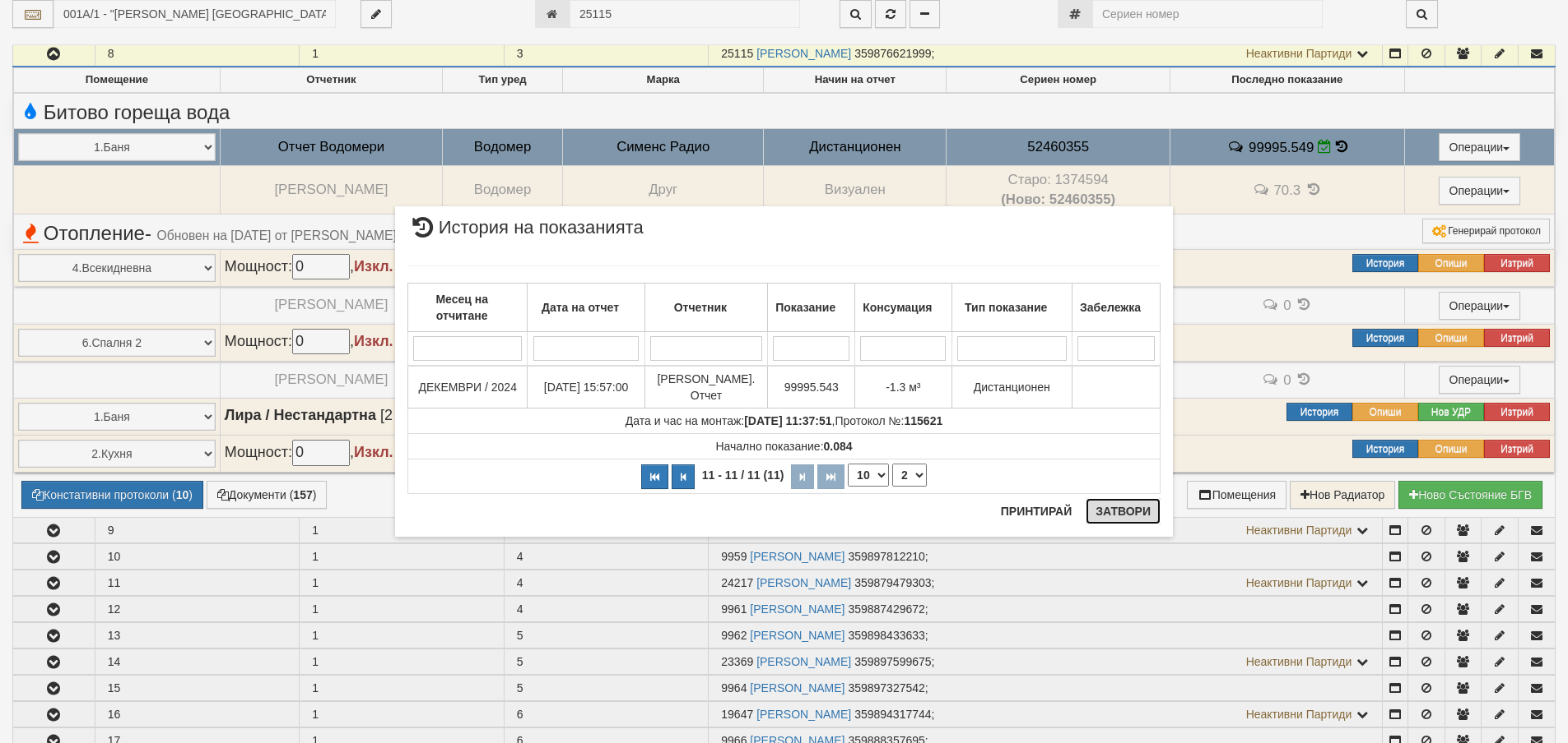
click at [1112, 517] on button "Затвори" at bounding box center [1123, 511] width 75 height 26
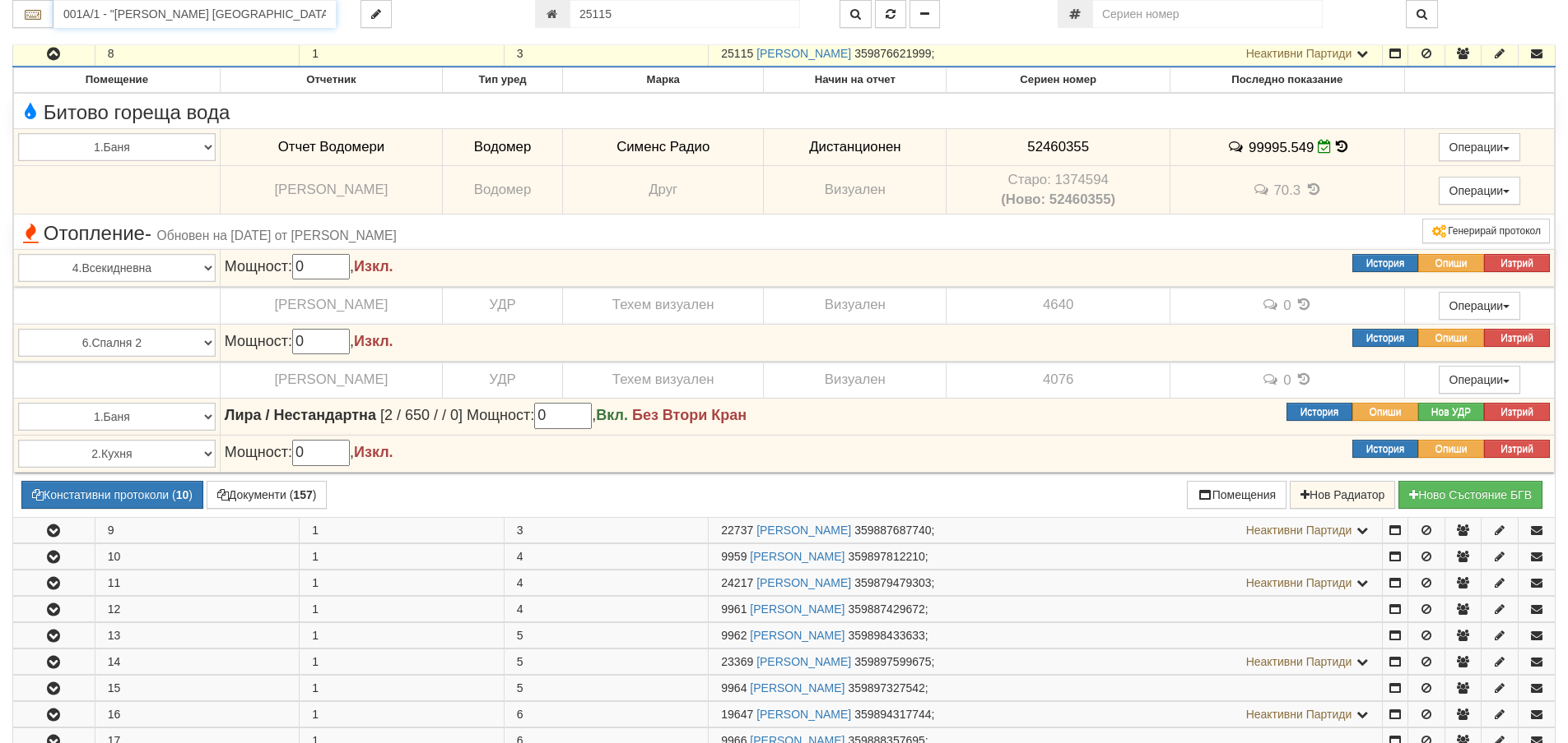
click at [223, 11] on input "001А/1 - "ВЕОЛИЯ ЕНЕРДЖИ ВАРНА " ЕАД" at bounding box center [194, 14] width 282 height 28
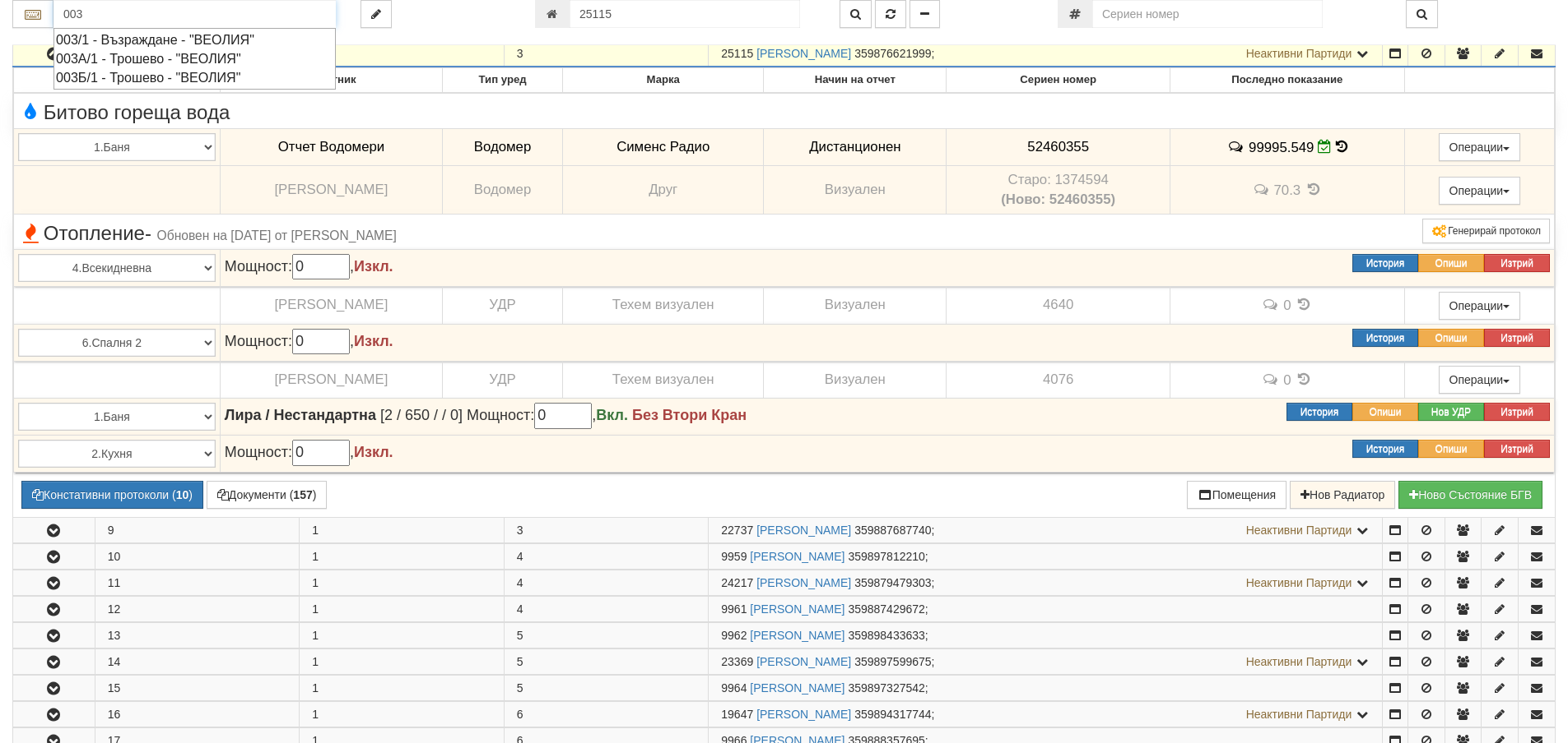
click at [194, 66] on div "003А/1 - Трошево - "ВЕОЛИЯ"" at bounding box center [194, 59] width 277 height 19
type input "003А/1 - Трошево - "ВЕОЛИЯ""
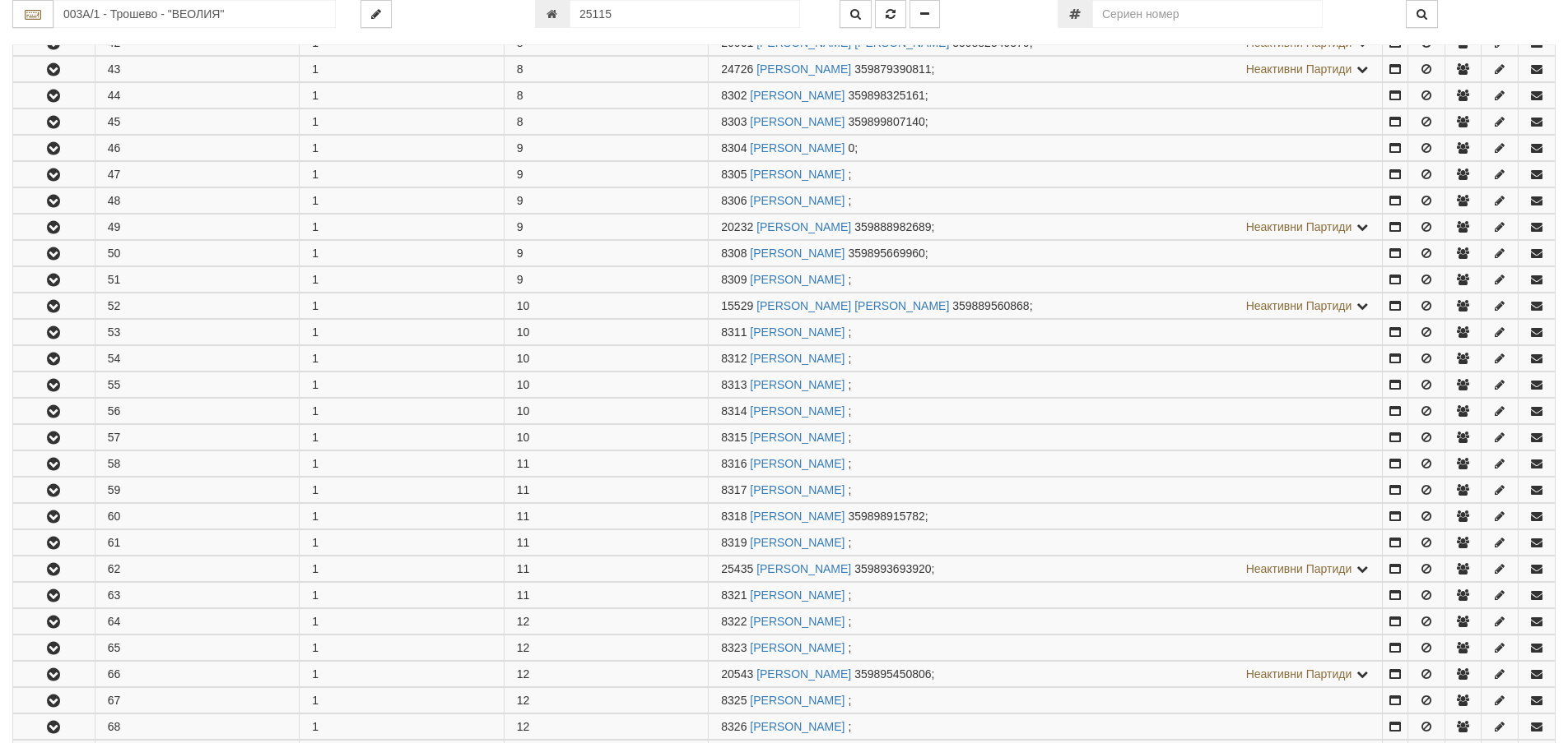
scroll to position [1563, 0]
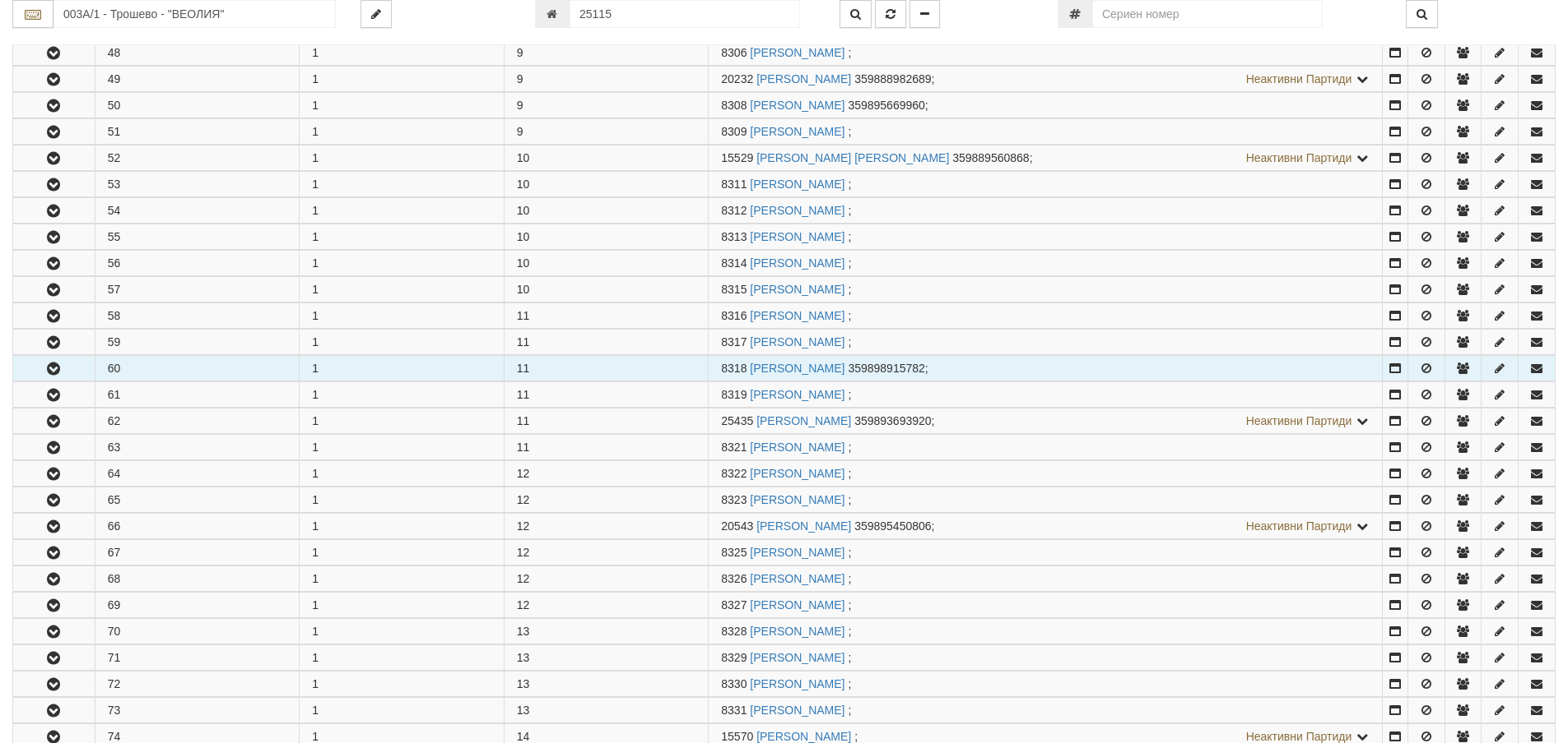
click at [73, 368] on button "button" at bounding box center [53, 368] width 81 height 24
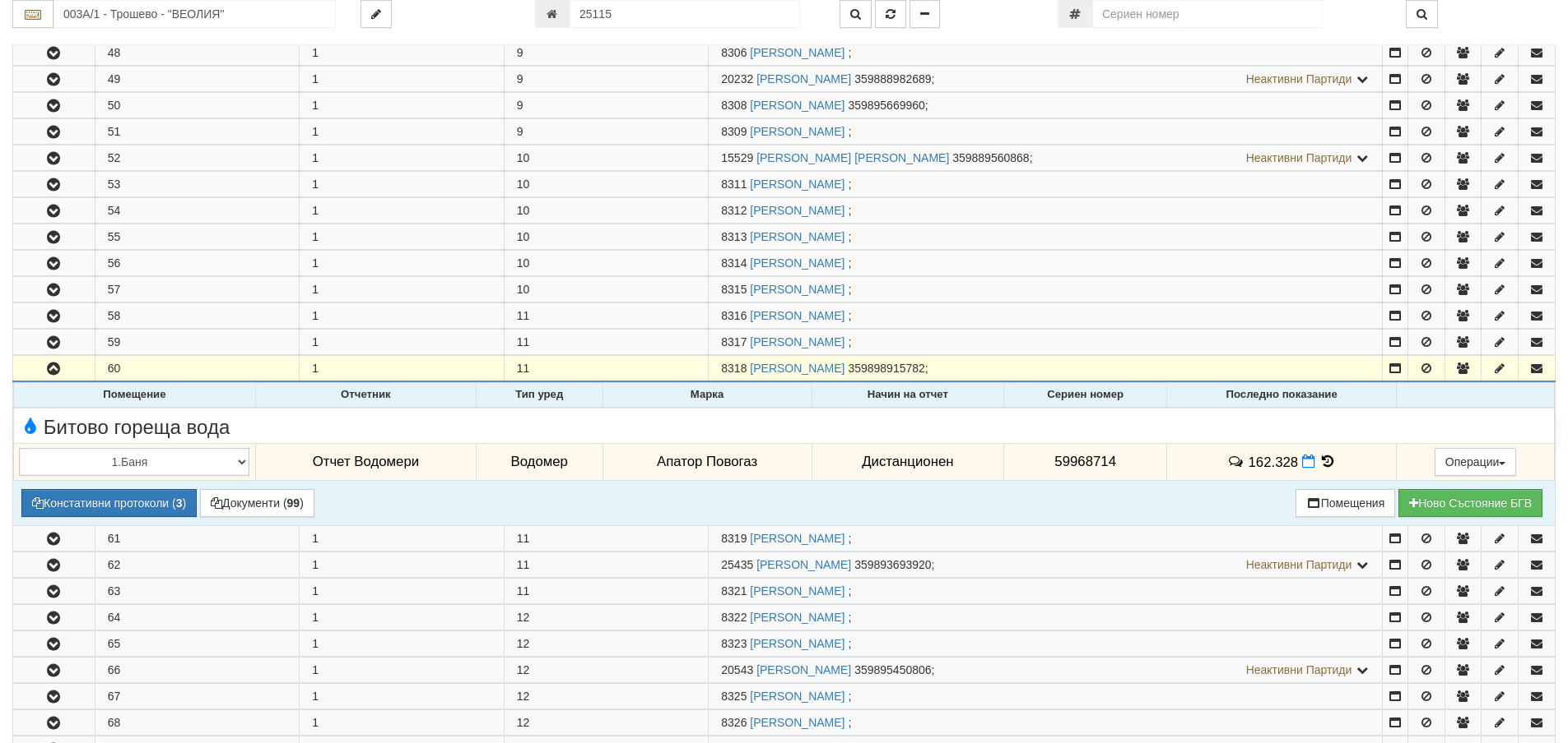
click at [1323, 459] on icon at bounding box center [1327, 462] width 18 height 14
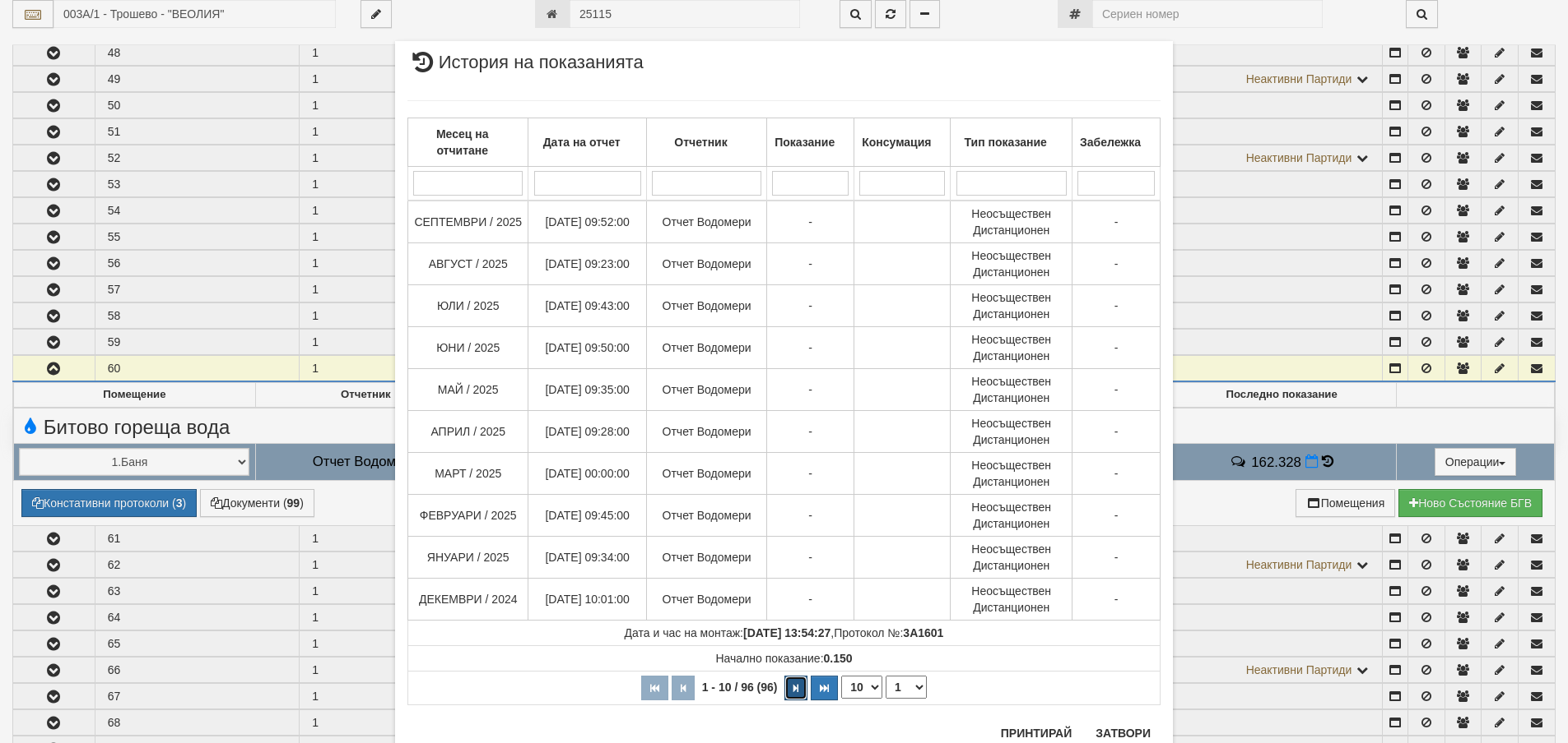
click at [793, 684] on button "button" at bounding box center [796, 688] width 23 height 24
click at [797, 684] on icon "button" at bounding box center [799, 688] width 5 height 9
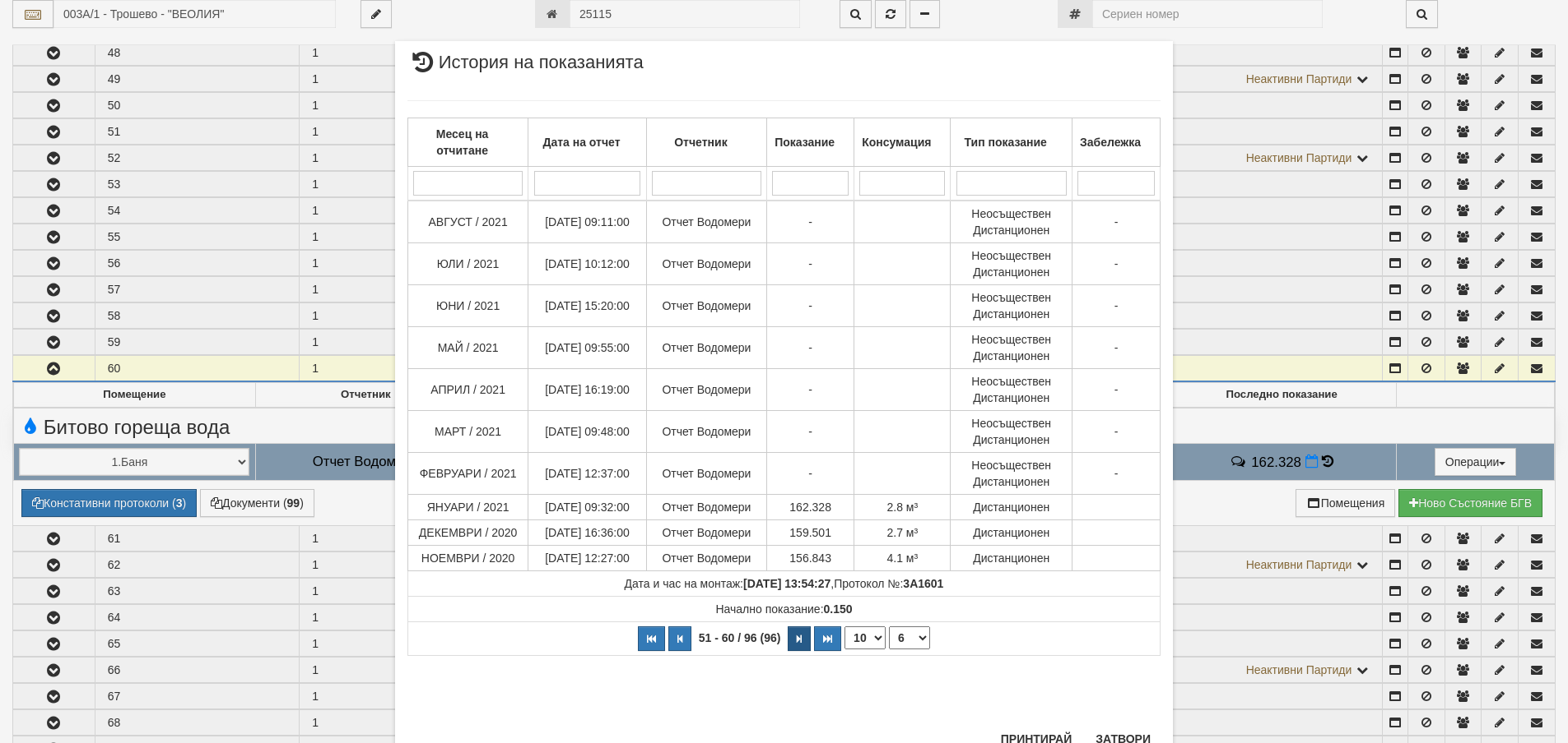
click at [793, 684] on div "× История на показанията Месец на отчитане Дата на отчет Отчетник Показание Кон…" at bounding box center [784, 402] width 777 height 724
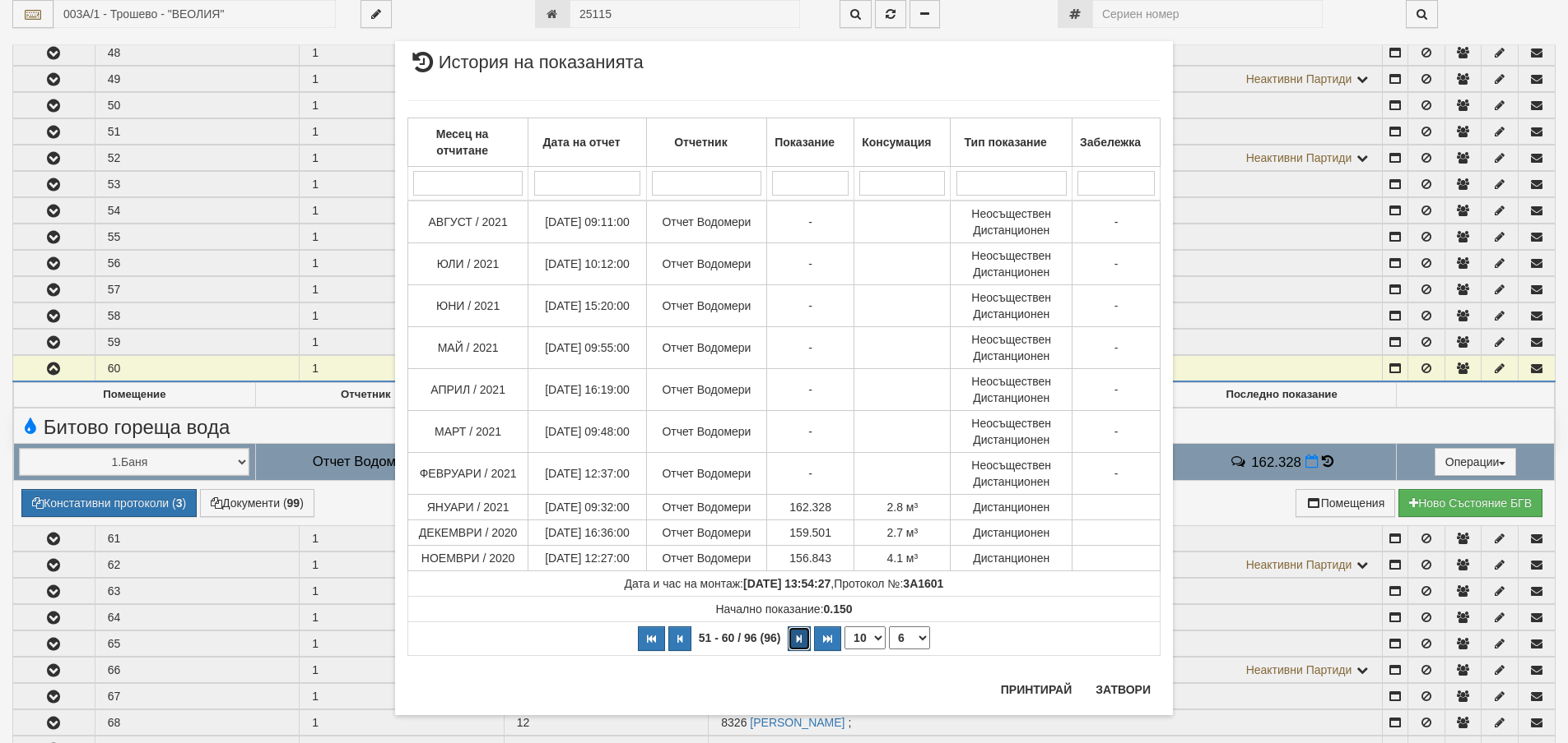
click at [797, 638] on icon "button" at bounding box center [799, 639] width 5 height 9
select select "7"
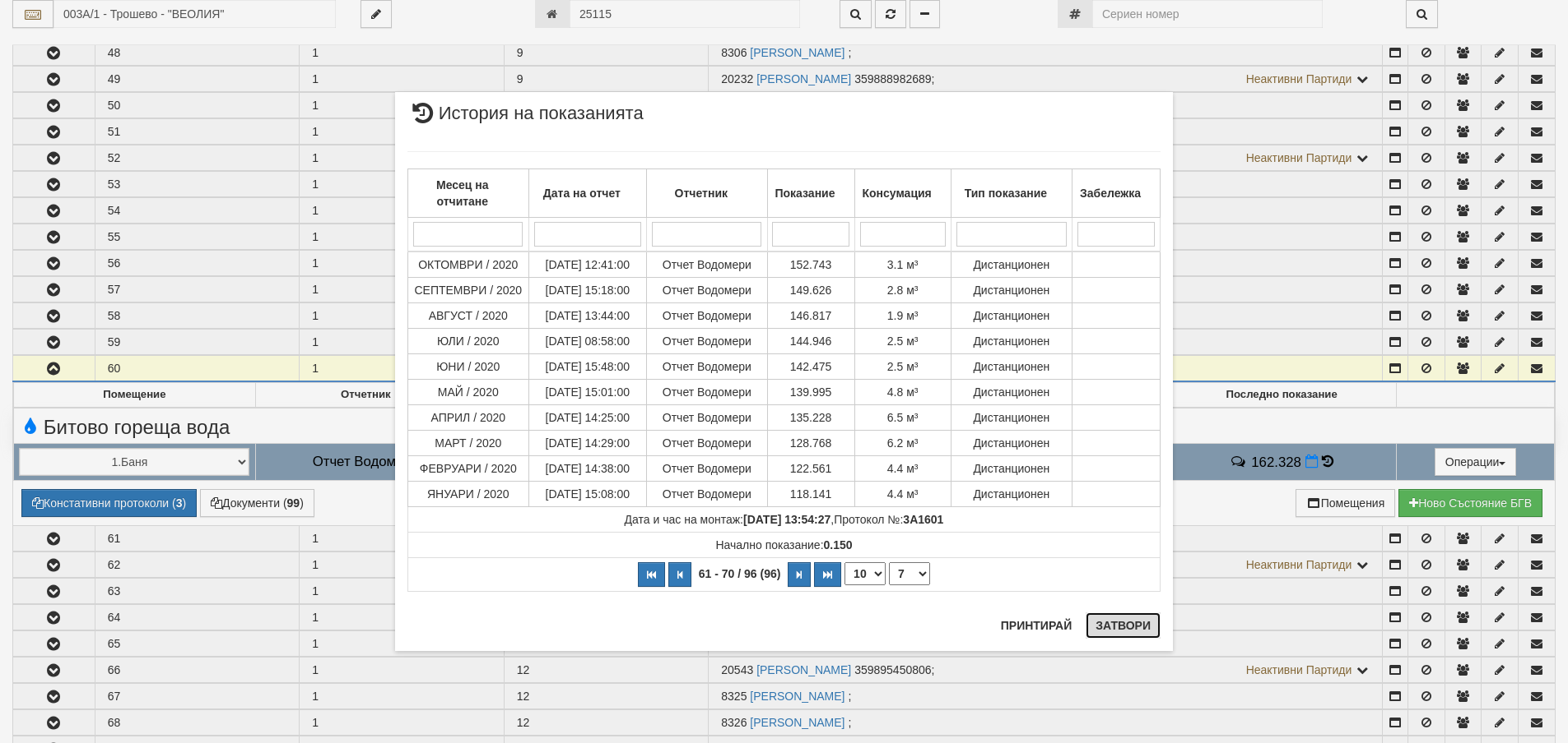
click at [1133, 626] on button "Затвори" at bounding box center [1123, 625] width 75 height 26
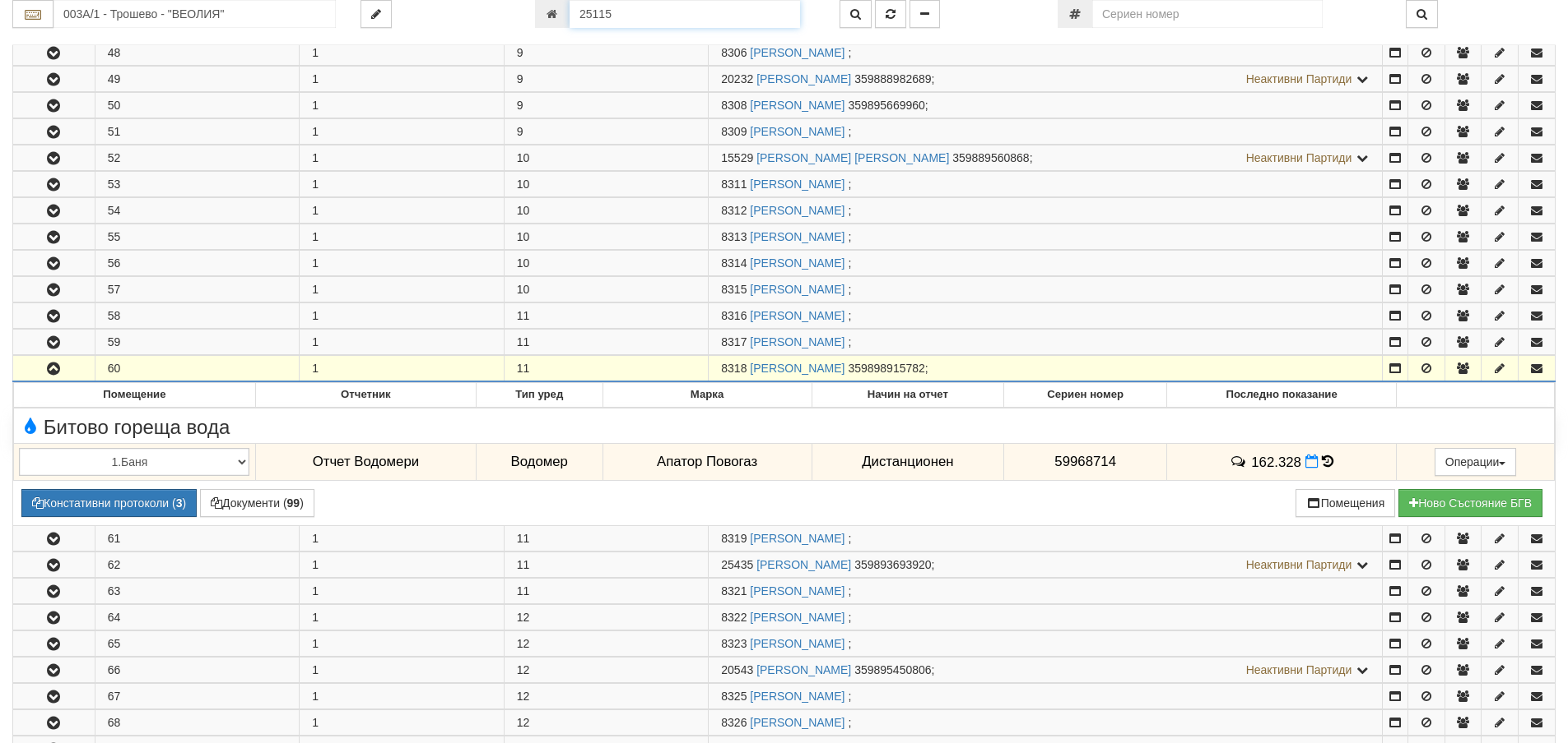
click at [682, 9] on input "25115" at bounding box center [684, 14] width 230 height 28
type input "25597"
type input "004/1,2 - "ВЕОЛИЯ ЕНЕРДЖИ ВАРНА " ЕАД"
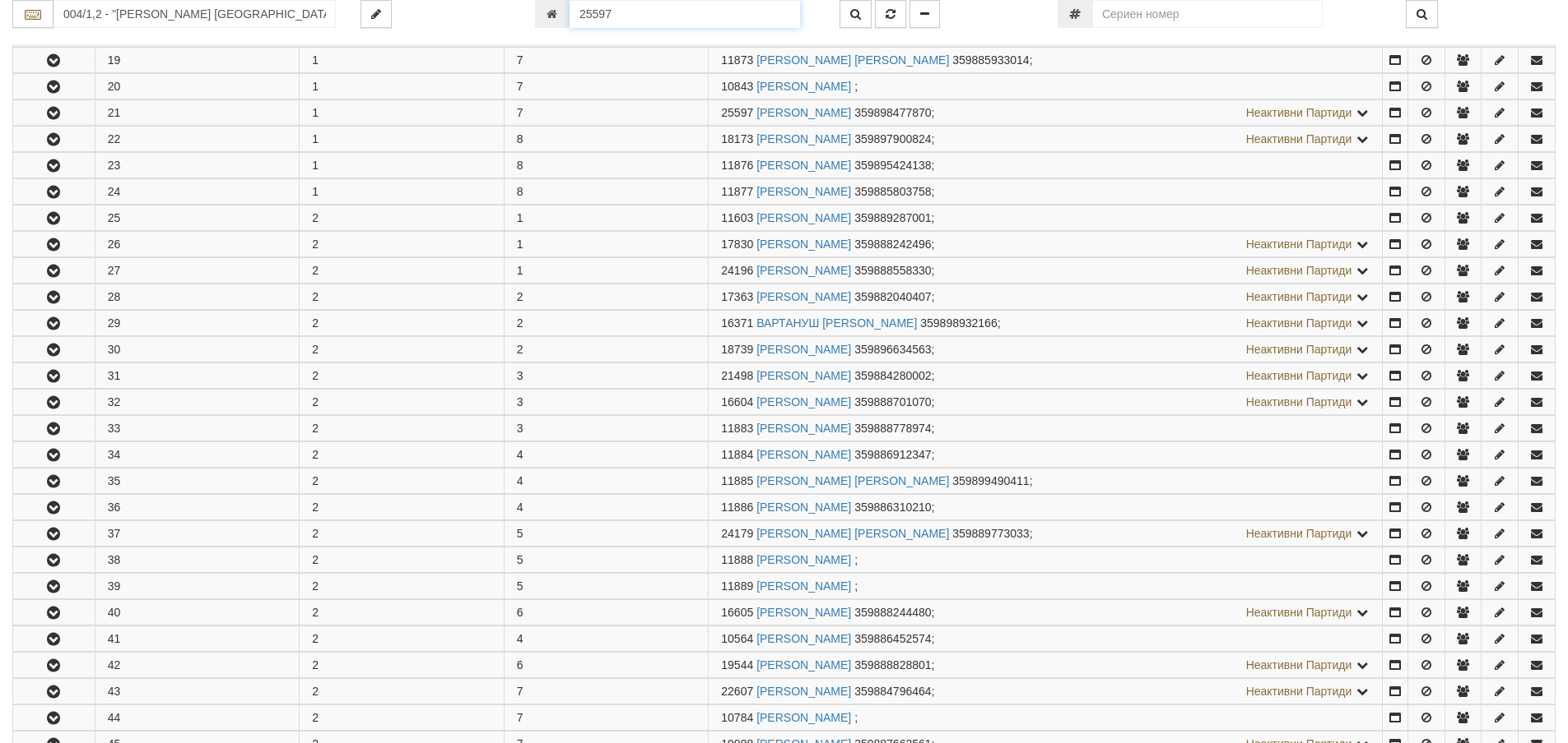
scroll to position [851, 0]
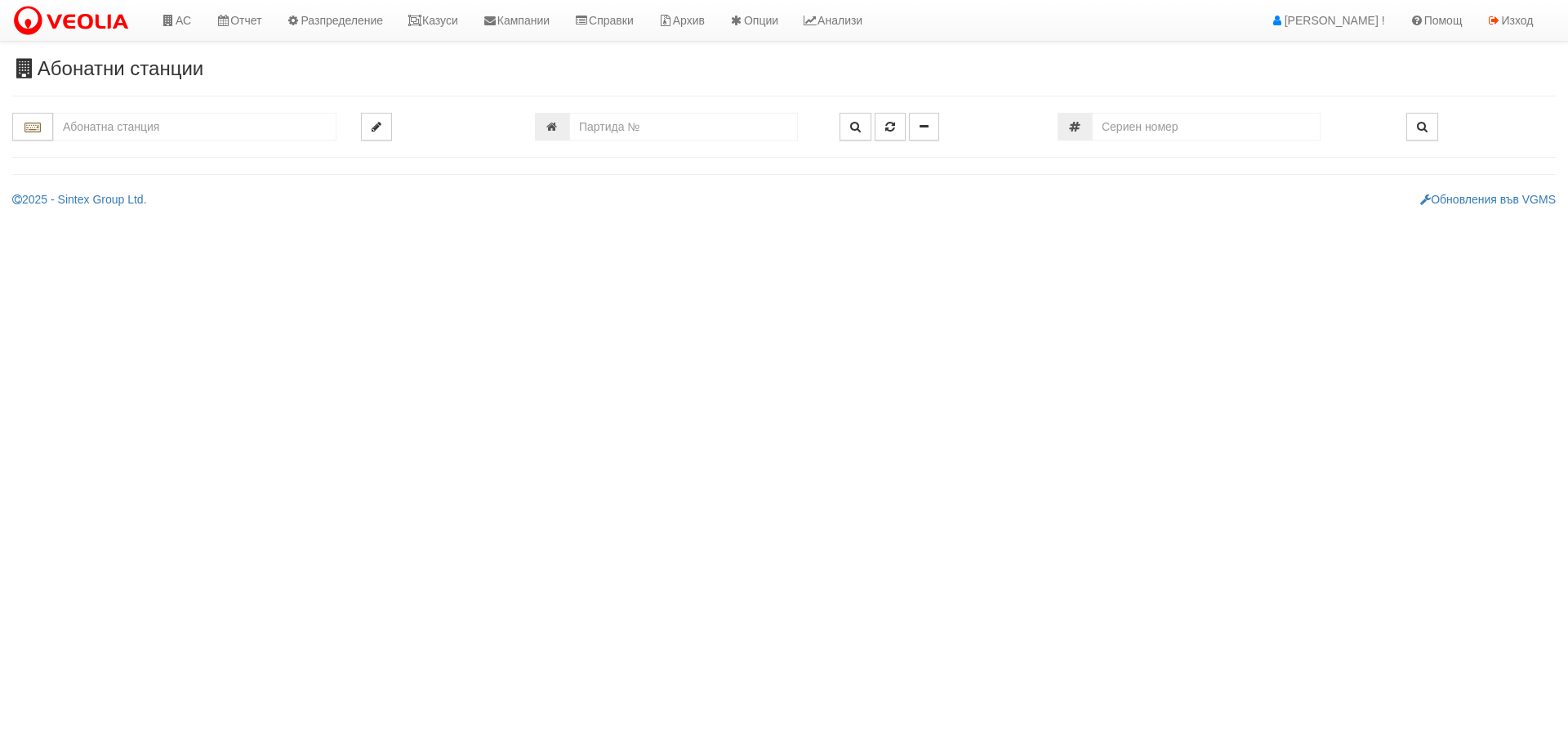
click at [667, 141] on div at bounding box center [784, 135] width 1543 height 45
click at [656, 130] on input "number" at bounding box center [683, 126] width 228 height 28
type input "22853"
type input "082/1 - "[PERSON_NAME] [GEOGRAPHIC_DATA] " ЕАД"
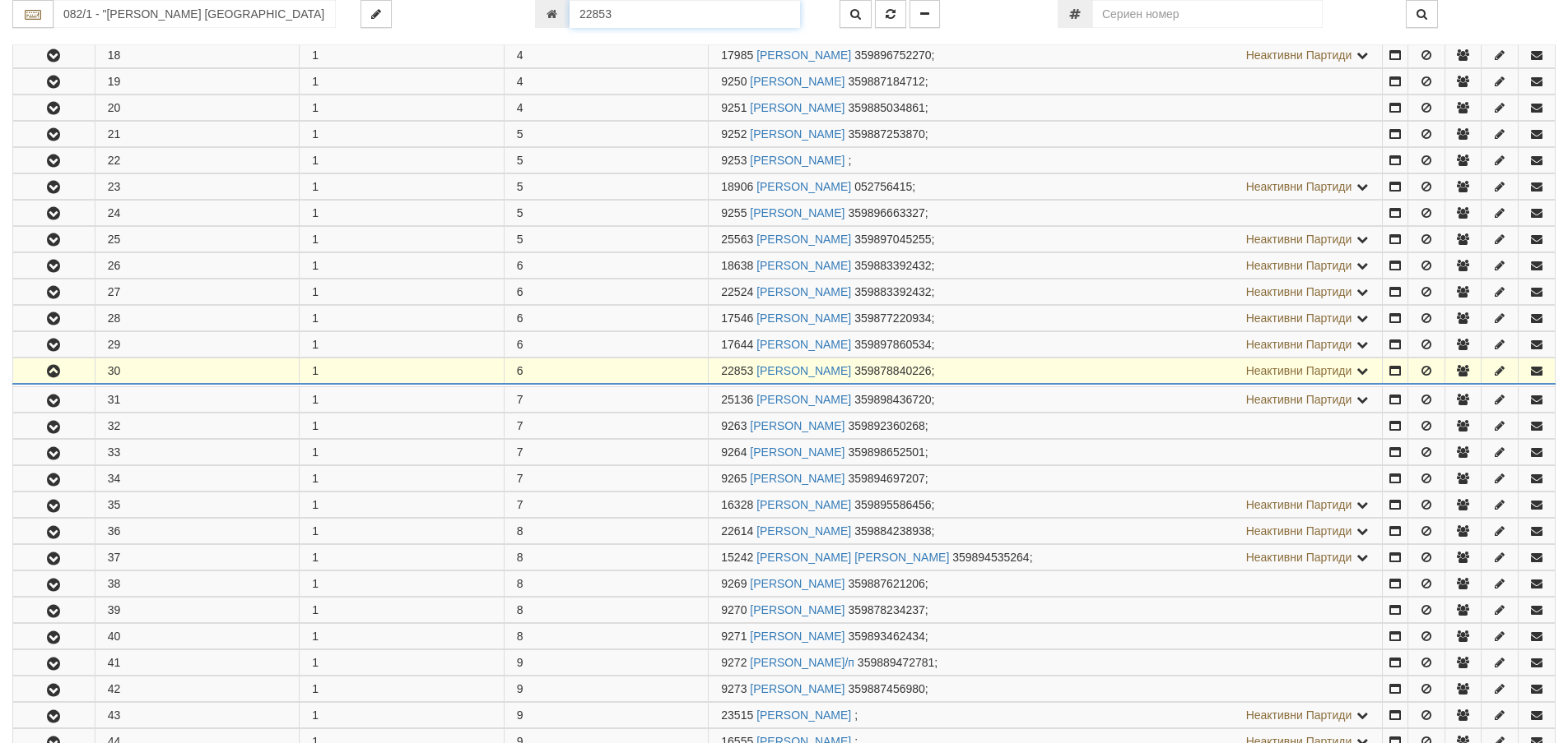
scroll to position [1088, 0]
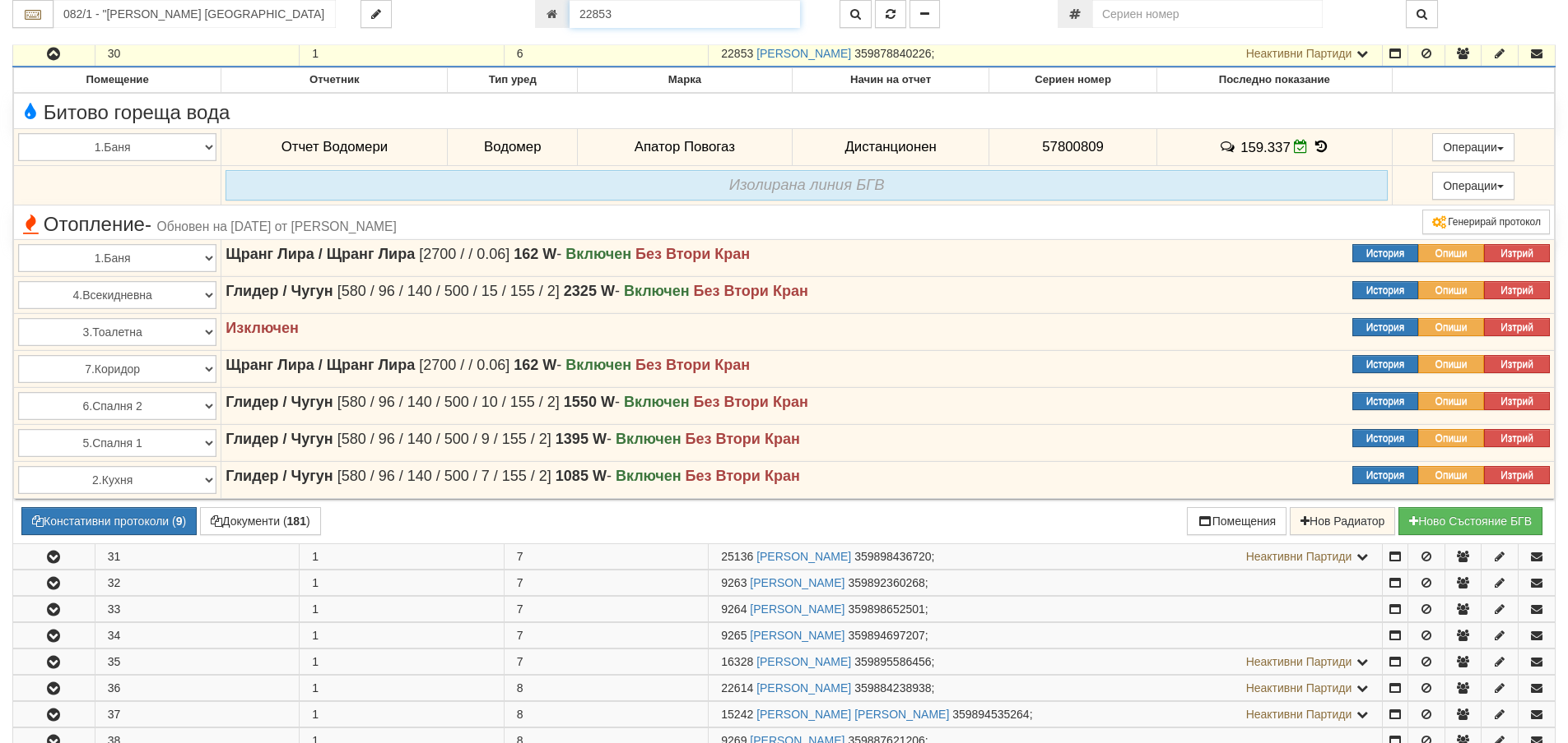
click at [604, 10] on input "22853" at bounding box center [684, 14] width 230 height 28
type input "22883"
type input "080/1 - "[PERSON_NAME] [GEOGRAPHIC_DATA] " ЕАД"
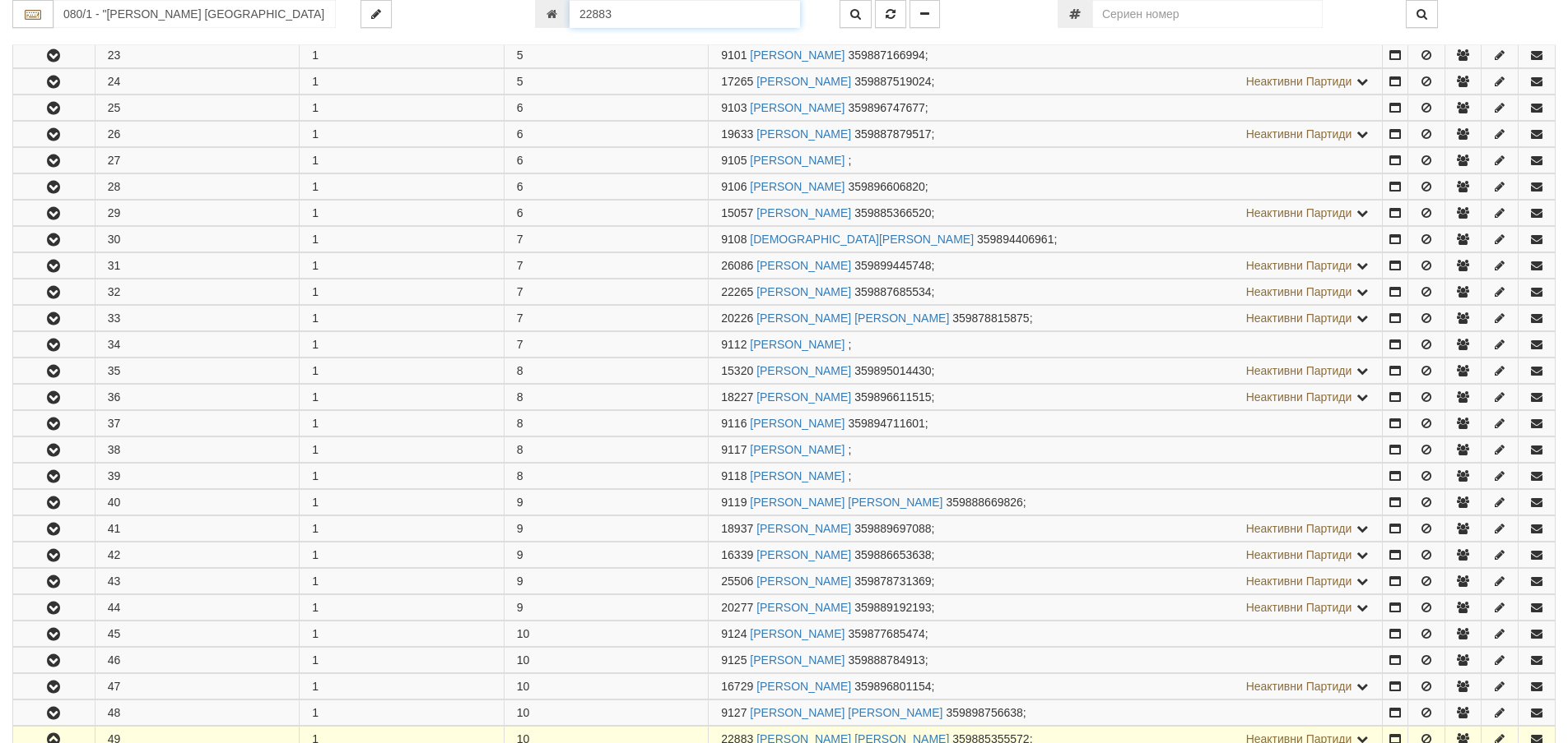
scroll to position [1588, 0]
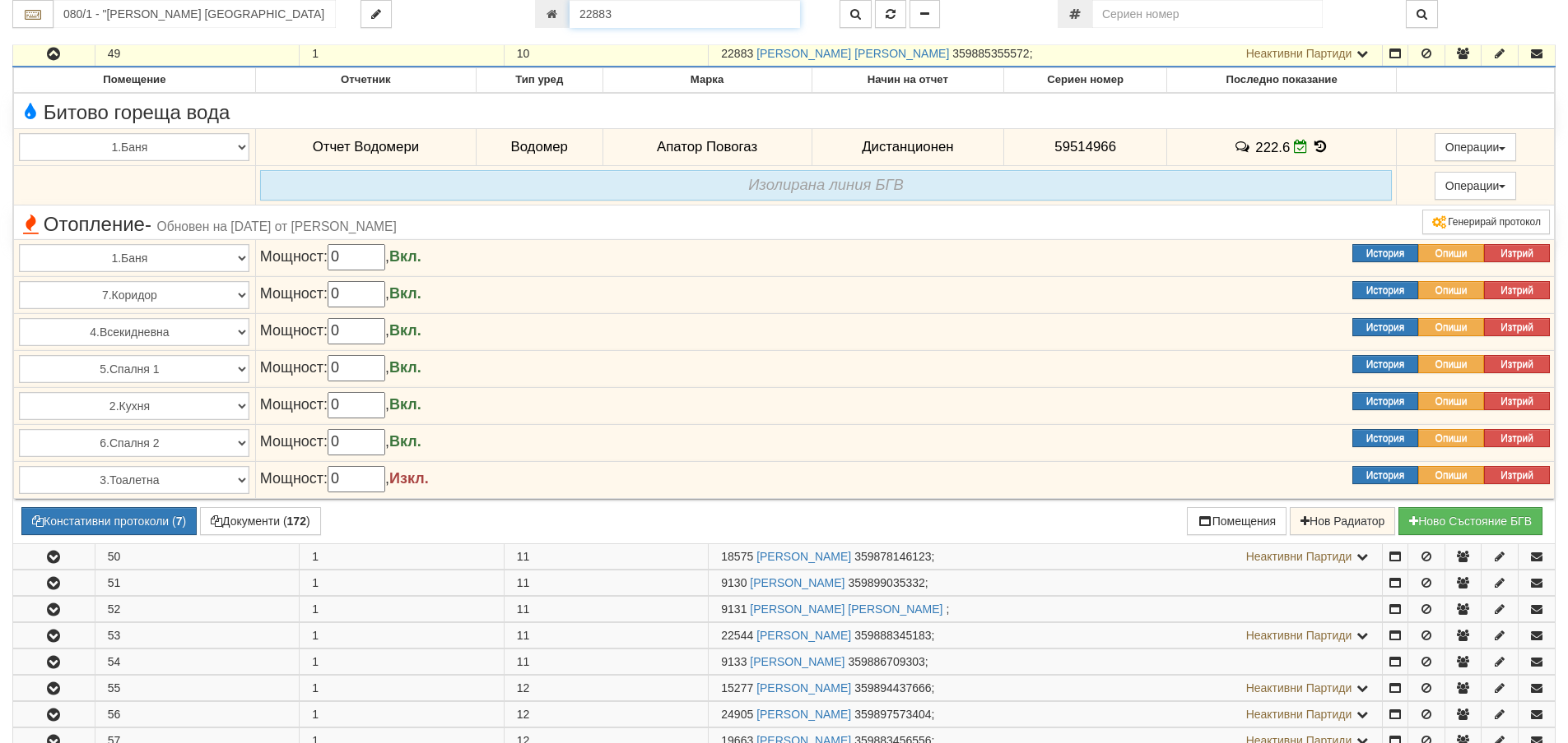
click at [643, 13] on input "22883" at bounding box center [684, 14] width 230 height 28
type input "18009"
type input "007/1,2 - "[PERSON_NAME] [GEOGRAPHIC_DATA] " ЕАД"
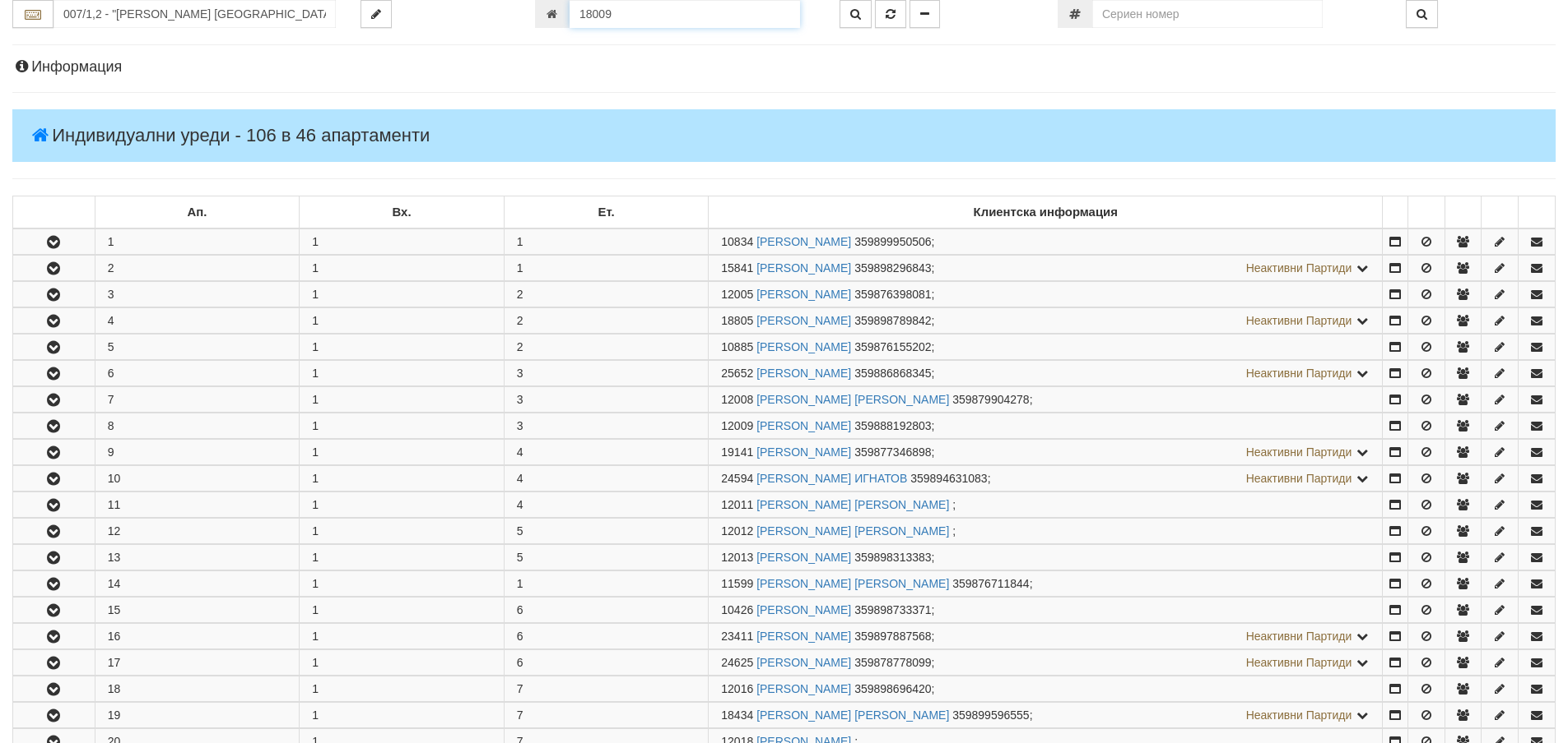
scroll to position [1062, 0]
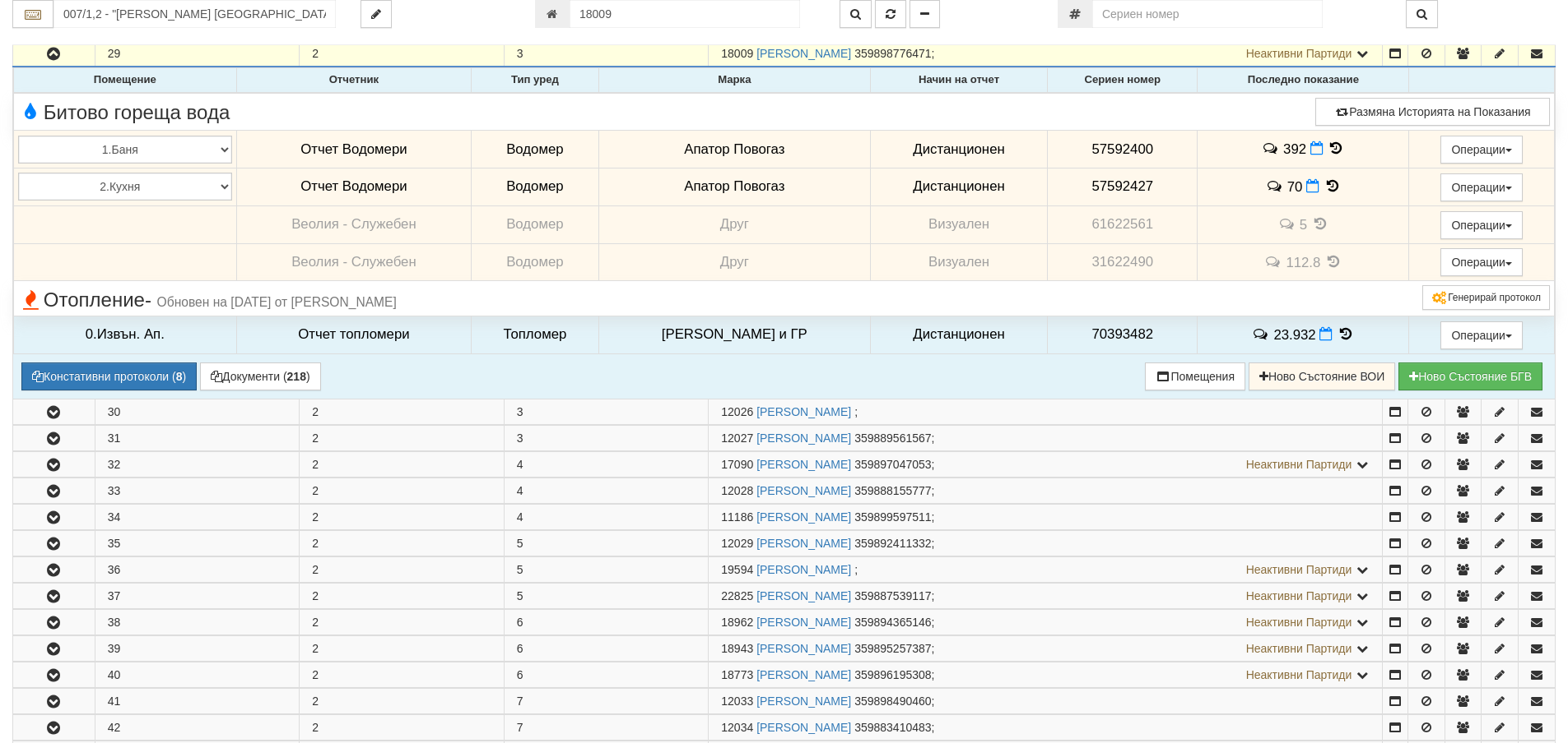
click at [1329, 143] on icon at bounding box center [1335, 148] width 18 height 14
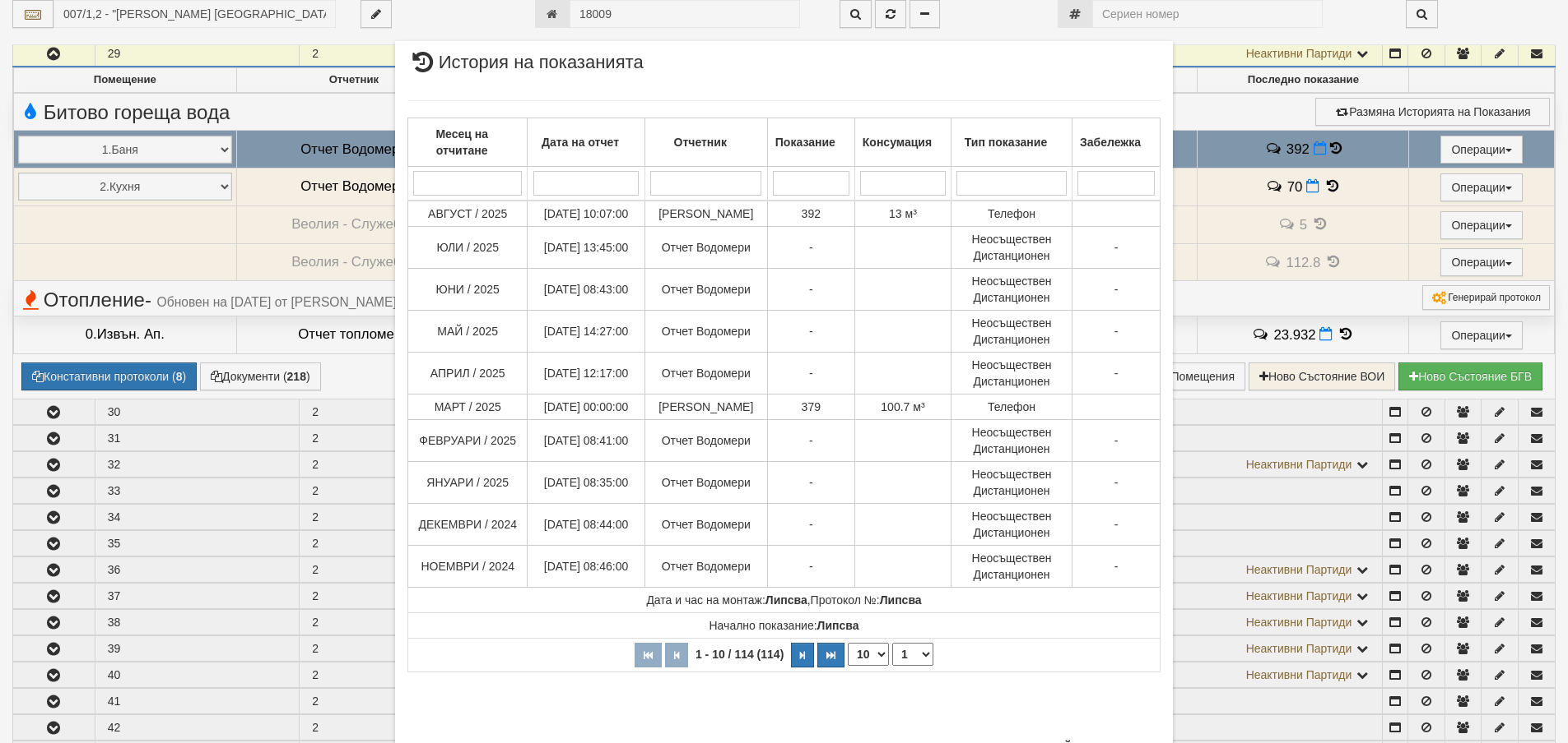
scroll to position [71, 0]
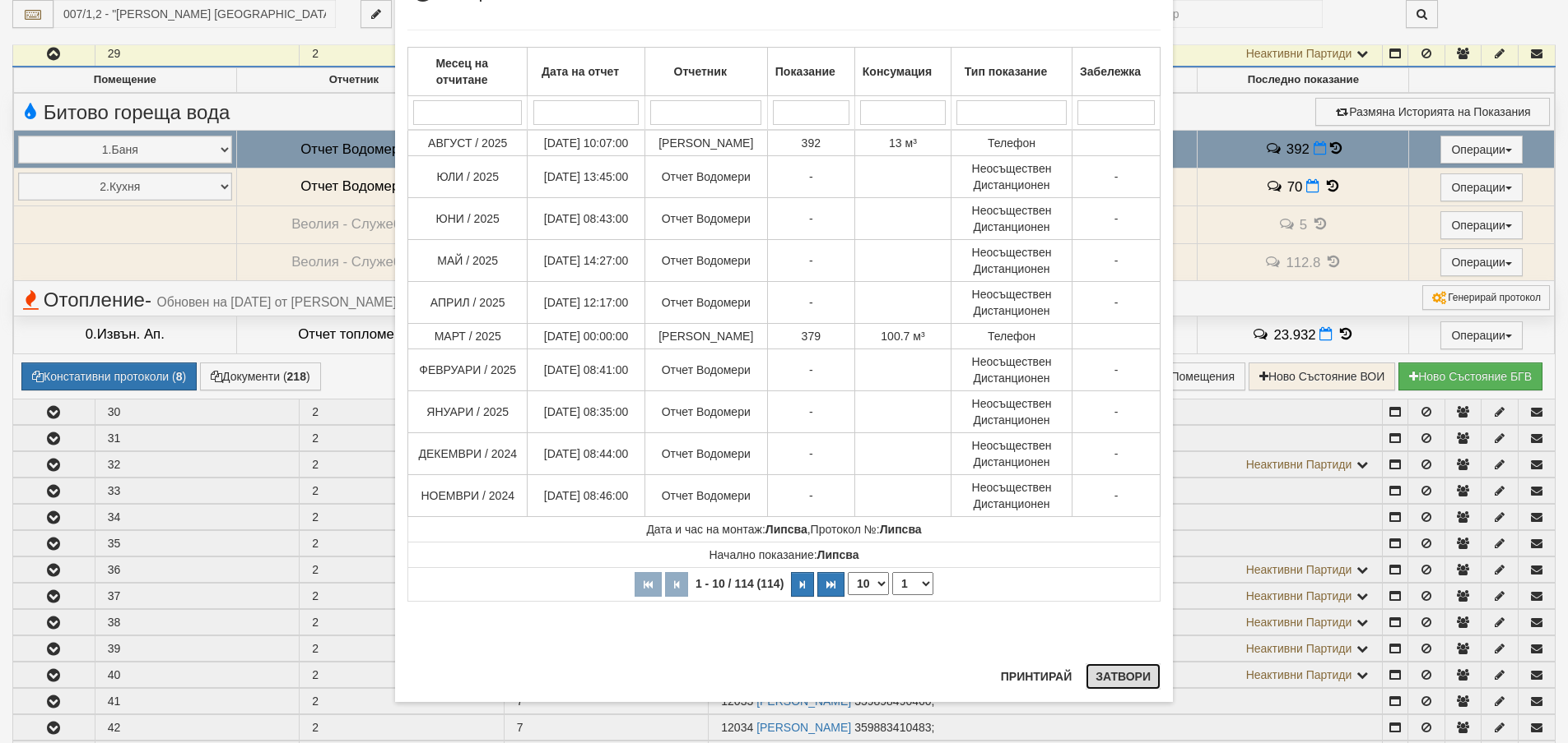
drag, startPoint x: 1123, startPoint y: 688, endPoint x: 1160, endPoint y: 645, distance: 56.7
click at [1129, 684] on button "Затвори" at bounding box center [1123, 677] width 75 height 26
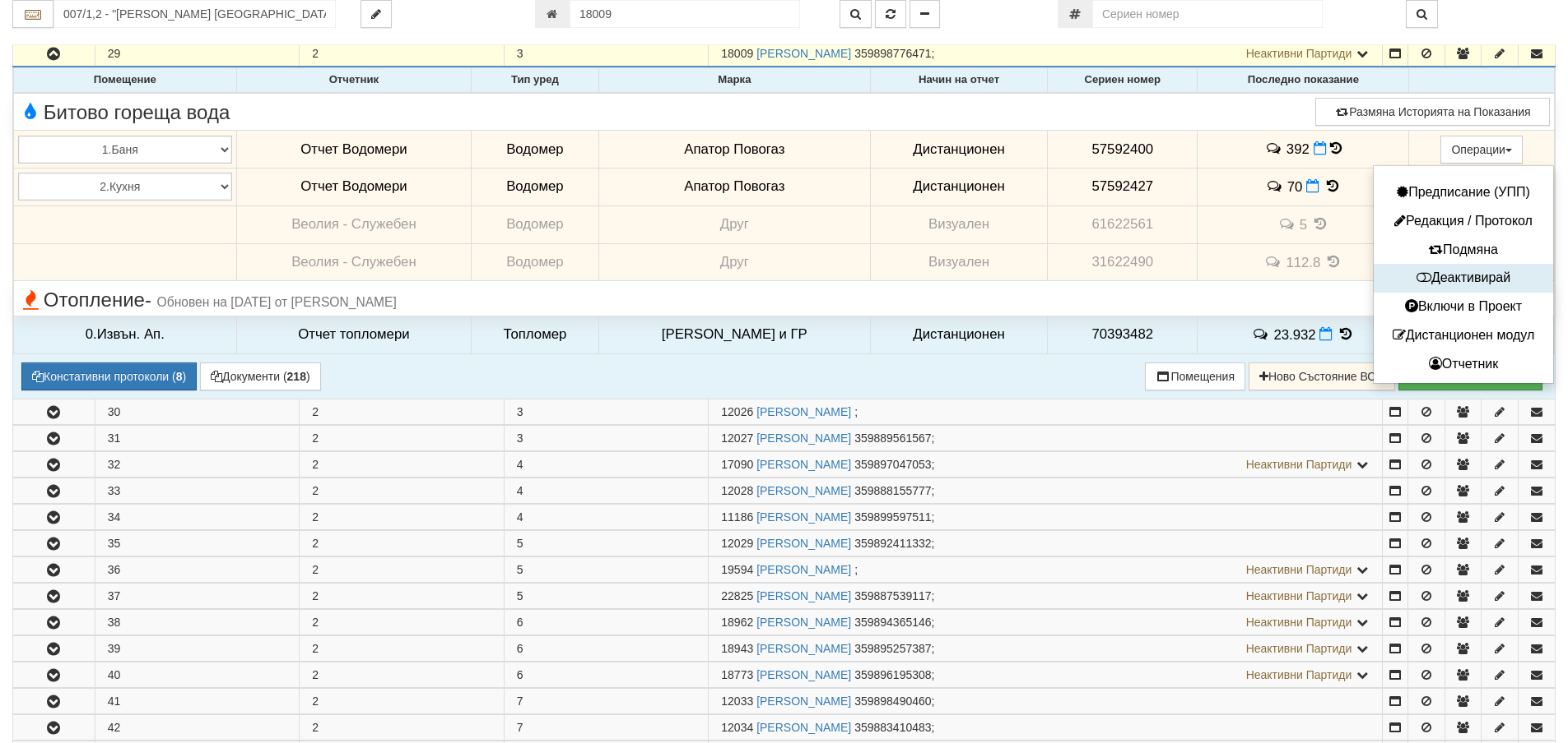
click at [1475, 275] on button "Деактивирай" at bounding box center [1463, 279] width 171 height 21
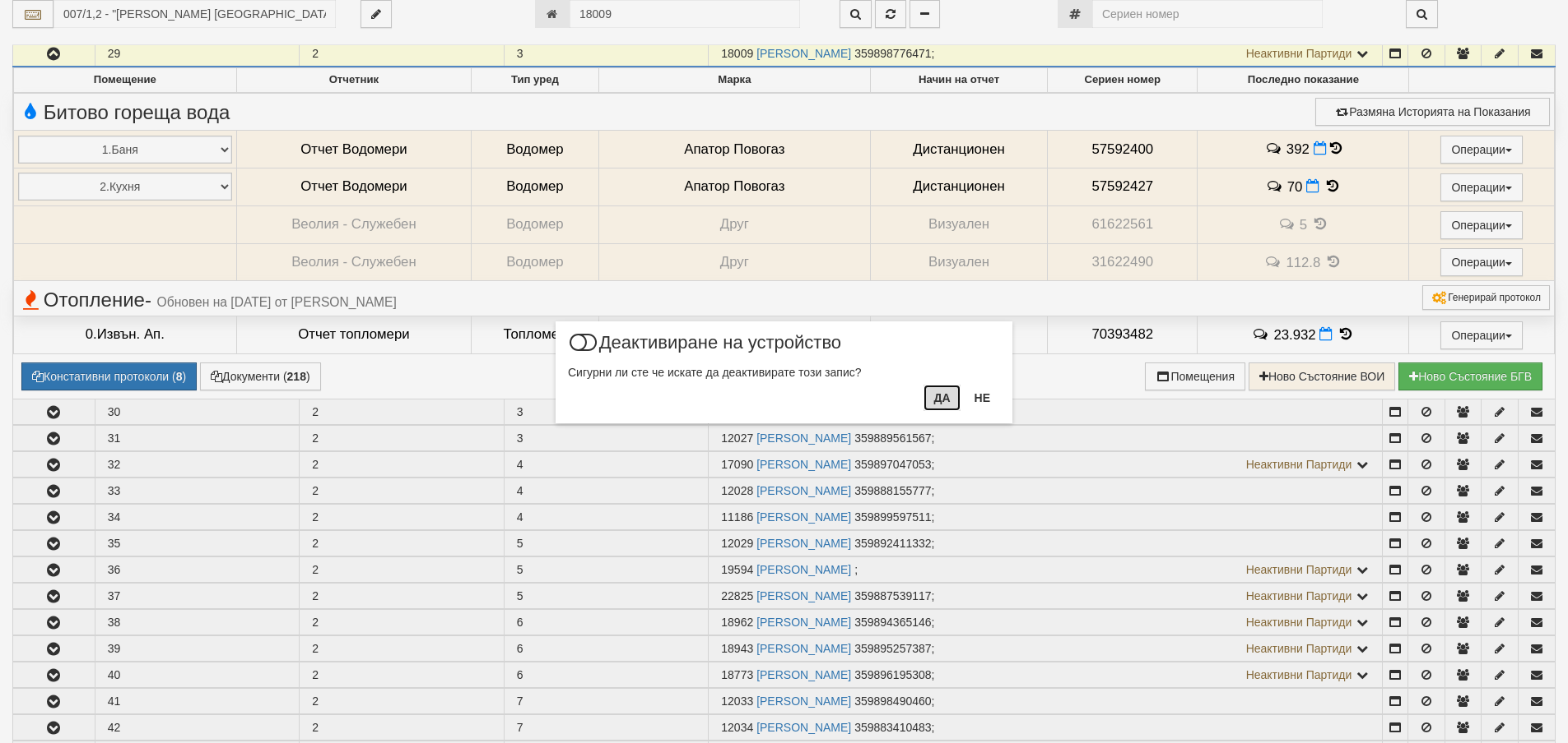
click at [946, 399] on button "Да" at bounding box center [941, 398] width 37 height 26
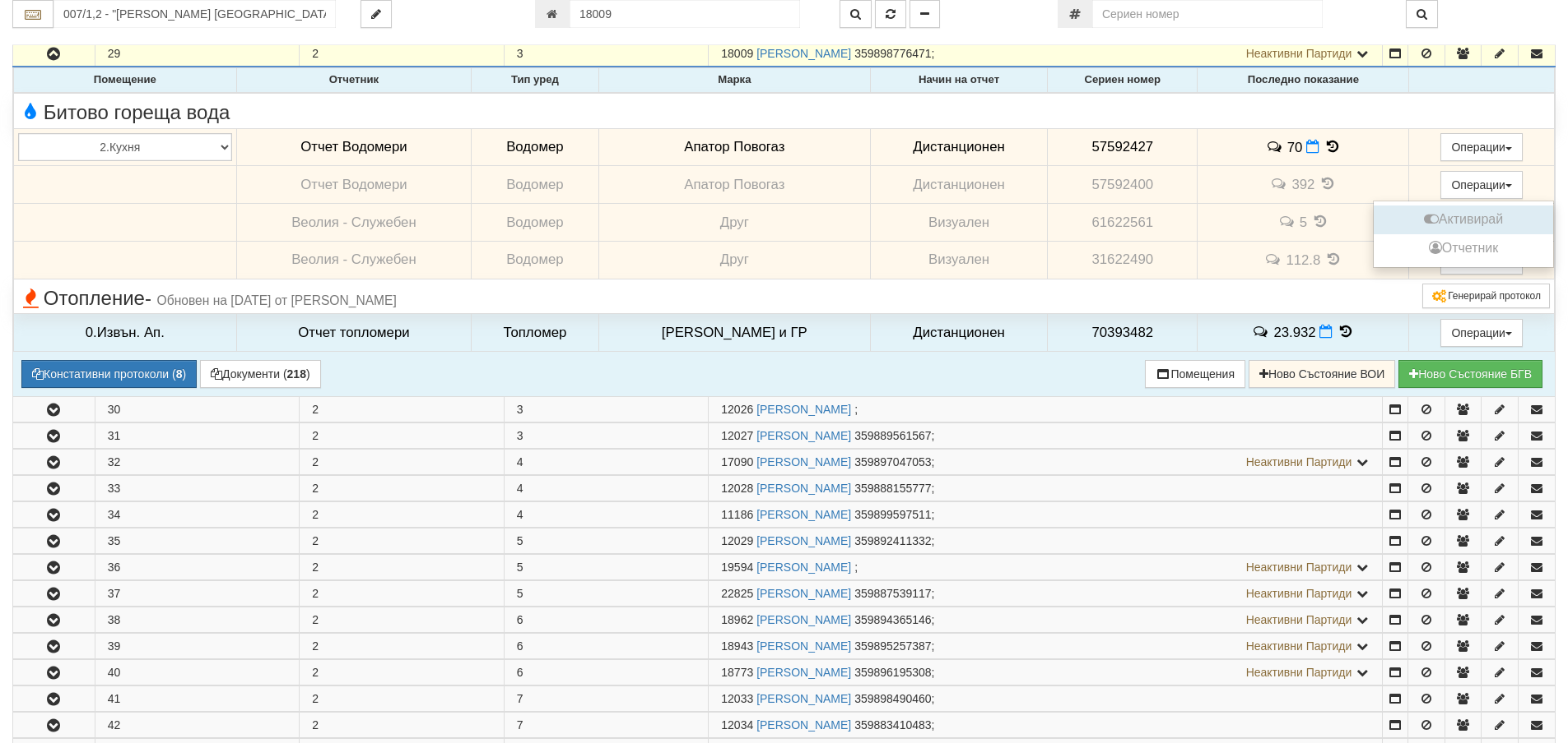
click at [1453, 219] on button "Активирай" at bounding box center [1463, 220] width 171 height 21
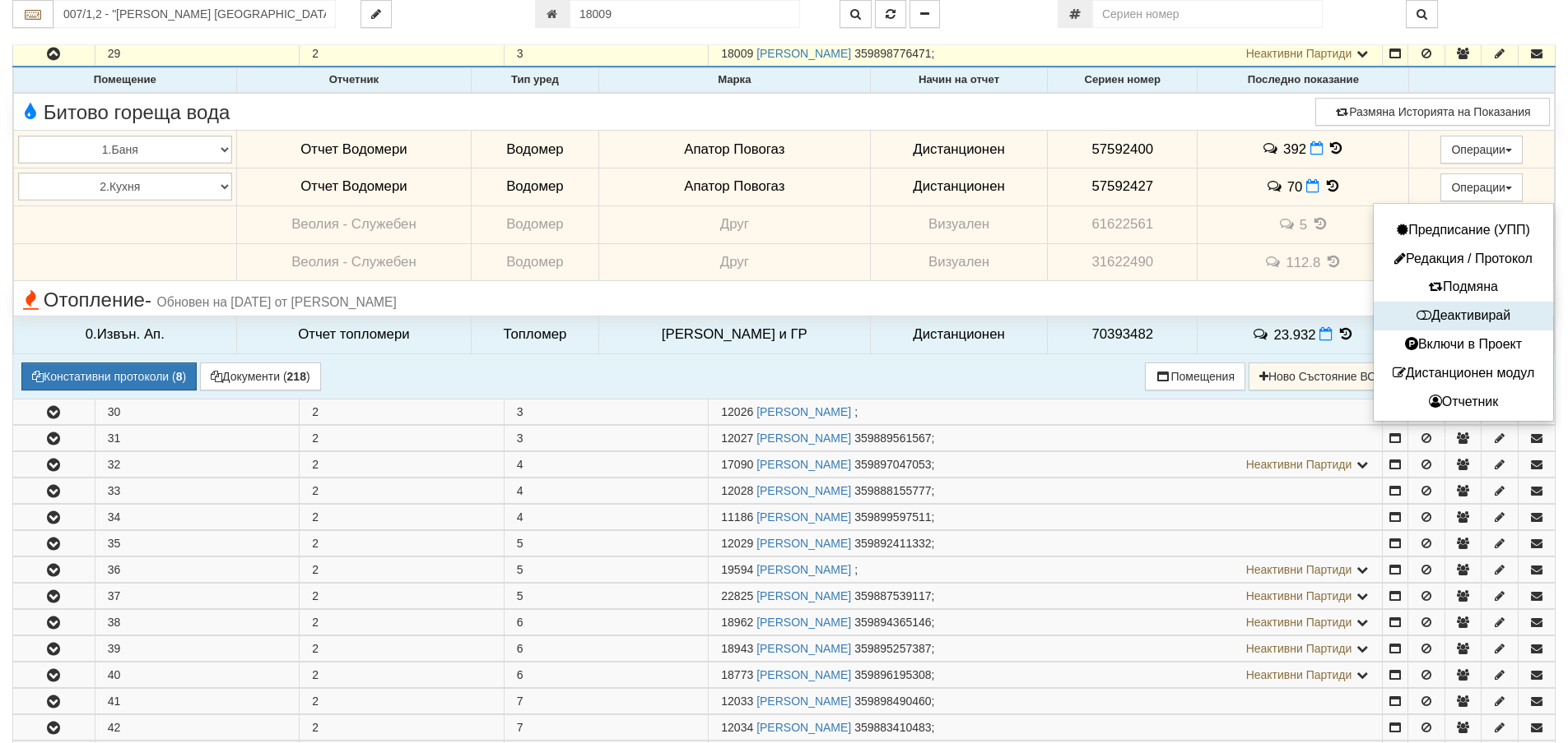
click at [1491, 318] on button "Деактивирай" at bounding box center [1463, 316] width 171 height 21
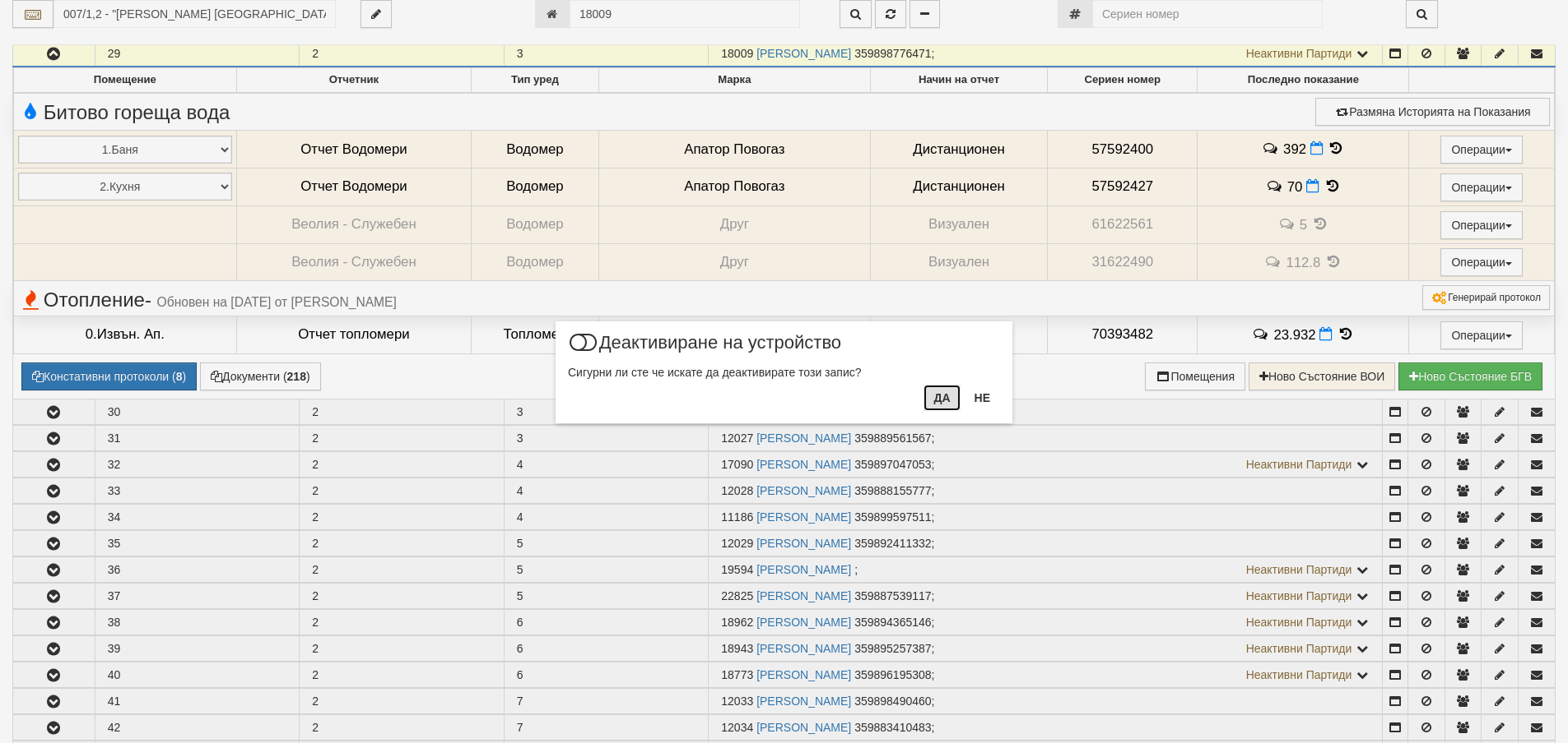
drag, startPoint x: 933, startPoint y: 398, endPoint x: 1010, endPoint y: 366, distance: 83.4
click at [938, 397] on button "Да" at bounding box center [941, 398] width 37 height 26
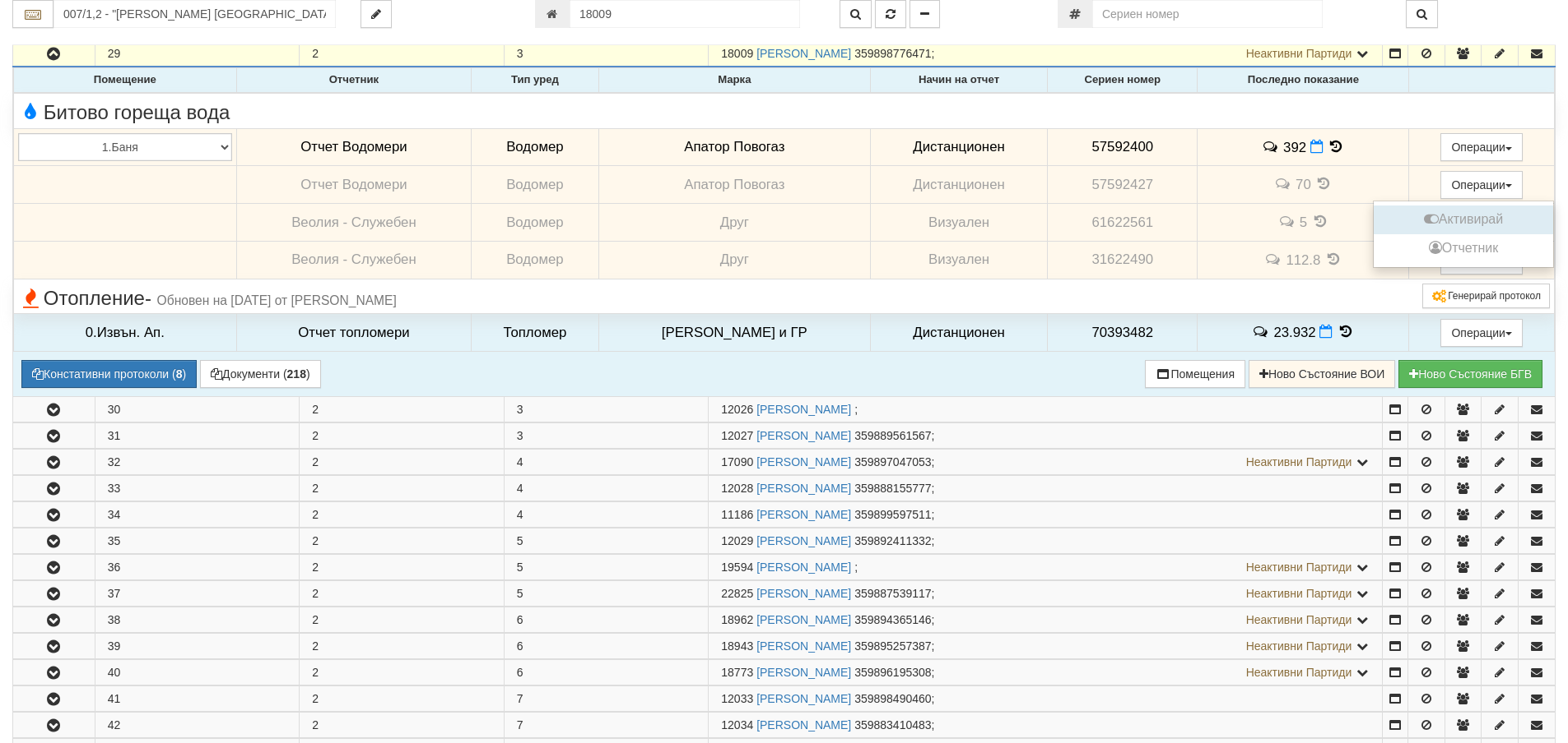
click at [1452, 223] on button "Активирай" at bounding box center [1463, 220] width 171 height 21
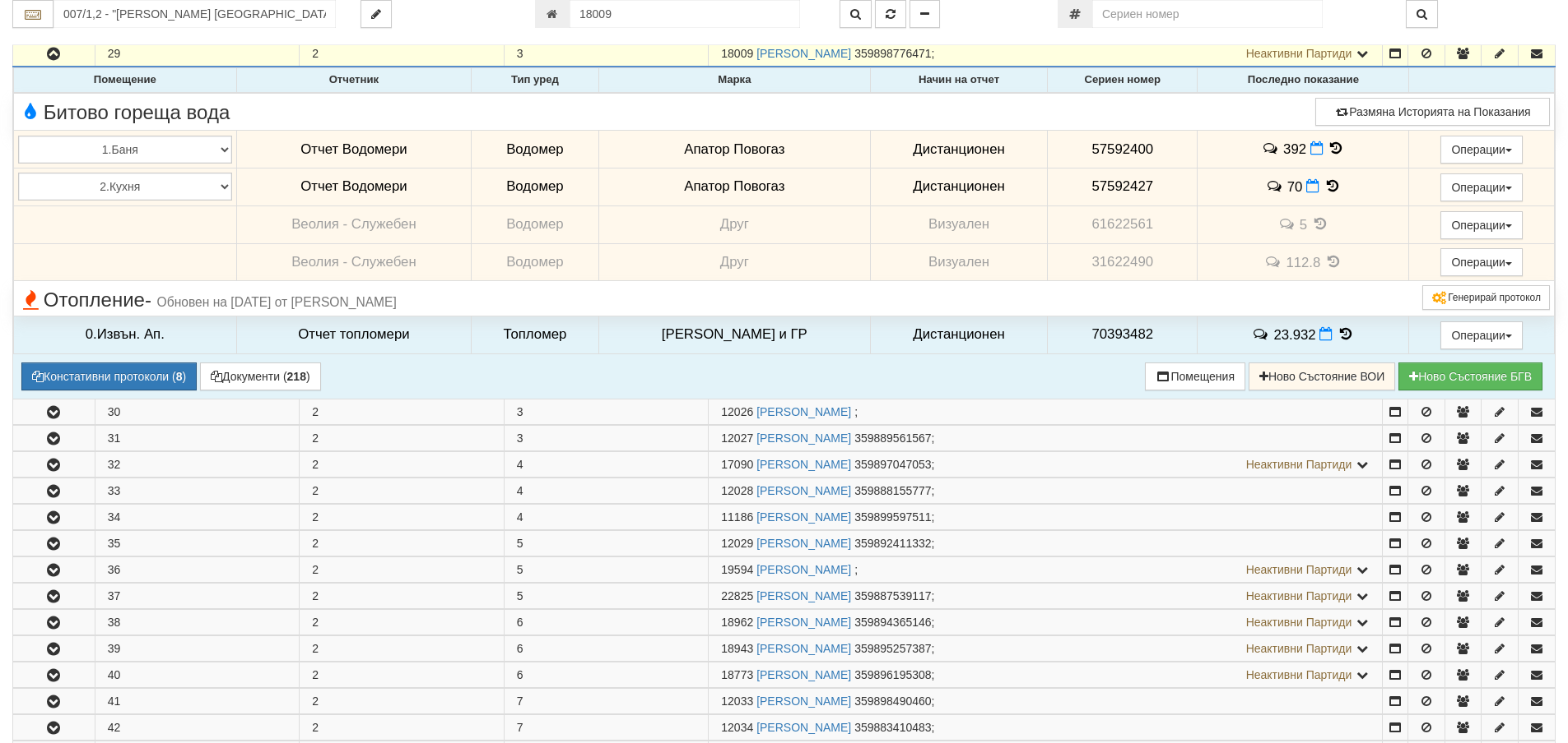
click at [1327, 150] on icon at bounding box center [1335, 148] width 18 height 14
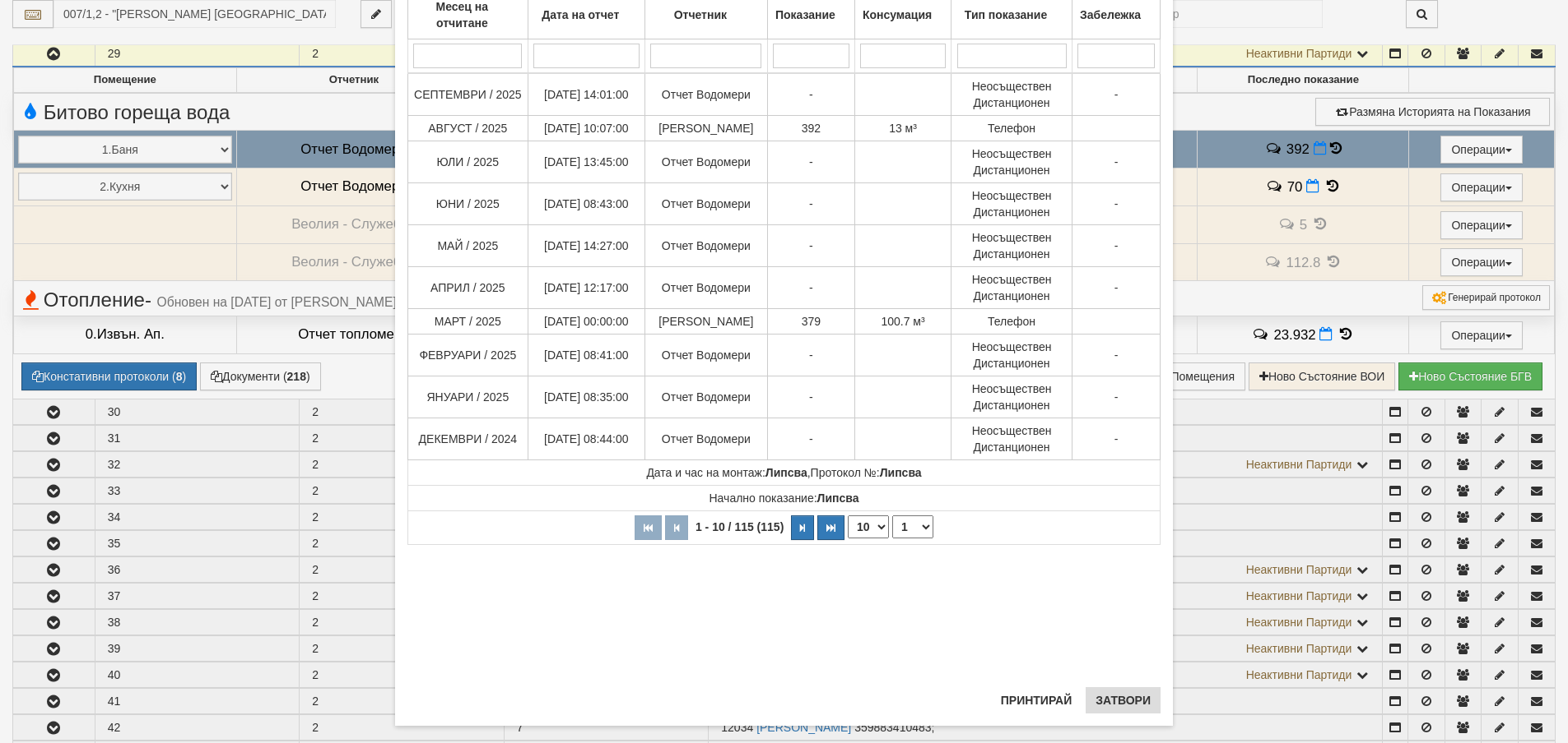
scroll to position [152, 0]
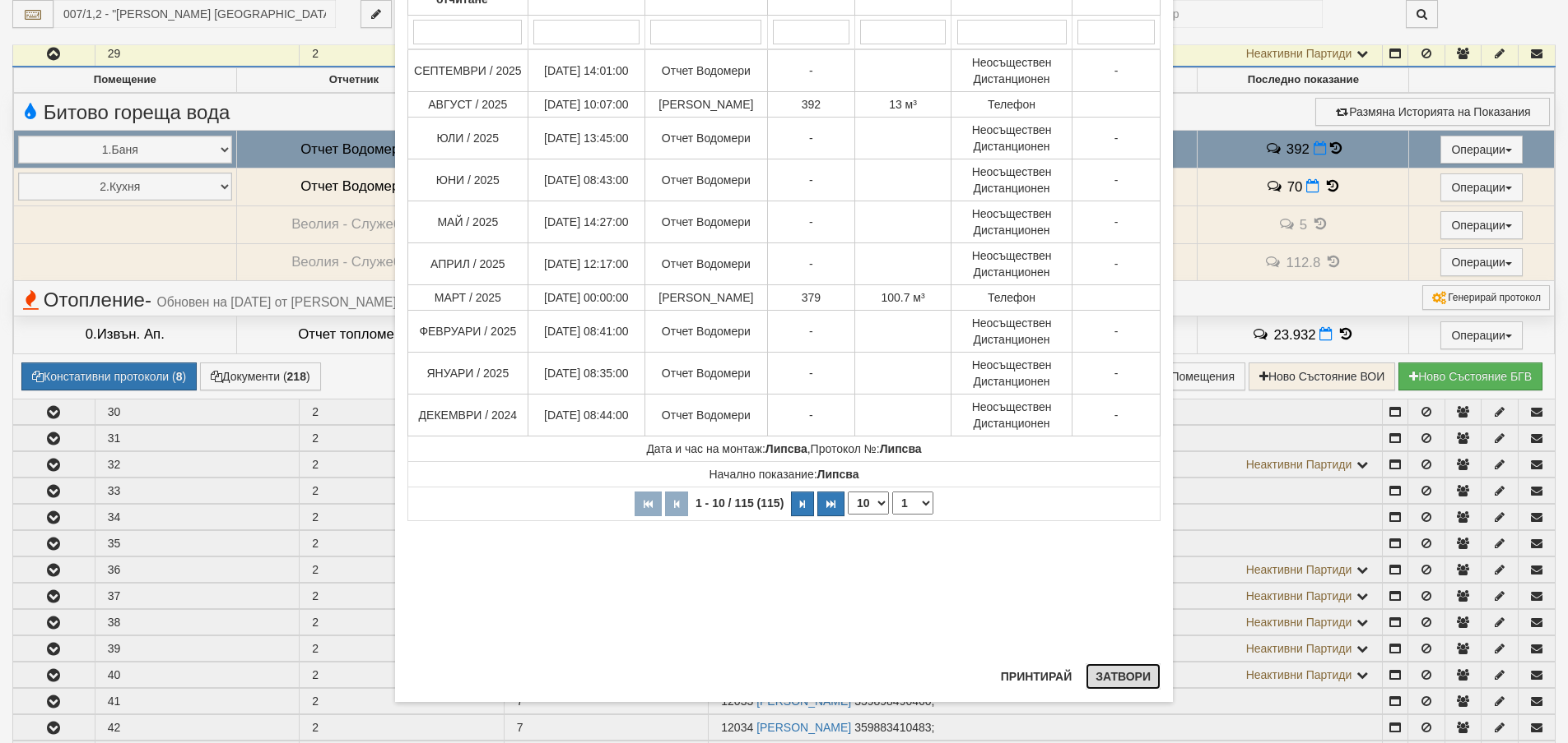
click at [1116, 673] on button "Затвори" at bounding box center [1123, 677] width 75 height 26
